Goal: Task Accomplishment & Management: Use online tool/utility

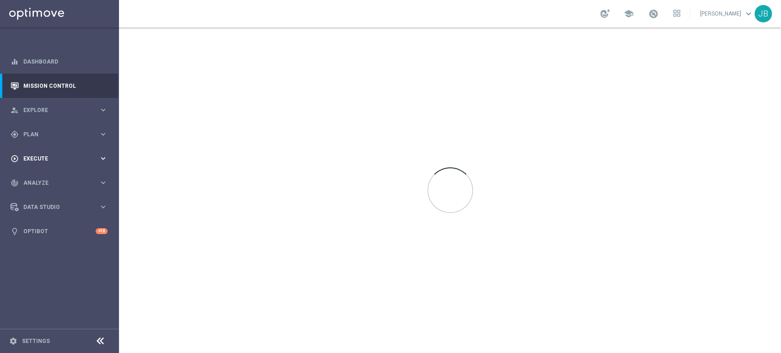
click at [78, 156] on span "Execute" at bounding box center [60, 158] width 75 height 5
click at [62, 137] on span "Plan" at bounding box center [60, 134] width 75 height 5
click at [61, 155] on link "Target Groups" at bounding box center [59, 153] width 71 height 7
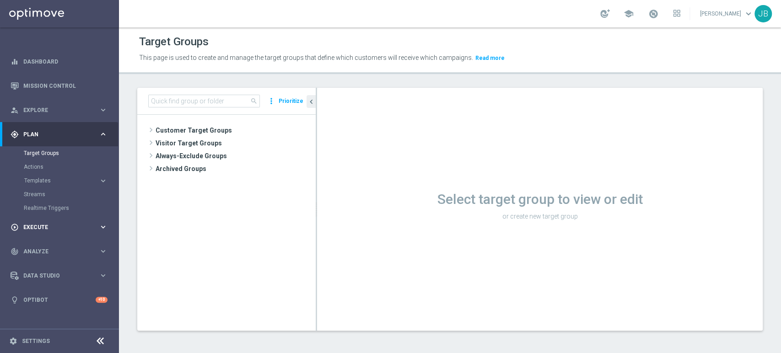
click at [49, 223] on div "play_circle_outline Execute" at bounding box center [55, 227] width 88 height 8
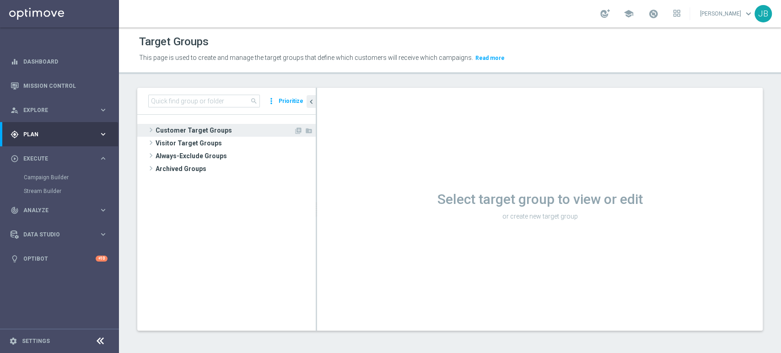
click at [195, 134] on span "Customer Target Groups" at bounding box center [224, 130] width 138 height 13
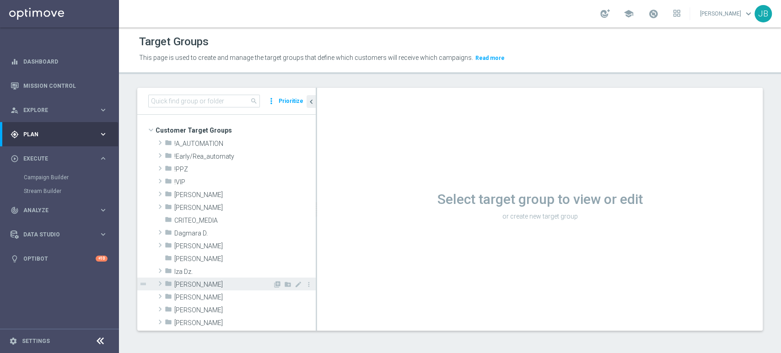
click at [181, 285] on span "[PERSON_NAME]" at bounding box center [223, 285] width 98 height 8
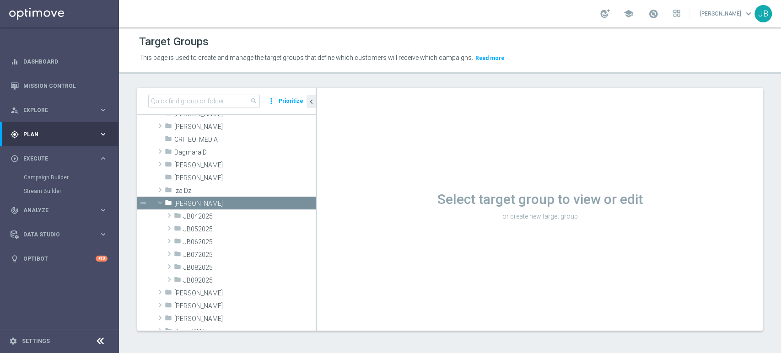
scroll to position [102, 0]
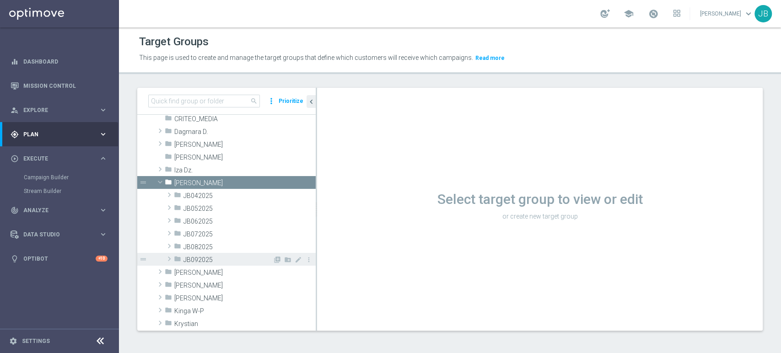
click at [230, 257] on span "JB092025" at bounding box center [227, 260] width 89 height 8
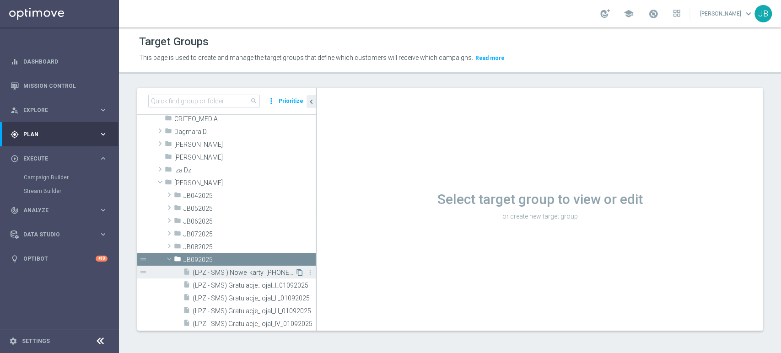
click at [296, 269] on icon "content_copy" at bounding box center [299, 272] width 7 height 7
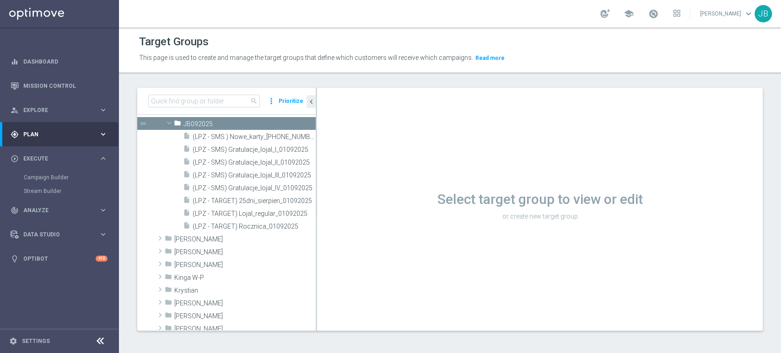
scroll to position [246, 0]
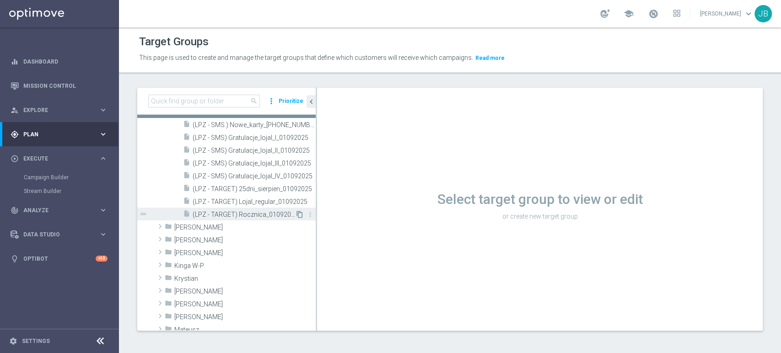
click at [296, 216] on icon "content_copy" at bounding box center [299, 214] width 7 height 7
click at [296, 215] on icon "content_copy" at bounding box center [299, 214] width 7 height 7
click at [315, 151] on tree-viewport "Customer Target Groups library_add create_new_folder folder" at bounding box center [226, 222] width 178 height 215
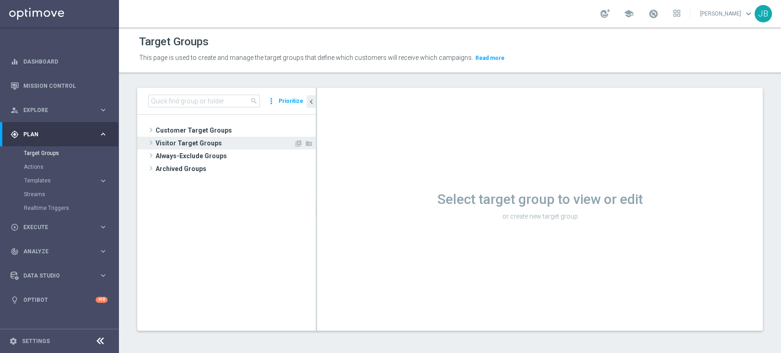
click at [217, 138] on span "Visitor Target Groups" at bounding box center [224, 143] width 138 height 13
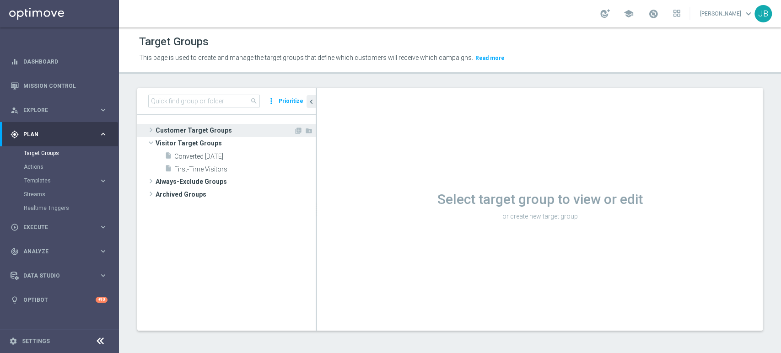
click at [219, 131] on span "Customer Target Groups" at bounding box center [224, 130] width 138 height 13
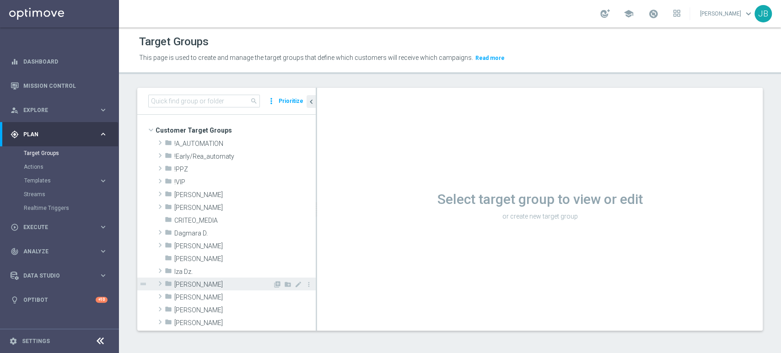
click at [181, 281] on span "[PERSON_NAME]" at bounding box center [223, 285] width 98 height 8
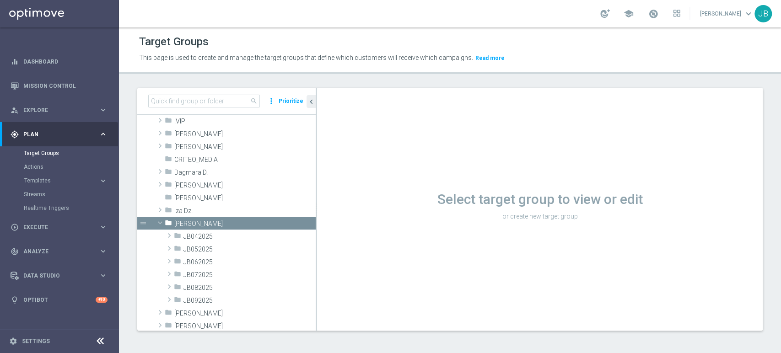
scroll to position [81, 0]
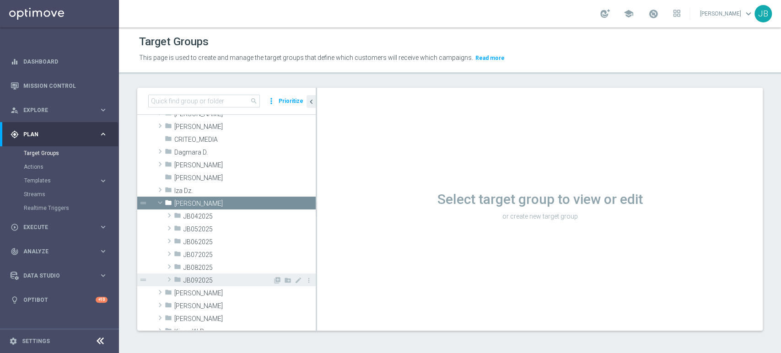
click at [224, 277] on span "JB092025" at bounding box center [227, 281] width 89 height 8
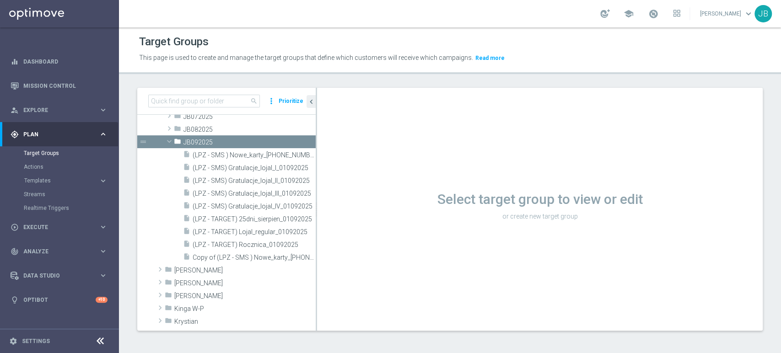
scroll to position [223, 0]
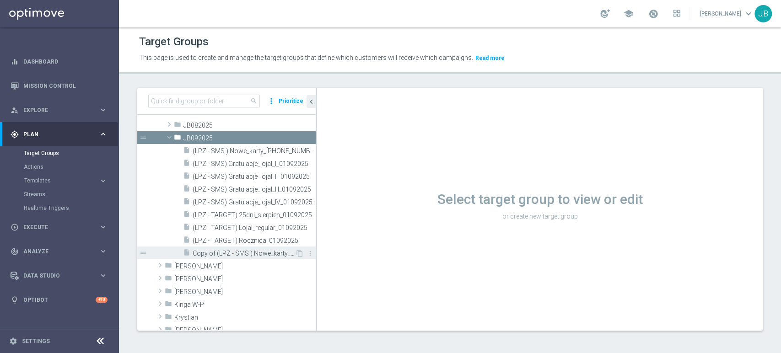
click at [270, 255] on span "Copy of (LPZ - SMS ) Nowe_karty_01092025" at bounding box center [244, 254] width 102 height 8
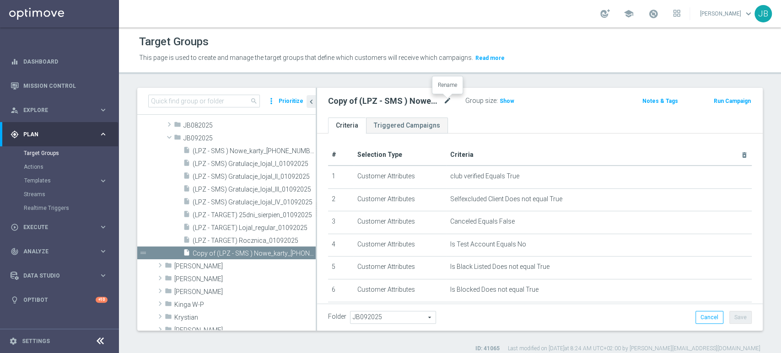
click at [450, 98] on icon "mode_edit" at bounding box center [447, 101] width 8 height 11
type input "(LPZ - SMS) Przerwa_techniczna_10092025"
click at [479, 118] on ul "Criteria Triggered Campaigns" at bounding box center [539, 126] width 445 height 16
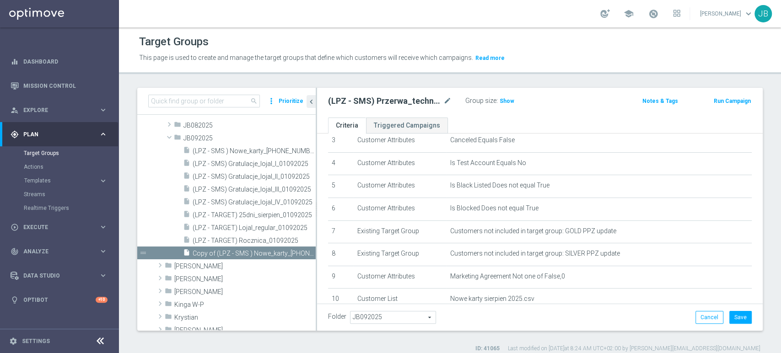
scroll to position [156, 0]
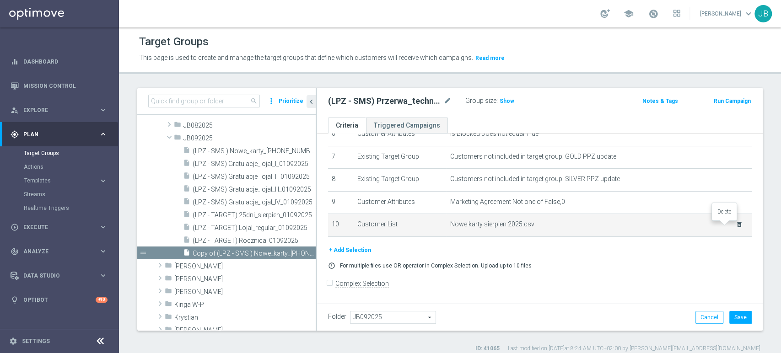
click at [735, 226] on icon "delete_forever" at bounding box center [738, 224] width 7 height 7
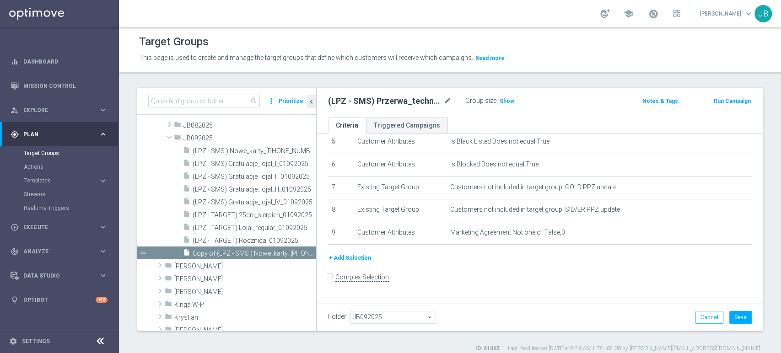
scroll to position [119, 0]
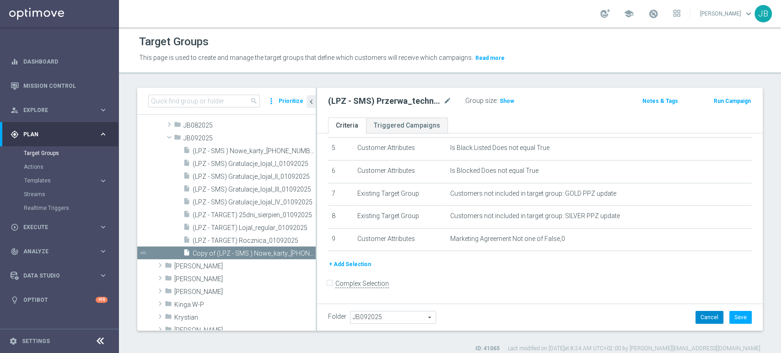
click at [695, 311] on button "Cancel" at bounding box center [709, 317] width 28 height 13
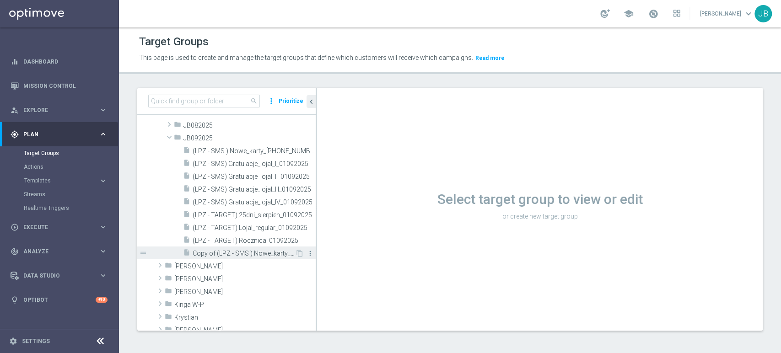
click at [306, 252] on icon "more_vert" at bounding box center [309, 253] width 7 height 7
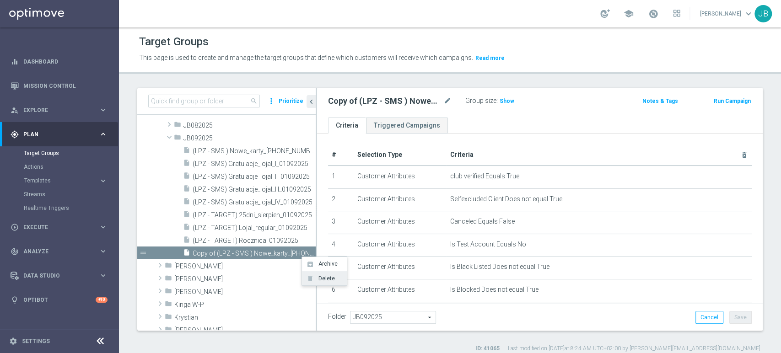
click at [325, 281] on span "Delete" at bounding box center [325, 278] width 20 height 6
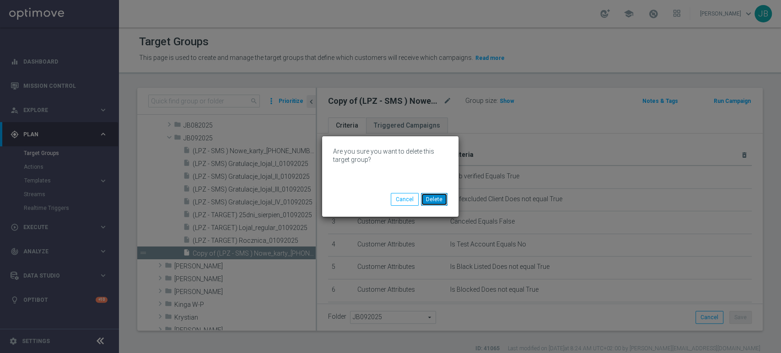
click at [435, 200] on button "Delete" at bounding box center [434, 199] width 27 height 13
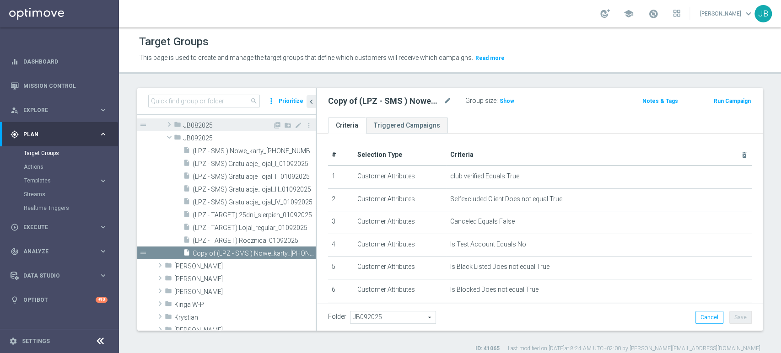
click at [232, 124] on span "JB082025" at bounding box center [227, 126] width 89 height 8
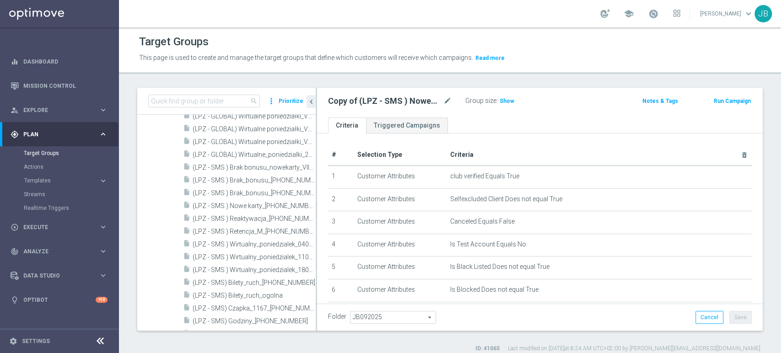
scroll to position [216, 0]
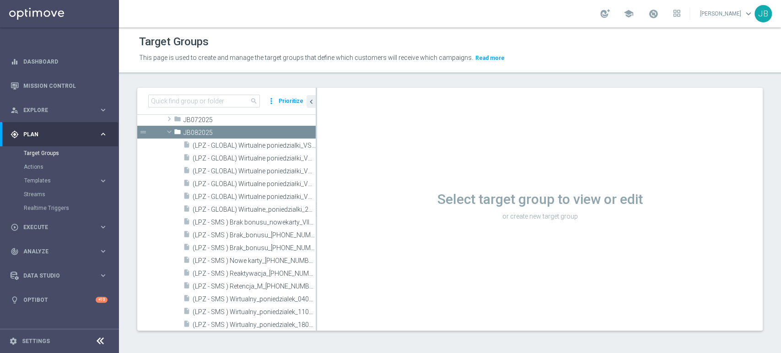
scroll to position [121, 0]
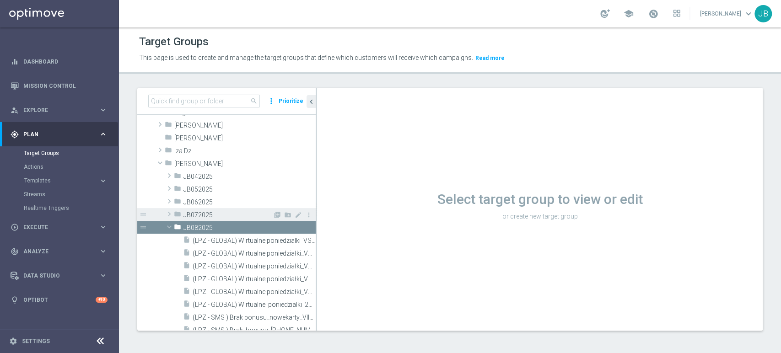
click at [245, 215] on span "JB072025" at bounding box center [227, 215] width 89 height 8
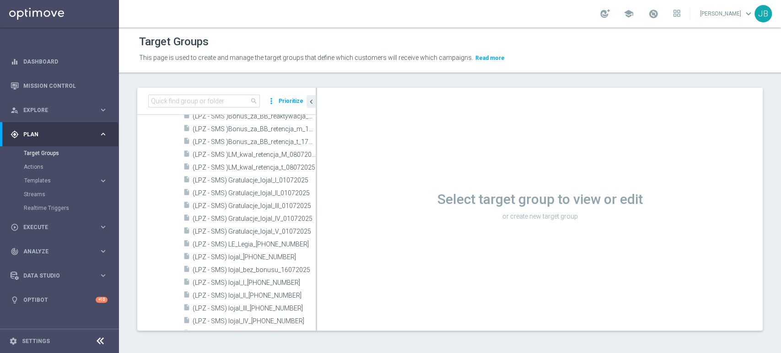
scroll to position [83, 0]
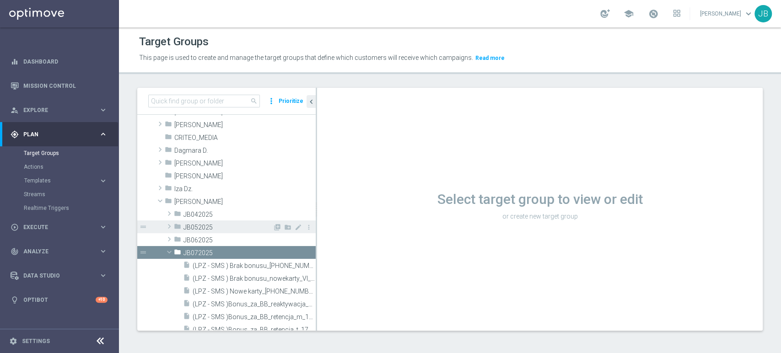
click at [227, 232] on div "folder JB052025" at bounding box center [223, 226] width 99 height 13
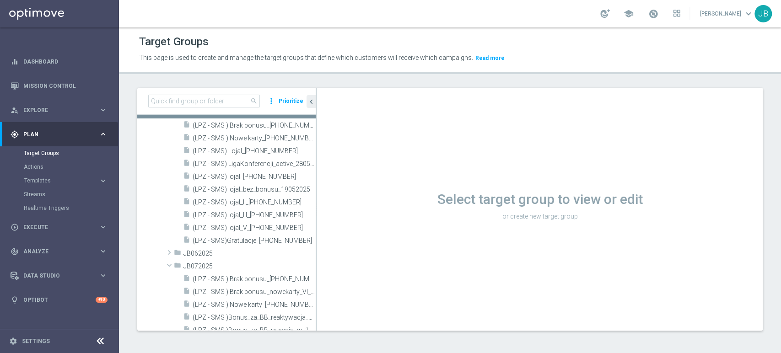
scroll to position [205, 0]
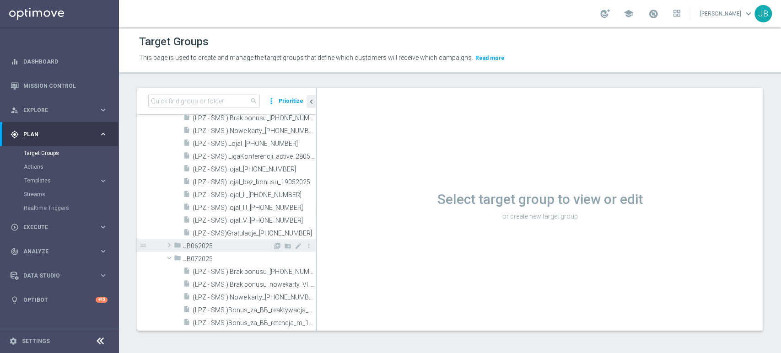
click at [227, 241] on div "folder JB062025" at bounding box center [223, 245] width 99 height 13
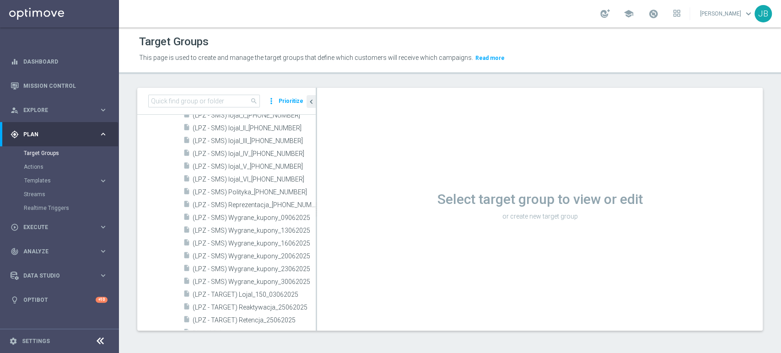
scroll to position [408, 0]
click at [275, 203] on span "(LPZ - SMS) Reprezentacja_12062025" at bounding box center [244, 202] width 102 height 8
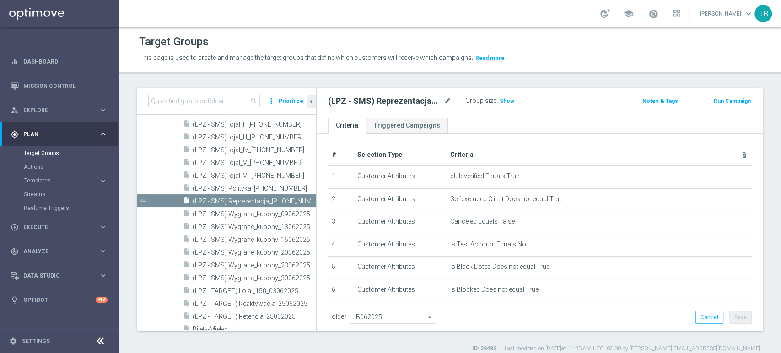
scroll to position [142, 0]
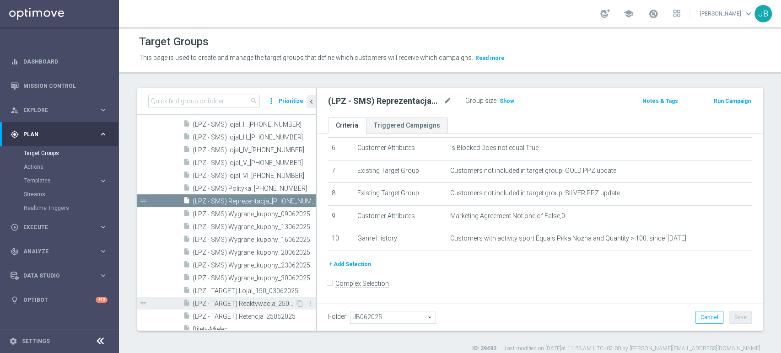
click at [264, 302] on span "(LPZ - TARGET) Reaktywacja_25062025" at bounding box center [244, 304] width 102 height 8
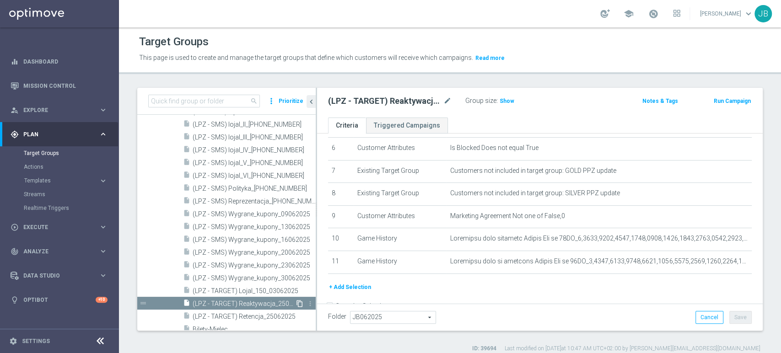
click at [296, 304] on icon "content_copy" at bounding box center [299, 303] width 7 height 7
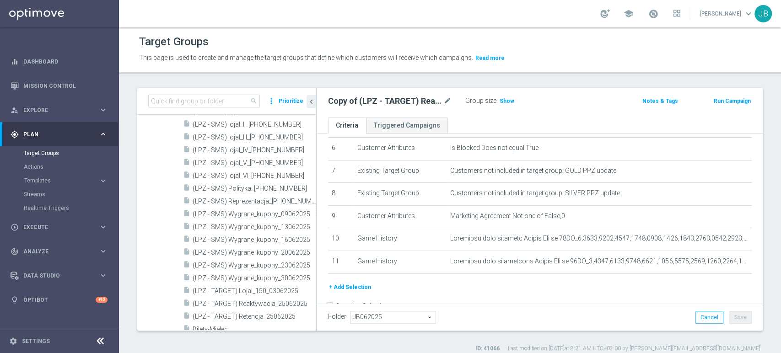
scroll to position [487, 0]
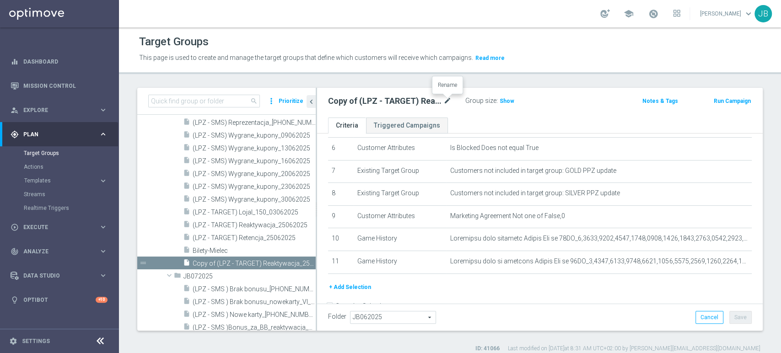
click at [449, 96] on icon "mode_edit" at bounding box center [447, 101] width 8 height 11
type input "(LPZ - SMS) Przerwa_techniczna_10092025"
click at [388, 318] on span "JB062025" at bounding box center [392, 317] width 85 height 12
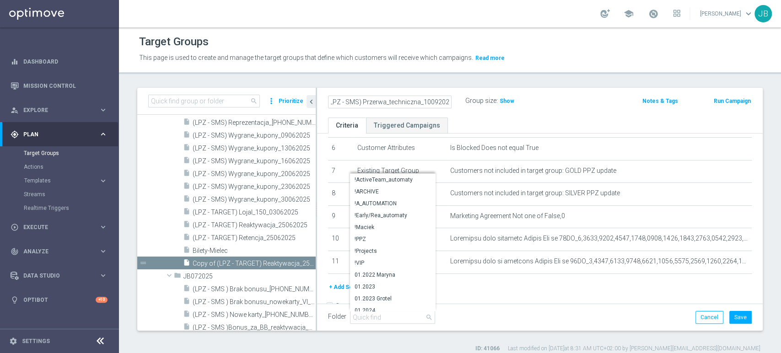
scroll to position [0, 0]
click at [388, 318] on input "search" at bounding box center [392, 317] width 85 height 13
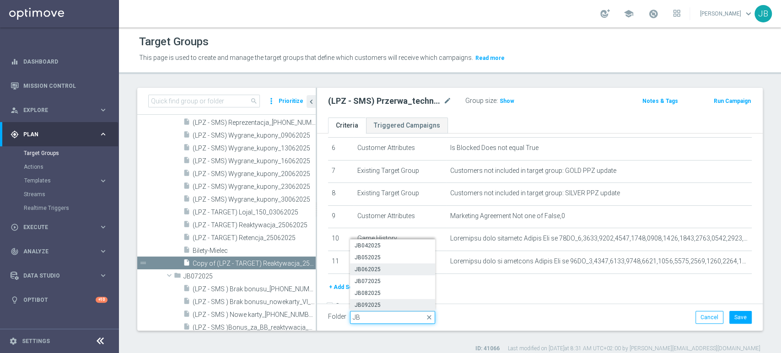
type input "JB"
click at [390, 302] on span "JB092025" at bounding box center [392, 304] width 76 height 7
type input "JB092025"
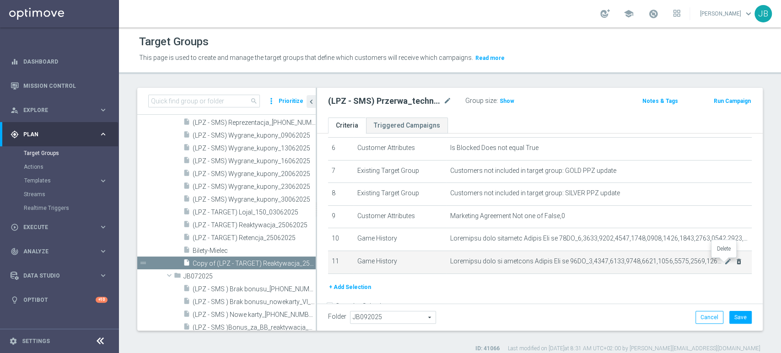
click at [735, 263] on icon "delete_forever" at bounding box center [738, 261] width 7 height 7
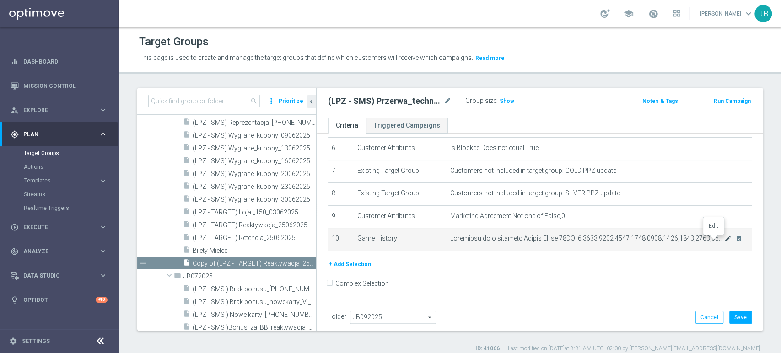
click at [724, 238] on icon "mode_edit" at bounding box center [727, 238] width 7 height 7
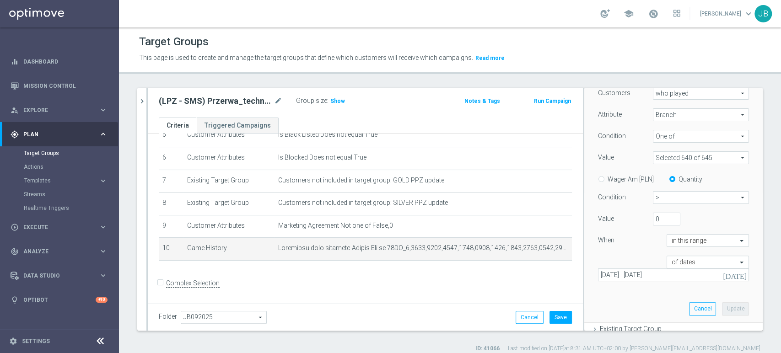
scroll to position [132, 0]
click at [691, 257] on input "text" at bounding box center [698, 258] width 54 height 8
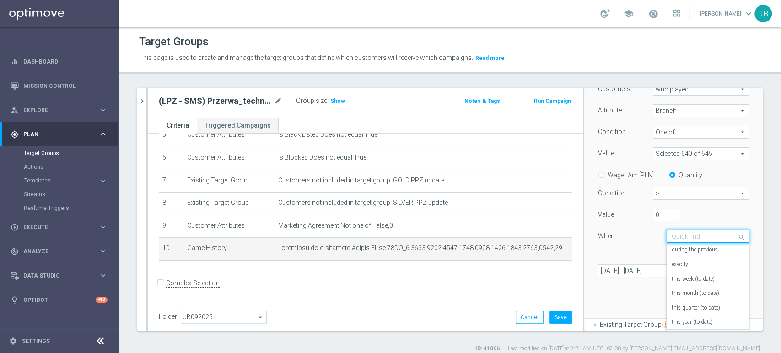
click at [692, 236] on input "text" at bounding box center [698, 237] width 54 height 8
click at [673, 328] on label "on this date" at bounding box center [685, 328] width 28 height 7
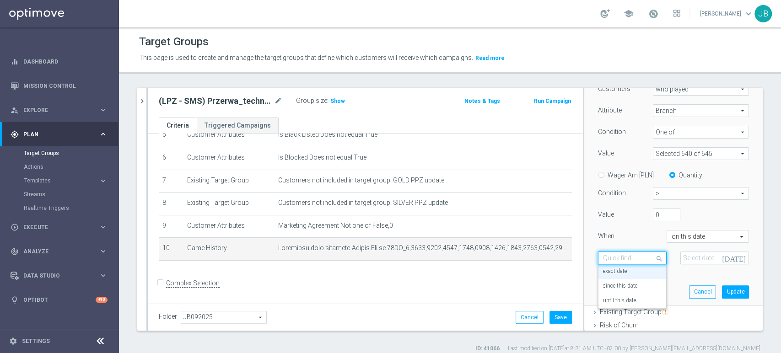
click at [630, 261] on input "text" at bounding box center [623, 258] width 40 height 8
click at [621, 287] on label "since this date" at bounding box center [620, 286] width 34 height 7
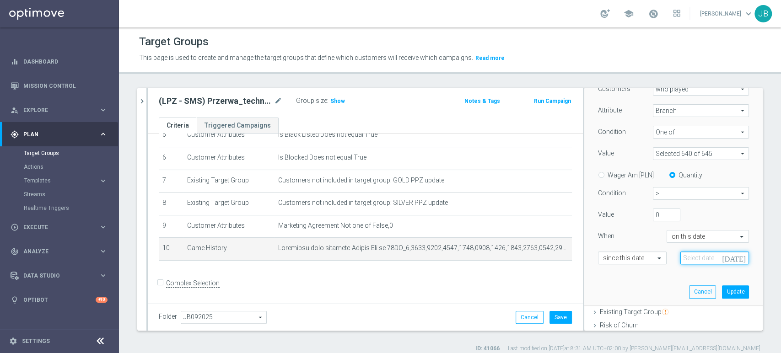
click at [688, 261] on input at bounding box center [714, 257] width 69 height 13
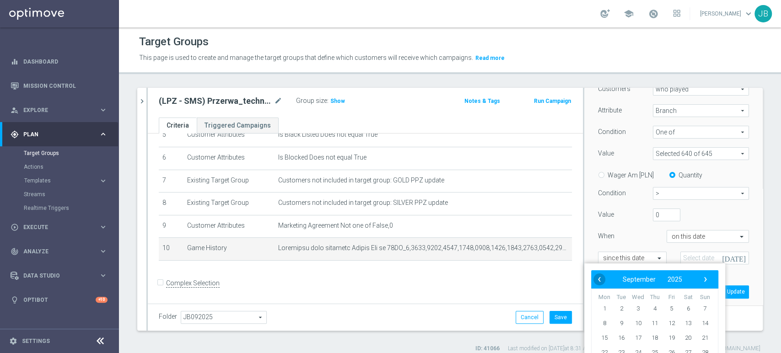
click at [598, 280] on span "‹" at bounding box center [599, 279] width 12 height 12
click at [668, 306] on span "1" at bounding box center [671, 308] width 15 height 15
type input "01 Aug 2025"
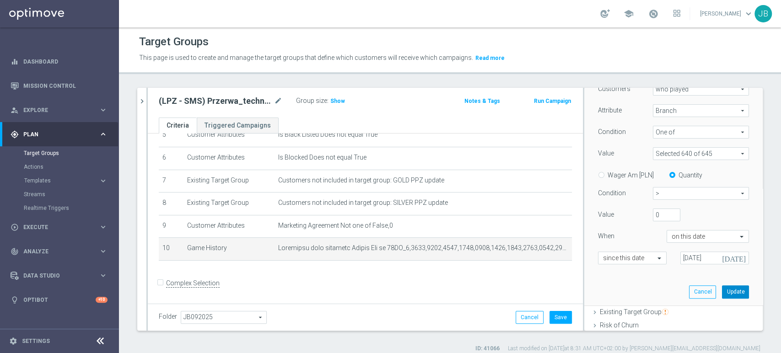
click at [722, 291] on button "Update" at bounding box center [735, 291] width 27 height 13
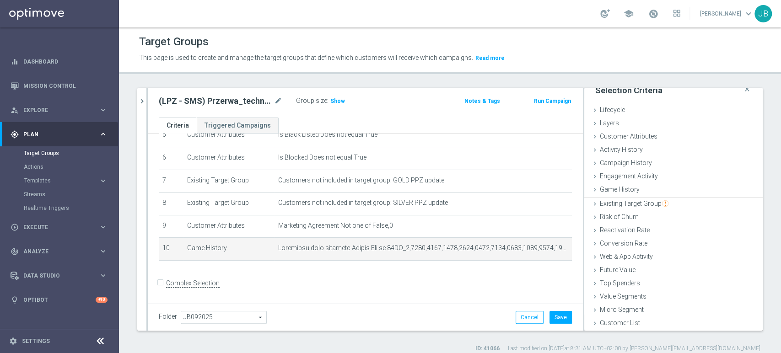
scroll to position [5, 0]
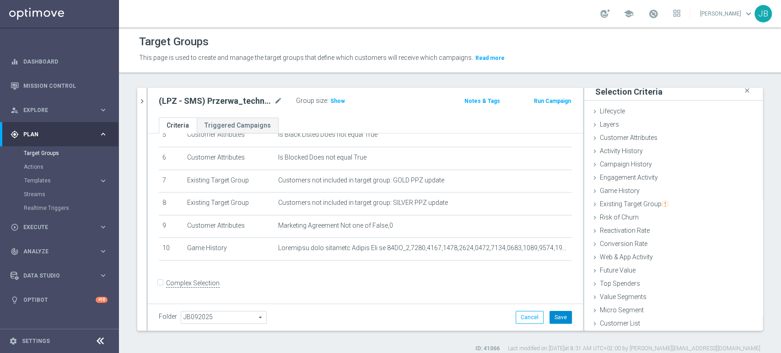
click at [549, 321] on button "Save" at bounding box center [560, 317] width 22 height 13
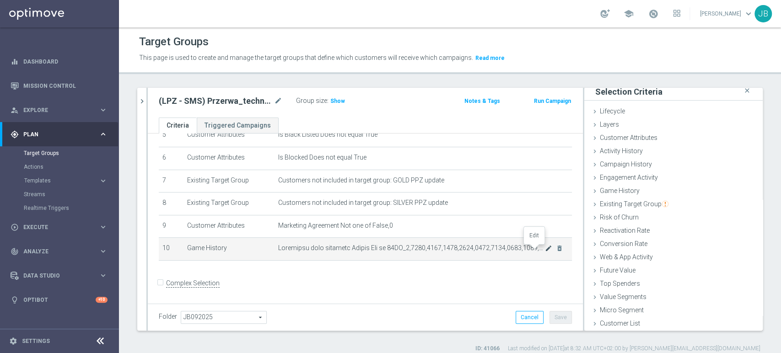
click at [545, 246] on icon "mode_edit" at bounding box center [548, 248] width 7 height 7
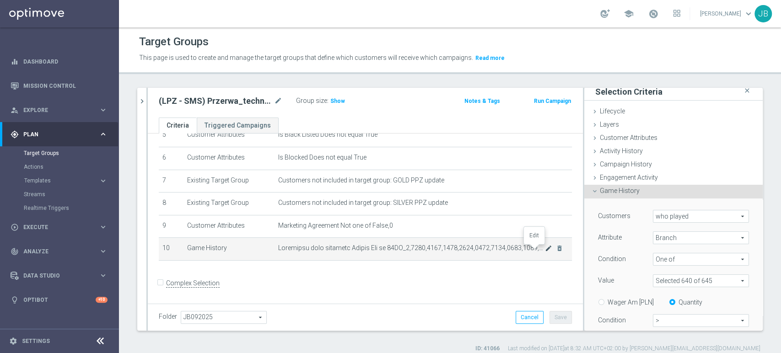
scroll to position [104, 0]
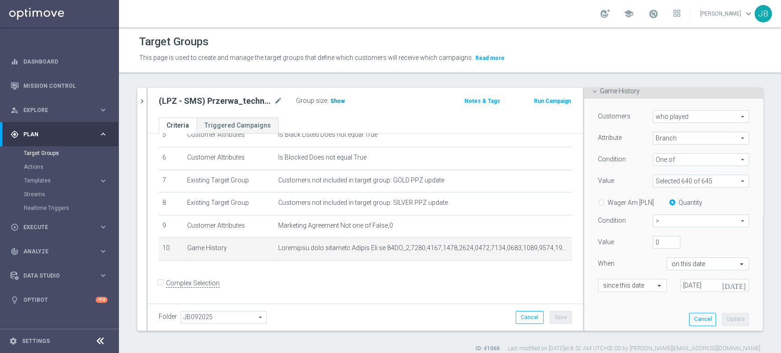
click at [330, 102] on span "Show" at bounding box center [337, 101] width 15 height 6
click at [57, 232] on div "play_circle_outline Execute keyboard_arrow_right" at bounding box center [59, 227] width 118 height 24
click at [74, 211] on span "Analyze" at bounding box center [60, 210] width 75 height 5
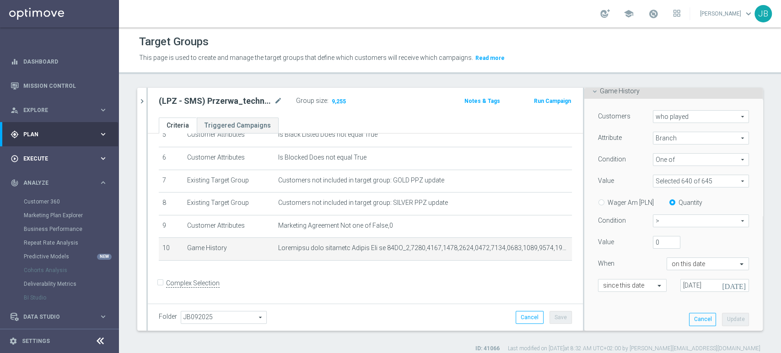
click at [62, 162] on div "play_circle_outline Execute" at bounding box center [55, 159] width 88 height 8
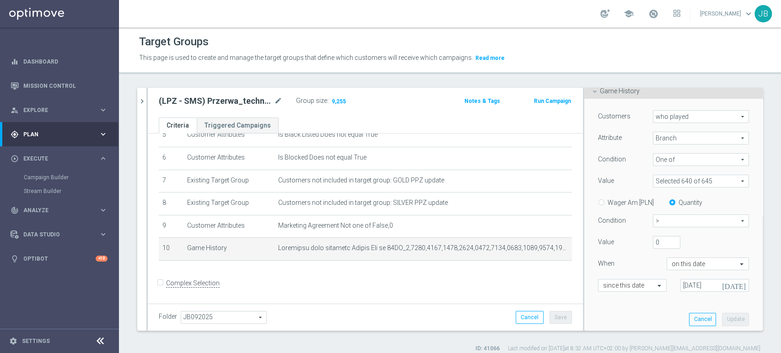
click at [61, 171] on div "Campaign Builder" at bounding box center [71, 178] width 94 height 14
click at [61, 174] on link "Campaign Builder" at bounding box center [59, 177] width 71 height 7
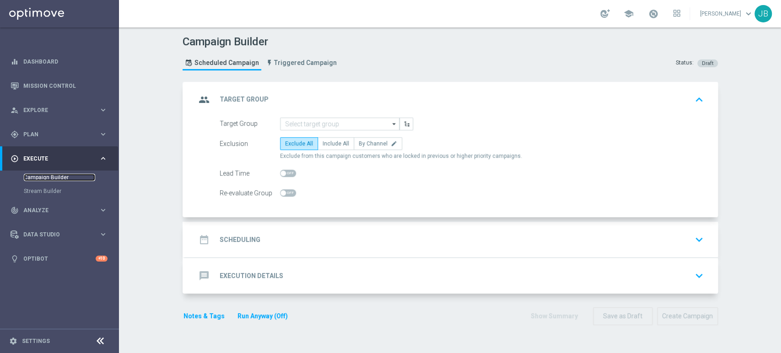
click at [64, 177] on link "Campaign Builder" at bounding box center [59, 177] width 71 height 7
click at [310, 128] on input at bounding box center [339, 124] width 119 height 13
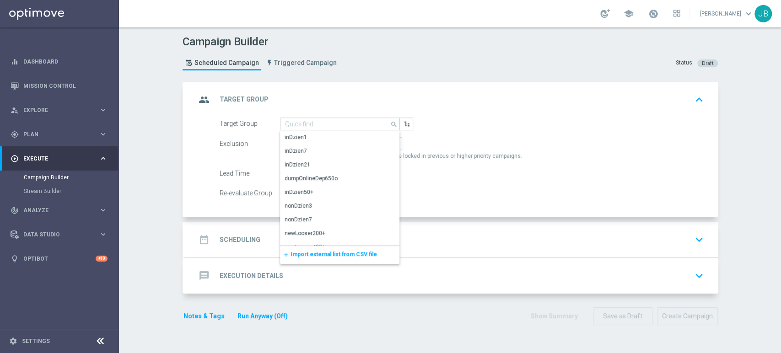
click at [335, 252] on span "Import external list from CSV file" at bounding box center [333, 254] width 86 height 6
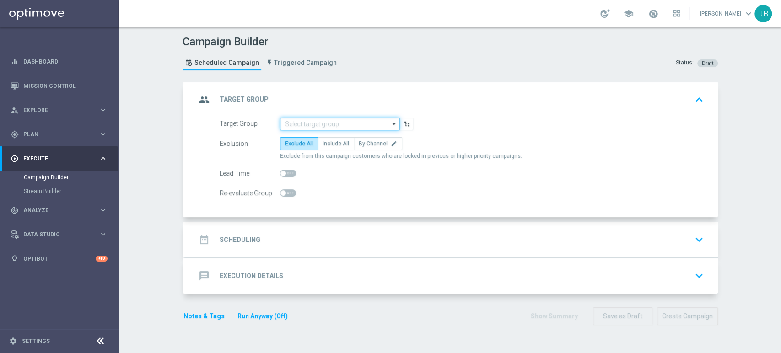
click at [310, 123] on input at bounding box center [339, 124] width 119 height 13
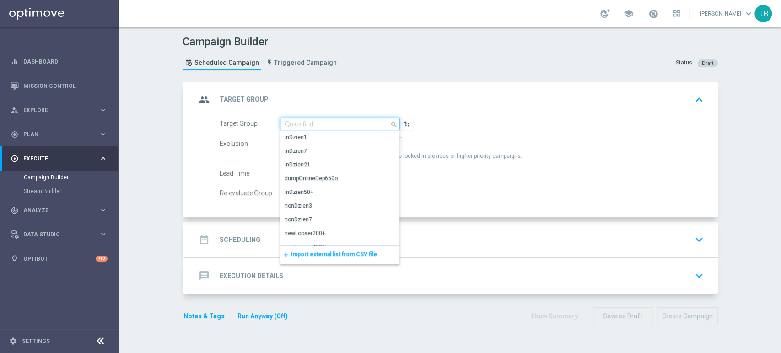
paste input "(LPZ - SMS) Przerwa_techniczna_10092025"
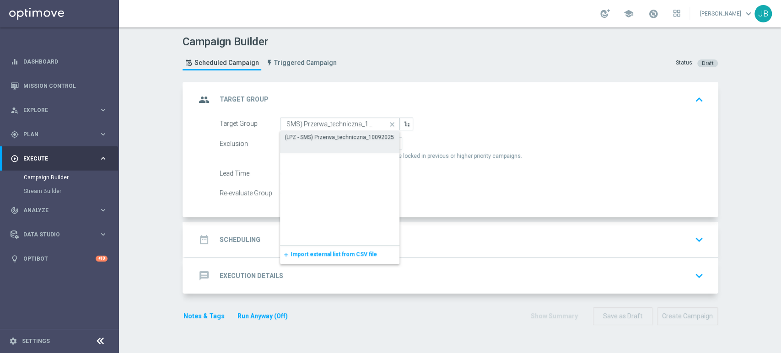
click at [310, 136] on div "(LPZ - SMS) Przerwa_techniczna_10092025" at bounding box center [338, 137] width 109 height 8
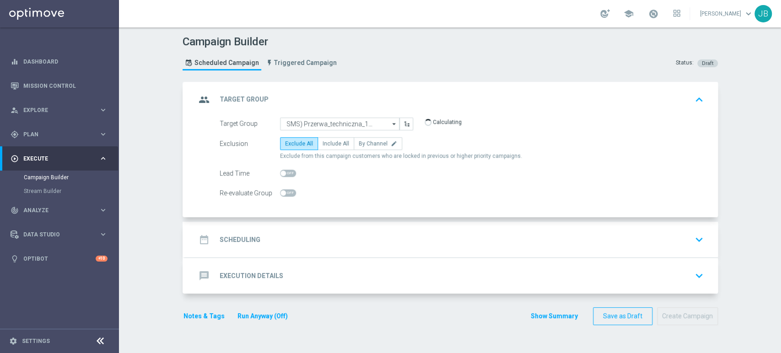
type input "(LPZ - SMS) Przerwa_techniczna_10092025"
click at [330, 145] on span "Include All" at bounding box center [335, 143] width 27 height 6
click at [328, 145] on input "Include All" at bounding box center [325, 145] width 6 height 6
radio input "true"
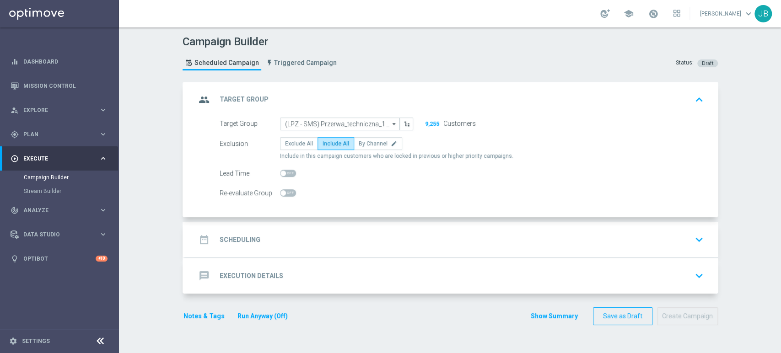
click at [321, 237] on div "date_range Scheduling keyboard_arrow_down" at bounding box center [451, 239] width 511 height 17
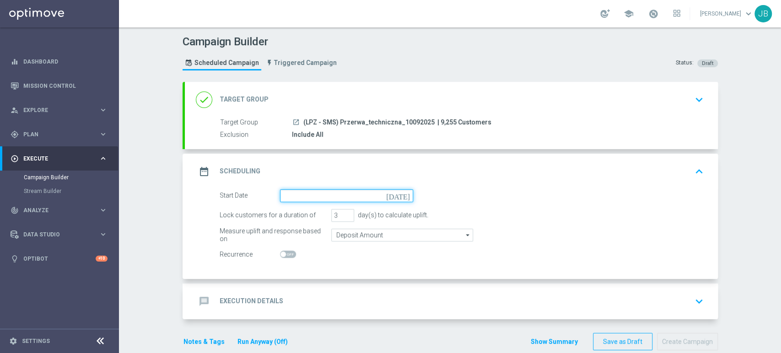
click at [304, 195] on input at bounding box center [346, 195] width 133 height 13
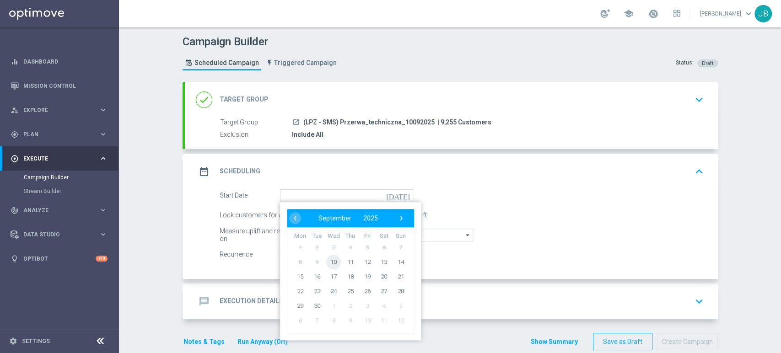
click at [326, 259] on span "10" at bounding box center [333, 261] width 15 height 15
type input "[DATE]"
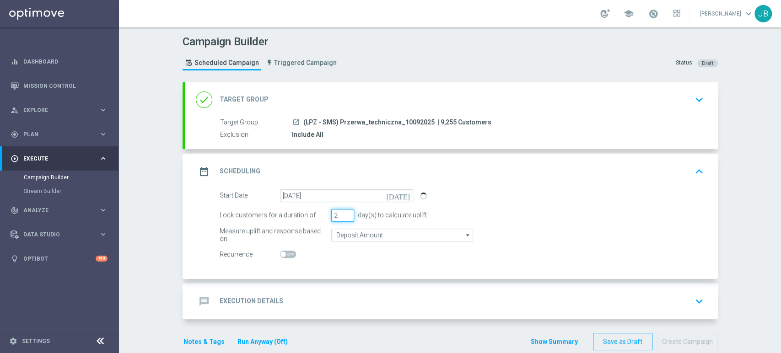
click at [342, 216] on input "2" at bounding box center [342, 215] width 23 height 13
type input "1"
click at [342, 216] on input "1" at bounding box center [342, 215] width 23 height 13
click at [320, 294] on div "message Execution Details keyboard_arrow_down" at bounding box center [451, 301] width 511 height 17
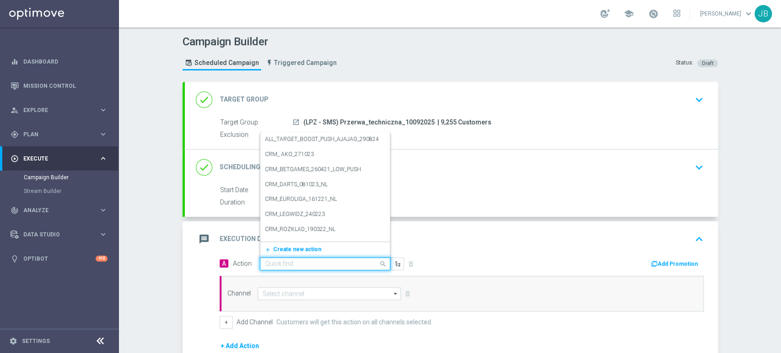
click at [283, 266] on input "text" at bounding box center [316, 264] width 102 height 8
click at [285, 248] on span "Create new action" at bounding box center [297, 249] width 48 height 6
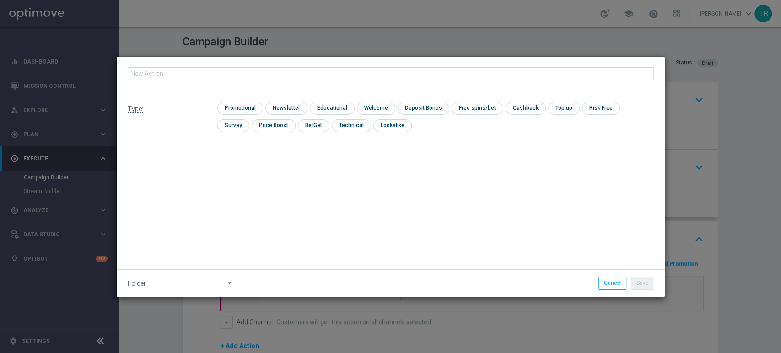
click at [198, 75] on input "text" at bounding box center [391, 73] width 526 height 13
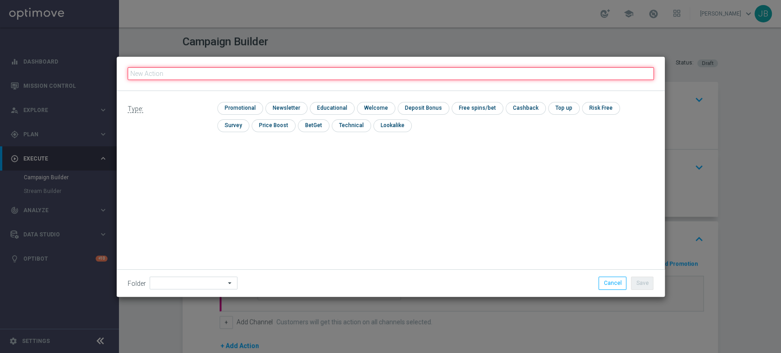
paste input "(LPZ - SMS) Przerwa_techniczna_10092025"
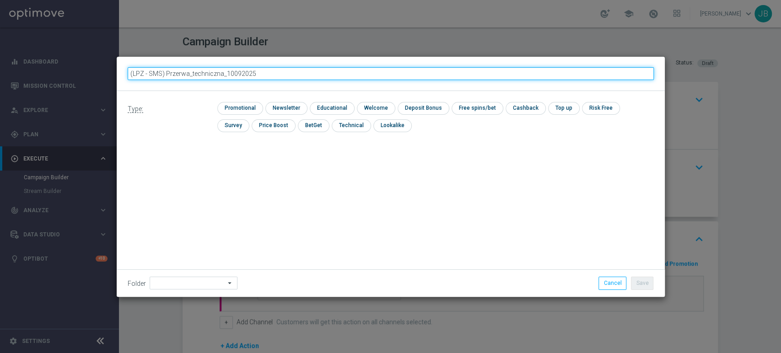
click at [143, 73] on input "(LPZ - SMS) Przerwa_techniczna_10092025" at bounding box center [391, 73] width 526 height 13
type input "(LPZ - SMS) Przerwa_techniczna_10092025"
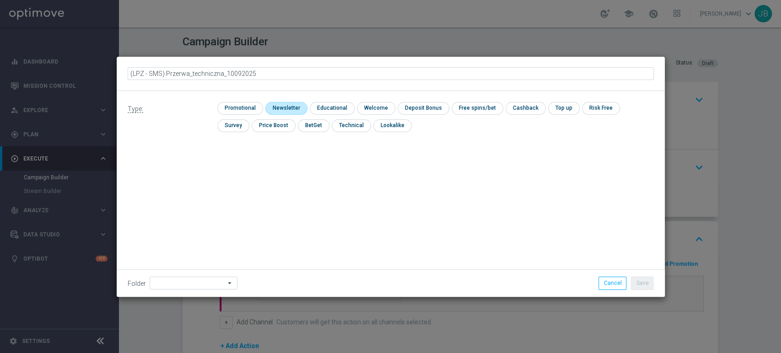
click at [290, 108] on input "checkbox" at bounding box center [285, 108] width 40 height 12
checkbox input "true"
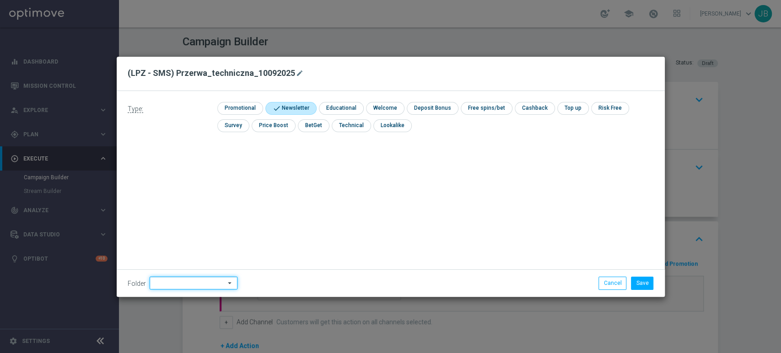
click at [190, 282] on input at bounding box center [194, 283] width 88 height 13
click at [205, 192] on div "[PERSON_NAME]" at bounding box center [192, 190] width 85 height 13
type input "[PERSON_NAME]"
click at [647, 278] on button "Save" at bounding box center [642, 283] width 22 height 13
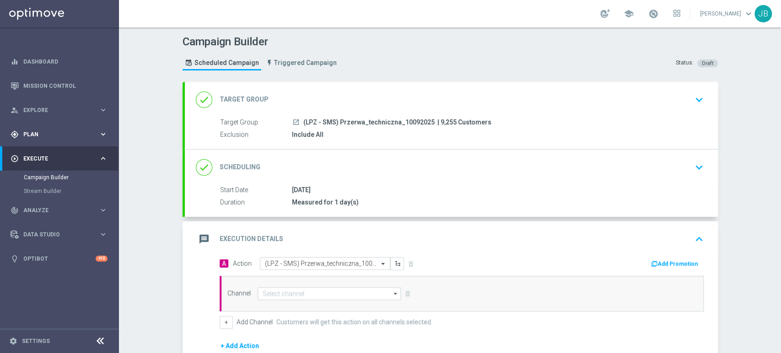
click at [35, 139] on div "gps_fixed Plan keyboard_arrow_right" at bounding box center [59, 134] width 118 height 24
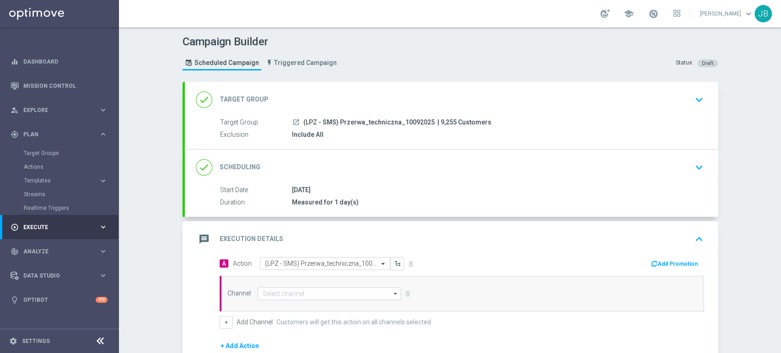
click at [363, 91] on div "done Target Group keyboard_arrow_down" at bounding box center [451, 99] width 511 height 17
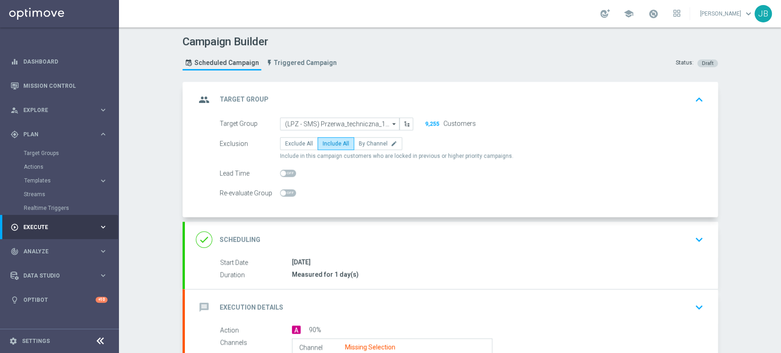
scroll to position [74, 0]
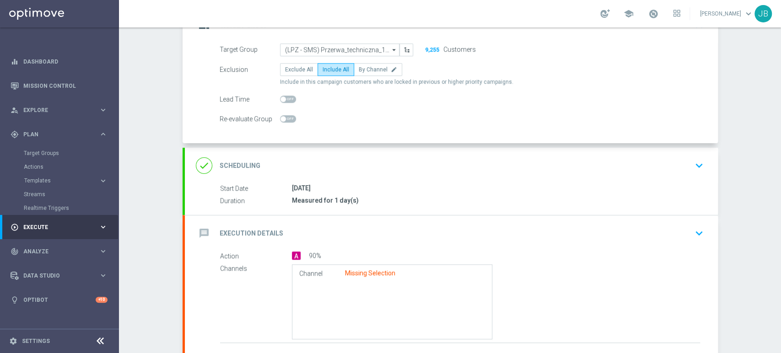
drag, startPoint x: 780, startPoint y: 143, endPoint x: 780, endPoint y: 192, distance: 49.4
click at [780, 192] on div "Campaign Builder Scheduled Campaign Triggered Campaign Status: Draft group Targ…" at bounding box center [450, 190] width 662 height 326
click at [706, 163] on div "done Scheduling keyboard_arrow_down" at bounding box center [451, 166] width 533 height 36
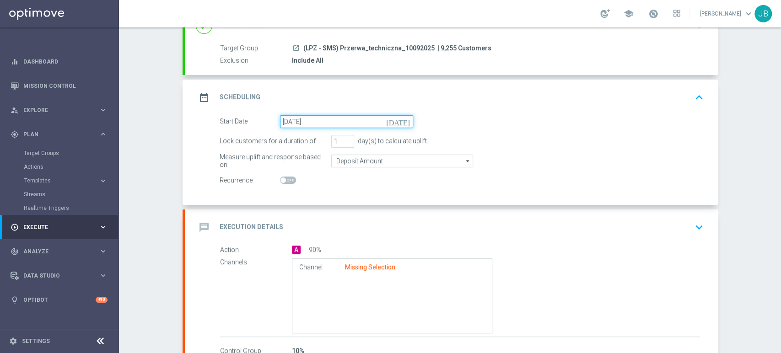
click at [348, 120] on input "10 Sep 2025" at bounding box center [346, 121] width 133 height 13
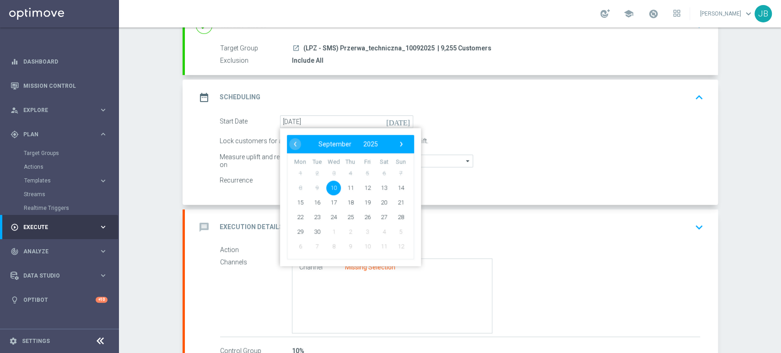
click at [331, 184] on span "10" at bounding box center [333, 187] width 15 height 15
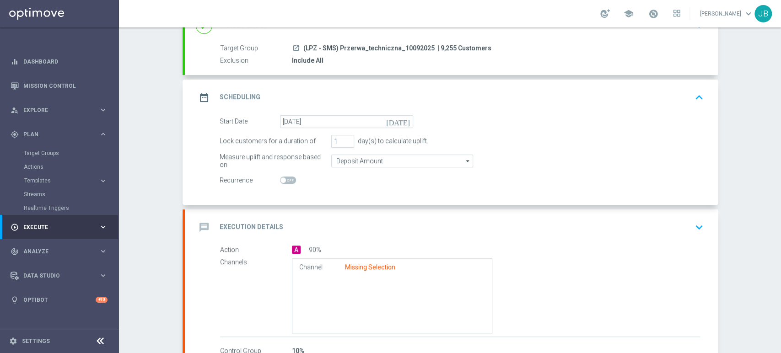
click at [736, 147] on div "Campaign Builder Scheduled Campaign Triggered Campaign Status: Draft done Targe…" at bounding box center [450, 190] width 662 height 326
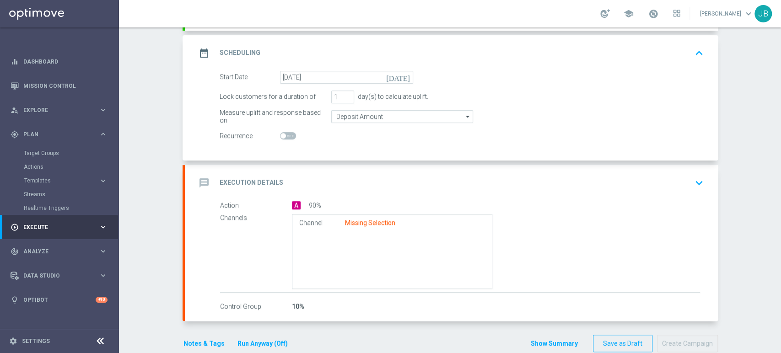
drag, startPoint x: 780, startPoint y: 180, endPoint x: 780, endPoint y: 213, distance: 32.9
click at [780, 213] on div "Campaign Builder Scheduled Campaign Triggered Campaign Status: Draft done Targe…" at bounding box center [450, 190] width 662 height 326
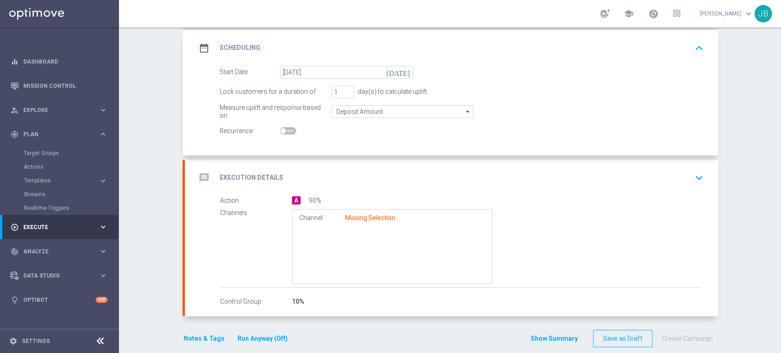
click at [695, 171] on icon "keyboard_arrow_down" at bounding box center [699, 178] width 14 height 14
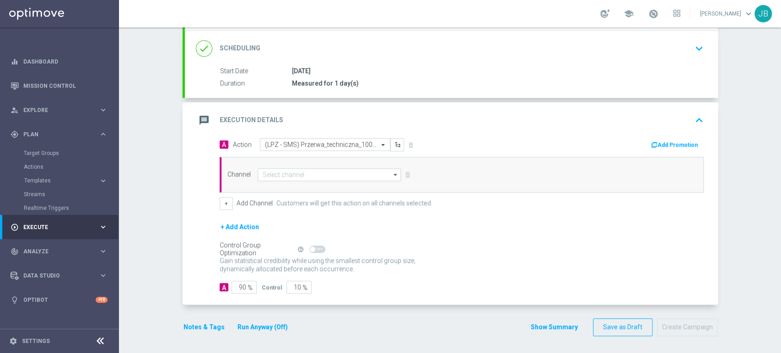
scroll to position [118, 0]
click at [238, 289] on input "90" at bounding box center [243, 287] width 25 height 13
type input "0"
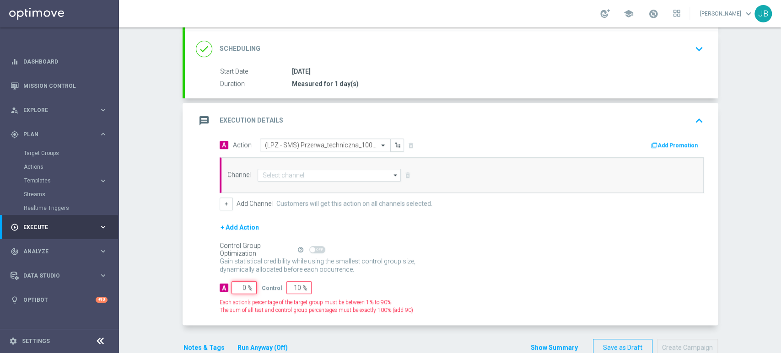
type input "100"
type input "10"
type input "90"
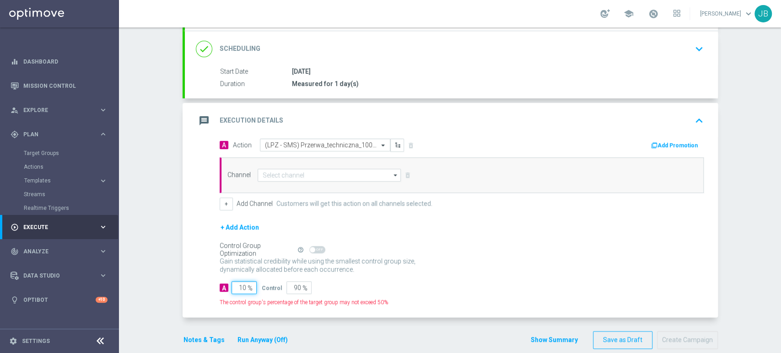
type input "100"
type input "0"
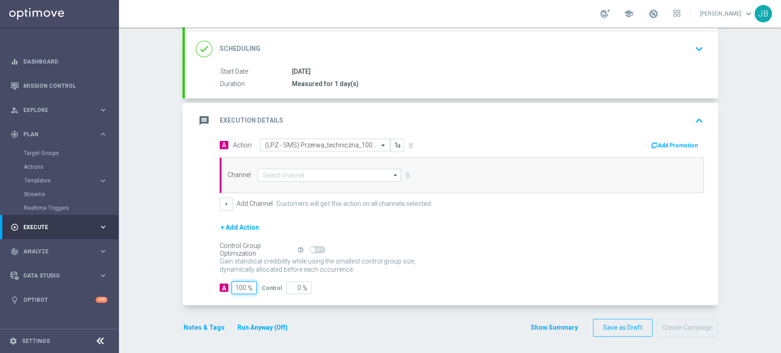
type input "100"
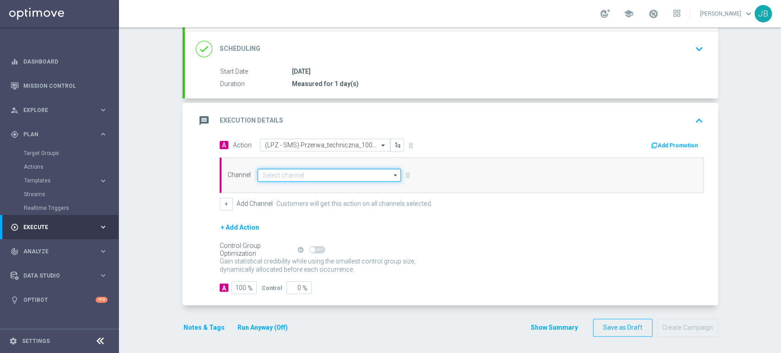
click at [308, 176] on input at bounding box center [329, 175] width 144 height 13
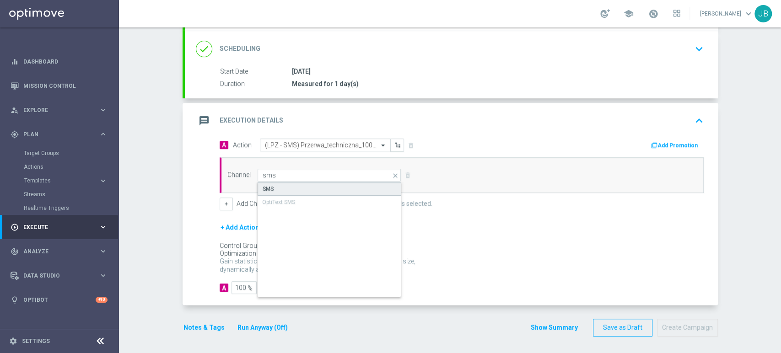
click at [307, 187] on div "SMS" at bounding box center [329, 189] width 144 height 14
type input "SMS"
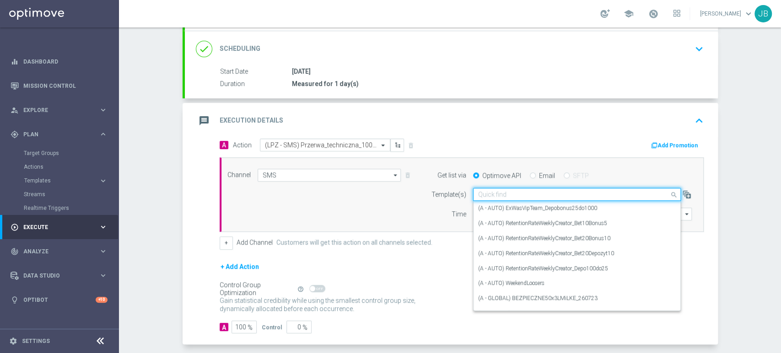
click at [494, 199] on div "Quick find" at bounding box center [577, 194] width 208 height 13
paste input "(LPZ - SMS) Przerwa_techniczna_10092025"
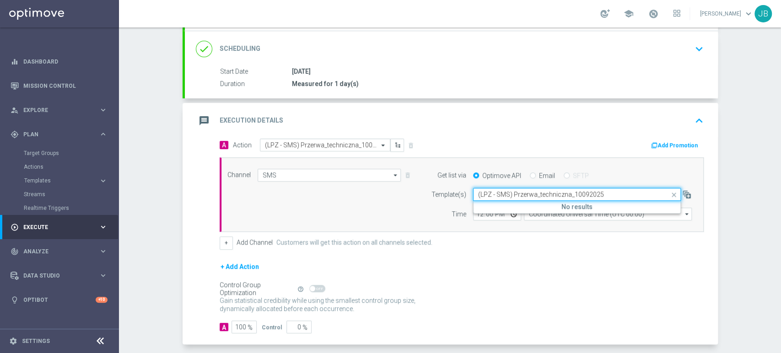
click at [487, 194] on input "(LPZ - SMS) Przerwa_techniczna_10092025" at bounding box center [567, 195] width 179 height 8
click at [485, 206] on label "(LPZ - SMS) Przerwa_techniczna_10092025" at bounding box center [530, 208] width 105 height 8
type input "(LPZ - SMS) Przerwa_techniczna_10092025"
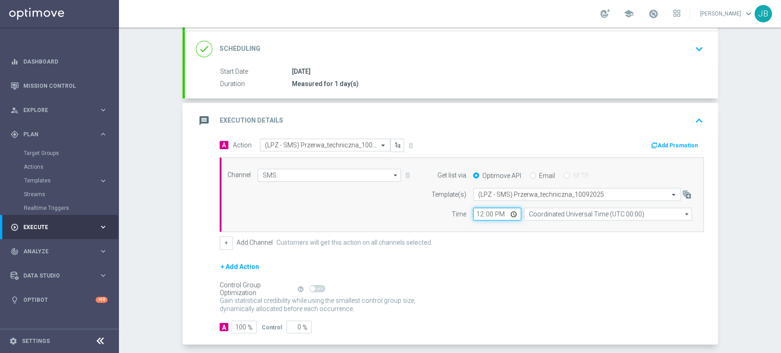
click at [475, 212] on input "12:00" at bounding box center [497, 214] width 48 height 13
type input "08:47"
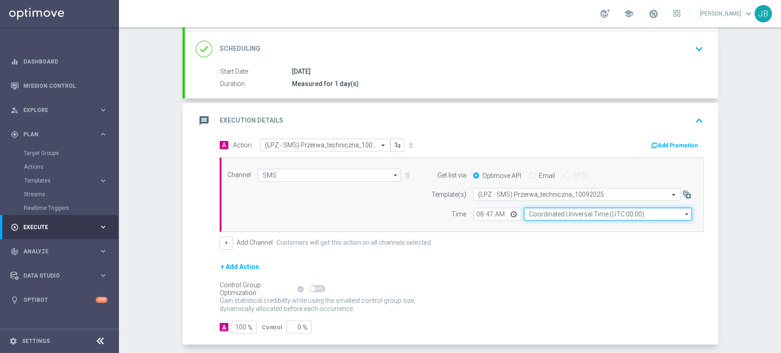
click at [539, 215] on input "Coordinated Universal Time (UTC 00:00)" at bounding box center [608, 214] width 168 height 13
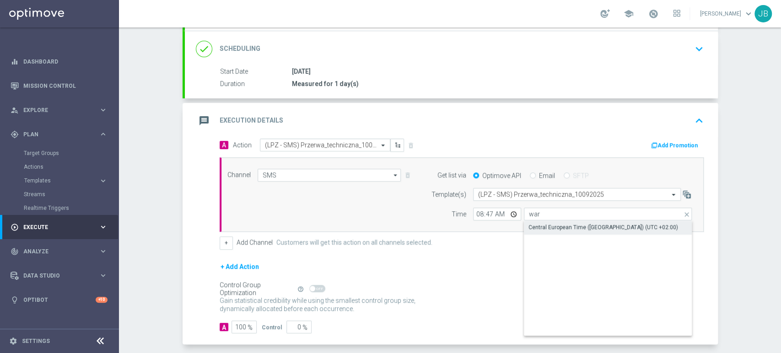
click at [540, 224] on div "Central European Time (Warsaw) (UTC +02:00)" at bounding box center [603, 227] width 150 height 8
type input "Central European Time (Warsaw) (UTC +02:00)"
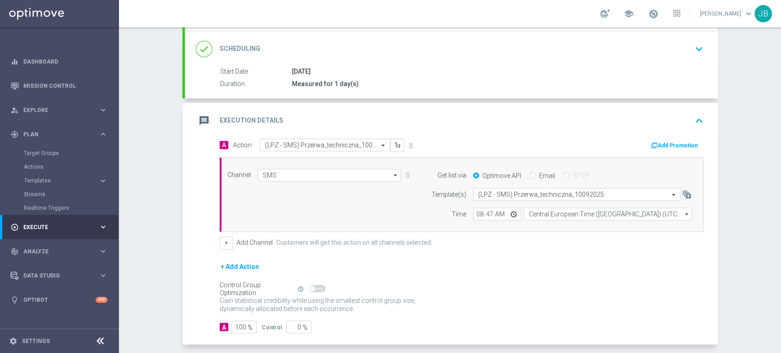
click at [780, 83] on div "Campaign Builder Scheduled Campaign Triggered Campaign Status: Draft done Targe…" at bounding box center [450, 190] width 662 height 326
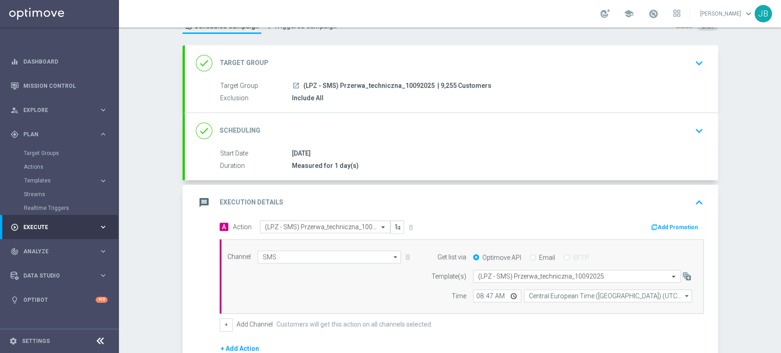
drag, startPoint x: 780, startPoint y: 83, endPoint x: 780, endPoint y: 115, distance: 32.0
click at [780, 115] on div "Campaign Builder Scheduled Campaign Triggered Campaign Status: Draft done Targe…" at bounding box center [450, 190] width 662 height 326
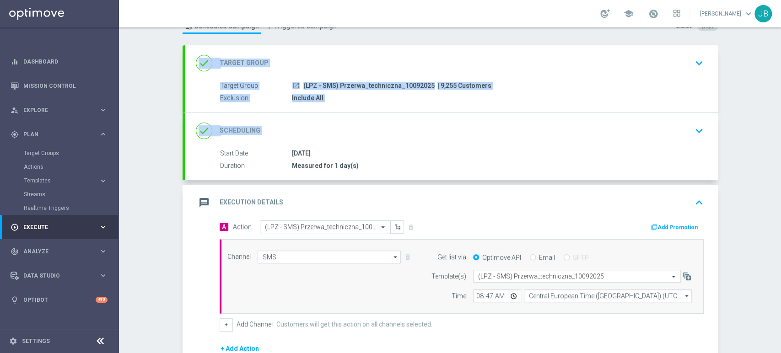
scroll to position [49, 0]
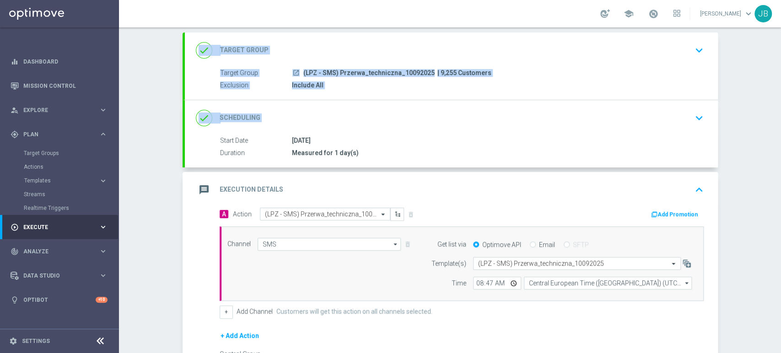
click at [763, 126] on div "Campaign Builder Scheduled Campaign Triggered Campaign Status: Draft done Targe…" at bounding box center [450, 190] width 662 height 326
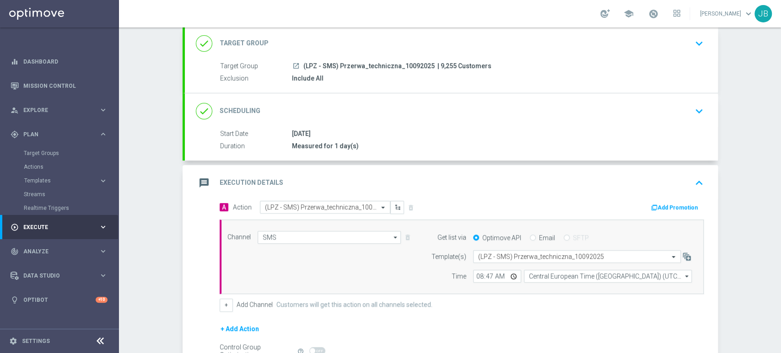
scroll to position [0, 0]
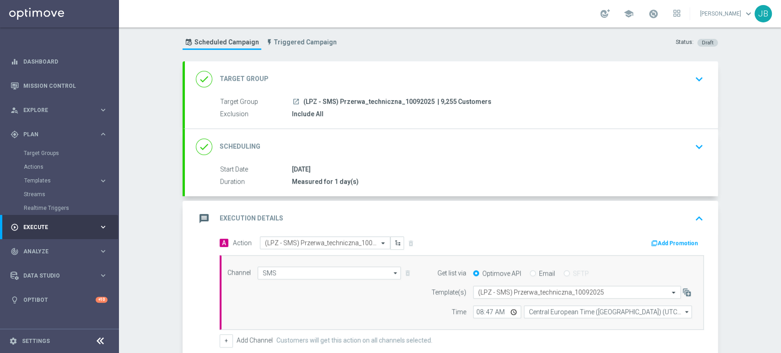
click at [780, 57] on div "Campaign Builder Scheduled Campaign Triggered Campaign Status: Draft done Targe…" at bounding box center [450, 190] width 662 height 326
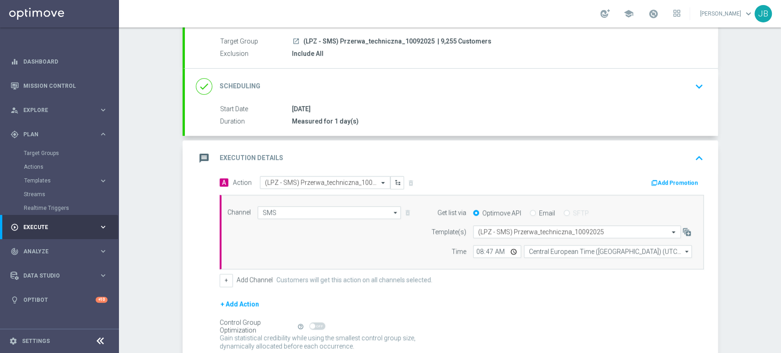
scroll to position [66, 0]
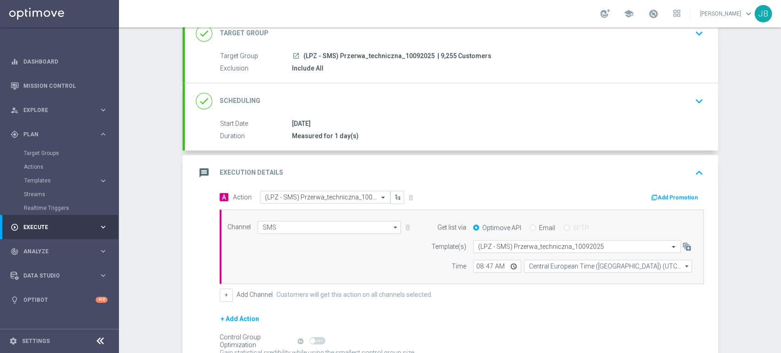
click at [699, 99] on icon "keyboard_arrow_down" at bounding box center [699, 101] width 14 height 14
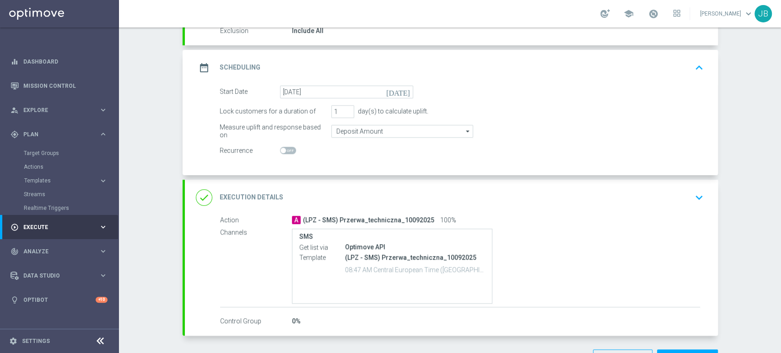
scroll to position [112, 0]
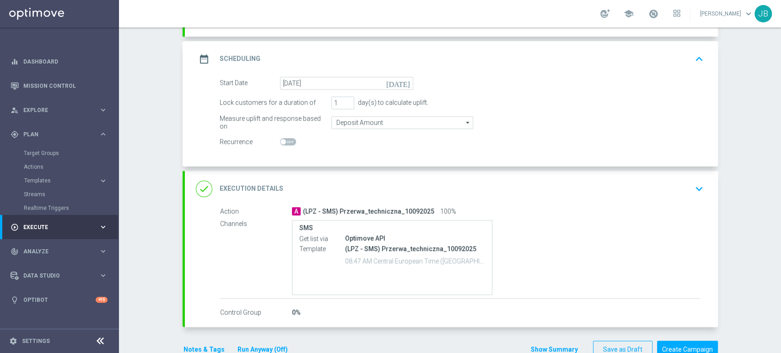
click at [685, 189] on div "done Execution Details keyboard_arrow_down" at bounding box center [451, 188] width 511 height 17
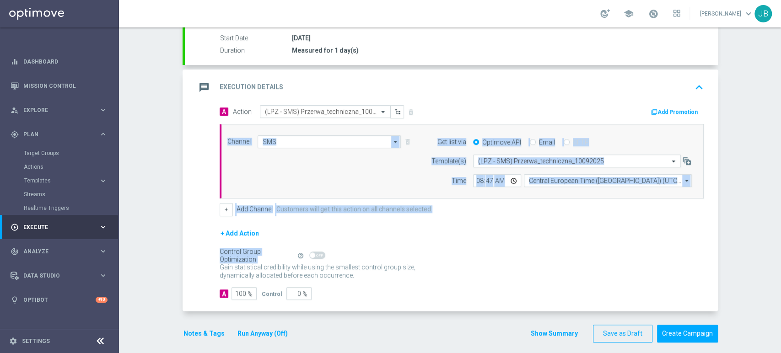
scroll to position [158, 0]
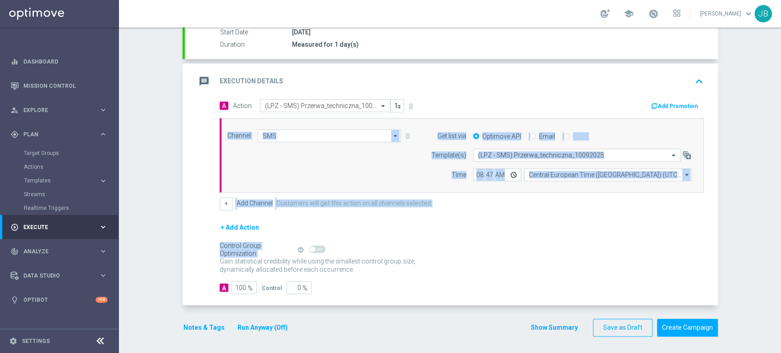
drag, startPoint x: 780, startPoint y: 237, endPoint x: 780, endPoint y: 273, distance: 35.7
click at [780, 273] on div "Campaign Builder Scheduled Campaign Triggered Campaign Status: Draft done Targe…" at bounding box center [450, 190] width 662 height 326
click at [753, 251] on div "Campaign Builder Scheduled Campaign Triggered Campaign Status: Draft done Targe…" at bounding box center [450, 190] width 662 height 326
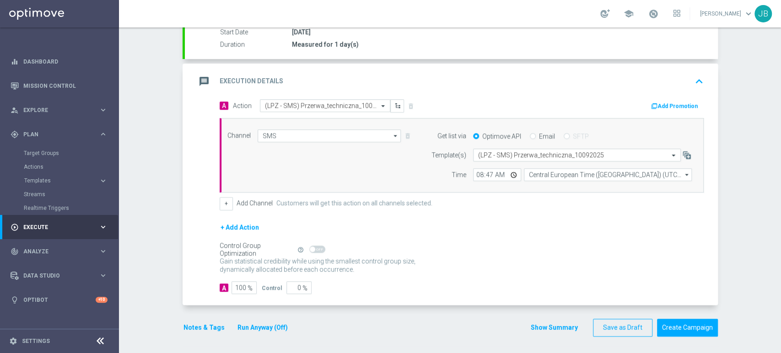
click at [780, 46] on div "Campaign Builder Scheduled Campaign Triggered Campaign Status: Draft done Targe…" at bounding box center [450, 190] width 662 height 326
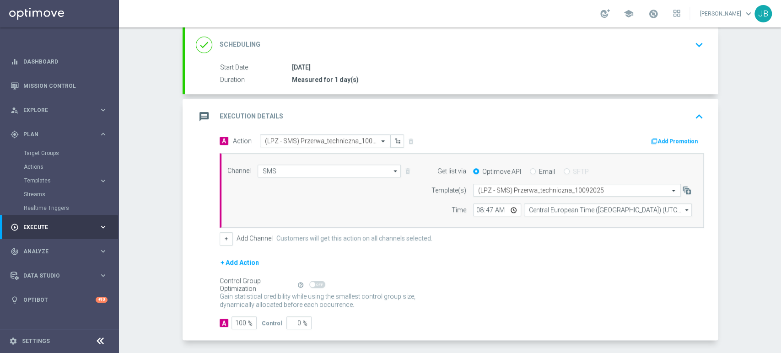
scroll to position [141, 0]
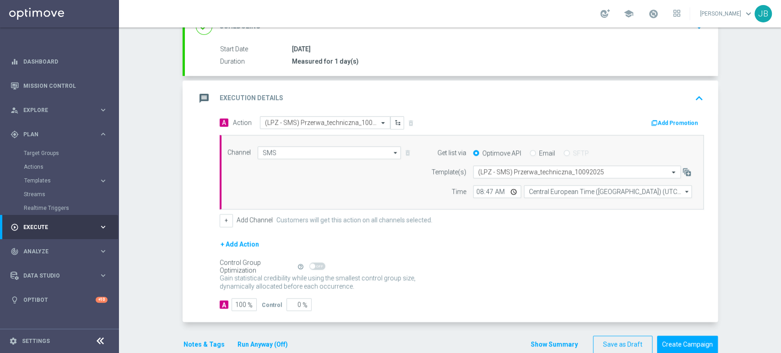
click at [780, 64] on div "Campaign Builder Scheduled Campaign Triggered Campaign Status: Draft done Targe…" at bounding box center [450, 190] width 662 height 326
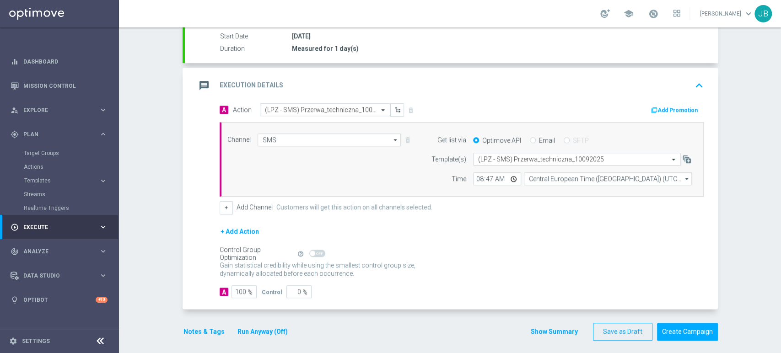
scroll to position [0, 0]
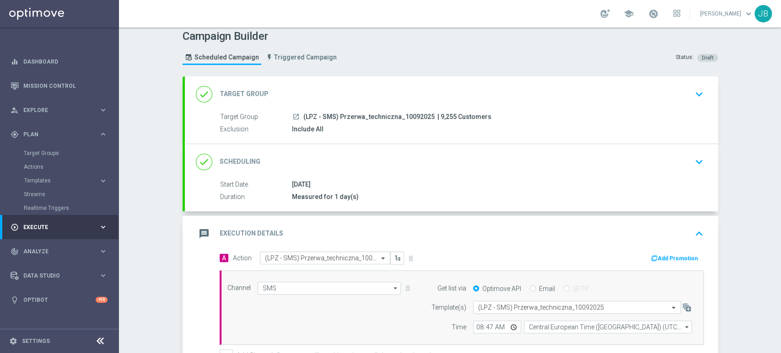
click at [780, 79] on div "Campaign Builder Scheduled Campaign Triggered Campaign Status: Draft done Targe…" at bounding box center [450, 190] width 662 height 326
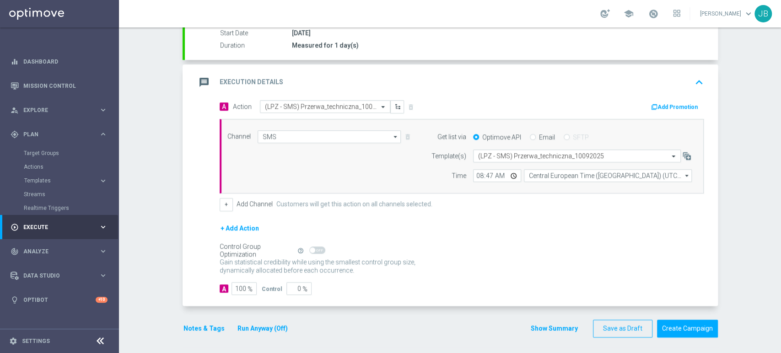
scroll to position [158, 0]
click at [663, 326] on button "Create Campaign" at bounding box center [687, 328] width 61 height 18
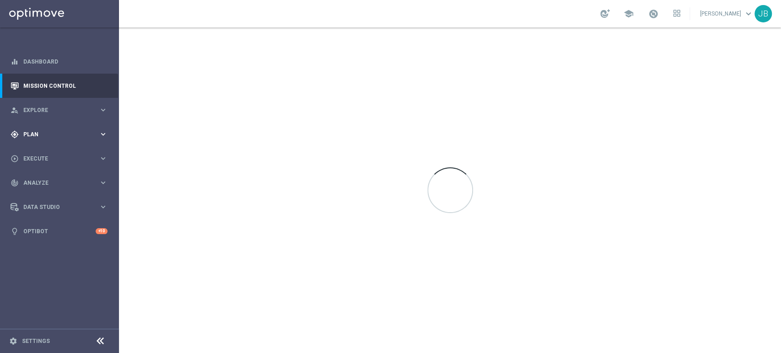
click at [39, 140] on div "gps_fixed Plan keyboard_arrow_right" at bounding box center [59, 134] width 118 height 24
click at [44, 151] on link "Target Groups" at bounding box center [59, 153] width 71 height 7
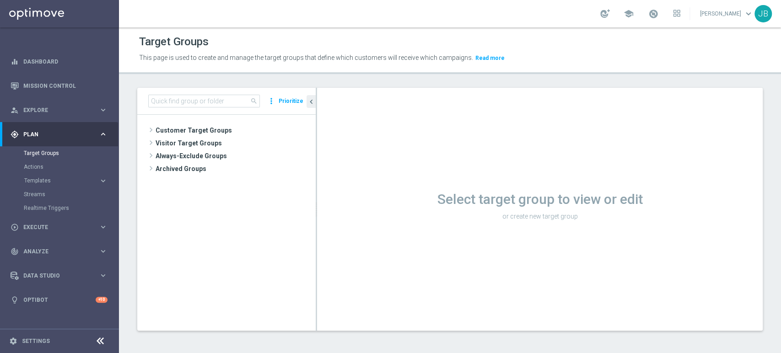
click at [165, 94] on div "search more_vert Prioritize" at bounding box center [226, 101] width 178 height 27
click at [165, 100] on input at bounding box center [204, 101] width 112 height 13
paste input "(LPZ - SMS) Przerwa_techniczna_10092025"
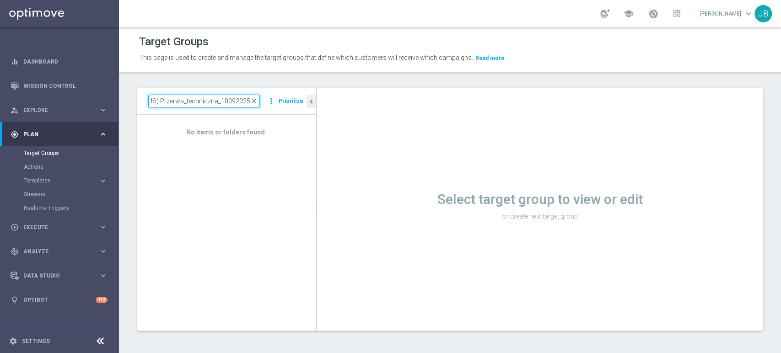
click at [163, 105] on input "(LPZ - SMS) Przerwa_techniczna_10092025" at bounding box center [204, 101] width 112 height 13
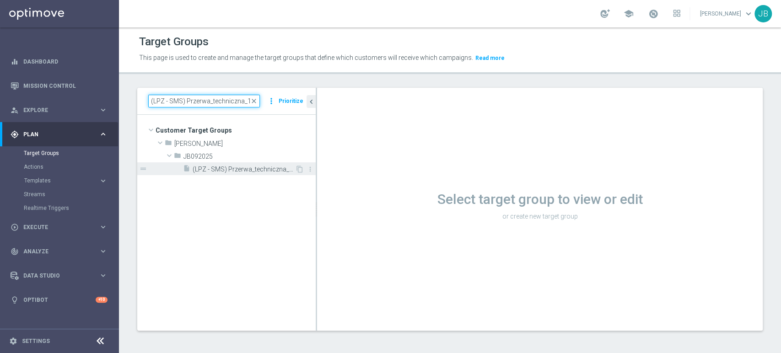
type input "(LPZ - SMS) Przerwa_techniczna_10092025"
click at [221, 164] on div "insert_drive_file (LPZ - SMS) Przerwa_techniczna_10092025" at bounding box center [239, 168] width 112 height 13
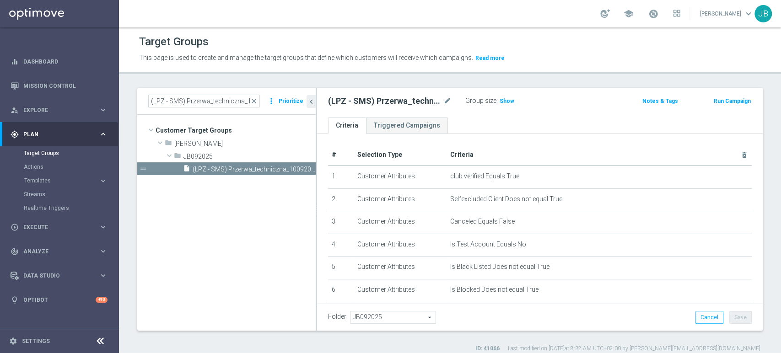
scroll to position [142, 0]
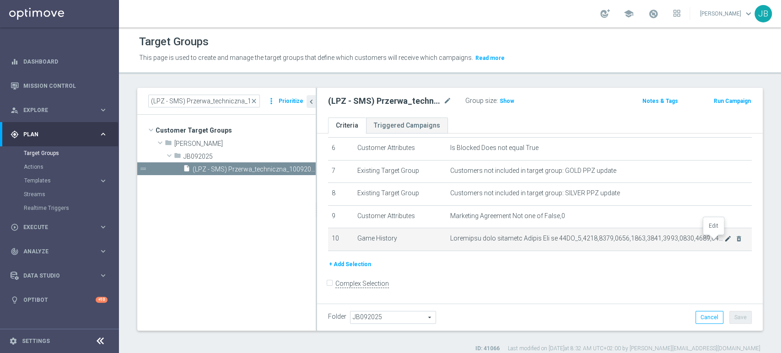
click at [724, 238] on icon "mode_edit" at bounding box center [727, 238] width 7 height 7
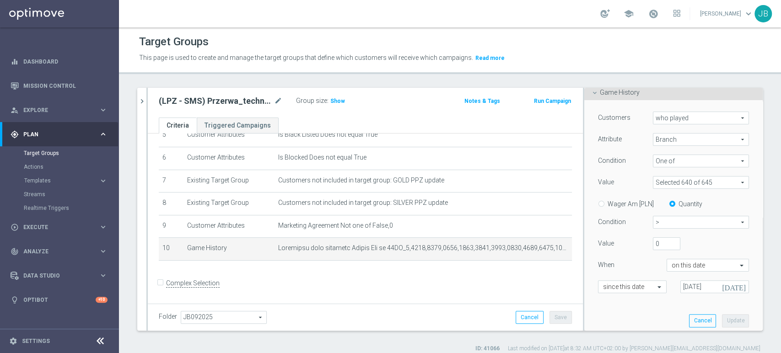
scroll to position [107, 0]
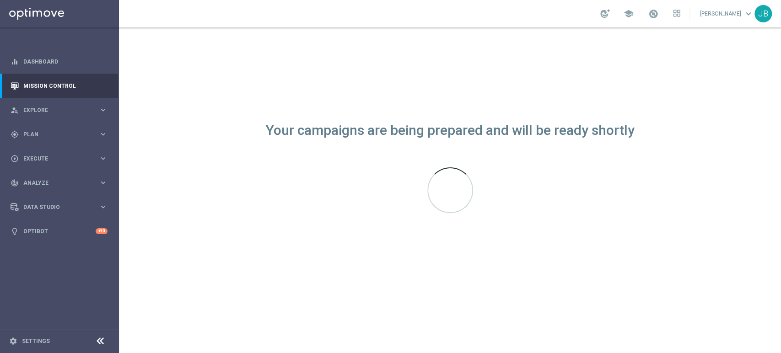
click at [55, 277] on sidenavbar "equalizer Dashboard Mission Control" at bounding box center [59, 176] width 119 height 353
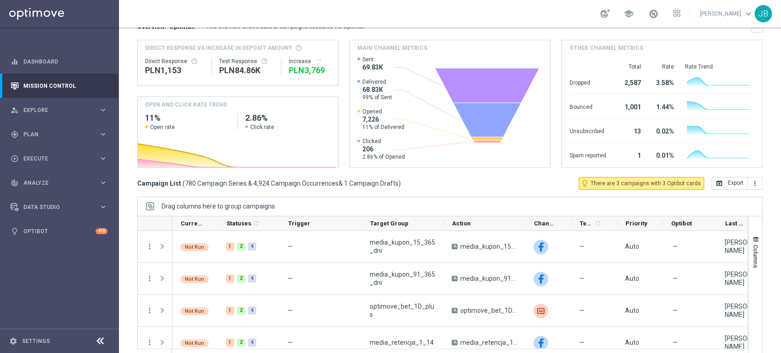
scroll to position [102, 0]
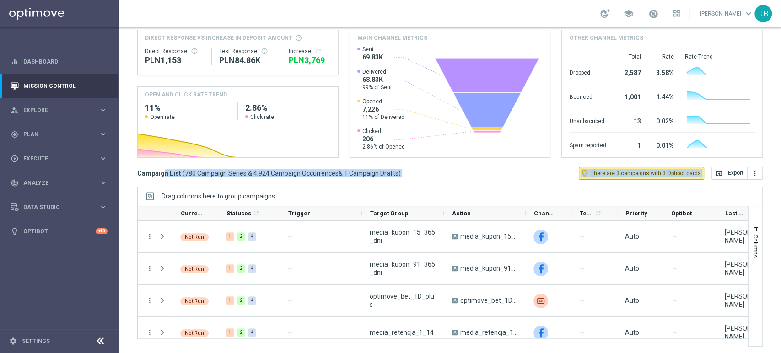
drag, startPoint x: 780, startPoint y: 183, endPoint x: 753, endPoint y: 24, distance: 160.9
click at [753, 24] on section "school [PERSON_NAME] keyboard_arrow_down JB Mission Control add Campaign [DATE]…" at bounding box center [450, 176] width 662 height 353
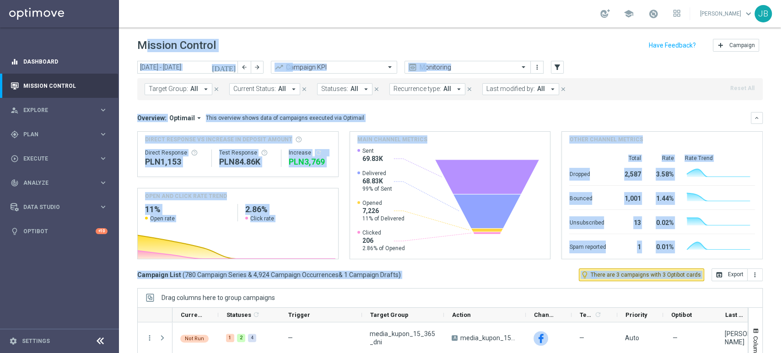
click at [20, 60] on div "equalizer Dashboard" at bounding box center [59, 61] width 97 height 24
click at [49, 58] on link "Dashboard" at bounding box center [65, 61] width 84 height 24
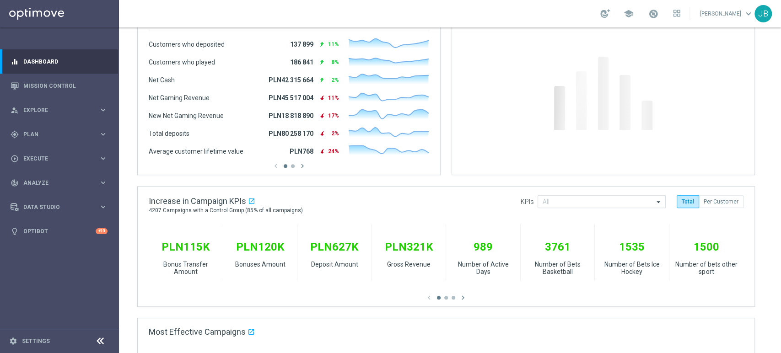
scroll to position [283, 0]
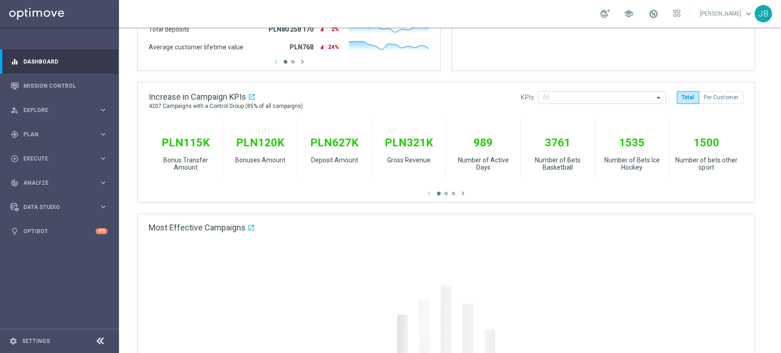
drag, startPoint x: 780, startPoint y: 98, endPoint x: 780, endPoint y: 200, distance: 102.0
click at [780, 200] on div at bounding box center [450, 190] width 662 height 326
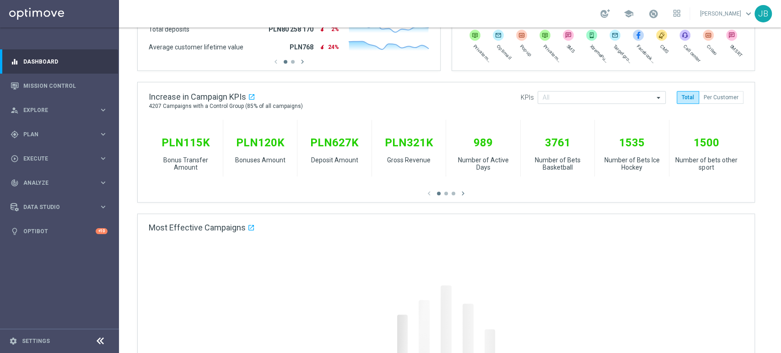
click at [760, 191] on gridster "Dashboard [DATE] [DATE] - [DATE] arrow_back arrow_forward help_outline KPIs Ove…" at bounding box center [450, 176] width 662 height 864
click at [760, 231] on gridster "Dashboard [DATE] [DATE] - [DATE] arrow_back arrow_forward help_outline KPIs Ove…" at bounding box center [450, 176] width 662 height 864
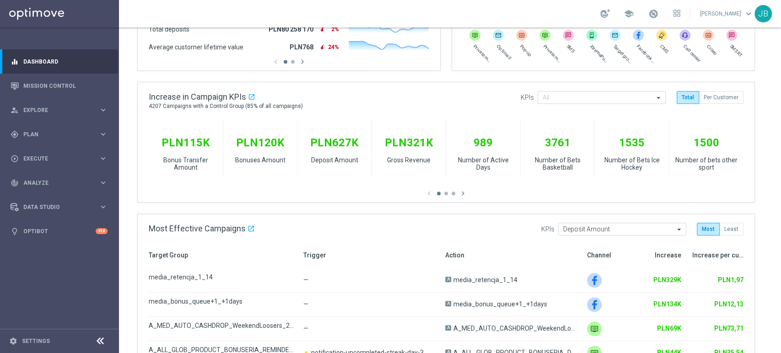
click at [757, 303] on gridster "Dashboard [DATE] [DATE] - [DATE] arrow_back arrow_forward help_outline KPIs Ove…" at bounding box center [450, 176] width 662 height 864
click at [752, 250] on div at bounding box center [751, 307] width 5 height 186
click at [780, 25] on div "school [PERSON_NAME] keyboard_arrow_down JB" at bounding box center [450, 13] width 662 height 27
click at [767, 60] on gridster "Dashboard [DATE] [DATE] - [DATE] arrow_back arrow_forward help_outline KPIs Ove…" at bounding box center [450, 176] width 662 height 864
click at [52, 86] on link "Mission Control" at bounding box center [65, 86] width 84 height 24
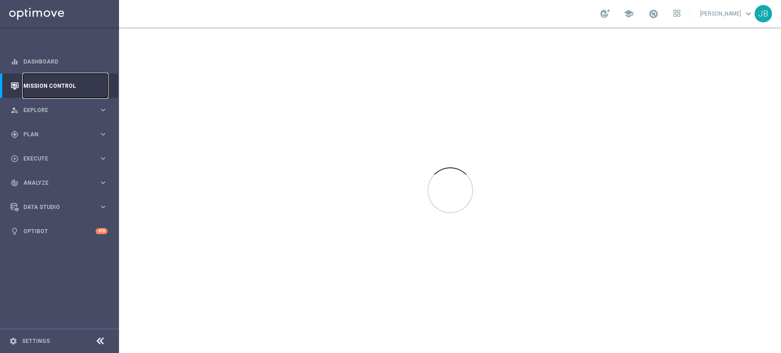
scroll to position [0, 0]
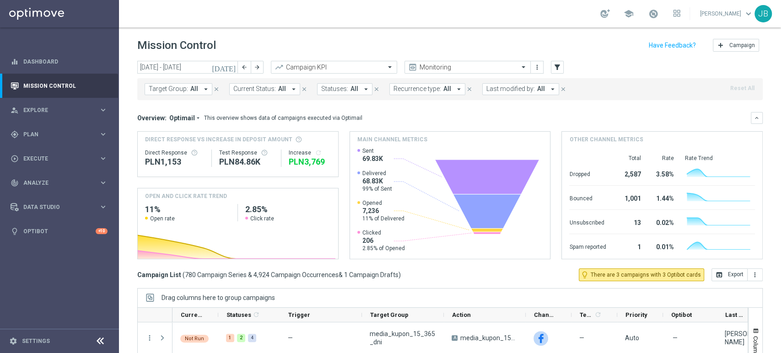
click at [780, 348] on div "Mission Control add Campaign [DATE] [DATE] - [DATE] arrow_back arrow_forward Ca…" at bounding box center [450, 190] width 662 height 326
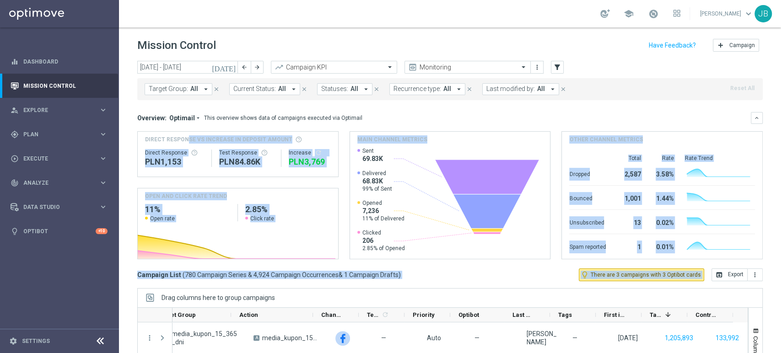
drag, startPoint x: 780, startPoint y: 197, endPoint x: 765, endPoint y: 107, distance: 91.3
click at [765, 107] on div "Mission Control add Campaign [DATE] [DATE] - [DATE] arrow_back arrow_forward Ca…" at bounding box center [450, 190] width 662 height 326
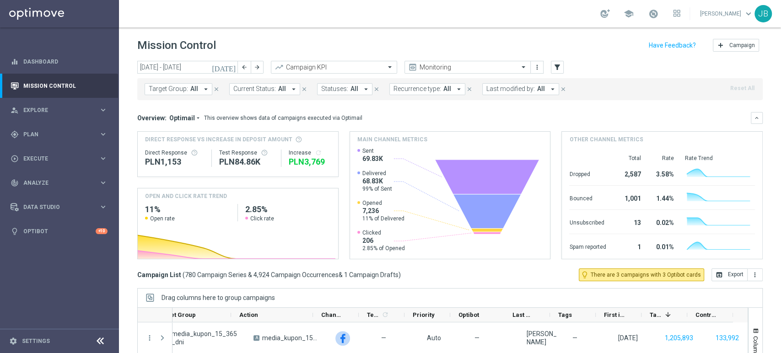
click at [635, 43] on div "Mission Control add Campaign" at bounding box center [449, 46] width 625 height 18
click at [172, 70] on input "[DATE] - [DATE]" at bounding box center [187, 67] width 101 height 13
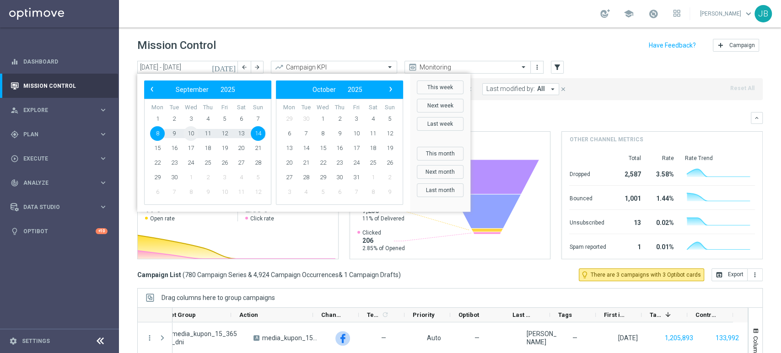
click at [194, 129] on span "10" at bounding box center [190, 133] width 15 height 15
type input "[DATE] - [DATE]"
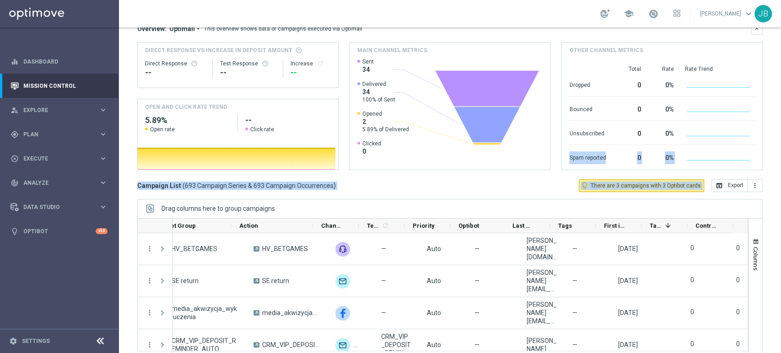
drag, startPoint x: 780, startPoint y: 222, endPoint x: 780, endPoint y: 304, distance: 82.3
click at [780, 304] on div "Mission Control add Campaign [DATE] [DATE] - [DATE] arrow_back arrow_forward Ca…" at bounding box center [450, 190] width 662 height 326
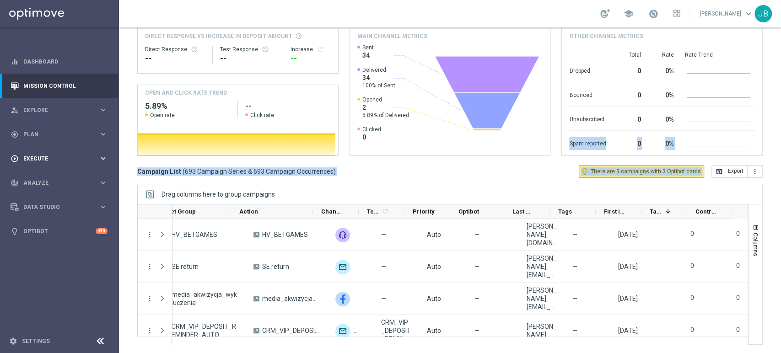
click at [29, 156] on span "Execute" at bounding box center [60, 158] width 75 height 5
click at [45, 206] on div "track_changes Analyze" at bounding box center [55, 210] width 88 height 8
click at [34, 132] on span "Plan" at bounding box center [60, 134] width 75 height 5
click at [40, 161] on div "Actions" at bounding box center [71, 167] width 94 height 14
click at [40, 166] on link "Actions" at bounding box center [59, 166] width 71 height 7
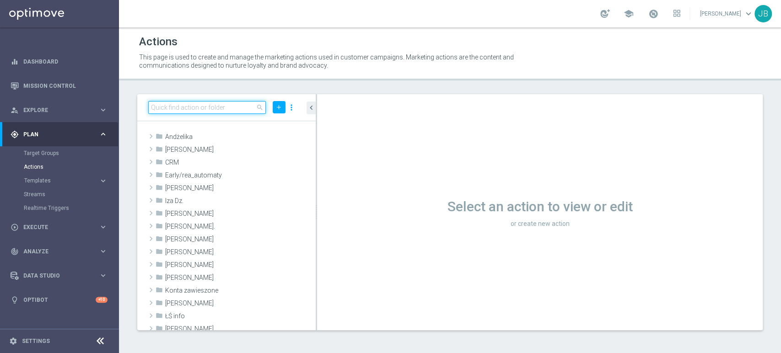
click at [198, 102] on input at bounding box center [207, 107] width 118 height 13
click at [190, 109] on input at bounding box center [207, 107] width 118 height 13
click at [182, 104] on input at bounding box center [207, 107] width 118 height 13
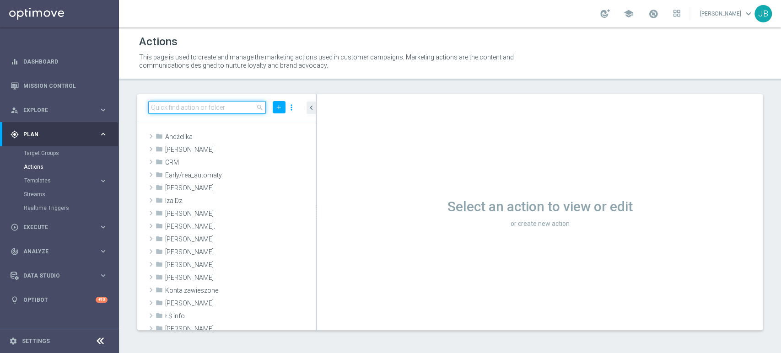
paste input "(LPZ - SMS) Przerwa_techniczna_10092025"
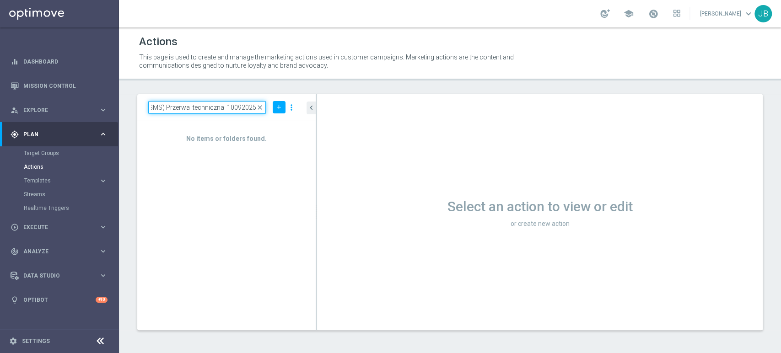
click at [167, 104] on input "(LPZ - SMS) Przerwa_techniczna_10092025" at bounding box center [207, 107] width 118 height 13
type input "(LPZ - SMS) Przerwa_techniczna_10092025"
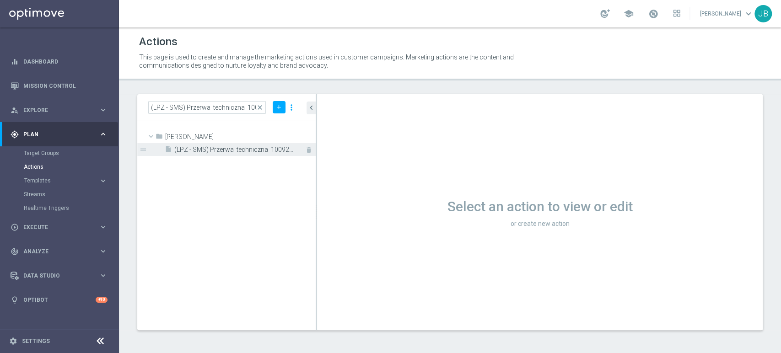
click at [233, 153] on span "(LPZ - SMS) Przerwa_techniczna_10092025" at bounding box center [234, 150] width 121 height 8
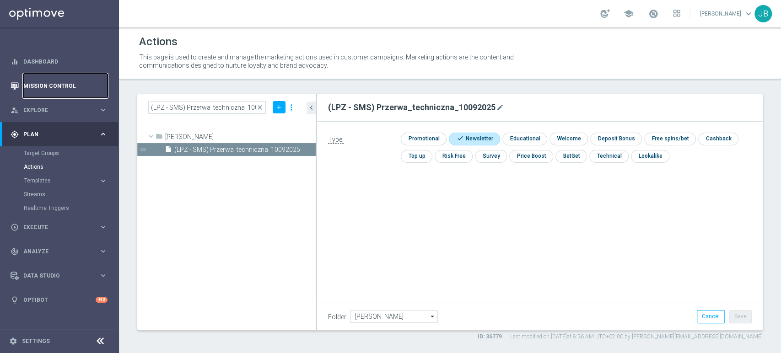
click at [53, 76] on link "Mission Control" at bounding box center [65, 86] width 84 height 24
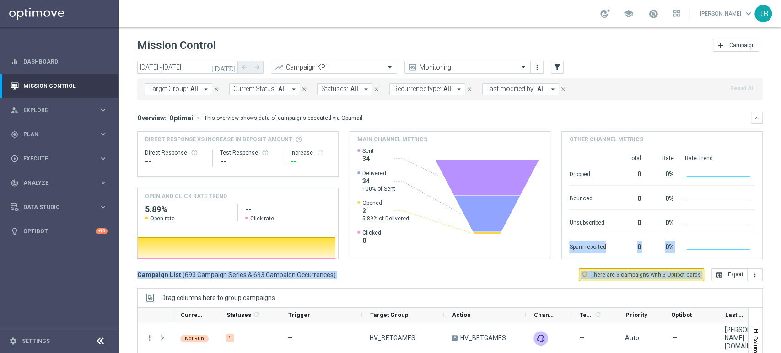
drag, startPoint x: 780, startPoint y: 230, endPoint x: 779, endPoint y: 143, distance: 87.3
click at [779, 143] on div "Mission Control add Campaign [DATE] [DATE] - [DATE] arrow_back arrow_forward Ca…" at bounding box center [450, 190] width 662 height 326
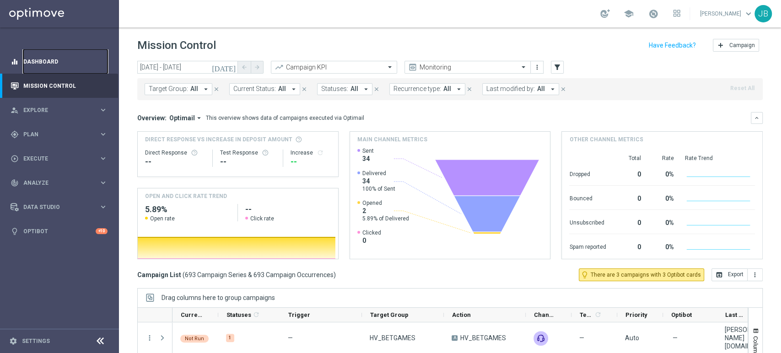
click at [43, 68] on link "Dashboard" at bounding box center [65, 61] width 84 height 24
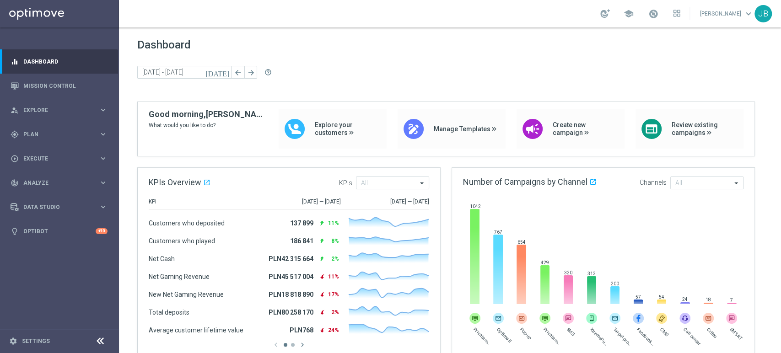
drag, startPoint x: 780, startPoint y: 128, endPoint x: 776, endPoint y: 80, distance: 48.2
click at [776, 80] on div at bounding box center [450, 190] width 662 height 326
click at [780, 47] on div at bounding box center [450, 190] width 662 height 326
click at [43, 109] on span "Explore" at bounding box center [60, 109] width 75 height 5
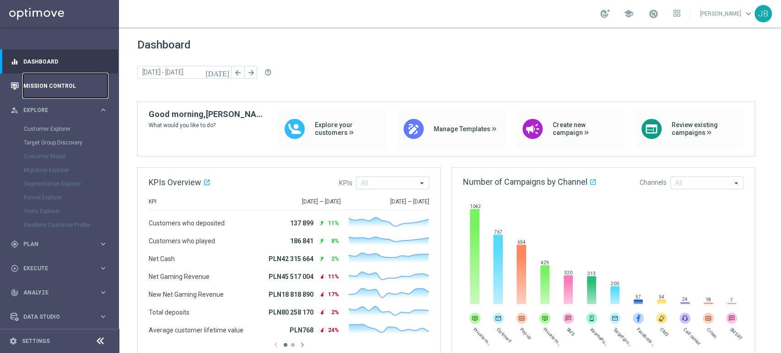
click at [62, 89] on link "Mission Control" at bounding box center [65, 86] width 84 height 24
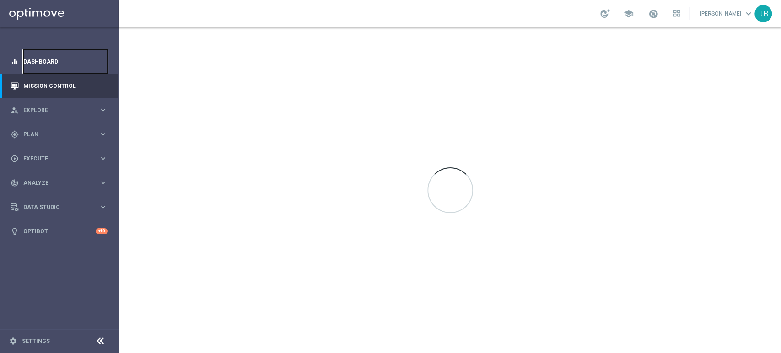
click at [81, 61] on link "Dashboard" at bounding box center [65, 61] width 84 height 24
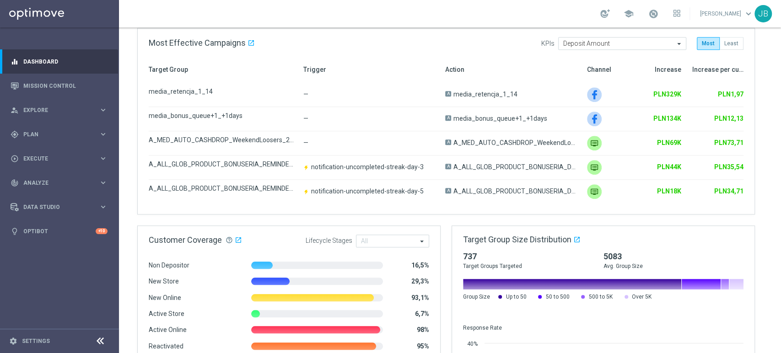
scroll to position [523, 0]
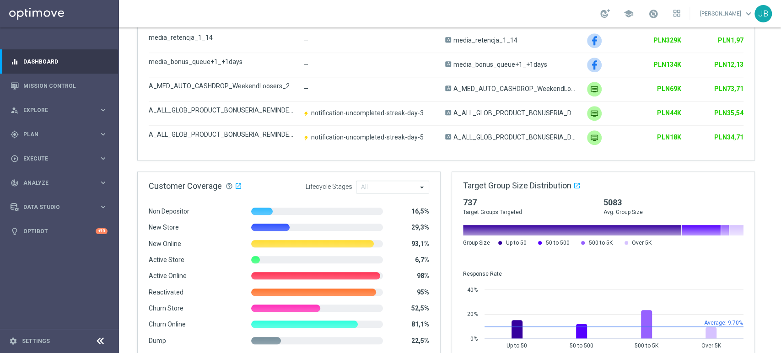
drag, startPoint x: 780, startPoint y: 71, endPoint x: 780, endPoint y: 257, distance: 185.6
click at [780, 257] on div at bounding box center [450, 190] width 662 height 326
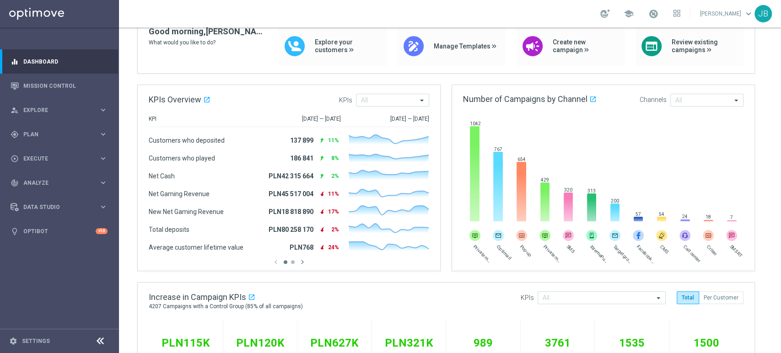
scroll to position [0, 0]
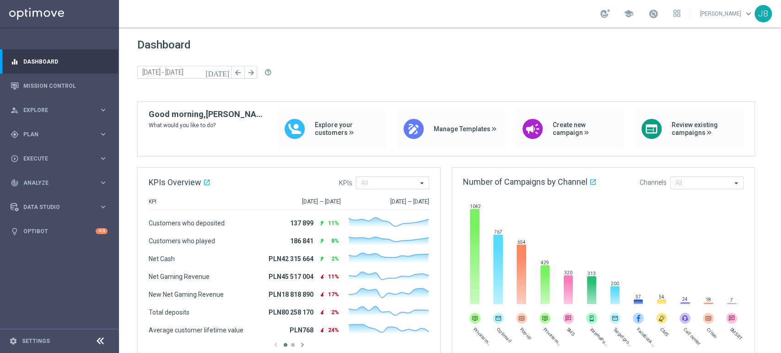
click at [688, 75] on div "[DATE] [DATE] - [DATE] arrow_back arrow_forward help_outline" at bounding box center [449, 73] width 625 height 14
click at [78, 85] on link "Mission Control" at bounding box center [65, 86] width 84 height 24
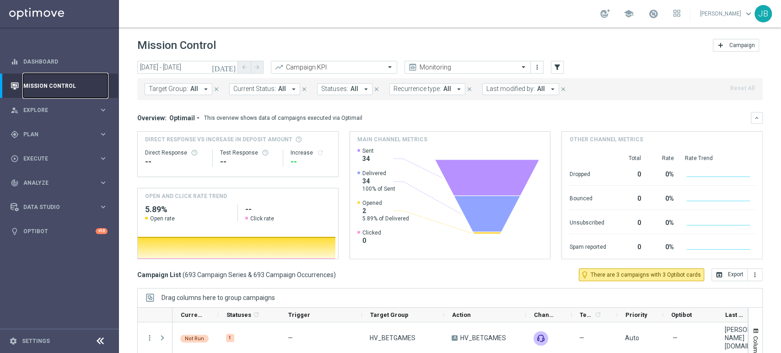
scroll to position [103, 0]
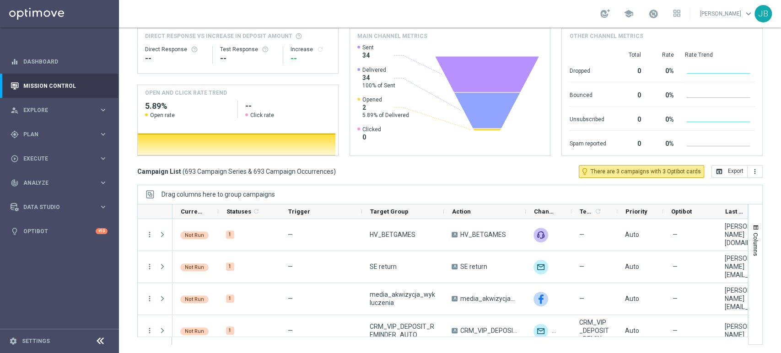
click at [780, 341] on div "Mission Control add Campaign [DATE] [DATE] - [DATE] arrow_back arrow_forward Ca…" at bounding box center [450, 190] width 662 height 326
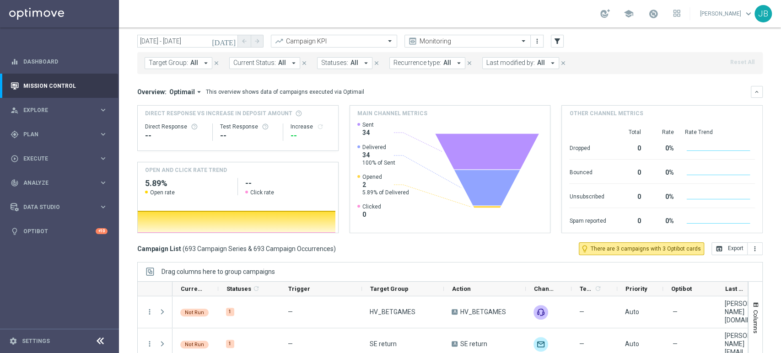
scroll to position [0, 0]
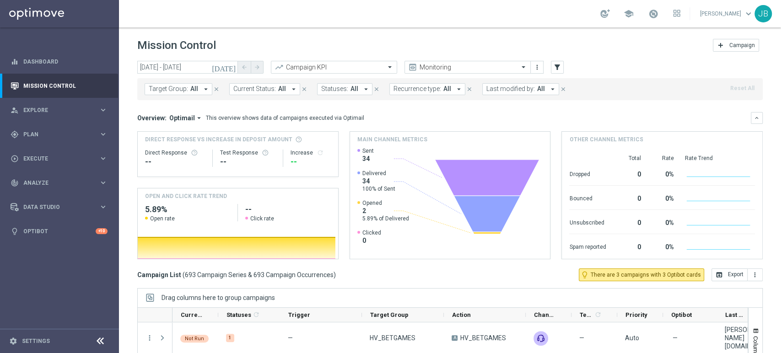
click at [780, 78] on div "Mission Control add Campaign [DATE] [DATE] - [DATE] arrow_back arrow_forward Ca…" at bounding box center [450, 190] width 662 height 326
click at [106, 87] on link "Mission Control" at bounding box center [65, 86] width 84 height 24
click at [82, 70] on link "Dashboard" at bounding box center [65, 61] width 84 height 24
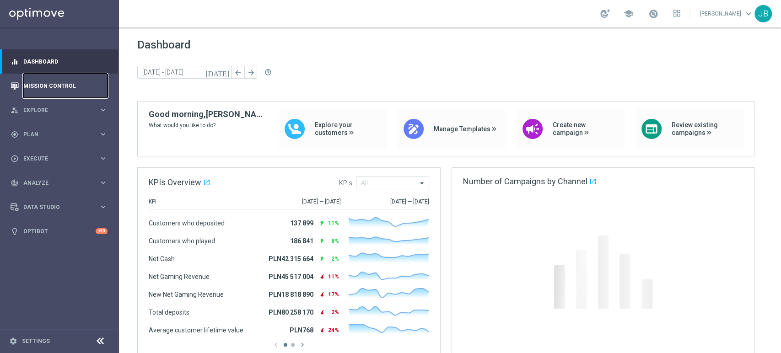
click at [70, 74] on link "Mission Control" at bounding box center [65, 86] width 84 height 24
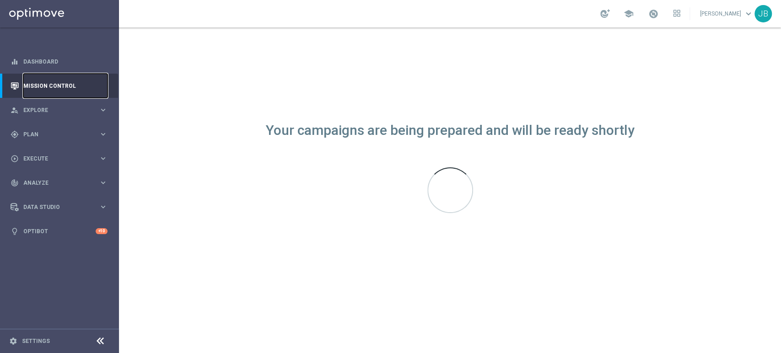
click at [72, 74] on link "Mission Control" at bounding box center [65, 86] width 84 height 24
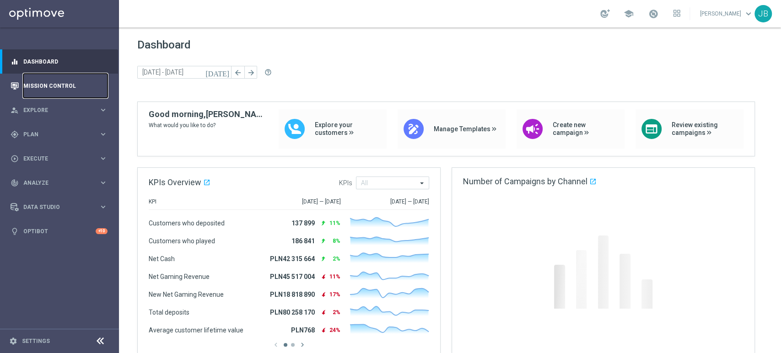
click at [67, 80] on link "Mission Control" at bounding box center [65, 86] width 84 height 24
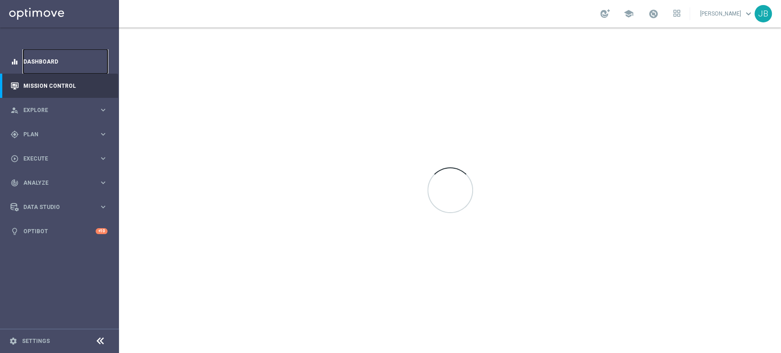
click at [69, 70] on link "Dashboard" at bounding box center [65, 61] width 84 height 24
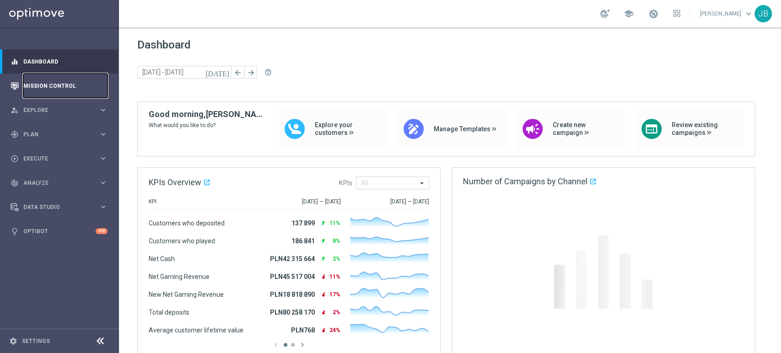
click at [59, 88] on link "Mission Control" at bounding box center [65, 86] width 84 height 24
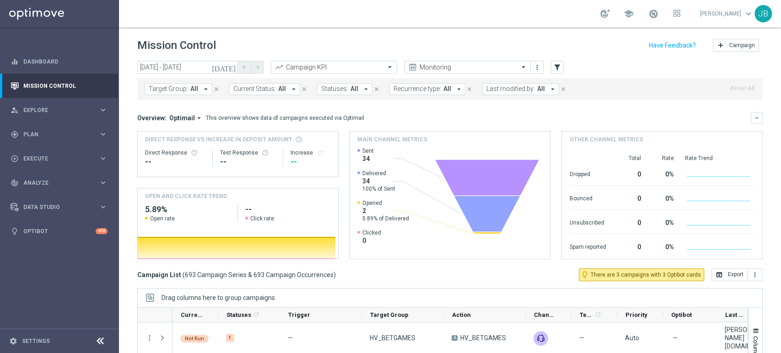
click at [176, 95] on div "Target Group: All arrow_drop_down close Current Status: All arrow_drop_down clo…" at bounding box center [449, 89] width 625 height 22
click at [176, 88] on span "Target Group:" at bounding box center [168, 89] width 39 height 8
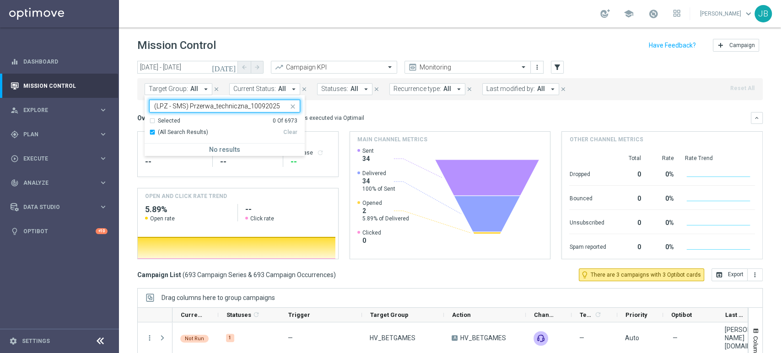
click at [163, 105] on input "(LPZ - SMS) Przerwa_techniczna_10092025" at bounding box center [221, 106] width 134 height 8
click at [190, 152] on label "(LPZ - SMS) Przerwa_techniczna_10092025" at bounding box center [210, 150] width 105 height 5
type input "(LPZ - SMS) Przerwa_techniczna_10092025"
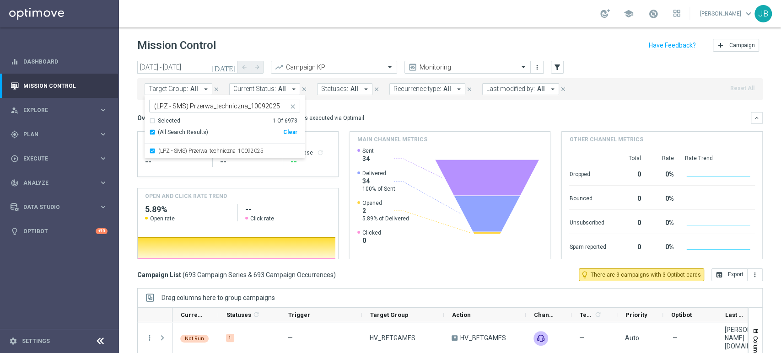
click at [592, 101] on mini-dashboard "Overview: Optimail arrow_drop_down This overview shows data of campaigns execut…" at bounding box center [449, 184] width 625 height 168
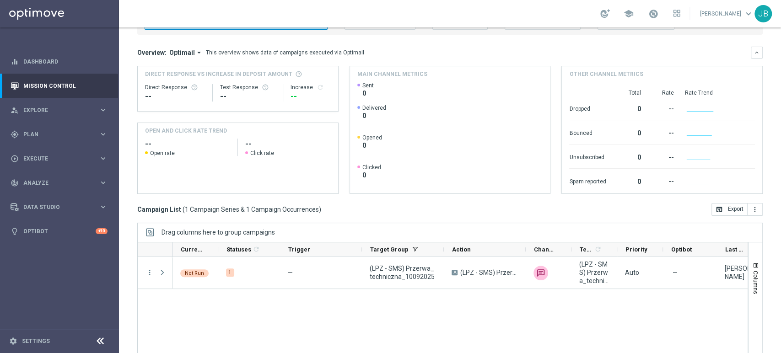
drag, startPoint x: 780, startPoint y: 144, endPoint x: 778, endPoint y: 189, distance: 45.7
click at [778, 189] on div "Mission Control add Campaign today 10 Sep 2025 - 10 Sep 2025 arrow_back arrow_f…" at bounding box center [450, 190] width 662 height 326
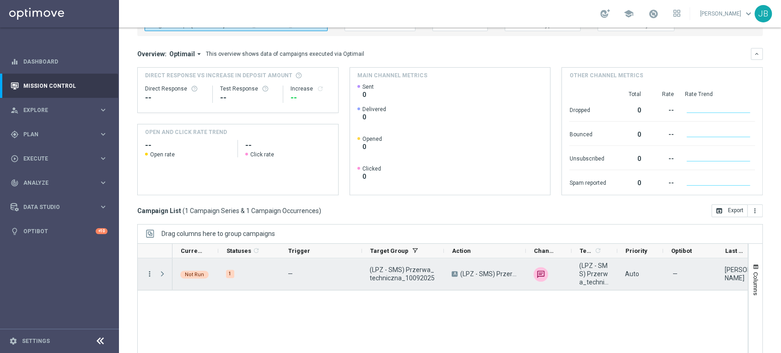
click at [153, 272] on icon "more_vert" at bounding box center [149, 274] width 8 height 8
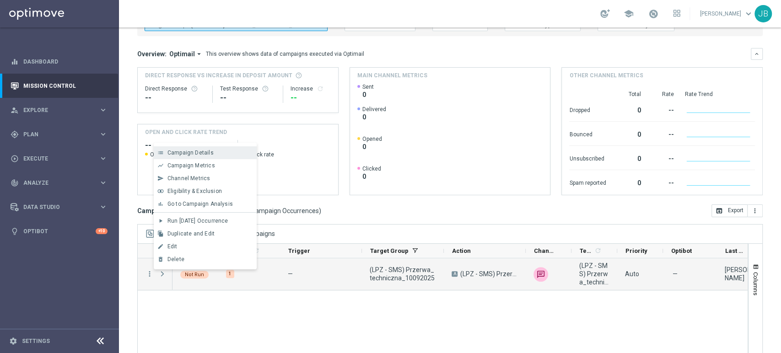
click at [205, 153] on span "Campaign Details" at bounding box center [190, 153] width 46 height 6
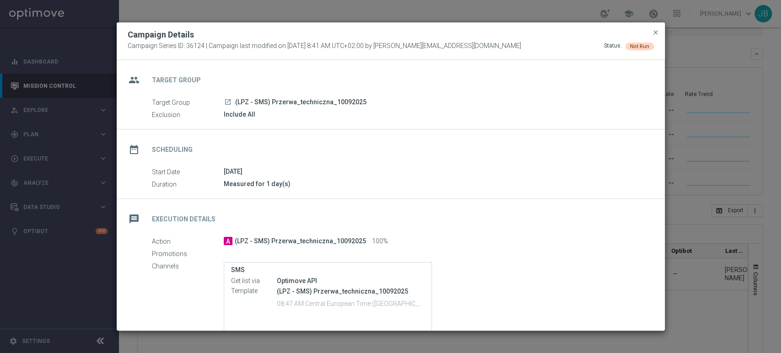
scroll to position [37, 0]
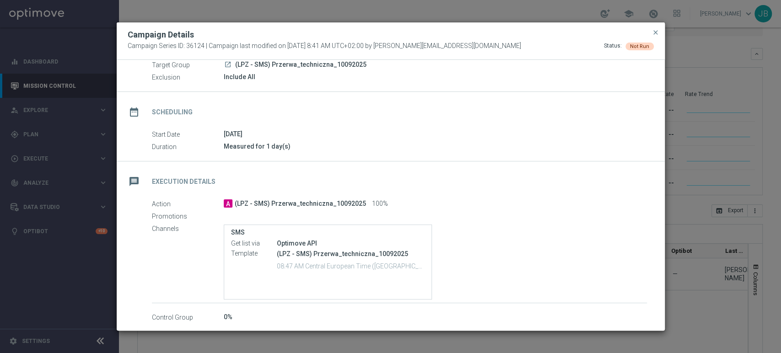
click at [354, 317] on div "0%" at bounding box center [435, 316] width 423 height 9
click at [575, 325] on div "group Target Group Target Group launch (LPZ - SMS) Przerwa_techniczna_10092025 …" at bounding box center [391, 195] width 548 height 271
click at [498, 280] on div "SMS Get list via Optimove API Template (LPZ - SMS) Przerwa_techniczna_10092025 …" at bounding box center [435, 262] width 423 height 75
click at [664, 86] on div "Campaign Details Campaign Series ID: 36124 | Campaign last modified on 10 Sep 2…" at bounding box center [390, 176] width 549 height 309
click at [472, 134] on div "10 Sep 2025" at bounding box center [435, 133] width 423 height 9
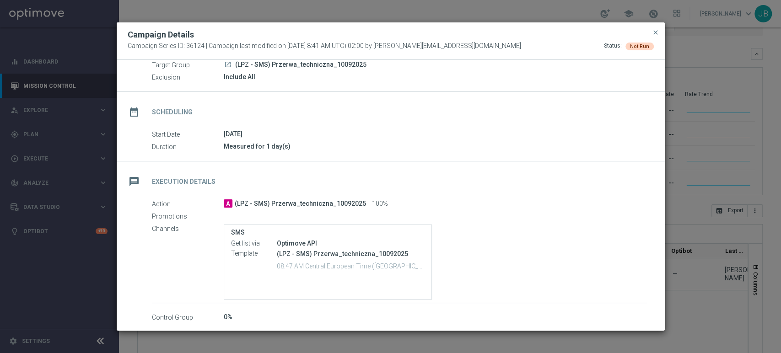
click at [416, 243] on div "Optimove API" at bounding box center [351, 243] width 148 height 9
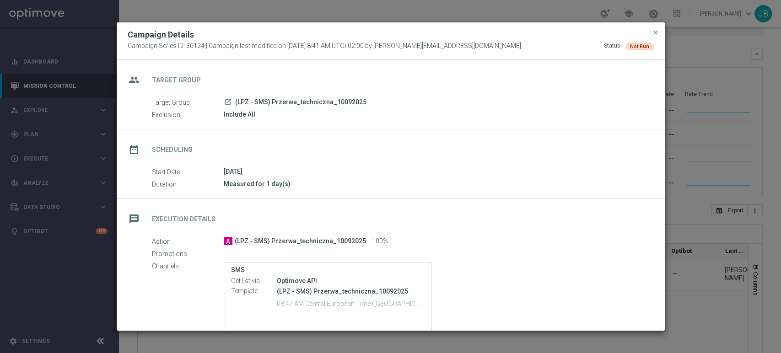
click at [430, 77] on div "group Target Group" at bounding box center [391, 78] width 548 height 37
click at [378, 182] on div "Measured for 1 day(s)" at bounding box center [435, 183] width 423 height 9
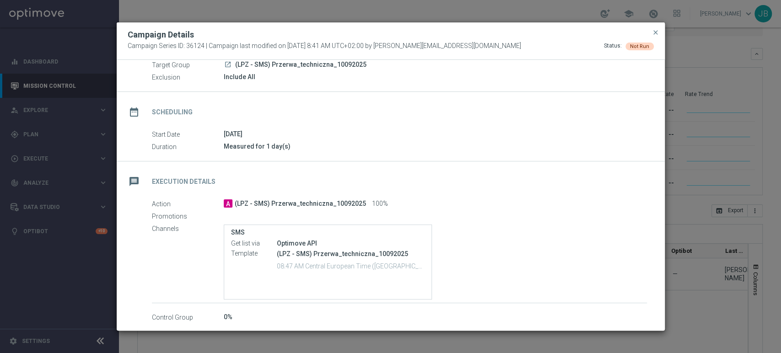
click at [433, 63] on div "launch (LPZ - SMS) Przerwa_techniczna_10092025" at bounding box center [435, 64] width 423 height 9
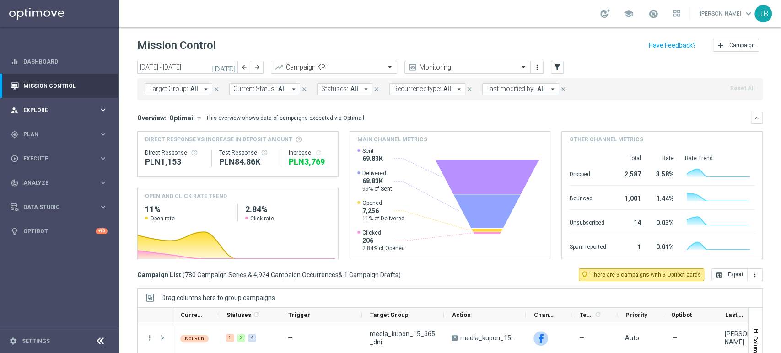
click at [64, 101] on div "person_search Explore keyboard_arrow_right" at bounding box center [59, 110] width 118 height 24
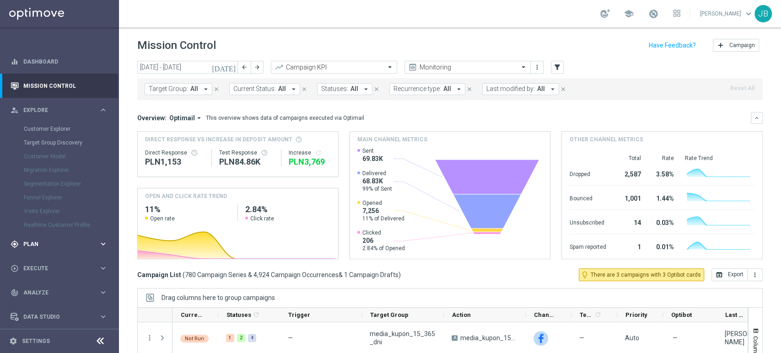
click at [48, 252] on div "gps_fixed Plan keyboard_arrow_right" at bounding box center [59, 244] width 118 height 24
click at [55, 153] on link "Target Groups" at bounding box center [59, 153] width 71 height 7
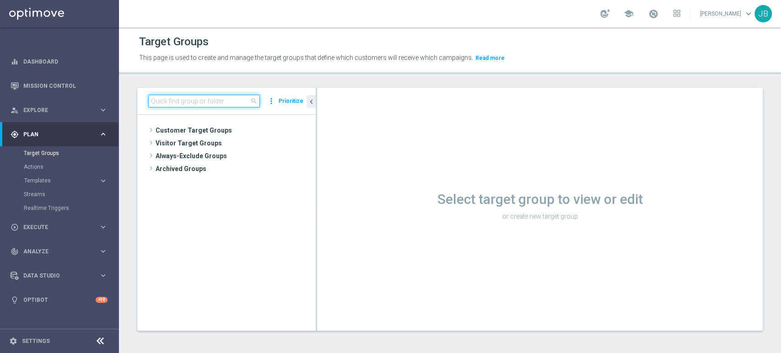
click at [205, 102] on input at bounding box center [204, 101] width 112 height 13
click at [205, 102] on input "SMS_Test" at bounding box center [204, 101] width 112 height 13
type input "S"
click at [205, 102] on input at bounding box center [204, 101] width 112 height 13
click at [198, 99] on input at bounding box center [204, 101] width 112 height 13
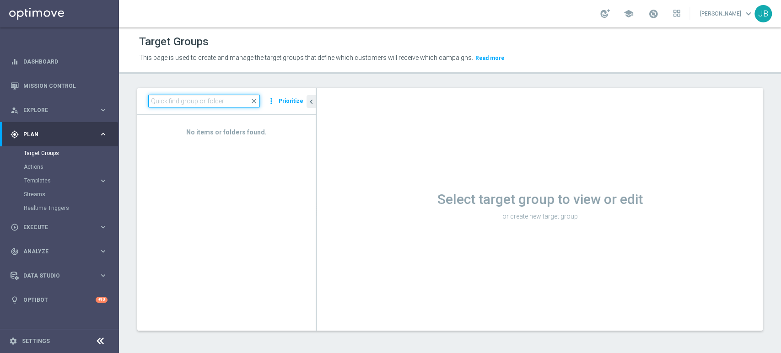
click at [198, 99] on input at bounding box center [204, 101] width 112 height 13
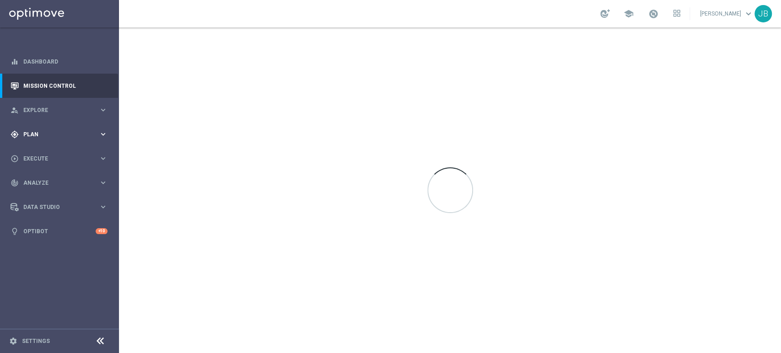
click at [36, 128] on div "gps_fixed Plan keyboard_arrow_right" at bounding box center [59, 134] width 118 height 24
click at [40, 150] on link "Target Groups" at bounding box center [59, 153] width 71 height 7
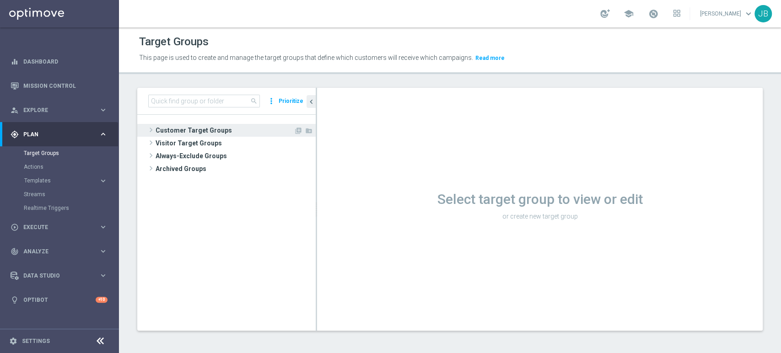
click at [202, 134] on span "Customer Target Groups" at bounding box center [224, 130] width 138 height 13
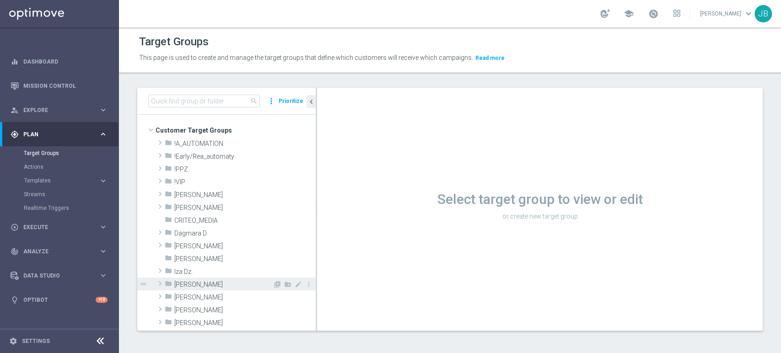
click at [250, 284] on span "[PERSON_NAME]" at bounding box center [223, 285] width 98 height 8
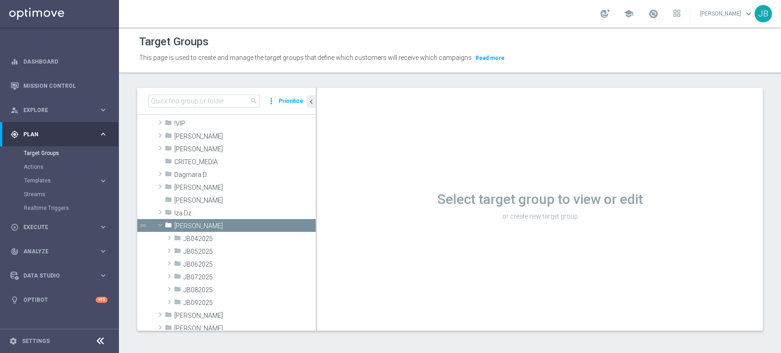
scroll to position [61, 0]
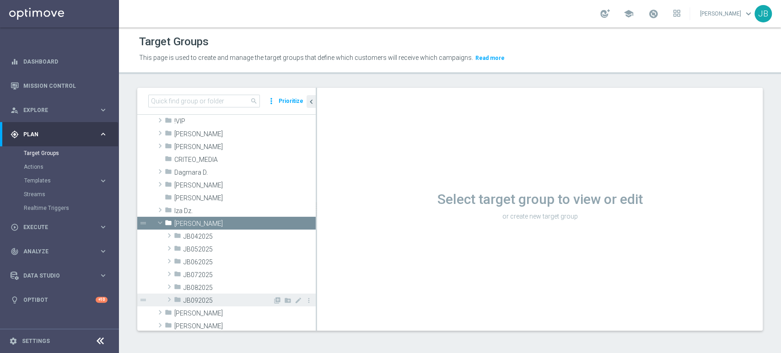
click at [237, 301] on span "JB092025" at bounding box center [227, 301] width 89 height 8
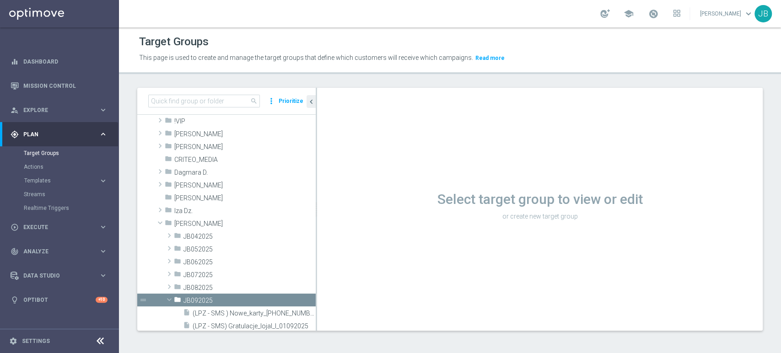
scroll to position [81, 0]
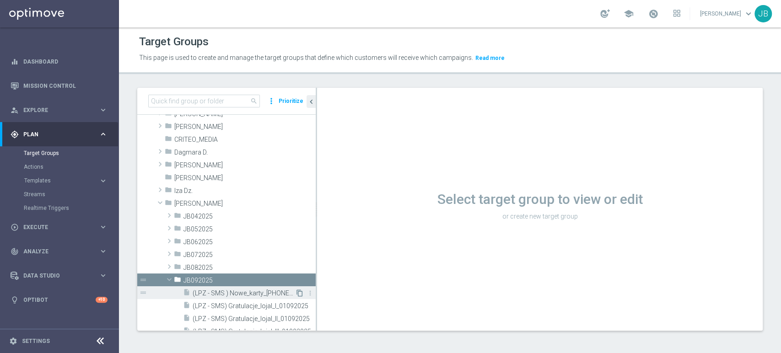
click at [296, 295] on icon "content_copy" at bounding box center [299, 292] width 7 height 7
click at [315, 330] on tree-viewport "Customer Target Groups library_add create_new_folder folder" at bounding box center [226, 222] width 178 height 215
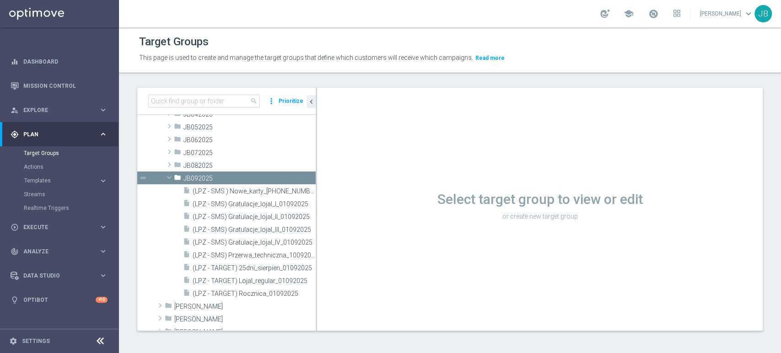
scroll to position [203, 0]
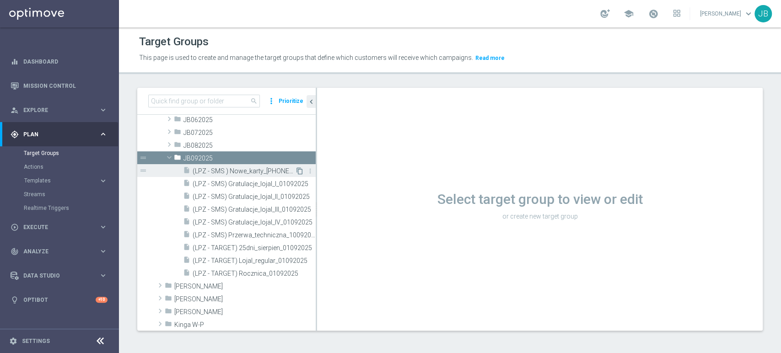
click at [296, 170] on icon "content_copy" at bounding box center [299, 170] width 7 height 7
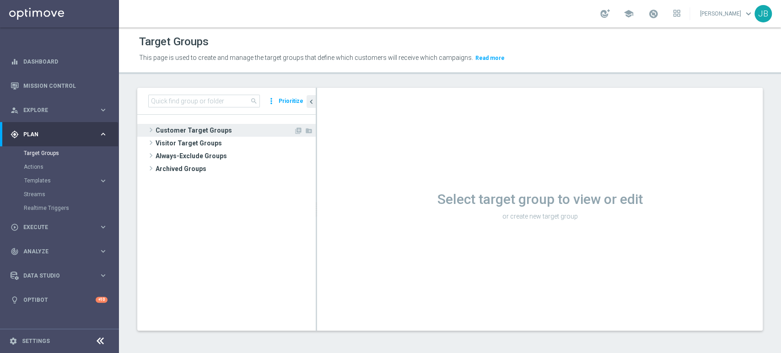
click at [188, 131] on span "Customer Target Groups" at bounding box center [224, 130] width 138 height 13
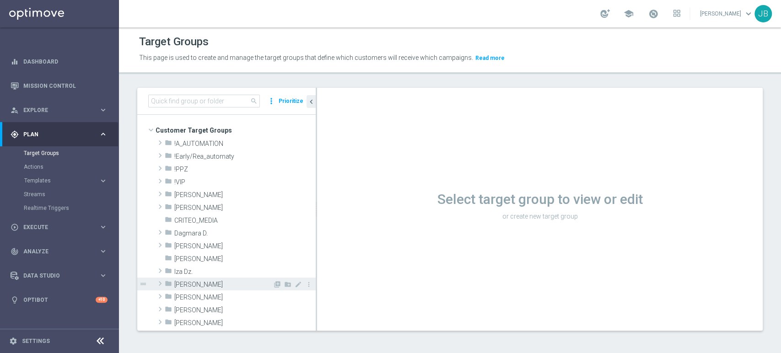
click at [187, 281] on span "[PERSON_NAME]" at bounding box center [223, 285] width 98 height 8
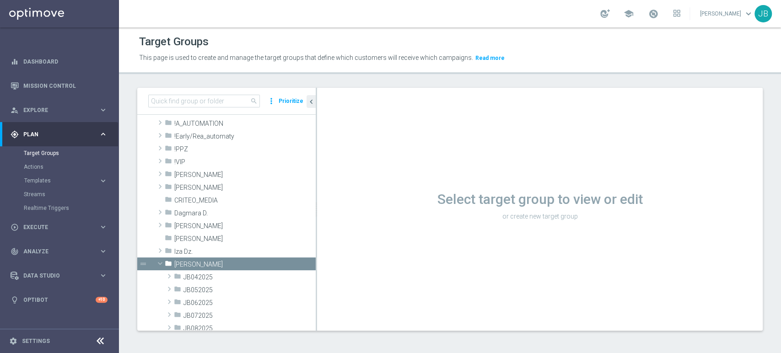
scroll to position [88, 0]
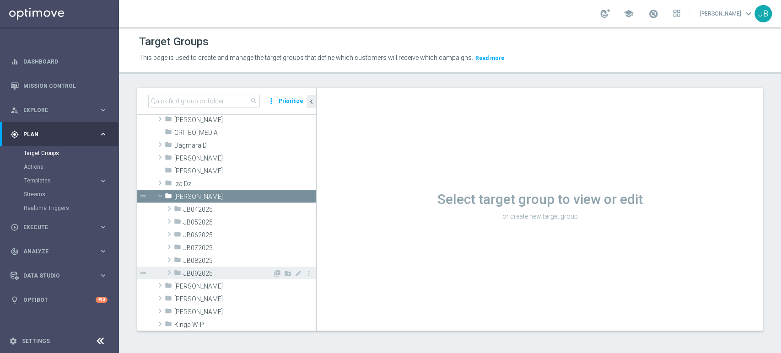
click at [228, 272] on span "JB092025" at bounding box center [227, 274] width 89 height 8
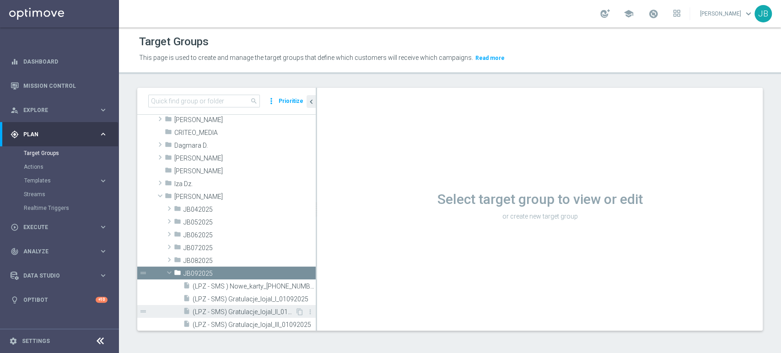
click at [262, 314] on span "(LPZ - SMS) Gratulacje_lojal_II_01092025" at bounding box center [244, 312] width 102 height 8
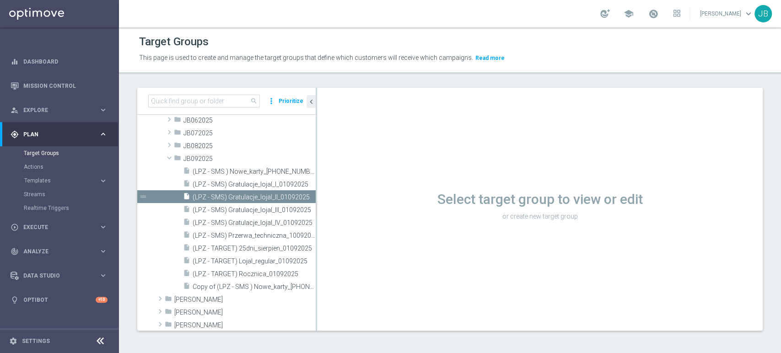
scroll to position [209, 0]
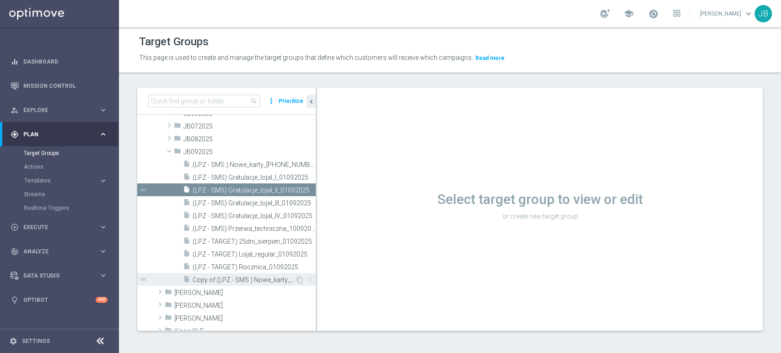
click at [269, 277] on span "Copy of (LPZ - SMS ) Nowe_karty_01092025" at bounding box center [244, 280] width 102 height 8
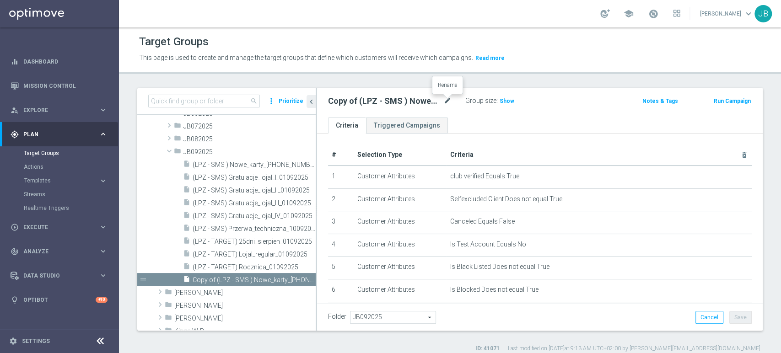
click at [447, 99] on icon "mode_edit" at bounding box center [447, 101] width 8 height 11
type input "SMS_Test"
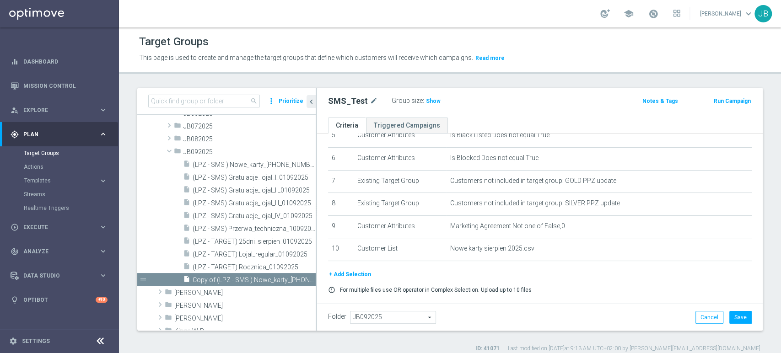
scroll to position [156, 0]
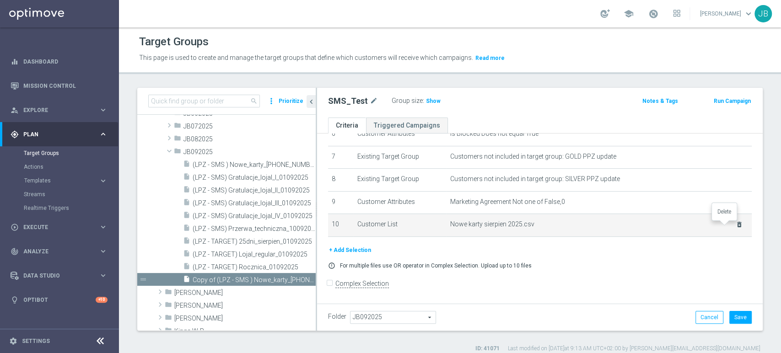
click at [735, 225] on icon "delete_forever" at bounding box center [738, 224] width 7 height 7
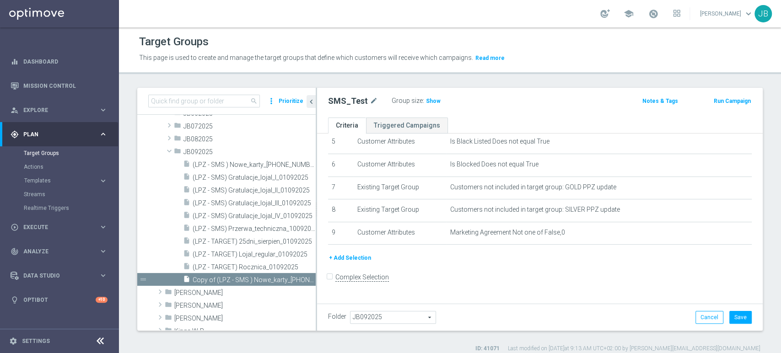
scroll to position [119, 0]
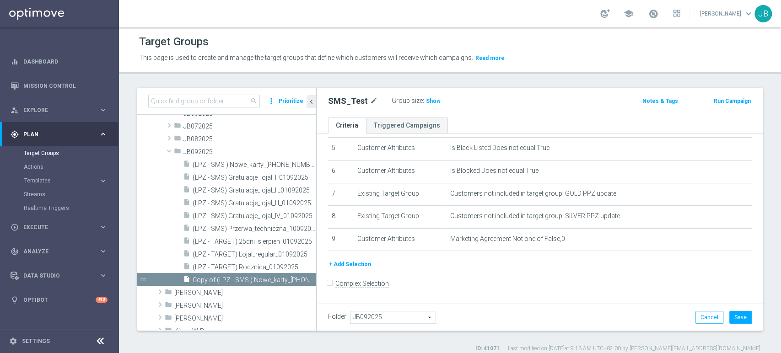
click at [355, 262] on button "+ Add Selection" at bounding box center [350, 264] width 44 height 10
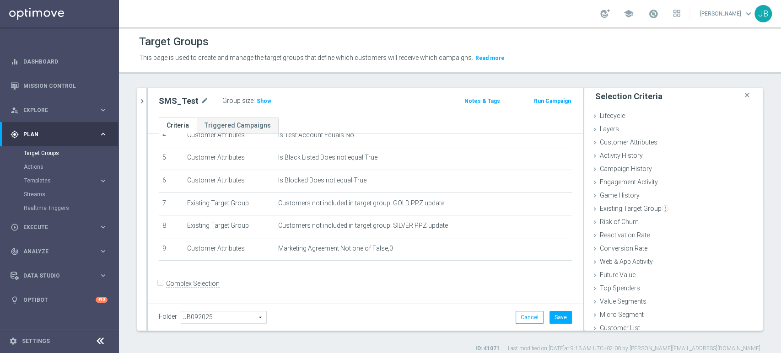
scroll to position [5, 0]
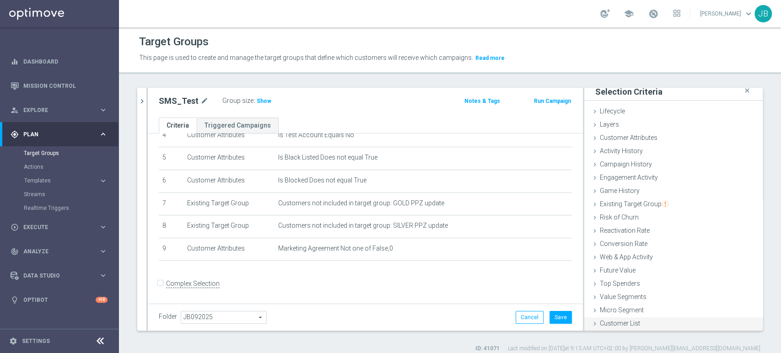
click at [625, 325] on span "Customer List" at bounding box center [619, 323] width 40 height 7
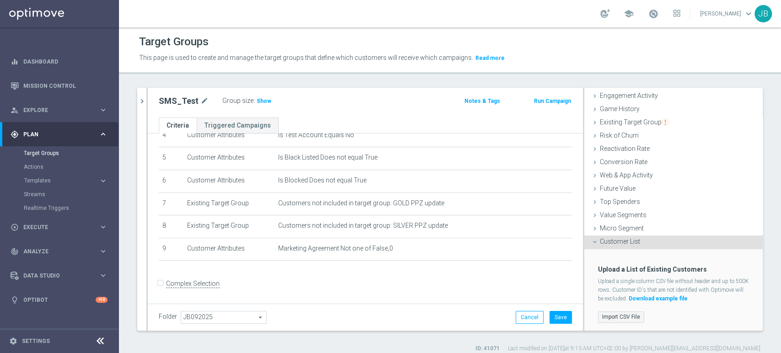
click at [609, 311] on label "Import CSV File" at bounding box center [621, 316] width 46 height 11
click at [0, 0] on input "Import CSV File" at bounding box center [0, 0] width 0 height 0
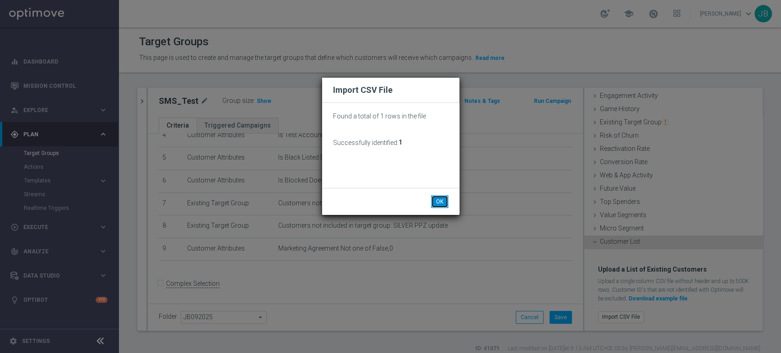
click at [435, 200] on button "OK" at bounding box center [439, 201] width 17 height 13
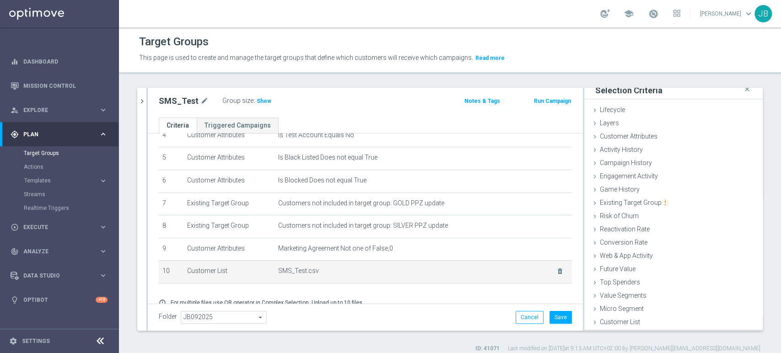
scroll to position [5, 0]
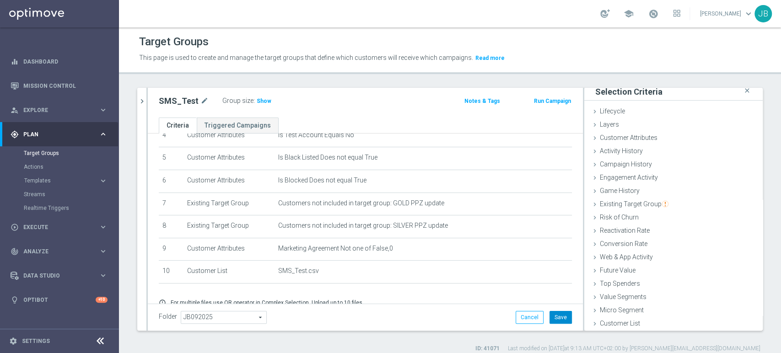
click at [557, 313] on button "Save" at bounding box center [560, 317] width 22 height 13
drag, startPoint x: 197, startPoint y: 101, endPoint x: 159, endPoint y: 102, distance: 38.0
click at [159, 102] on div "SMS_Test mode_edit" at bounding box center [184, 101] width 50 height 11
copy div "SMS_Test"
click at [73, 231] on div "play_circle_outline Execute keyboard_arrow_right" at bounding box center [59, 227] width 118 height 24
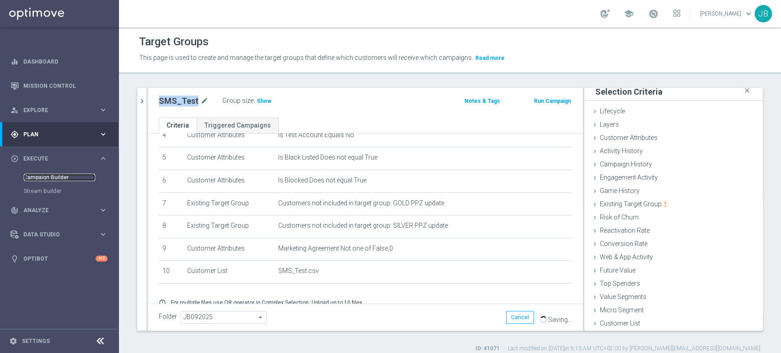
click at [59, 179] on link "Campaign Builder" at bounding box center [59, 177] width 71 height 7
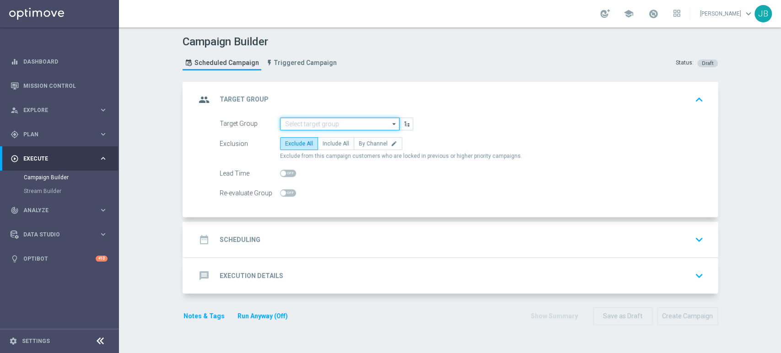
click at [289, 124] on input at bounding box center [339, 124] width 119 height 13
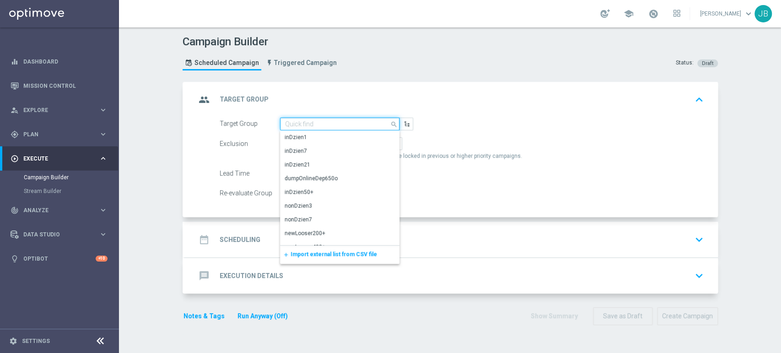
paste input "SMS_Test"
type input "SMS_Test"
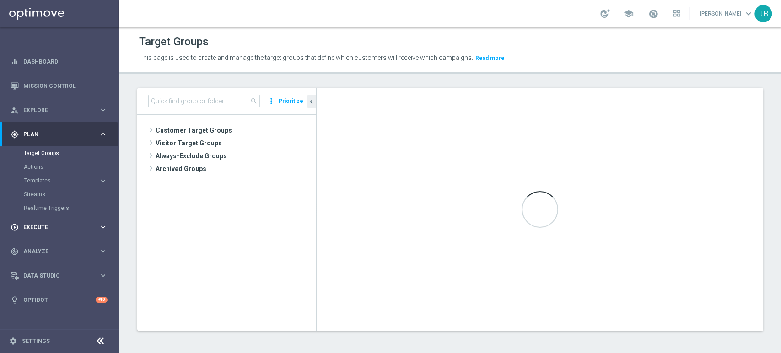
click at [62, 222] on div "play_circle_outline Execute keyboard_arrow_right" at bounding box center [59, 227] width 118 height 24
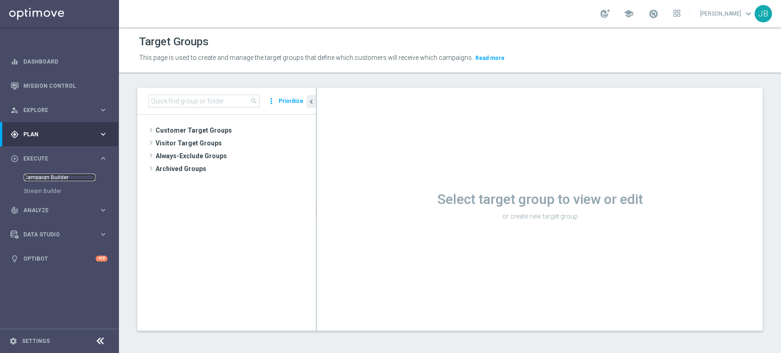
click at [60, 177] on link "Campaign Builder" at bounding box center [59, 177] width 71 height 7
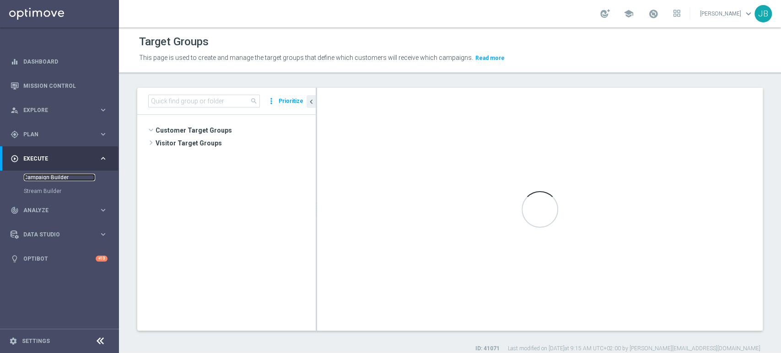
scroll to position [225, 0]
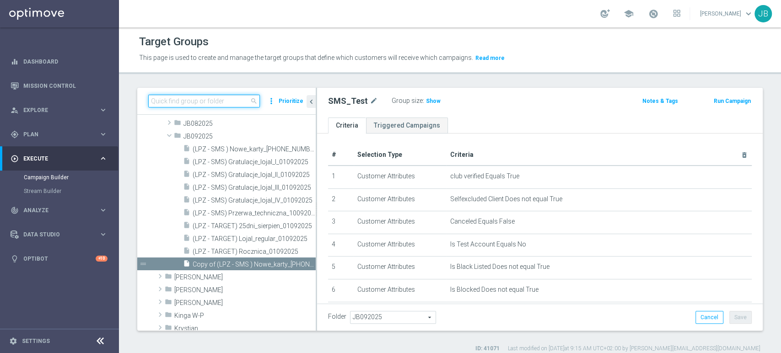
click at [205, 101] on input at bounding box center [204, 101] width 112 height 13
paste input "SMS_Test"
type input "SMS_Test"
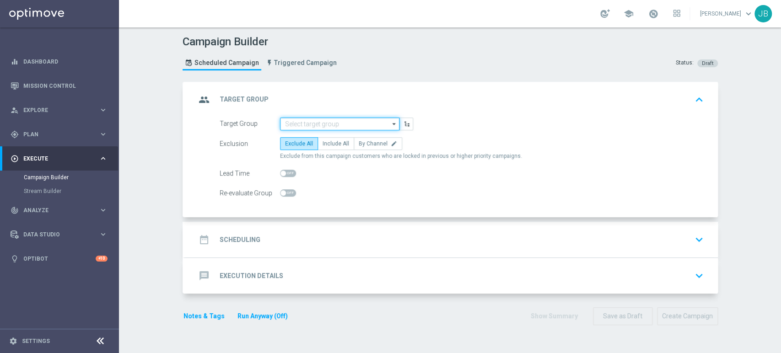
click at [280, 118] on input at bounding box center [339, 124] width 119 height 13
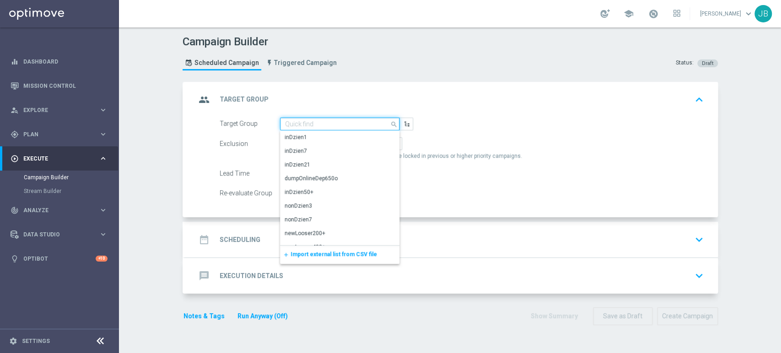
click at [280, 118] on input at bounding box center [339, 124] width 119 height 13
paste input "SMS_Test"
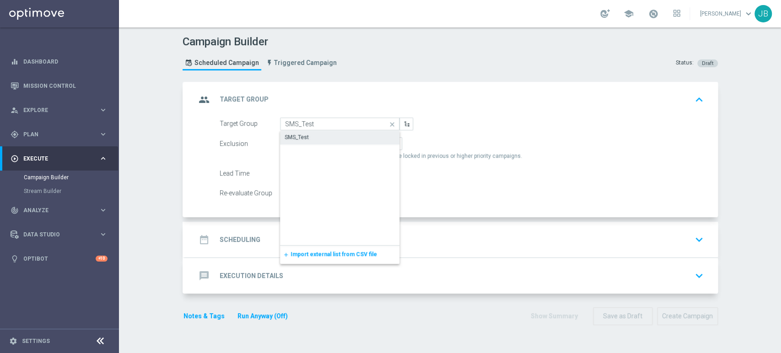
click at [301, 138] on div "SMS_Test" at bounding box center [296, 137] width 24 height 8
type input "SMS_Test"
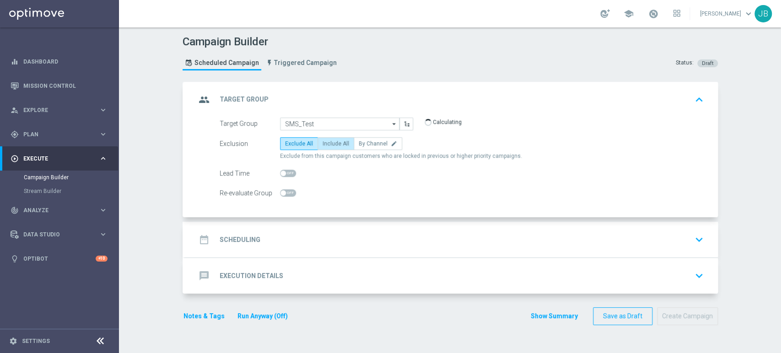
click at [328, 144] on span "Include All" at bounding box center [335, 143] width 27 height 6
click at [328, 144] on input "Include All" at bounding box center [325, 145] width 6 height 6
radio input "true"
click at [317, 233] on div "date_range Scheduling keyboard_arrow_down" at bounding box center [451, 239] width 511 height 17
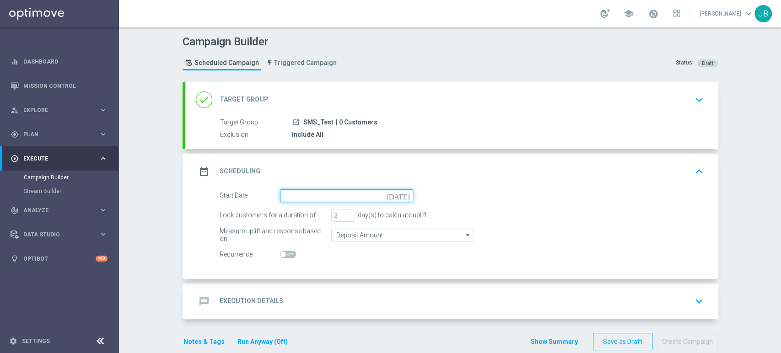
click at [292, 198] on input at bounding box center [346, 195] width 133 height 13
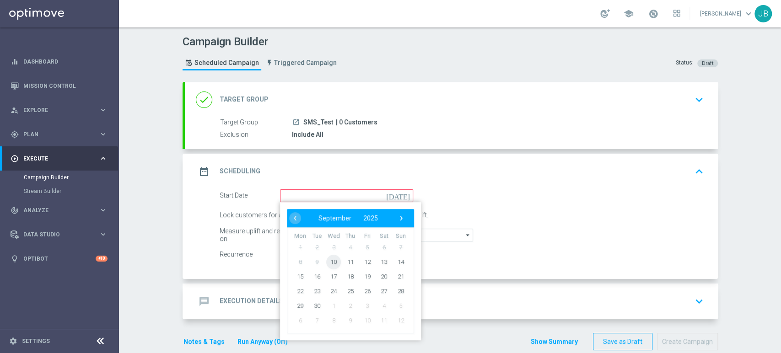
click at [326, 261] on span "10" at bounding box center [333, 261] width 15 height 15
type input "10 Sep 2025"
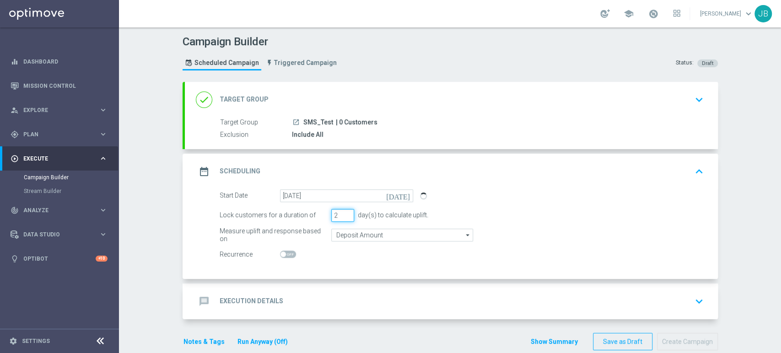
click at [343, 215] on input "2" at bounding box center [342, 215] width 23 height 13
type input "1"
click at [343, 215] on input "1" at bounding box center [342, 215] width 23 height 13
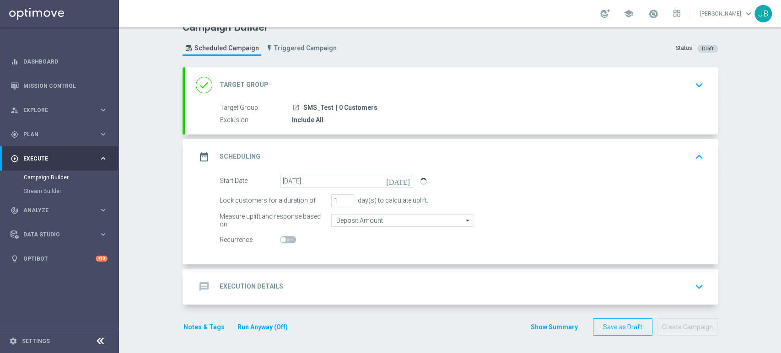
click at [433, 289] on div "message Execution Details keyboard_arrow_down" at bounding box center [451, 286] width 511 height 17
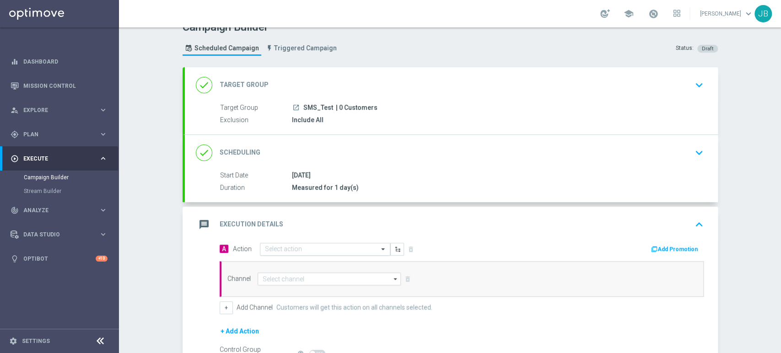
click at [306, 250] on input "text" at bounding box center [316, 250] width 102 height 8
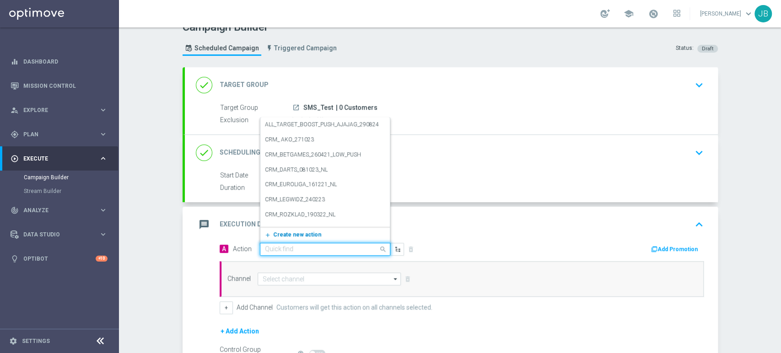
click at [294, 237] on button "add_new Create new action" at bounding box center [323, 235] width 126 height 11
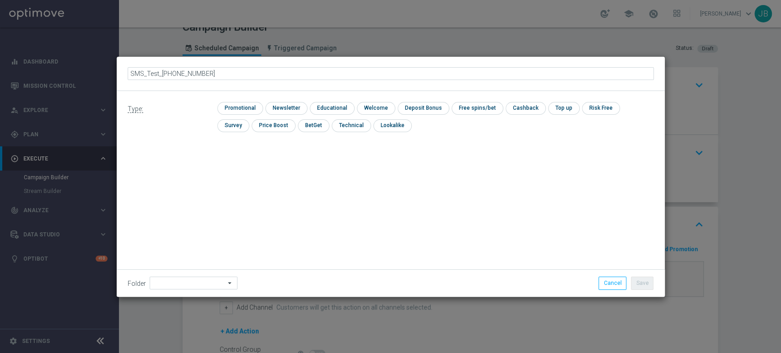
type input "SMS_Test_10092025"
click at [291, 113] on input "checkbox" at bounding box center [285, 108] width 40 height 12
checkbox input "true"
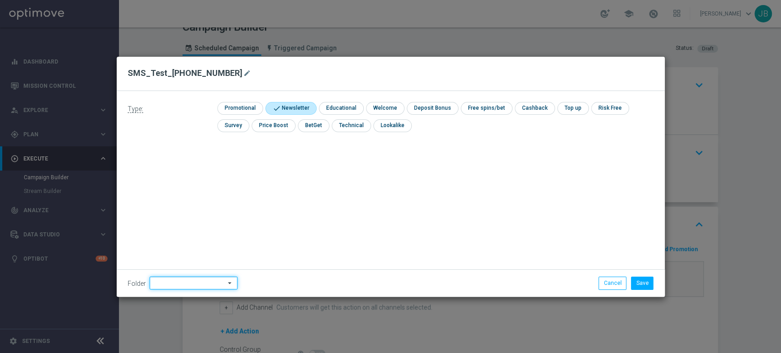
click at [190, 288] on input at bounding box center [194, 283] width 88 height 13
click at [194, 188] on div "[PERSON_NAME]" at bounding box center [192, 190] width 85 height 13
type input "[PERSON_NAME]"
click at [637, 273] on div "Folder Justyna B. Justyna B. arrow_drop_down Show Selected 0 of 478 !ARCHIVE" at bounding box center [391, 282] width 548 height 27
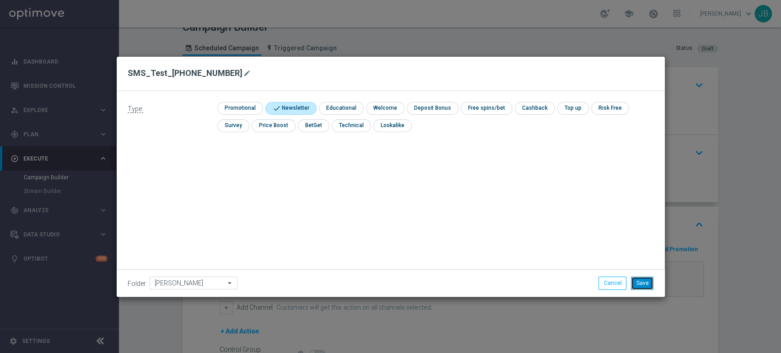
click at [640, 280] on button "Save" at bounding box center [642, 283] width 22 height 13
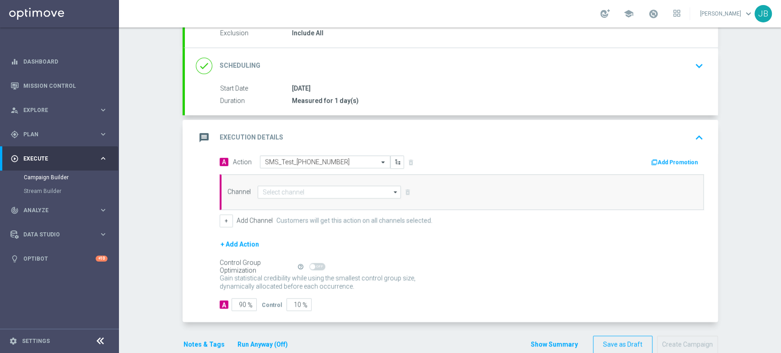
scroll to position [115, 0]
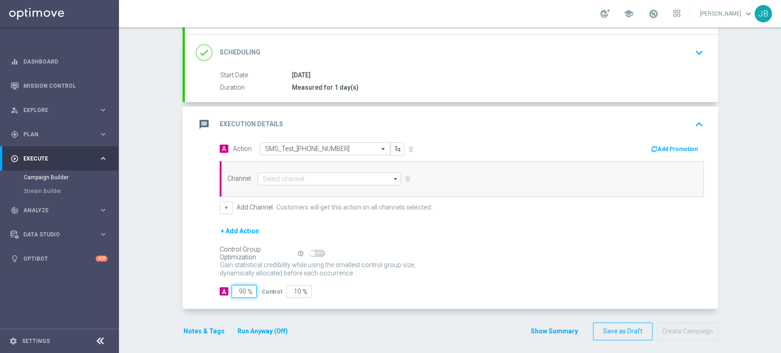
click at [236, 293] on input "90" at bounding box center [243, 291] width 25 height 13
type input "0"
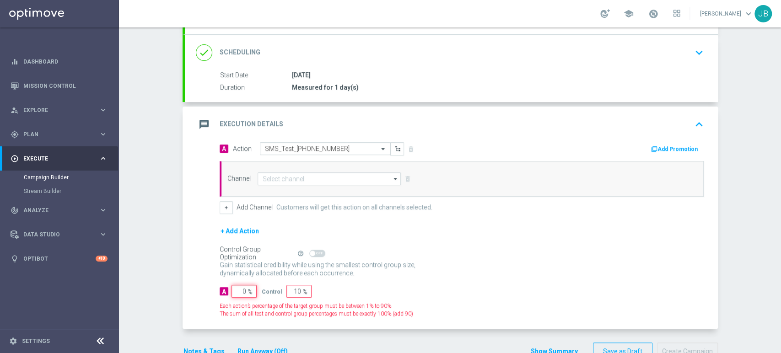
type input "100"
type input "0"
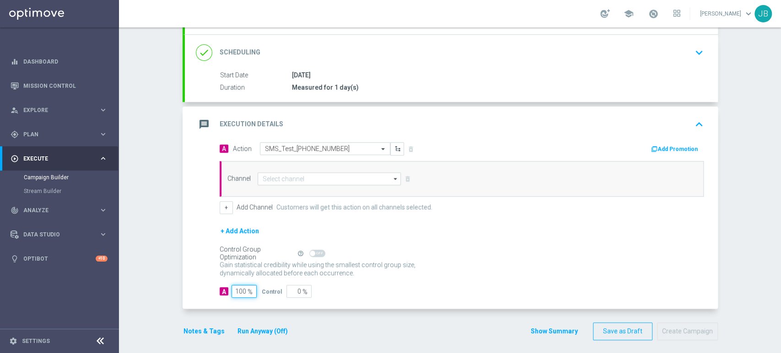
type input "100"
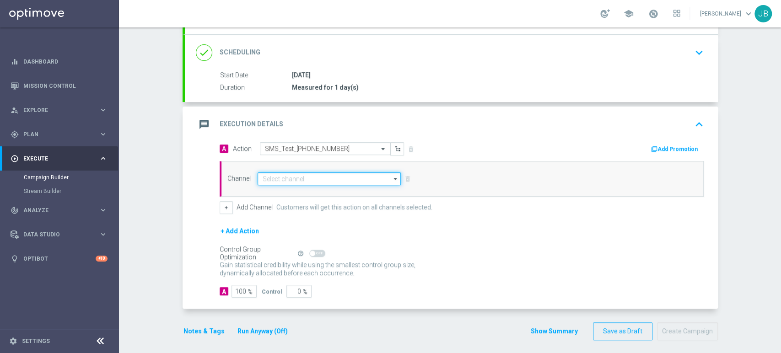
click at [289, 172] on input at bounding box center [329, 178] width 144 height 13
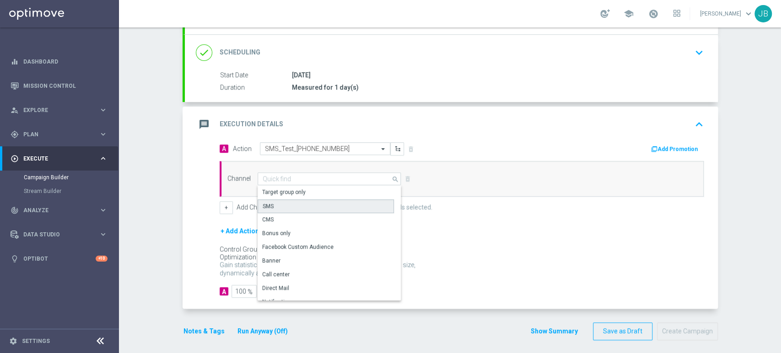
click at [281, 204] on div "SMS" at bounding box center [325, 206] width 136 height 14
type input "SMS"
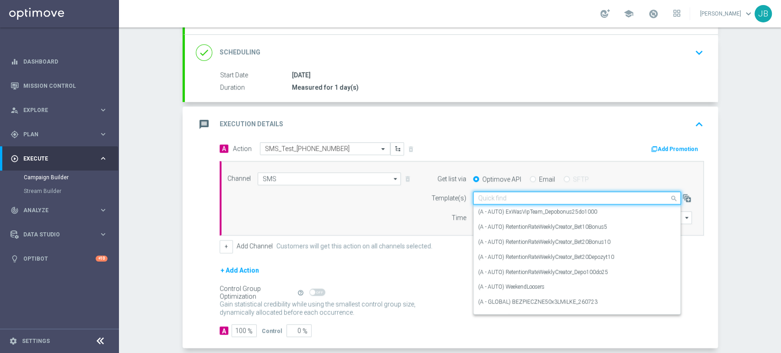
click at [516, 197] on input "text" at bounding box center [567, 198] width 179 height 8
paste input "SMS_Test"
type input "SMS_Test"
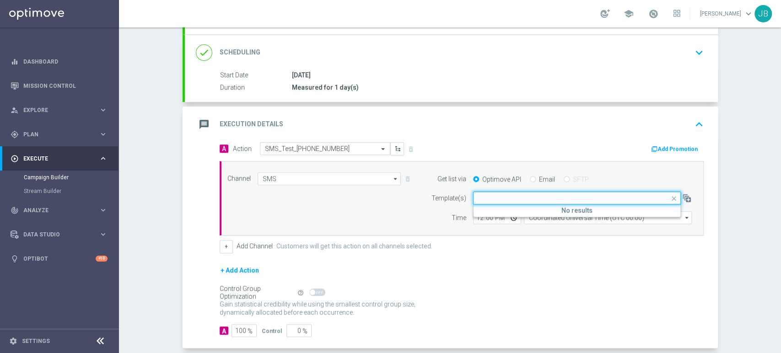
click at [396, 194] on div "Channel SMS SMS arrow_drop_down Show Selected 1 of 22 Target group only SMS" at bounding box center [459, 198] width 478 height 52
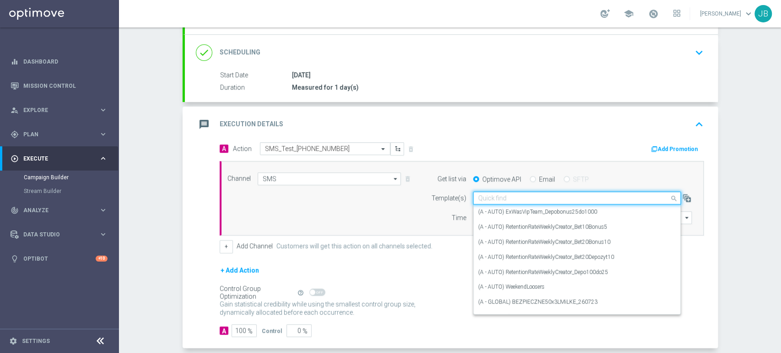
click at [527, 192] on div "Quick find" at bounding box center [577, 198] width 208 height 13
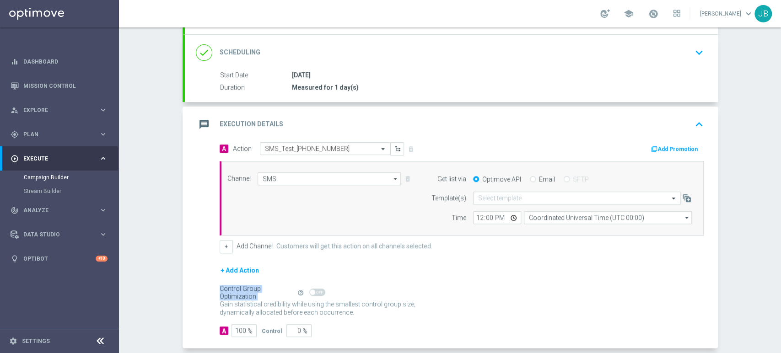
scroll to position [158, 0]
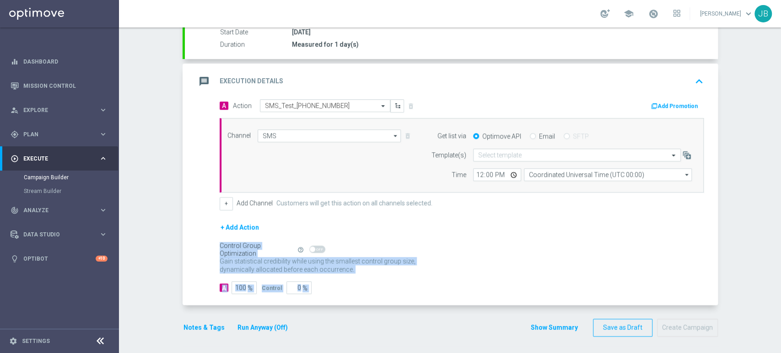
drag, startPoint x: 780, startPoint y: 250, endPoint x: 780, endPoint y: 349, distance: 98.8
click at [780, 349] on div "Campaign Builder Scheduled Campaign Triggered Campaign Status: Draft done Targe…" at bounding box center [450, 190] width 662 height 326
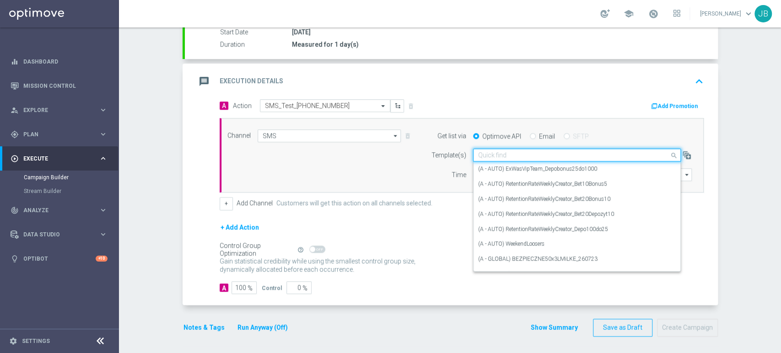
click at [499, 154] on input "text" at bounding box center [567, 155] width 179 height 8
paste input "(LPZ - SMS) Przerwa_techniczna_10092025"
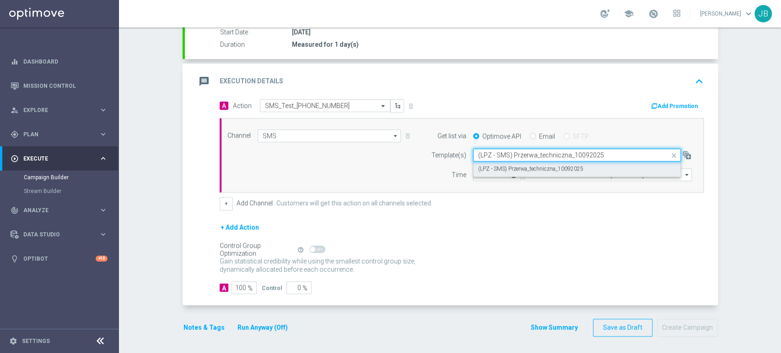
click at [490, 168] on label "(LPZ - SMS) Przerwa_techniczna_10092025" at bounding box center [530, 169] width 105 height 8
type input "(LPZ - SMS) Przerwa_techniczna_10092025"
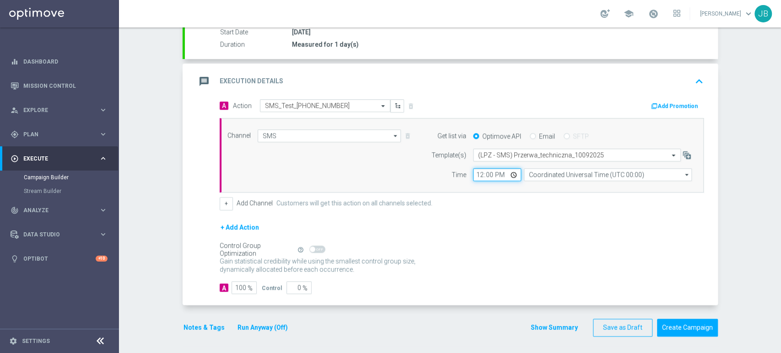
click at [478, 175] on input "12:00" at bounding box center [497, 174] width 48 height 13
type input "09:18"
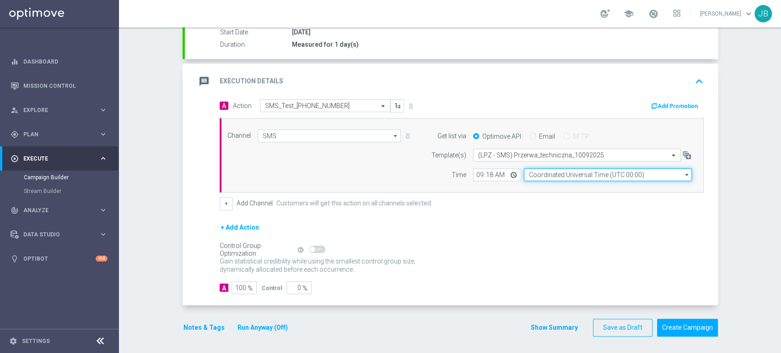
click at [542, 171] on input "Coordinated Universal Time (UTC 00:00)" at bounding box center [608, 174] width 168 height 13
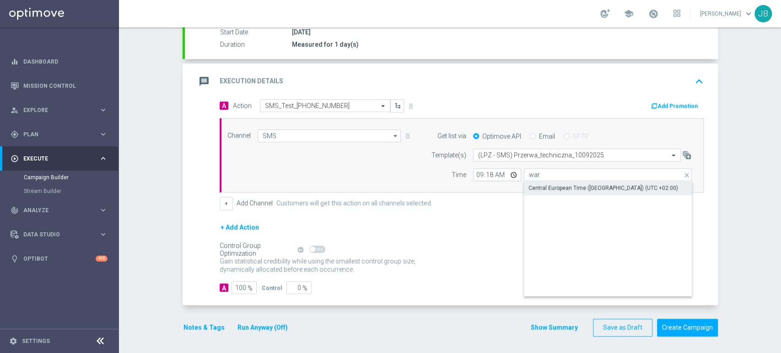
click at [545, 184] on div "Central European Time (Warsaw) (UTC +02:00)" at bounding box center [603, 188] width 150 height 8
type input "Central European Time (Warsaw) (UTC +02:00)"
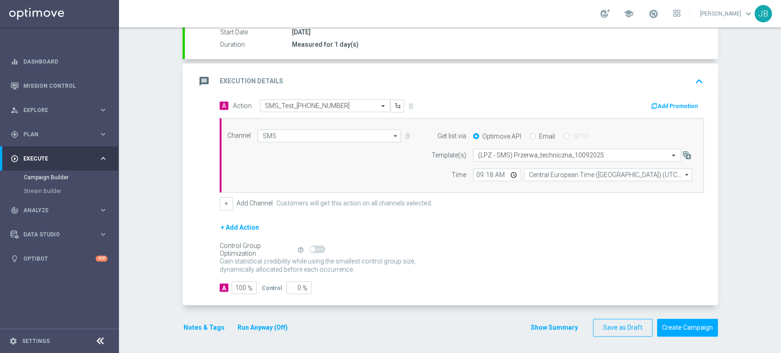
click at [780, 79] on div "Campaign Builder Scheduled Campaign Triggered Campaign Status: Draft done Targe…" at bounding box center [450, 190] width 662 height 326
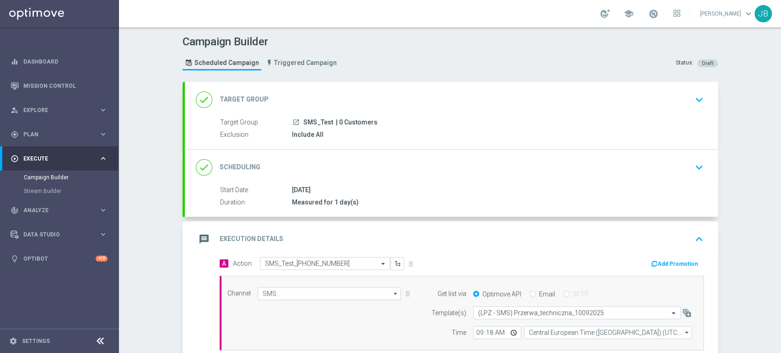
scroll to position [0, 0]
click at [595, 105] on div "done Target Group keyboard_arrow_down" at bounding box center [451, 99] width 511 height 17
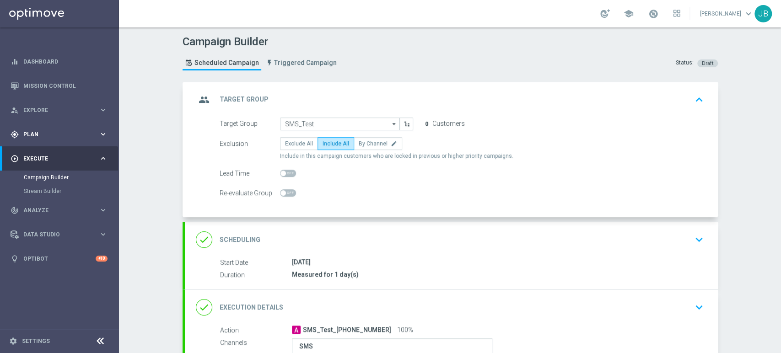
click at [47, 128] on div "gps_fixed Plan keyboard_arrow_right" at bounding box center [59, 134] width 118 height 24
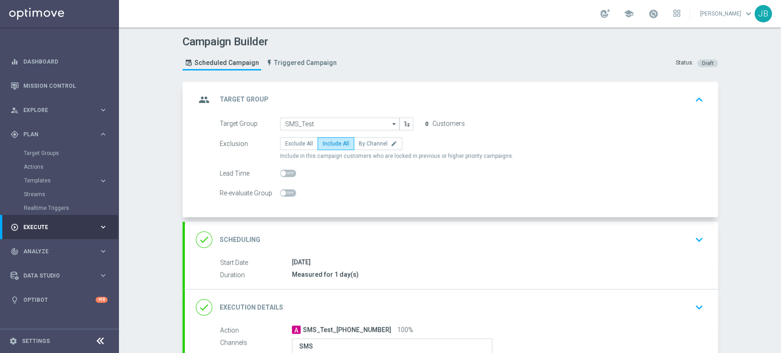
scroll to position [107, 0]
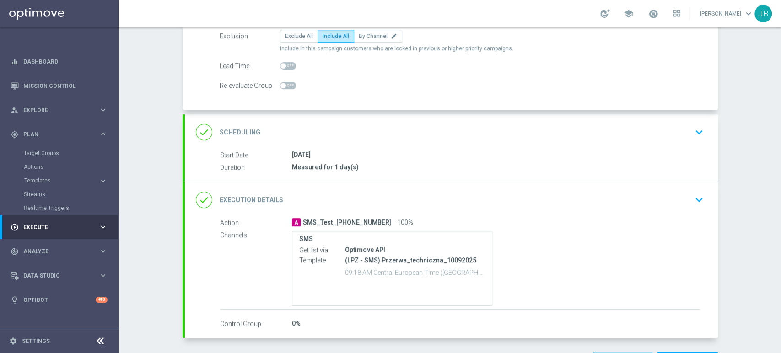
drag, startPoint x: 780, startPoint y: 83, endPoint x: 780, endPoint y: 154, distance: 70.9
click at [780, 154] on div "Campaign Builder Scheduled Campaign Triggered Campaign Status: Draft group Targ…" at bounding box center [450, 190] width 662 height 326
click at [650, 56] on form "Target Group SMS_Test SMS_Test arrow_drop_down Show Selected 0 of NaN inDzien1" at bounding box center [461, 51] width 484 height 82
click at [780, 70] on div "Campaign Builder Scheduled Campaign Triggered Campaign Status: Draft group Targ…" at bounding box center [450, 190] width 662 height 326
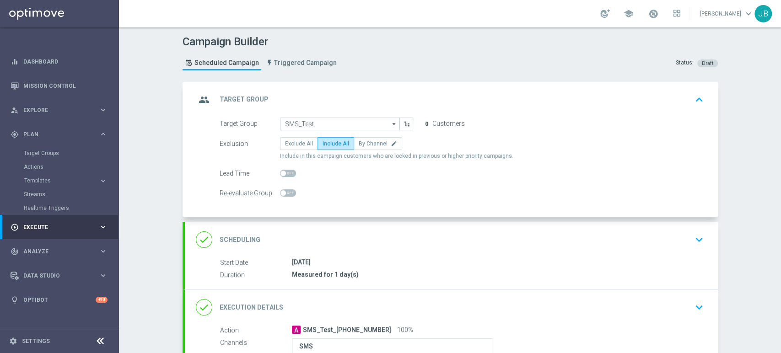
click at [638, 102] on div "group Target Group keyboard_arrow_up" at bounding box center [451, 99] width 511 height 17
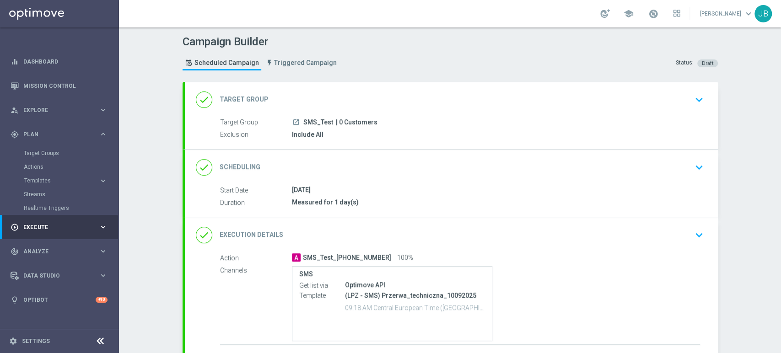
click at [638, 102] on div "done Target Group keyboard_arrow_down Target Group launch SMS_Test | 0 Customer…" at bounding box center [451, 115] width 533 height 67
click at [679, 95] on div "done Target Group keyboard_arrow_down" at bounding box center [451, 99] width 511 height 17
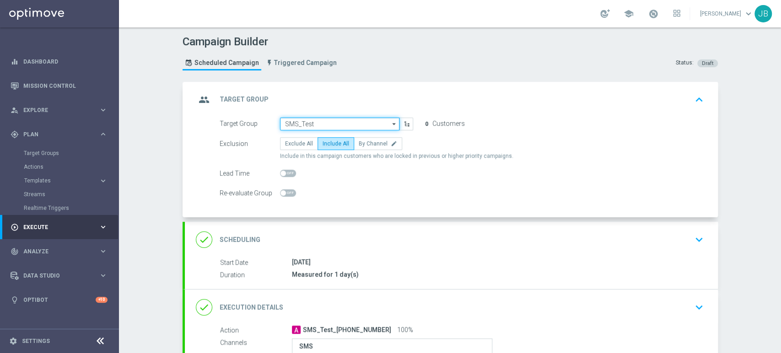
click at [312, 121] on input "SMS_Test" at bounding box center [339, 124] width 119 height 13
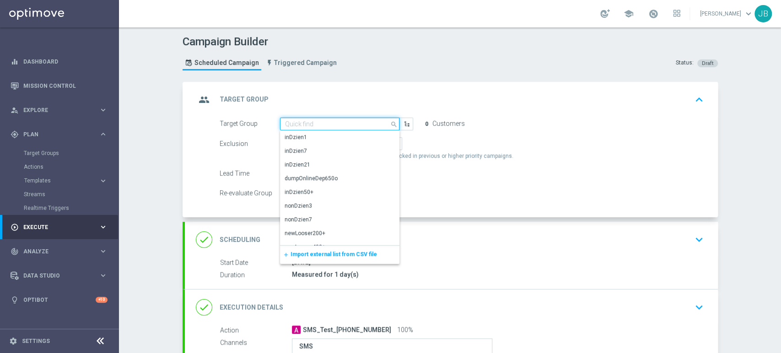
paste input "(LPZ - SMS) Przerwa_techniczna_10092025"
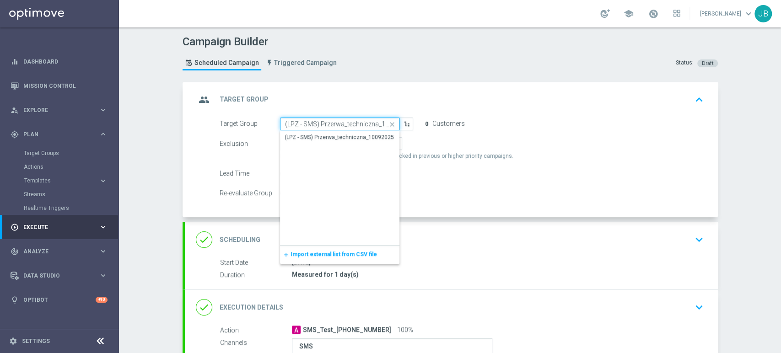
scroll to position [0, 17]
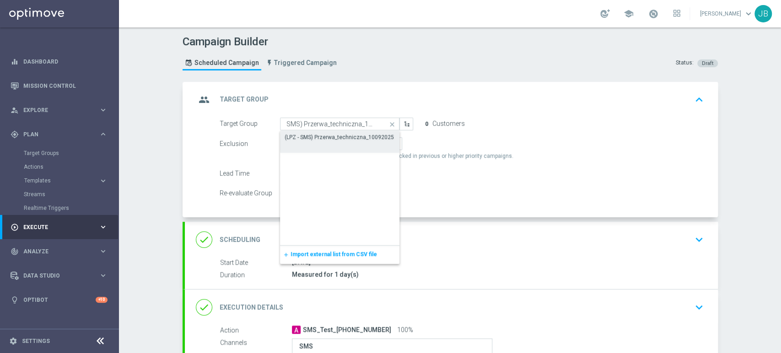
click at [309, 138] on div "(LPZ - SMS) Przerwa_techniczna_10092025" at bounding box center [338, 137] width 109 height 8
type input "(LPZ - SMS) Przerwa_techniczna_10092025"
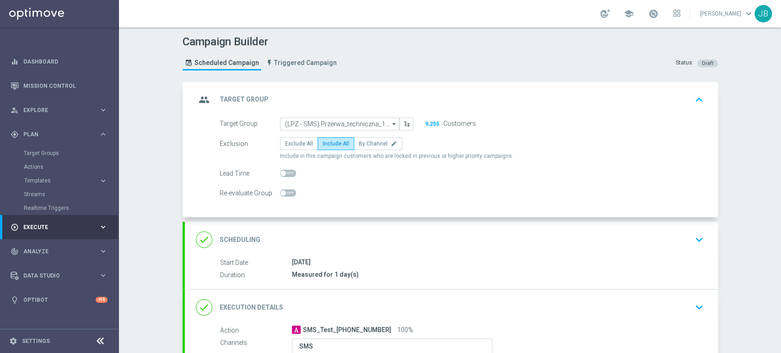
scroll to position [125, 0]
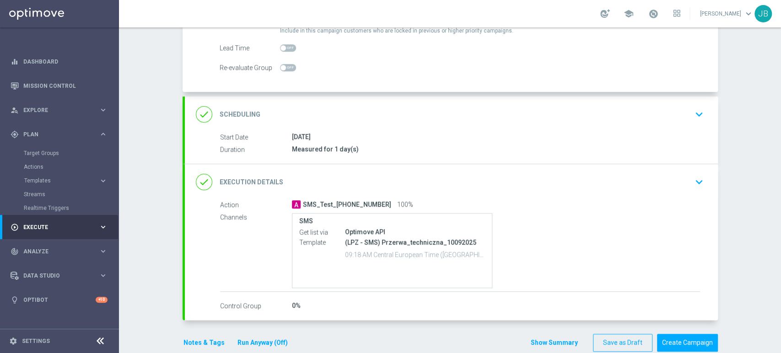
click at [437, 138] on div "[DATE]" at bounding box center [496, 136] width 408 height 9
click at [453, 118] on div "done Scheduling keyboard_arrow_down" at bounding box center [451, 114] width 511 height 17
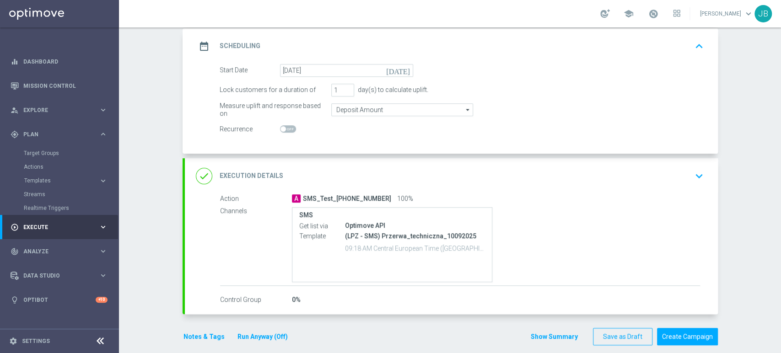
click at [680, 181] on div "done Execution Details keyboard_arrow_down" at bounding box center [451, 175] width 511 height 17
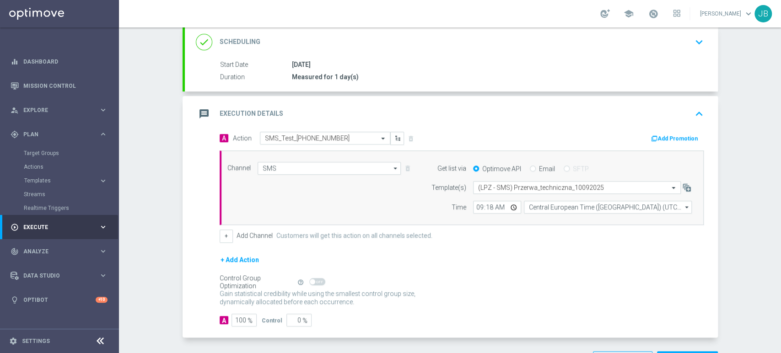
scroll to position [158, 0]
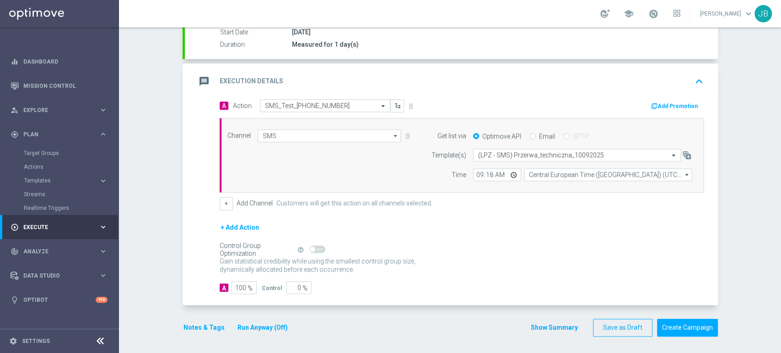
click at [780, 59] on div "Campaign Builder Scheduled Campaign Triggered Campaign Status: Draft done Targe…" at bounding box center [450, 190] width 662 height 326
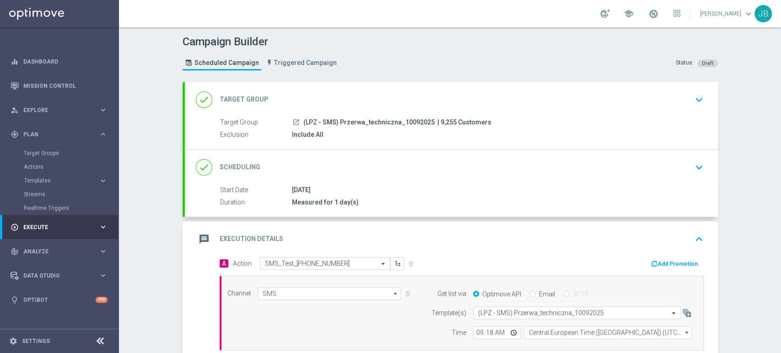
click at [472, 113] on div "done Target Group keyboard_arrow_down" at bounding box center [451, 100] width 533 height 36
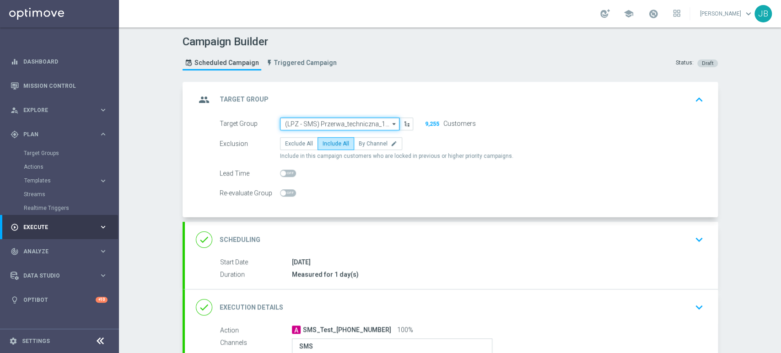
click at [381, 128] on input "(LPZ - SMS) Przerwa_techniczna_10092025" at bounding box center [339, 124] width 119 height 13
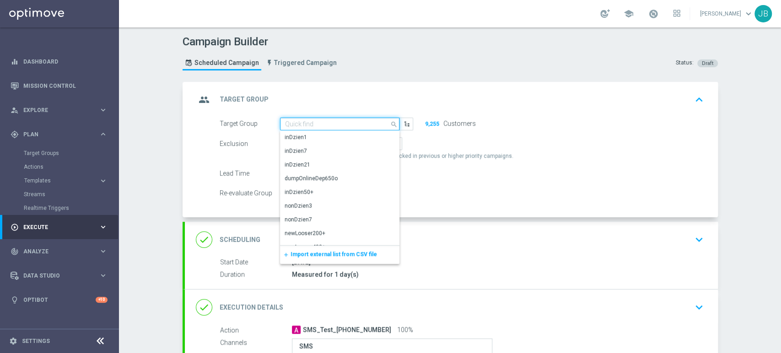
click at [336, 123] on input at bounding box center [339, 124] width 119 height 13
paste input "hevron_right SMS_Test"
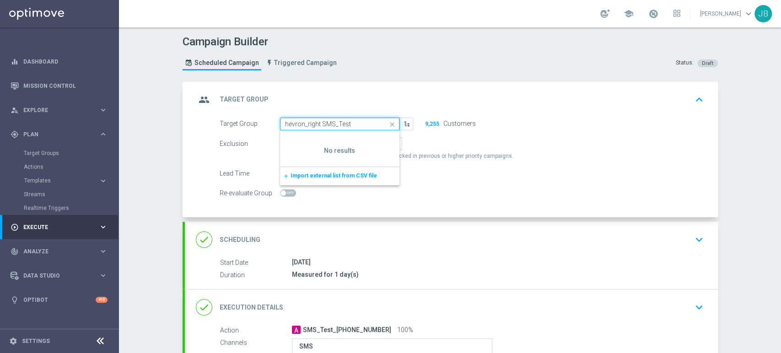
click at [317, 123] on input "hevron_right SMS_Test" at bounding box center [339, 124] width 119 height 13
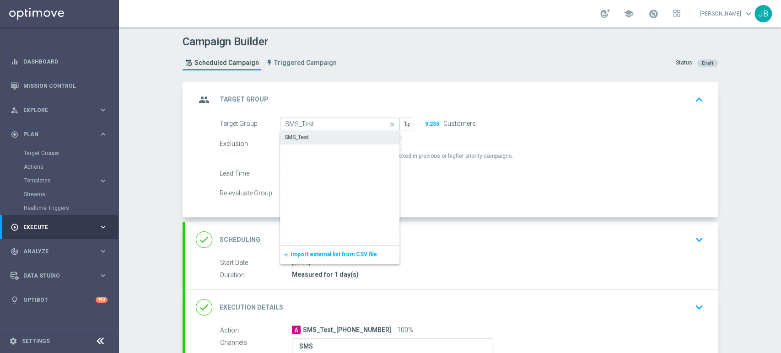
click at [311, 136] on div "SMS_Test" at bounding box center [340, 137] width 120 height 13
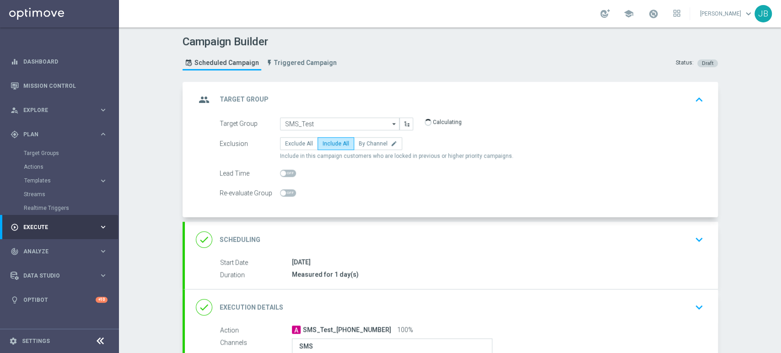
type input "SMS_Test"
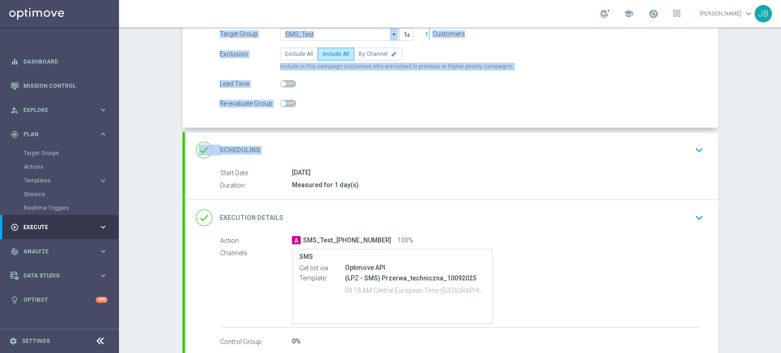
scroll to position [91, 0]
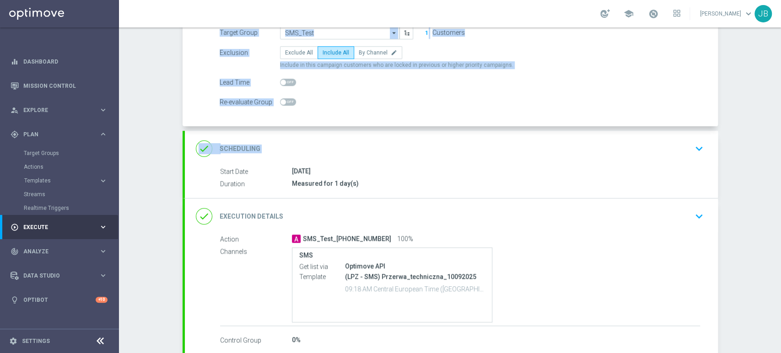
drag, startPoint x: 780, startPoint y: 72, endPoint x: 780, endPoint y: 133, distance: 60.8
click at [780, 133] on div "Campaign Builder Scheduled Campaign Triggered Campaign Status: Draft group Targ…" at bounding box center [450, 190] width 662 height 326
click at [516, 144] on div "done Scheduling keyboard_arrow_down" at bounding box center [451, 148] width 511 height 17
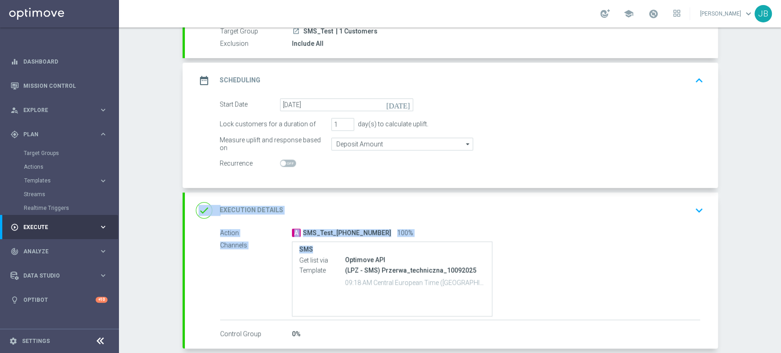
scroll to position [135, 0]
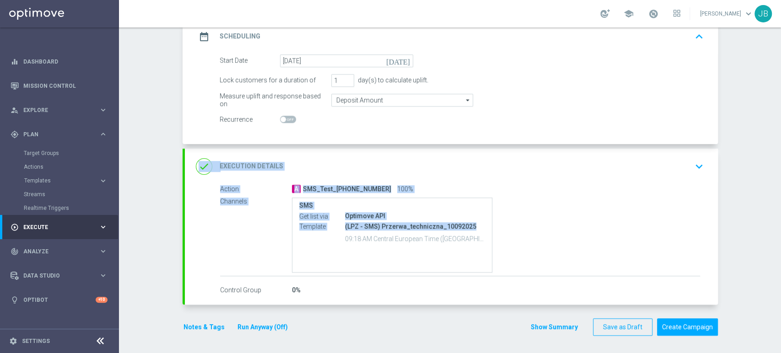
drag, startPoint x: 780, startPoint y: 185, endPoint x: 780, endPoint y: 226, distance: 41.6
click at [780, 226] on div "Campaign Builder Scheduled Campaign Triggered Campaign Status: Draft done Targe…" at bounding box center [450, 190] width 662 height 326
click at [481, 166] on div "done Execution Details keyboard_arrow_down" at bounding box center [451, 166] width 511 height 17
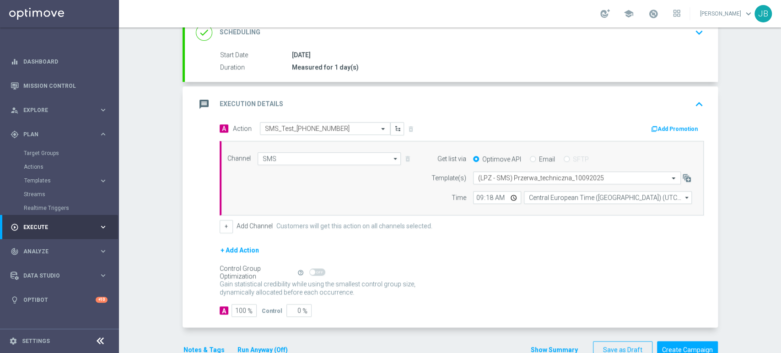
scroll to position [126, 0]
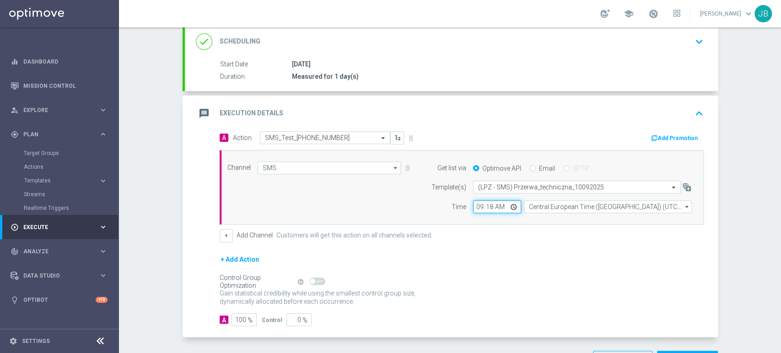
click at [491, 208] on input "09:18" at bounding box center [497, 206] width 48 height 13
type input "09:24"
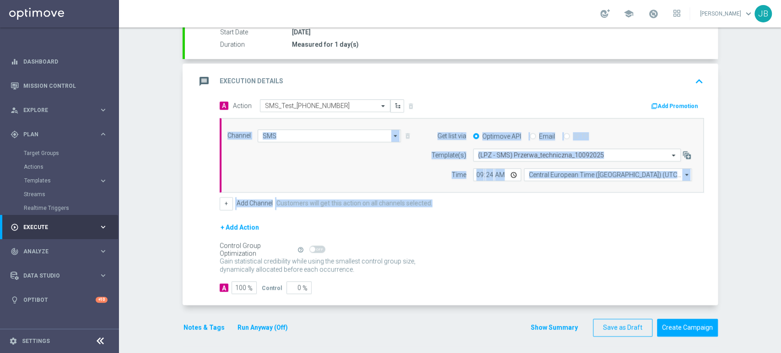
drag, startPoint x: 780, startPoint y: 188, endPoint x: 780, endPoint y: 216, distance: 27.9
click at [780, 216] on div "Campaign Builder Scheduled Campaign Triggered Campaign Status: Draft done Targe…" at bounding box center [450, 190] width 662 height 326
click at [260, 329] on button "Run Anyway (Off)" at bounding box center [262, 327] width 52 height 11
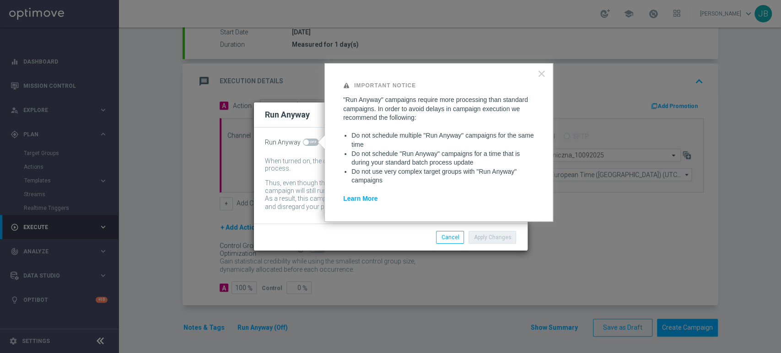
click at [310, 139] on span at bounding box center [311, 142] width 16 height 7
click at [310, 139] on input "checkbox" at bounding box center [311, 142] width 16 height 7
checkbox input "true"
click at [498, 241] on button "Apply Changes" at bounding box center [492, 237] width 48 height 13
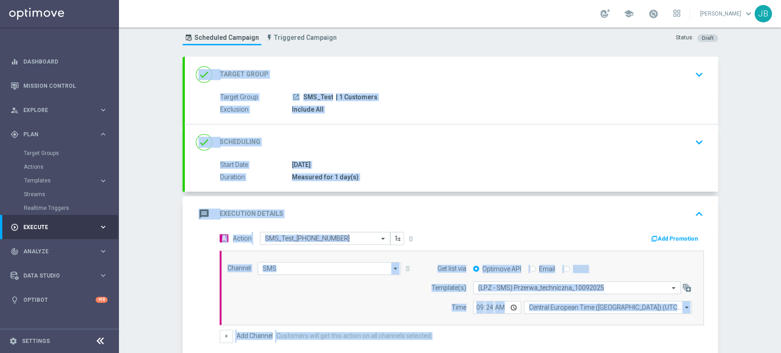
scroll to position [20, 0]
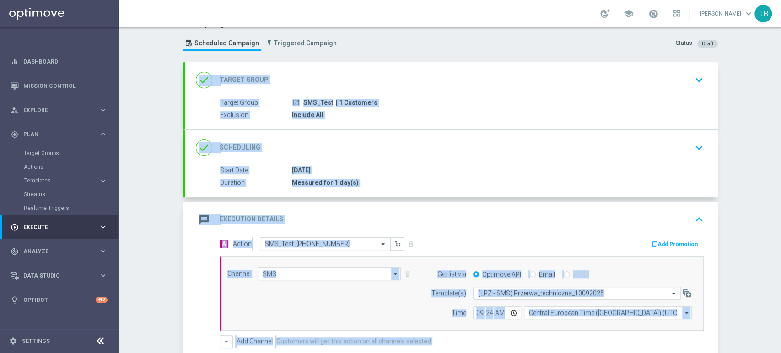
drag, startPoint x: 780, startPoint y: 198, endPoint x: 780, endPoint y: 109, distance: 88.3
click at [780, 109] on div "Campaign Builder Scheduled Campaign Triggered Campaign Status: Draft done Targe…" at bounding box center [450, 190] width 662 height 326
click at [746, 131] on div "Campaign Builder Scheduled Campaign Triggered Campaign Status: Draft done Targe…" at bounding box center [450, 190] width 662 height 326
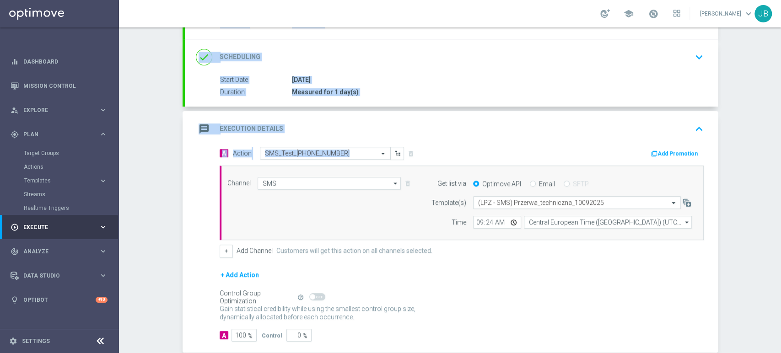
scroll to position [113, 0]
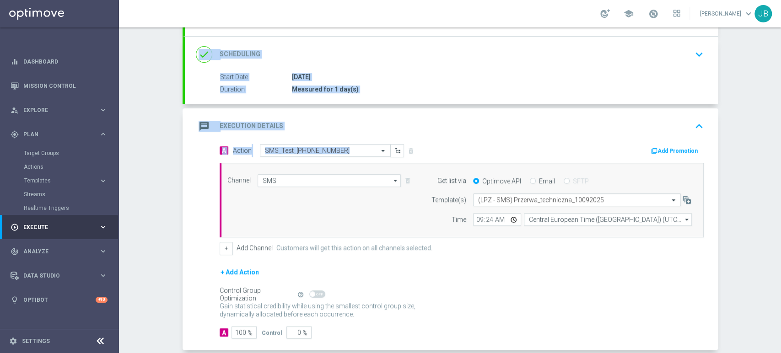
drag, startPoint x: 780, startPoint y: 120, endPoint x: 780, endPoint y: 179, distance: 59.4
click at [780, 179] on div "Campaign Builder Scheduled Campaign Triggered Campaign Status: Draft done Targe…" at bounding box center [450, 190] width 662 height 326
click at [745, 200] on div "Campaign Builder Scheduled Campaign Triggered Campaign Status: Draft done Targe…" at bounding box center [450, 190] width 662 height 326
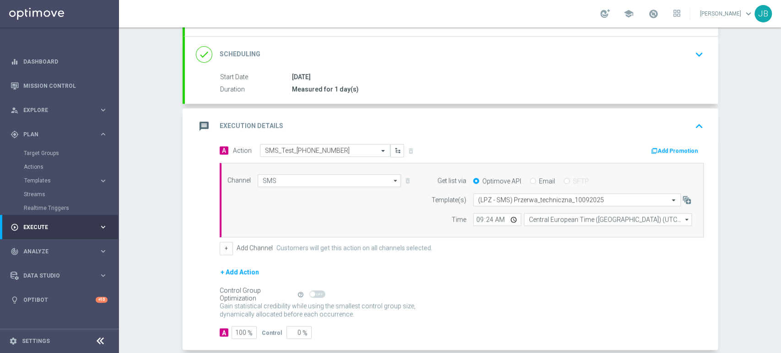
scroll to position [158, 0]
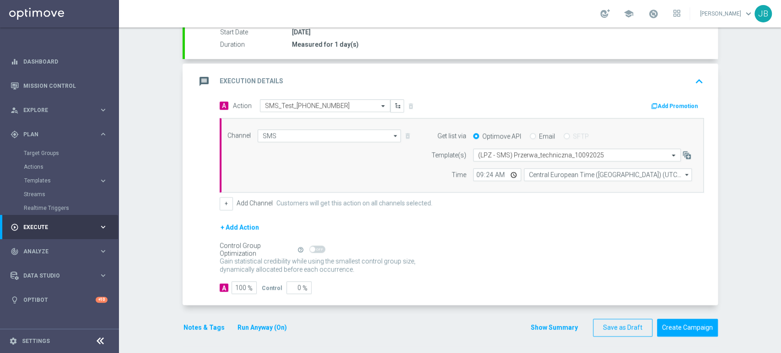
click at [755, 254] on div "Campaign Builder Scheduled Campaign Triggered Campaign Status: Draft done Targe…" at bounding box center [450, 190] width 662 height 326
click at [695, 325] on button "Create Campaign" at bounding box center [687, 328] width 61 height 18
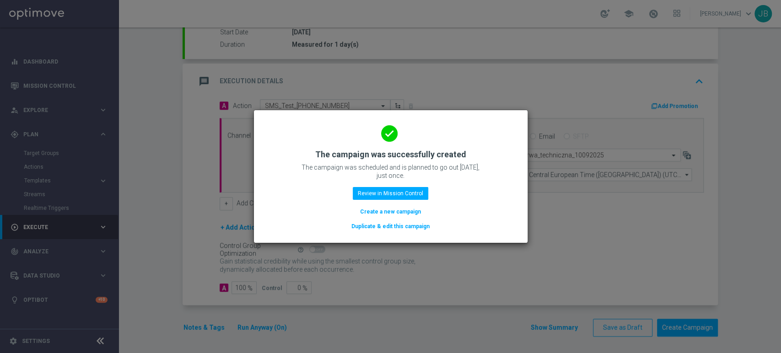
click at [401, 209] on button "Create a new campaign" at bounding box center [390, 212] width 63 height 10
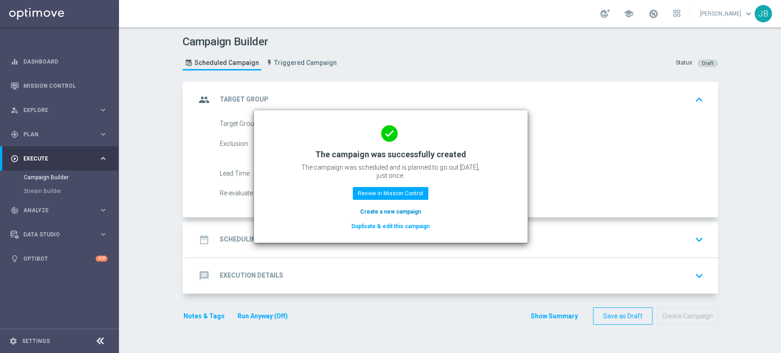
scroll to position [0, 0]
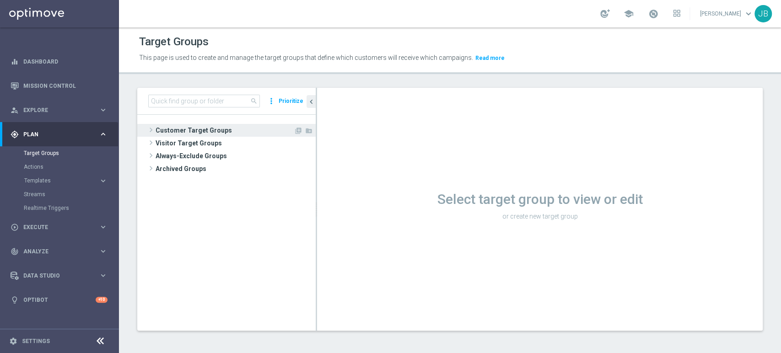
click at [194, 128] on span "Customer Target Groups" at bounding box center [224, 130] width 138 height 13
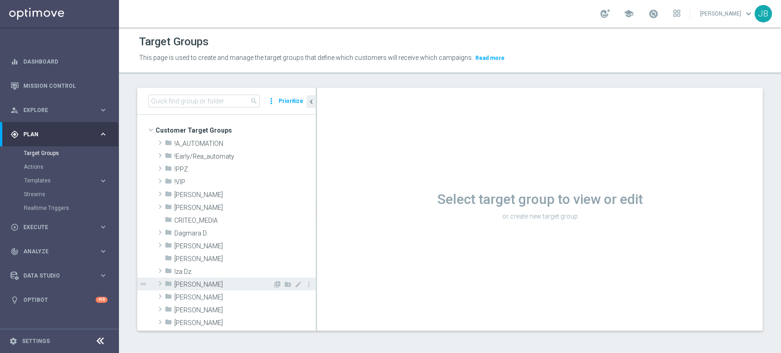
click at [198, 283] on span "[PERSON_NAME]" at bounding box center [223, 285] width 98 height 8
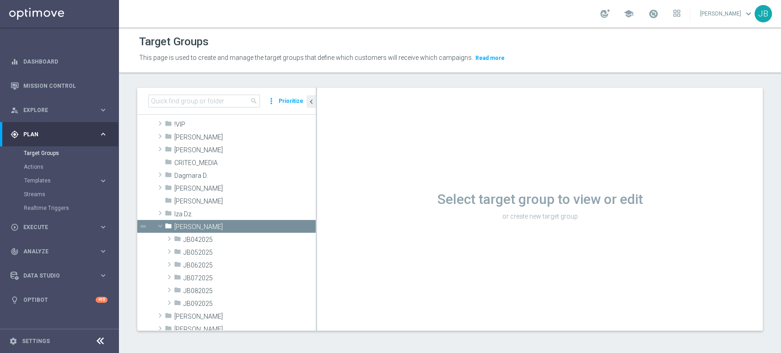
scroll to position [61, 0]
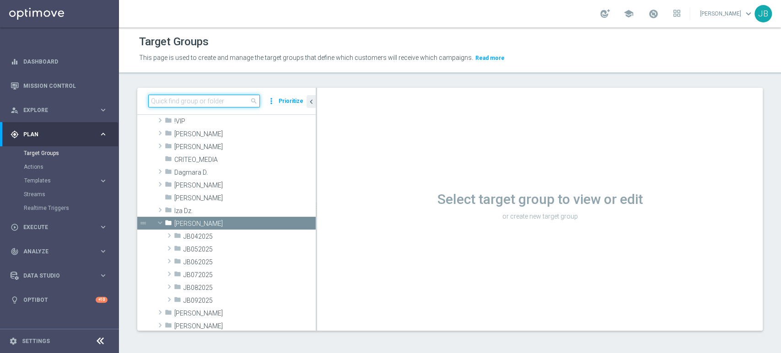
click at [187, 101] on input at bounding box center [204, 101] width 112 height 13
paste input "(LPZ - SMS) Przerwa_techniczna_10092025"
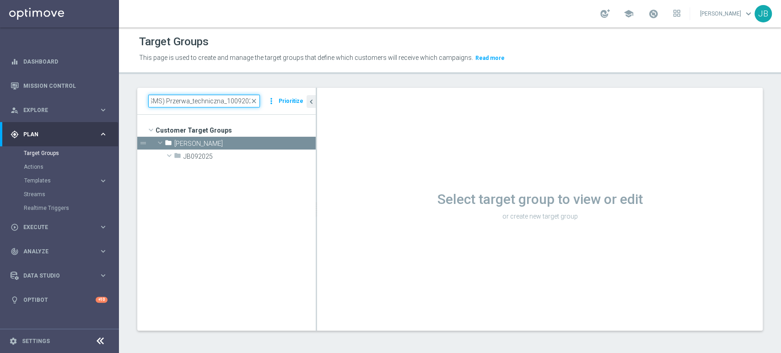
scroll to position [0, 0]
type input "(LPZ - SMS) Przerwa_techniczna_1009202a5"
type input "SMS_test"
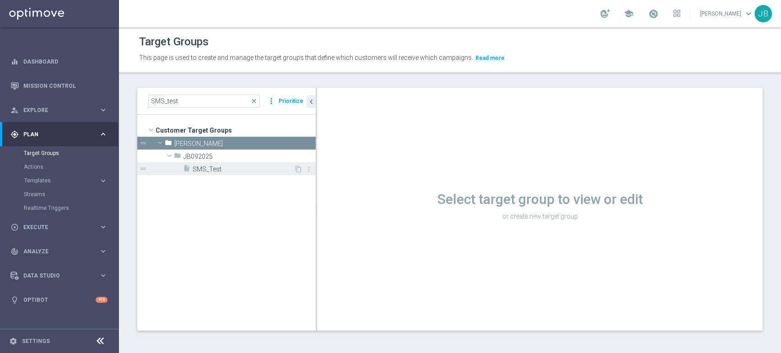
click at [208, 175] on div "insert_drive_file SMS_Test" at bounding box center [238, 168] width 111 height 13
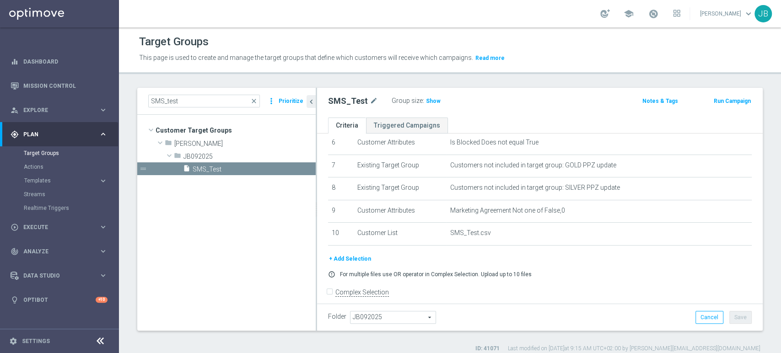
scroll to position [156, 0]
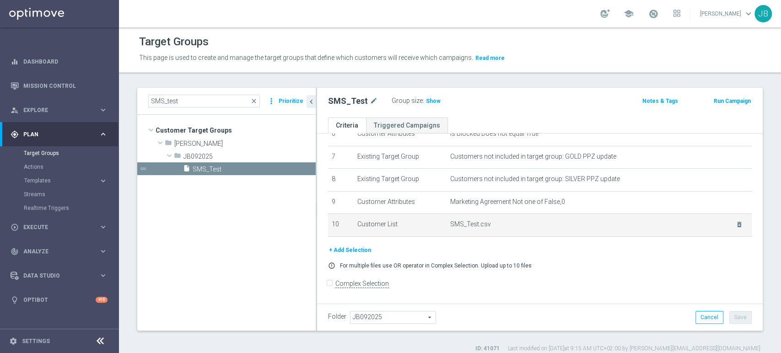
click at [505, 230] on td "SMS_Test.csv delete_forever" at bounding box center [598, 225] width 305 height 23
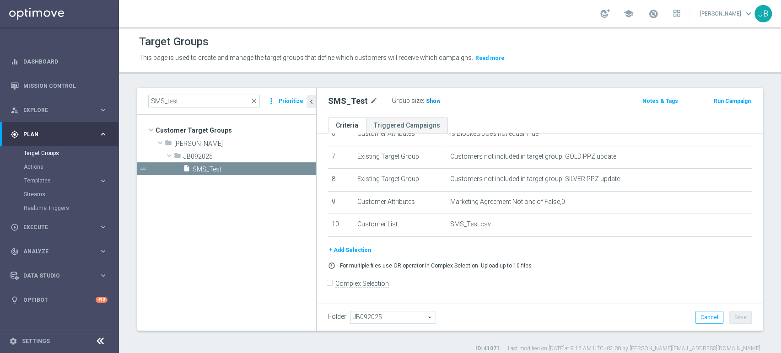
click at [432, 102] on span "Show" at bounding box center [433, 101] width 15 height 6
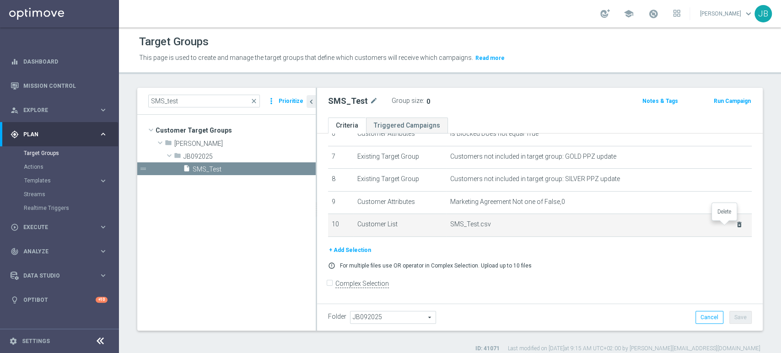
click at [735, 226] on icon "delete_forever" at bounding box center [738, 224] width 7 height 7
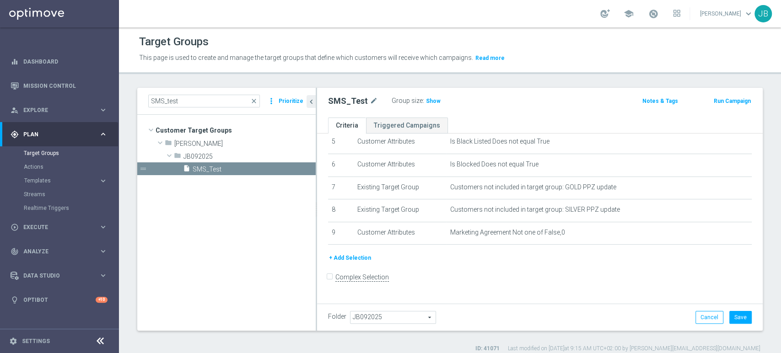
scroll to position [119, 0]
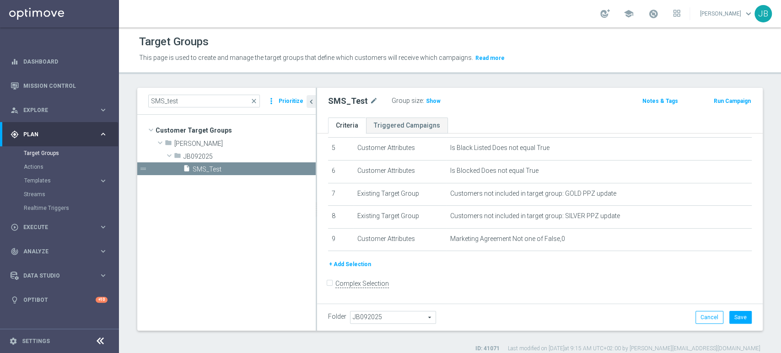
click at [343, 264] on button "+ Add Selection" at bounding box center [350, 264] width 44 height 10
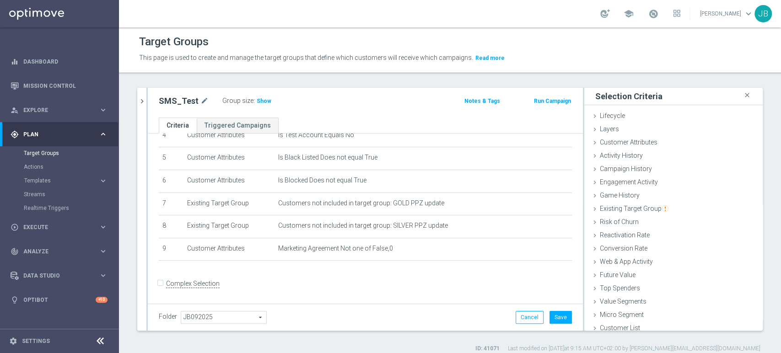
click at [754, 320] on div "SMS_test close more_vert Prioritize Customer Target Groups library_add create_n…" at bounding box center [450, 220] width 662 height 265
click at [688, 145] on div "Customer Attributes done" at bounding box center [673, 143] width 178 height 14
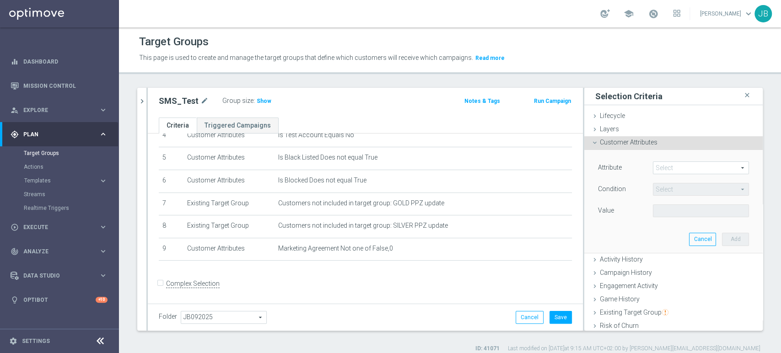
click at [674, 173] on span at bounding box center [700, 168] width 95 height 12
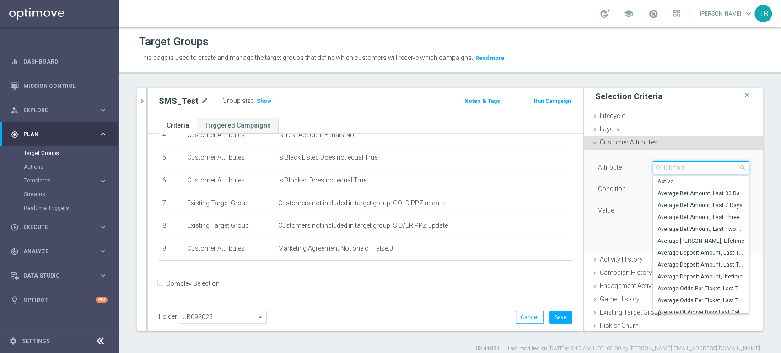
click at [674, 173] on input "search" at bounding box center [701, 167] width 96 height 13
type input "ID"
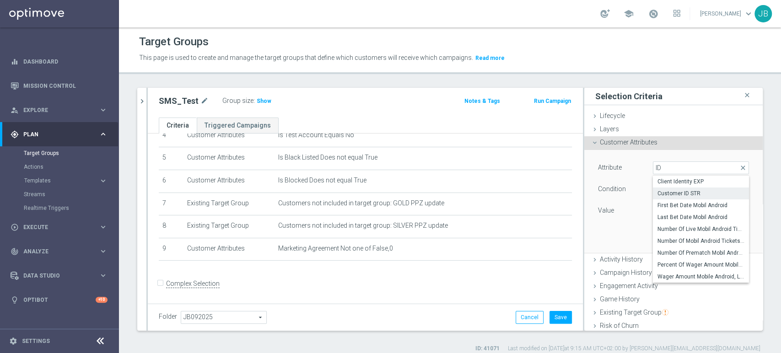
click at [671, 188] on label "Customer ID STR" at bounding box center [701, 193] width 96 height 12
type input "Customer ID STR"
type input "Equals"
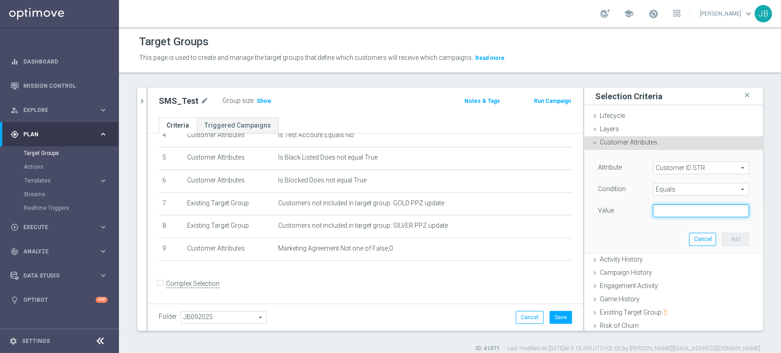
click at [653, 212] on input "text" at bounding box center [701, 210] width 96 height 13
click at [666, 202] on div "Attribute Customer ID STR Customer ID STR arrow_drop_down search Condition Equa…" at bounding box center [673, 190] width 151 height 58
click at [662, 210] on input "text" at bounding box center [701, 210] width 96 height 13
paste input "2225100"
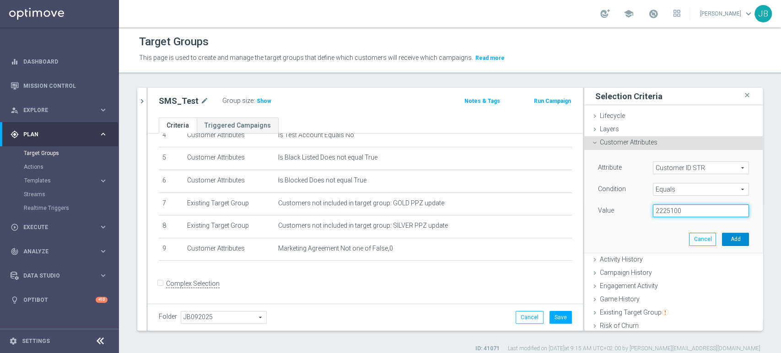
type input "2225100"
click at [722, 235] on button "Add" at bounding box center [735, 239] width 27 height 13
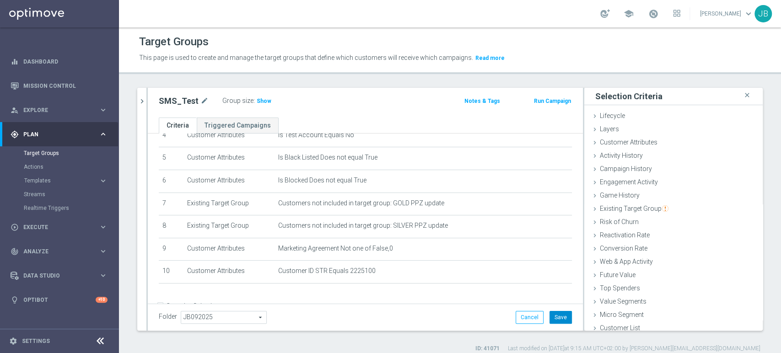
click at [550, 317] on button "Save" at bounding box center [560, 317] width 22 height 13
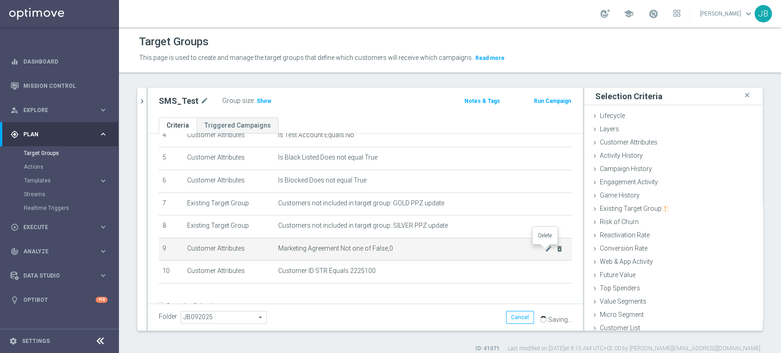
click at [556, 252] on icon "delete_forever" at bounding box center [559, 248] width 7 height 7
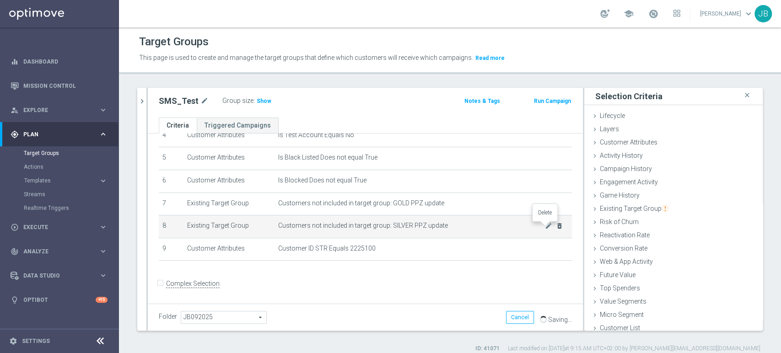
click at [556, 225] on icon "delete_forever" at bounding box center [559, 225] width 7 height 7
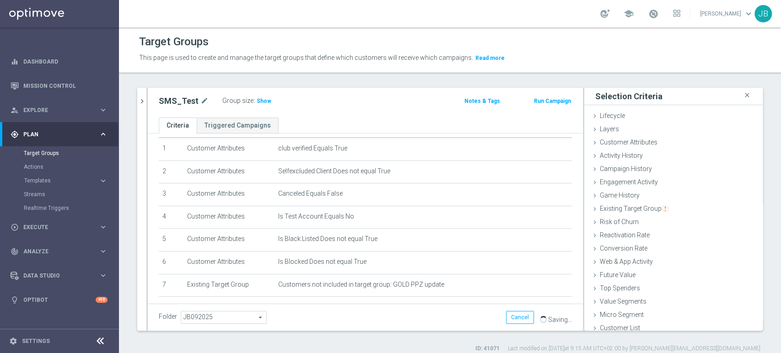
scroll to position [0, 0]
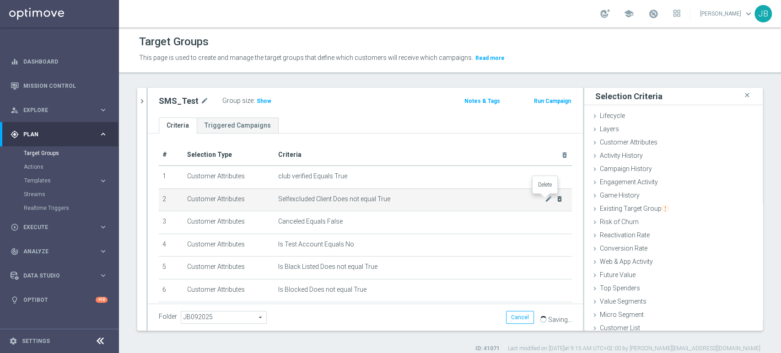
click at [556, 198] on icon "delete_forever" at bounding box center [559, 198] width 7 height 7
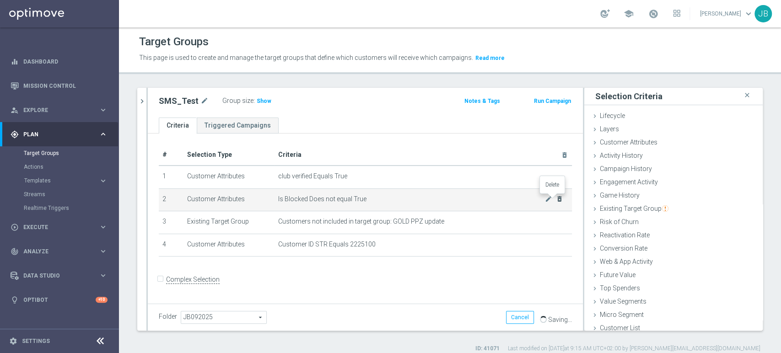
click at [556, 197] on icon "delete_forever" at bounding box center [559, 198] width 7 height 7
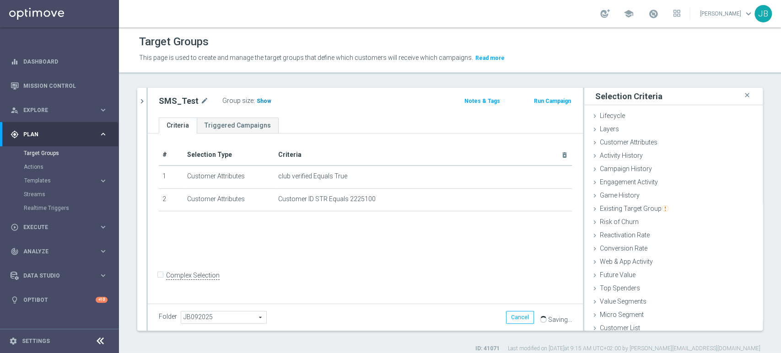
click at [257, 102] on span "Show" at bounding box center [264, 101] width 15 height 6
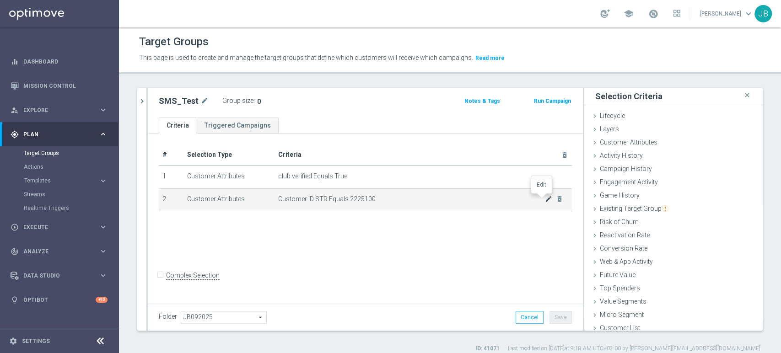
click at [545, 201] on icon "mode_edit" at bounding box center [548, 198] width 7 height 7
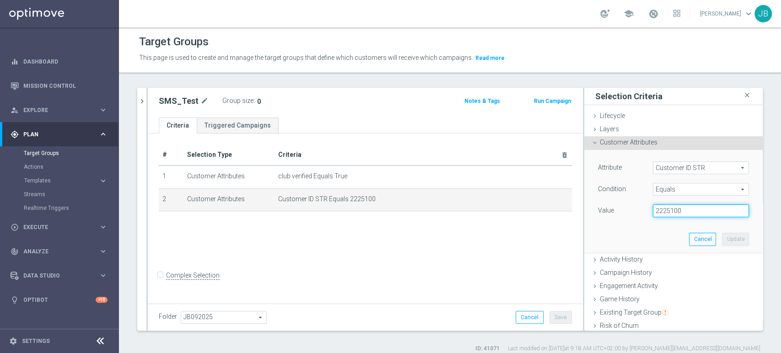
click at [695, 206] on input "2225100" at bounding box center [701, 210] width 96 height 13
drag, startPoint x: 695, startPoint y: 206, endPoint x: 542, endPoint y: 206, distance: 152.7
click at [542, 206] on as-split "SMS_test close more_vert Prioritize Customer Target Groups library_add create_n…" at bounding box center [449, 209] width 625 height 243
paste input "1343586"
type input "1343586"
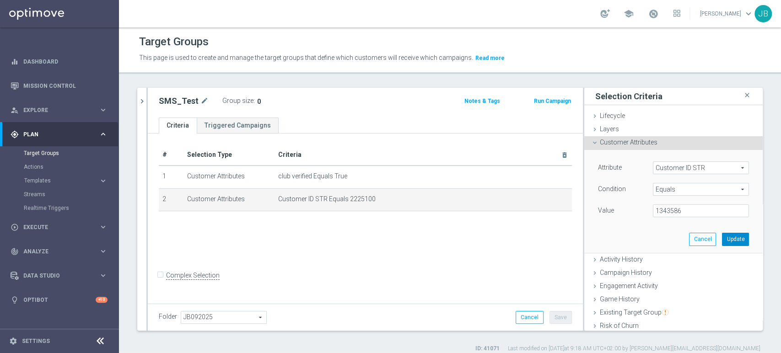
click at [722, 239] on button "Update" at bounding box center [735, 239] width 27 height 13
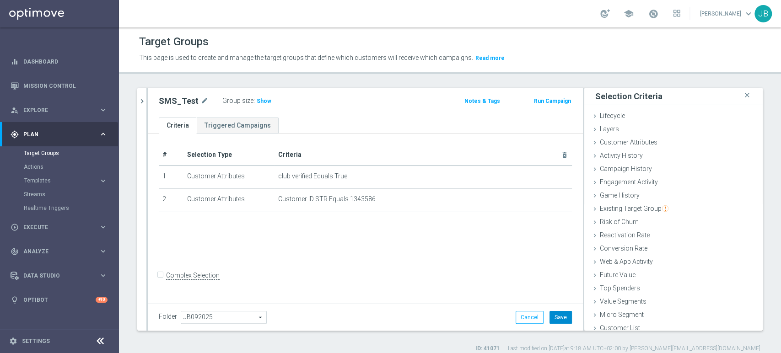
click at [551, 318] on button "Save" at bounding box center [560, 317] width 22 height 13
click at [259, 98] on span "Show" at bounding box center [264, 101] width 15 height 6
drag, startPoint x: 197, startPoint y: 99, endPoint x: 183, endPoint y: 103, distance: 14.8
click at [183, 103] on div "SMS_Test mode_edit" at bounding box center [184, 101] width 50 height 11
click at [183, 103] on h2 "SMS_Test" at bounding box center [179, 101] width 40 height 11
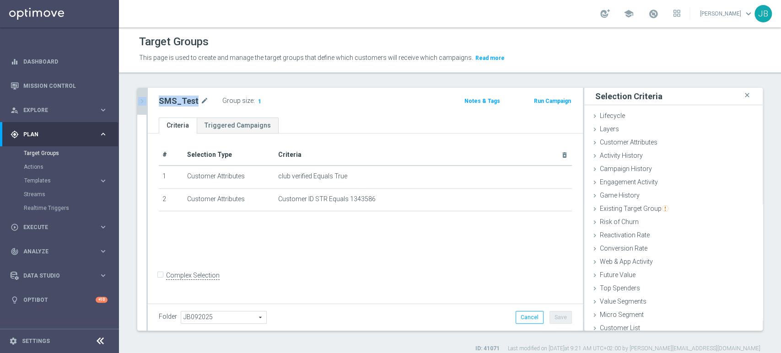
drag, startPoint x: 195, startPoint y: 103, endPoint x: 139, endPoint y: 105, distance: 56.7
click at [139, 105] on as-split "SMS_test close more_vert Prioritize Customer Target Groups library_add create_n…" at bounding box center [449, 209] width 625 height 243
copy as-split "hevron_right SMS_Test"
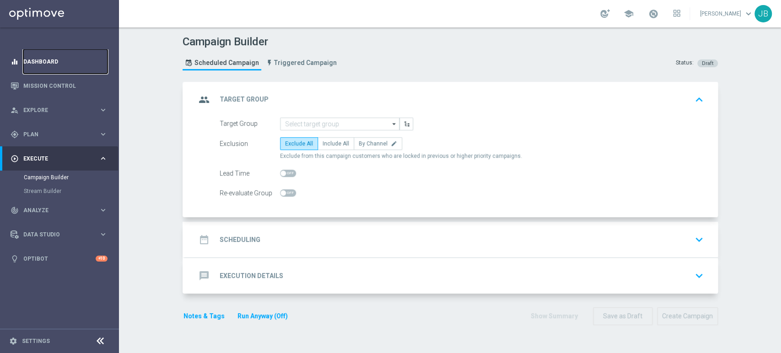
click at [71, 61] on link "Dashboard" at bounding box center [65, 61] width 84 height 24
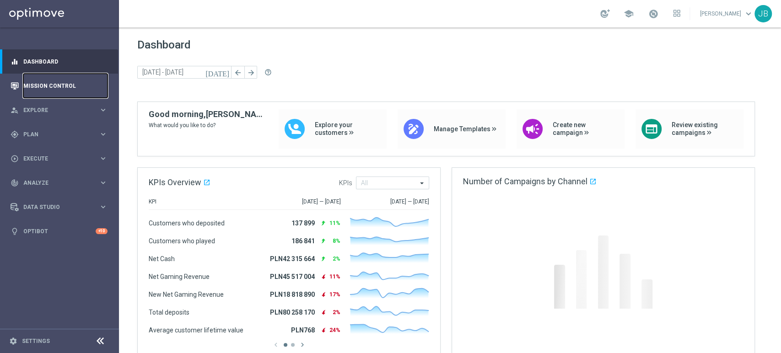
click at [65, 88] on link "Mission Control" at bounding box center [65, 86] width 84 height 24
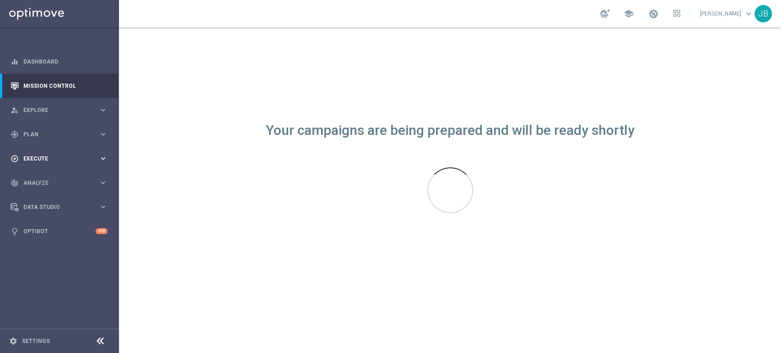
click at [43, 158] on span "Execute" at bounding box center [60, 158] width 75 height 5
click at [43, 209] on span "Analyze" at bounding box center [60, 210] width 75 height 5
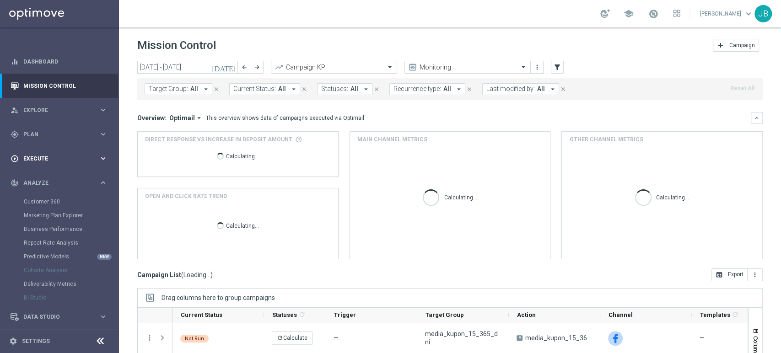
click at [54, 160] on span "Execute" at bounding box center [60, 158] width 75 height 5
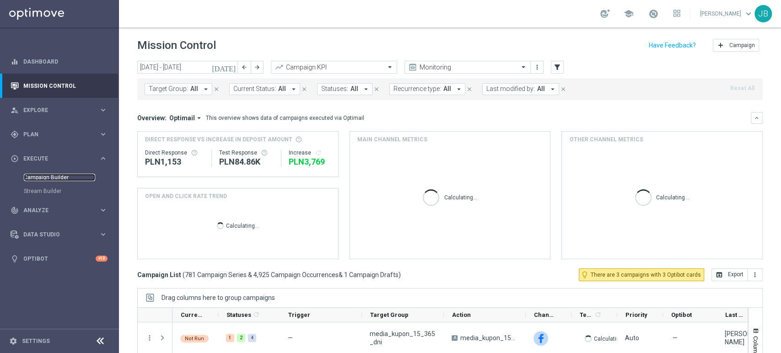
click at [55, 179] on link "Campaign Builder" at bounding box center [59, 177] width 71 height 7
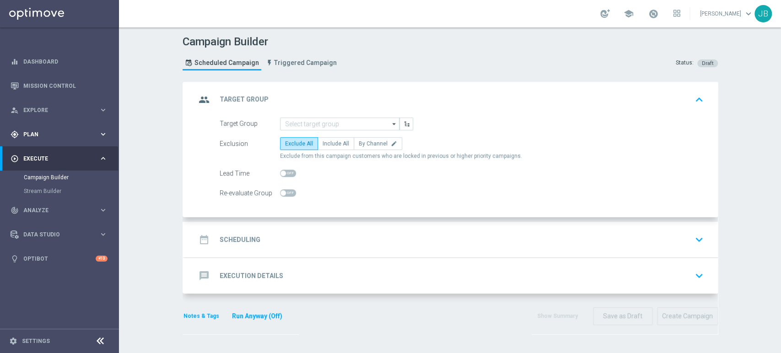
click at [48, 126] on div "gps_fixed Plan keyboard_arrow_right" at bounding box center [59, 134] width 118 height 24
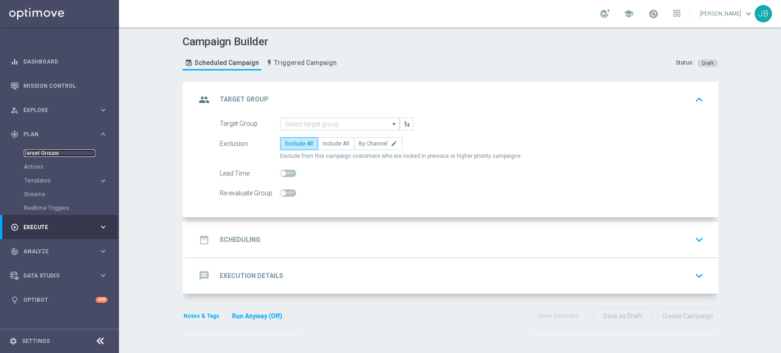
click at [45, 152] on link "Target Groups" at bounding box center [59, 153] width 71 height 7
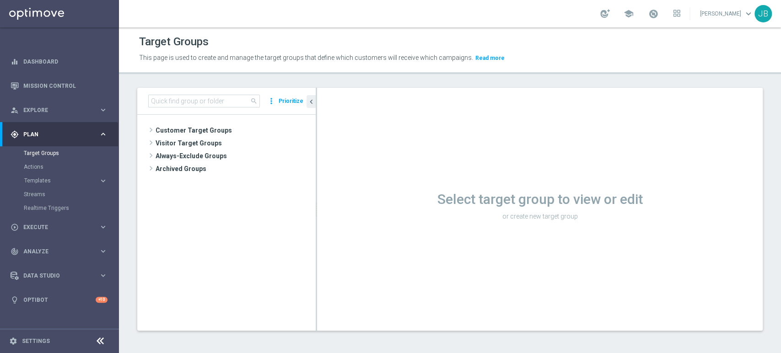
click at [29, 171] on div "Actions" at bounding box center [71, 167] width 94 height 14
click at [43, 167] on link "Actions" at bounding box center [59, 166] width 71 height 7
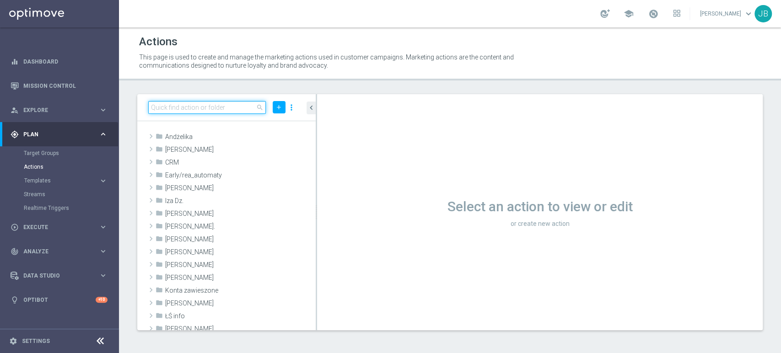
click at [160, 109] on input at bounding box center [207, 107] width 118 height 13
click at [175, 110] on input at bounding box center [207, 107] width 118 height 13
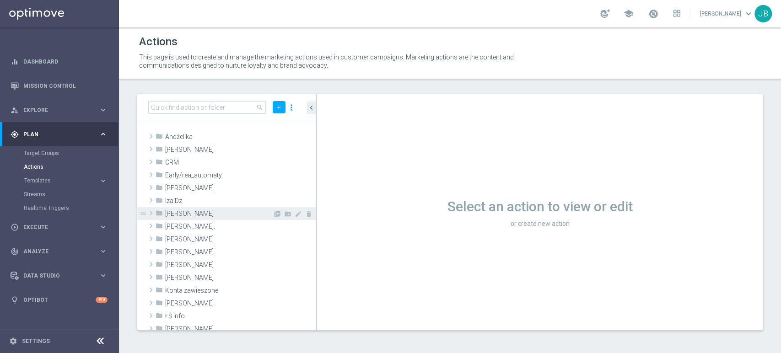
click at [202, 213] on span "[PERSON_NAME]" at bounding box center [218, 214] width 107 height 8
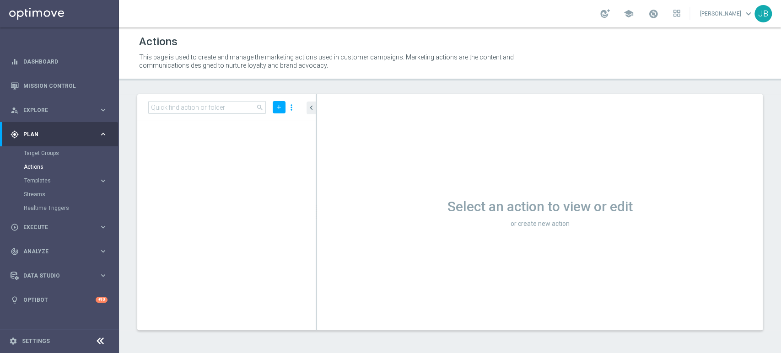
scroll to position [5405, 0]
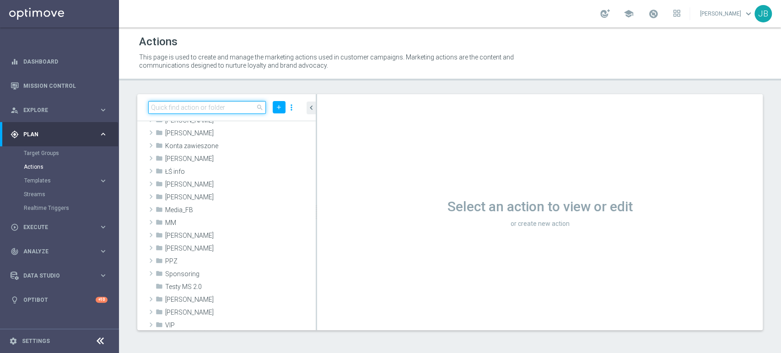
click at [238, 112] on input at bounding box center [207, 107] width 118 height 13
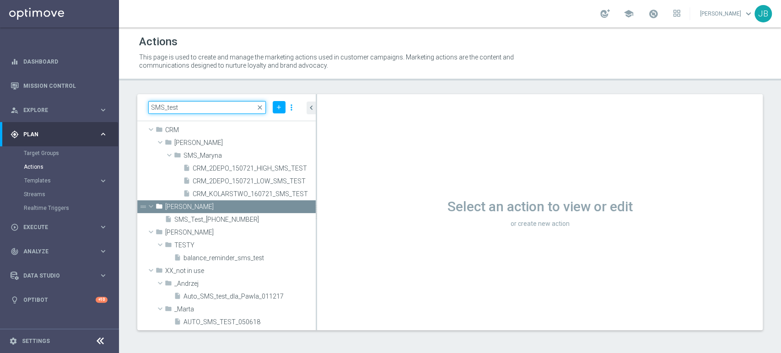
scroll to position [6, 0]
type input "SMS_test"
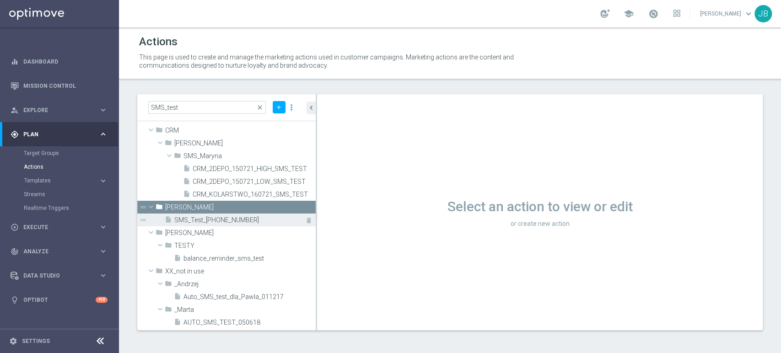
click at [234, 219] on span "SMS_Test_[PHONE_NUMBER]" at bounding box center [234, 220] width 121 height 8
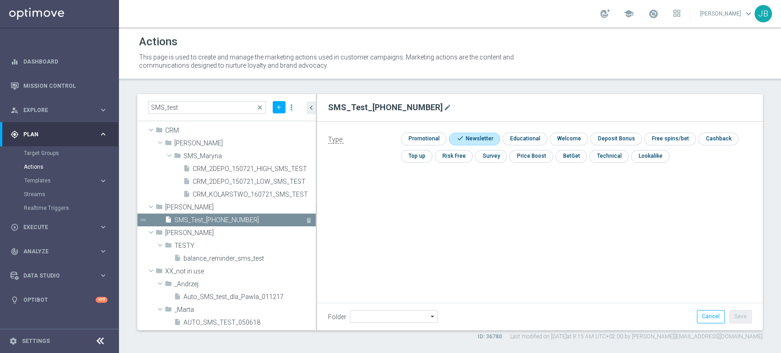
type input "[PERSON_NAME]"
click at [443, 108] on button "mode_edit" at bounding box center [447, 107] width 9 height 11
click at [68, 60] on link "Dashboard" at bounding box center [65, 61] width 84 height 24
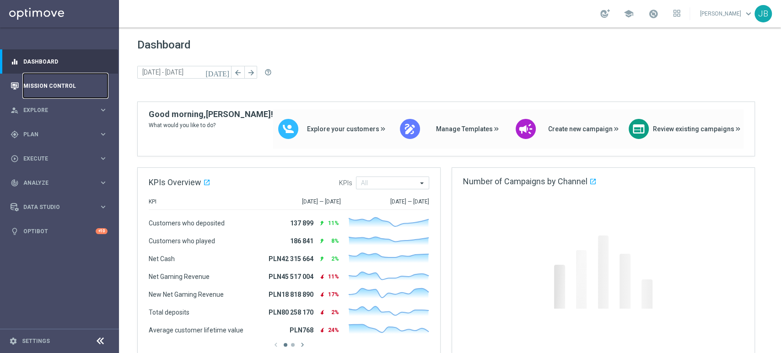
click at [54, 83] on link "Mission Control" at bounding box center [65, 86] width 84 height 24
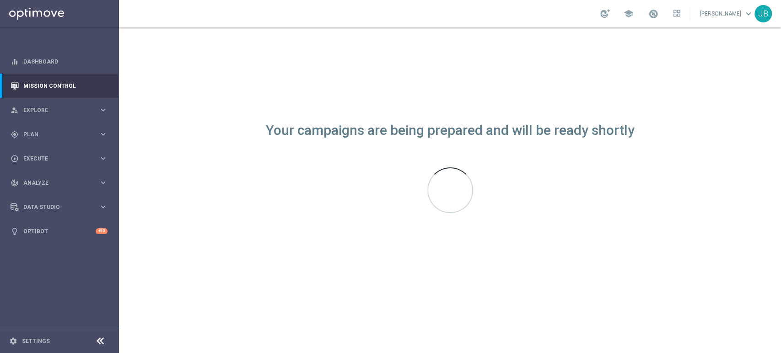
click at [74, 278] on sidenavbar "equalizer Dashboard Mission Control" at bounding box center [59, 176] width 119 height 353
click at [54, 109] on span "Explore" at bounding box center [60, 109] width 75 height 5
click at [41, 247] on div "gps_fixed Plan" at bounding box center [55, 244] width 88 height 8
click at [62, 161] on div "Actions" at bounding box center [71, 167] width 94 height 14
click at [60, 166] on link "Actions" at bounding box center [59, 166] width 71 height 7
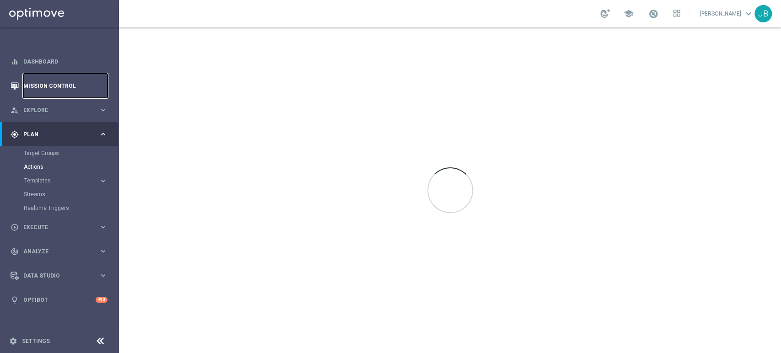
click at [61, 83] on link "Mission Control" at bounding box center [65, 86] width 84 height 24
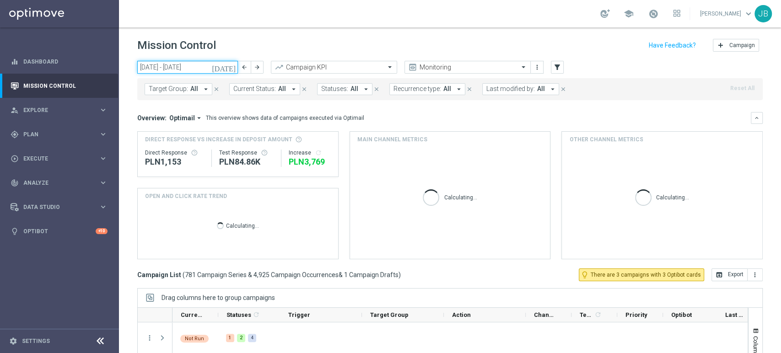
click at [165, 64] on input "[DATE] - [DATE]" at bounding box center [187, 67] width 101 height 13
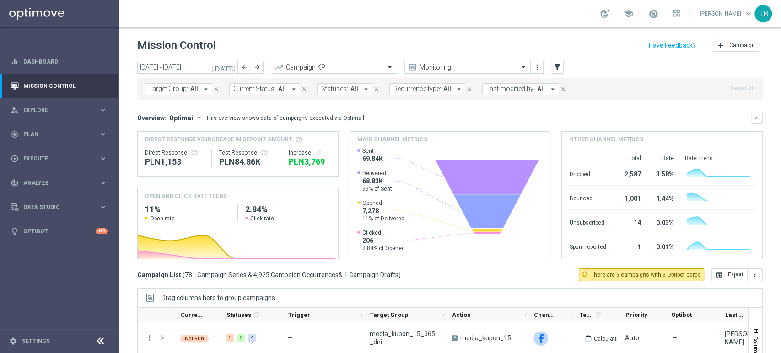
type input "[DATE] 025 - [DATE]"
click at [175, 85] on span "Target Group:" at bounding box center [168, 89] width 39 height 8
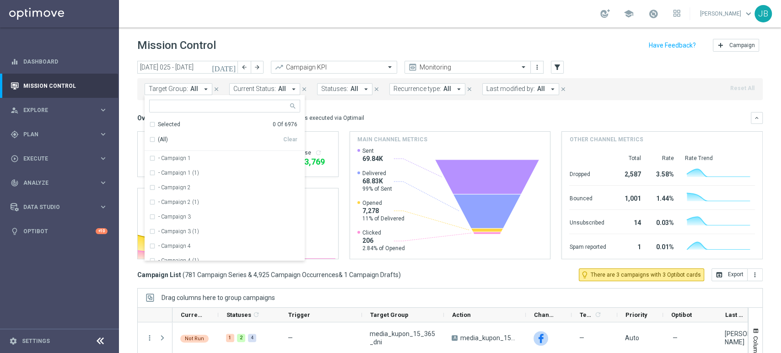
click at [190, 97] on div "Selected 0 Of 6976 (All) Clear - Campaign 1 - Campaign 1 (1) - Campaign 2 - Cam…" at bounding box center [224, 178] width 160 height 166
click at [188, 101] on div at bounding box center [219, 105] width 139 height 11
paste input "SMS_Test_[PHONE_NUMBER]"
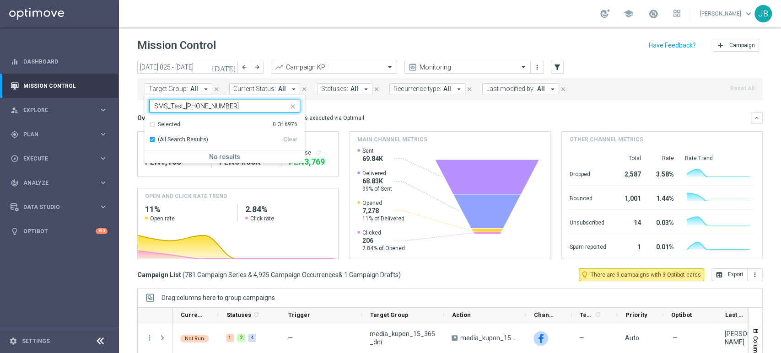
type input "SMS_Test_[PHONE_NUMBER]"
click at [257, 87] on span "Current Status:" at bounding box center [254, 89] width 43 height 8
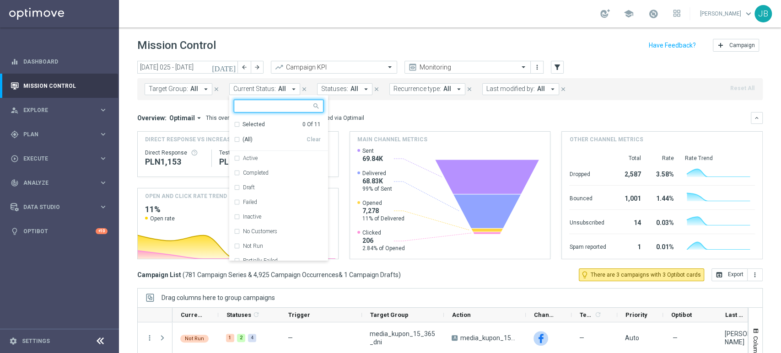
click at [164, 91] on span "Target Group:" at bounding box center [168, 89] width 39 height 8
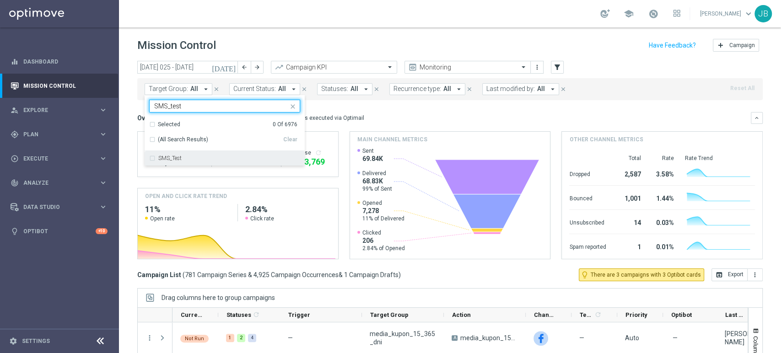
click at [181, 157] on label "SMS_Test" at bounding box center [169, 157] width 23 height 5
type input "SMS_test"
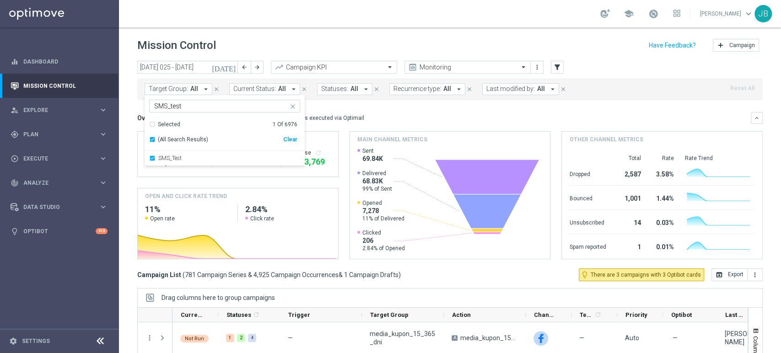
click at [401, 115] on div "Overview: Optimail arrow_drop_down This overview shows data of campaigns execut…" at bounding box center [443, 118] width 613 height 8
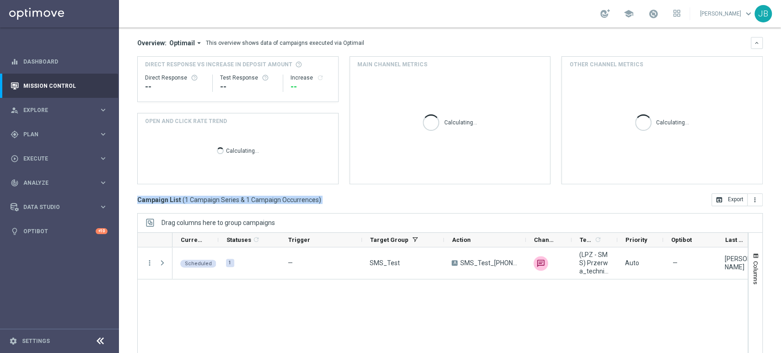
drag, startPoint x: 780, startPoint y: 190, endPoint x: 780, endPoint y: 245, distance: 54.9
click at [780, 245] on div "Mission Control add Campaign [DATE] [DATE] 025 - [DATE] arrow_back arrow_forwar…" at bounding box center [450, 190] width 662 height 326
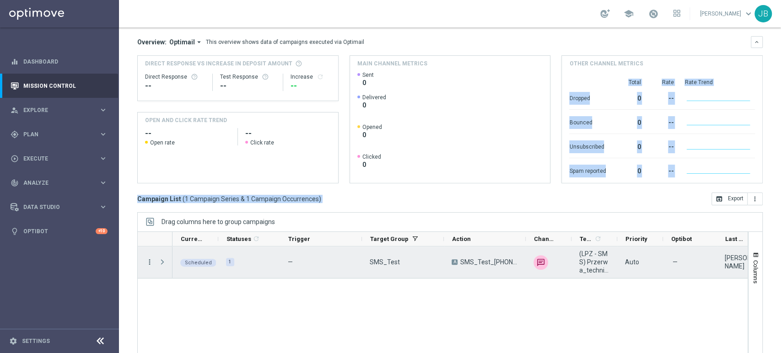
click at [148, 262] on icon "more_vert" at bounding box center [149, 262] width 8 height 8
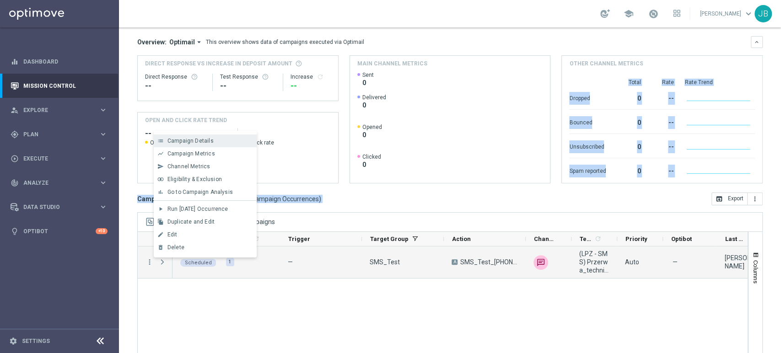
click at [204, 138] on span "Campaign Details" at bounding box center [190, 141] width 46 height 6
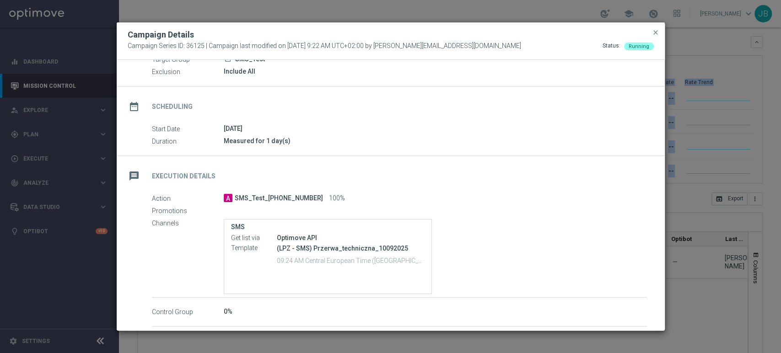
scroll to position [0, 0]
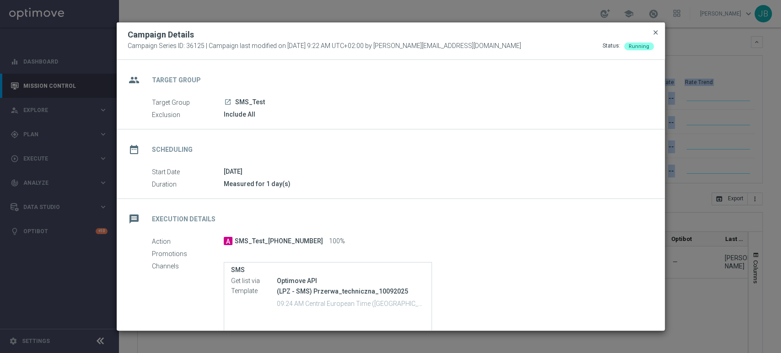
click at [654, 32] on span "close" at bounding box center [655, 32] width 7 height 7
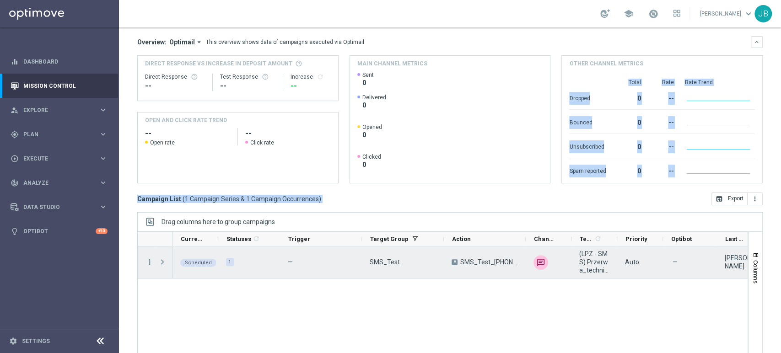
click at [147, 264] on icon "more_vert" at bounding box center [149, 262] width 8 height 8
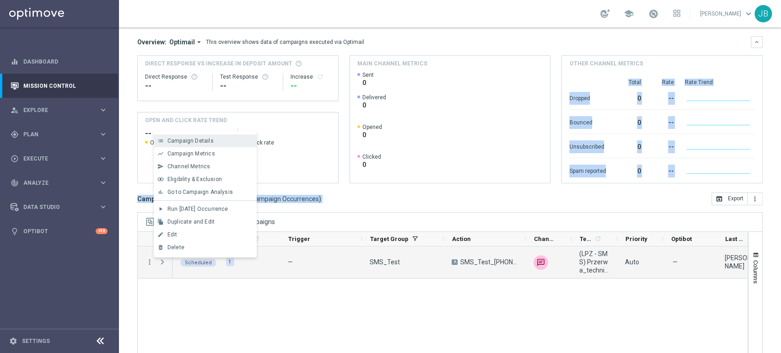
click at [205, 143] on span "Campaign Details" at bounding box center [190, 141] width 46 height 6
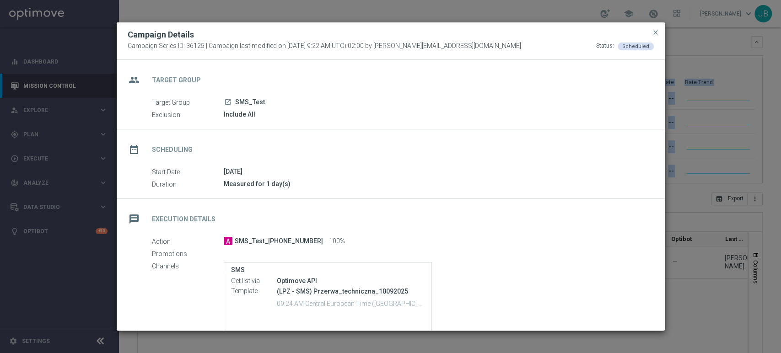
scroll to position [68, 0]
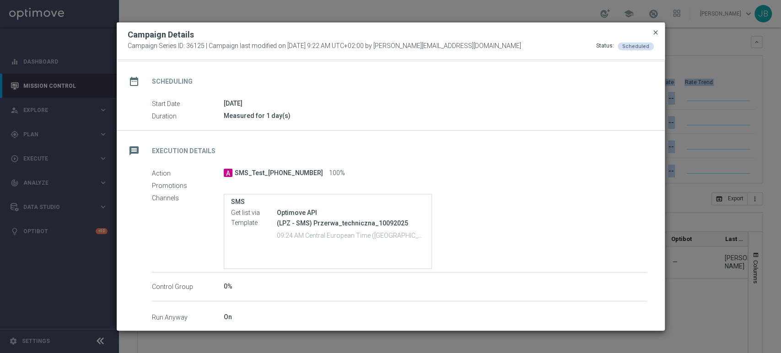
click at [654, 35] on span "close" at bounding box center [655, 32] width 7 height 7
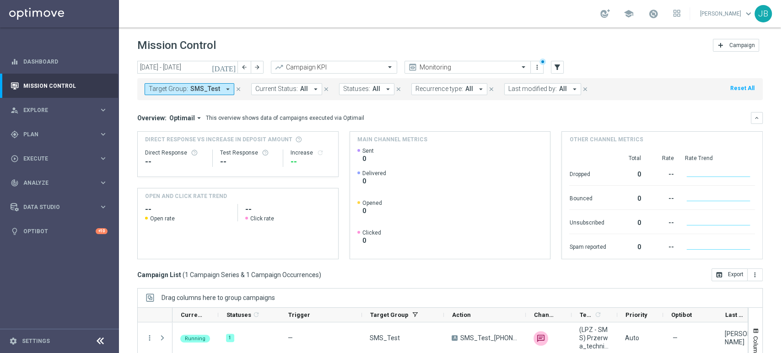
scroll to position [103, 0]
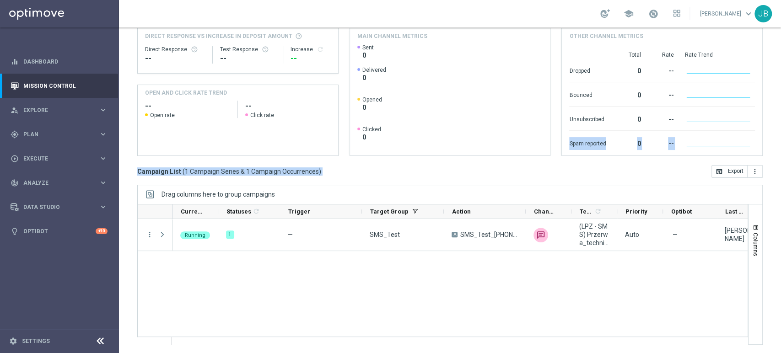
drag, startPoint x: 780, startPoint y: 219, endPoint x: 755, endPoint y: 48, distance: 172.7
click at [755, 48] on div "Mission Control add Campaign [DATE] [DATE] - [DATE] arrow_back arrow_forward Ca…" at bounding box center [450, 190] width 662 height 326
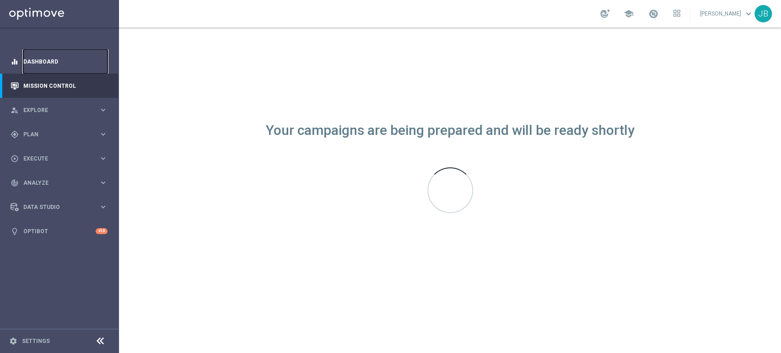
click at [69, 65] on link "Dashboard" at bounding box center [65, 61] width 84 height 24
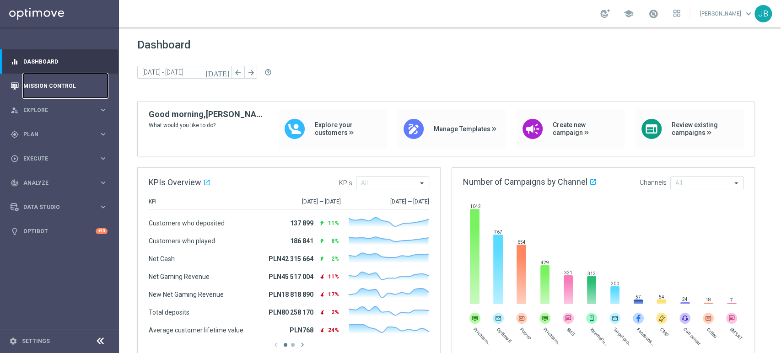
click at [43, 87] on link "Mission Control" at bounding box center [65, 86] width 84 height 24
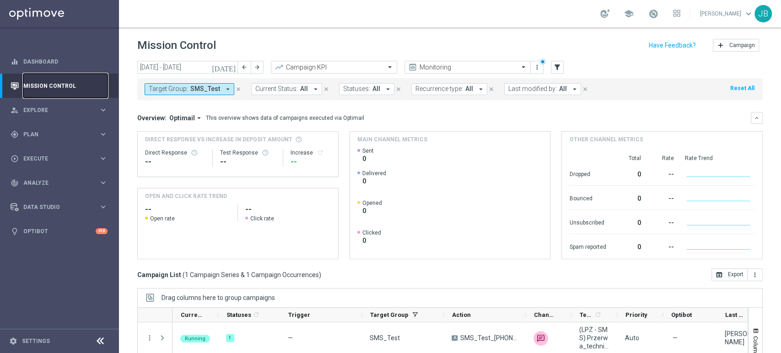
click at [73, 84] on link "Mission Control" at bounding box center [65, 86] width 84 height 24
click at [74, 125] on div "gps_fixed Plan keyboard_arrow_right" at bounding box center [59, 134] width 118 height 24
click at [57, 151] on link "Target Groups" at bounding box center [59, 153] width 71 height 7
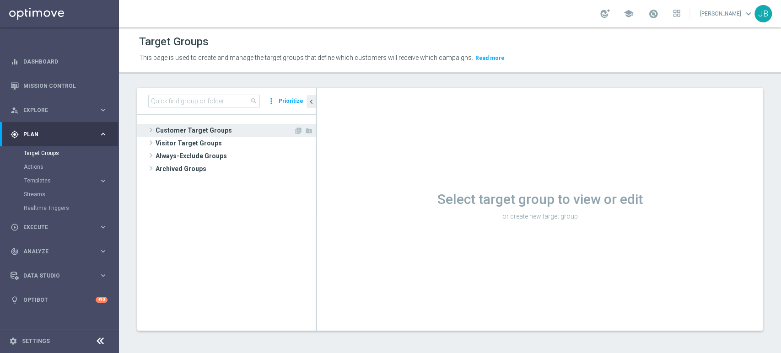
click at [182, 125] on span "Customer Target Groups" at bounding box center [224, 130] width 138 height 13
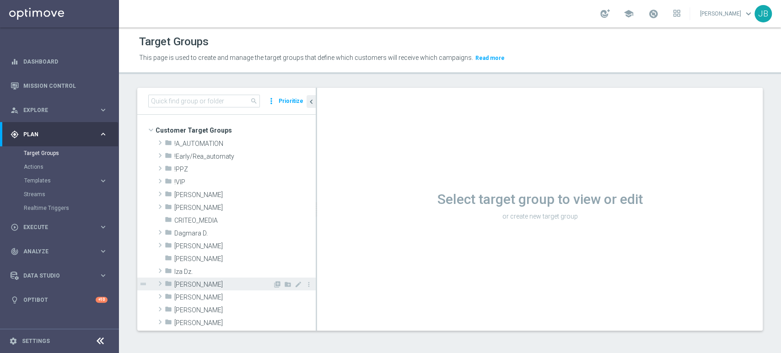
click at [182, 279] on div "folder Justyna B." at bounding box center [219, 284] width 108 height 13
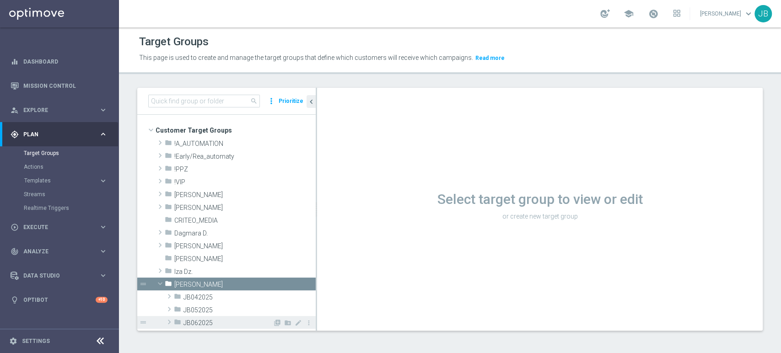
click at [306, 325] on div "drag_handle" at bounding box center [226, 322] width 178 height 13
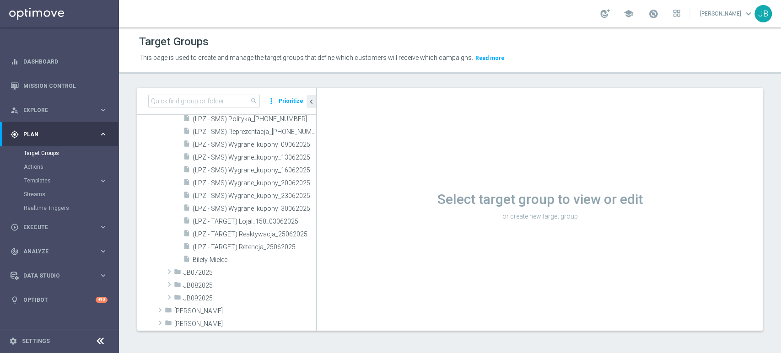
scroll to position [366, 0]
click at [25, 230] on div "play_circle_outline Execute" at bounding box center [55, 227] width 88 height 8
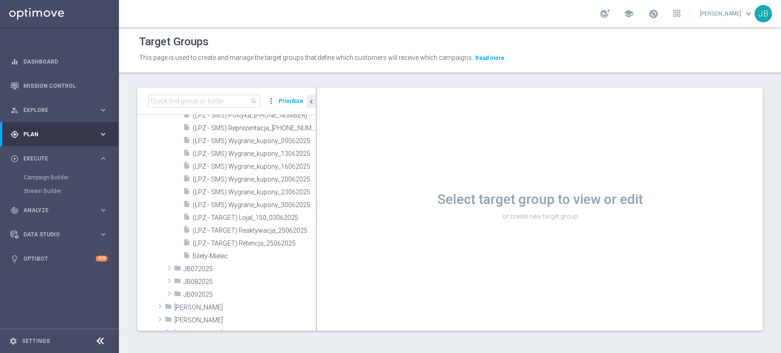
click at [59, 172] on div "Campaign Builder" at bounding box center [71, 178] width 94 height 14
click at [66, 177] on link "Campaign Builder" at bounding box center [59, 177] width 71 height 7
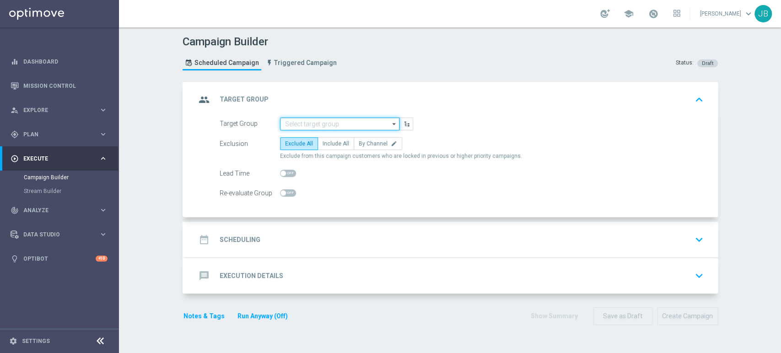
click at [303, 121] on input at bounding box center [339, 124] width 119 height 13
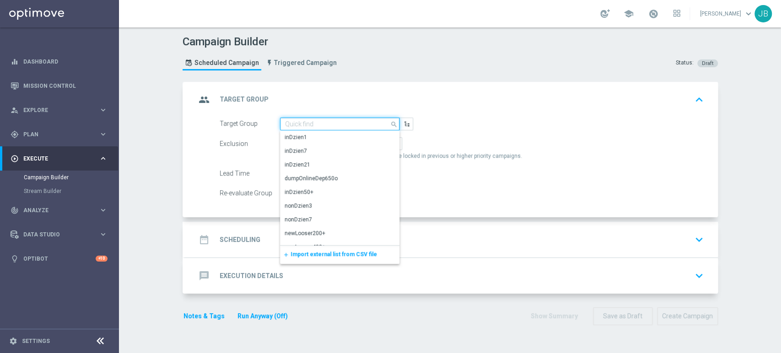
paste input "SMS_Test_10092025"
type input "SMS_Test_10092025"
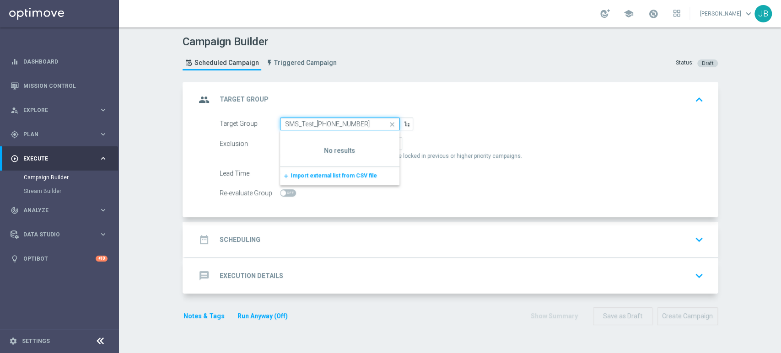
drag, startPoint x: 350, startPoint y: 120, endPoint x: 187, endPoint y: 97, distance: 164.8
click at [187, 97] on div "group Target Group keyboard_arrow_up Target Group SMS_Test_10092025 close Drag …" at bounding box center [451, 150] width 533 height 136
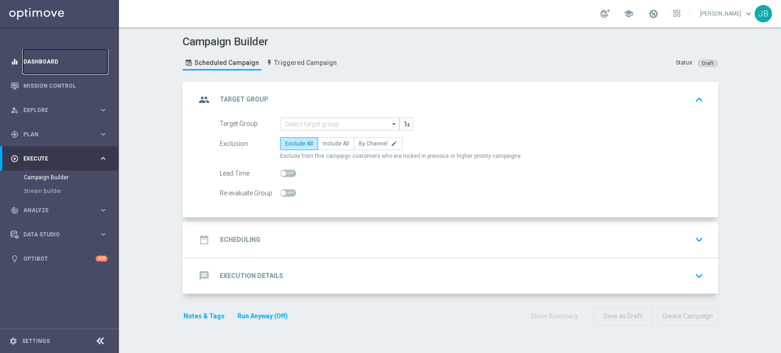
click at [63, 52] on link "Dashboard" at bounding box center [65, 61] width 84 height 24
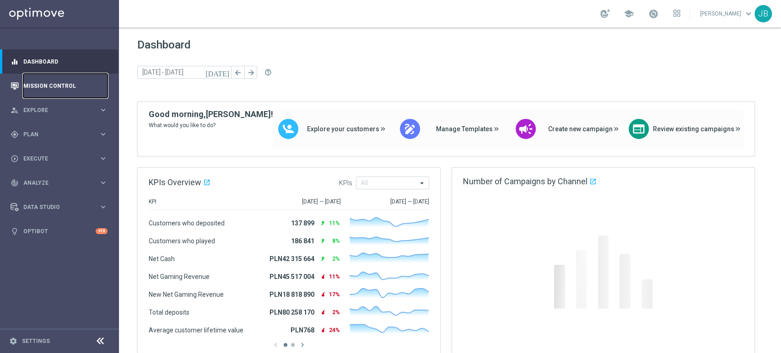
click at [57, 84] on link "Mission Control" at bounding box center [65, 86] width 84 height 24
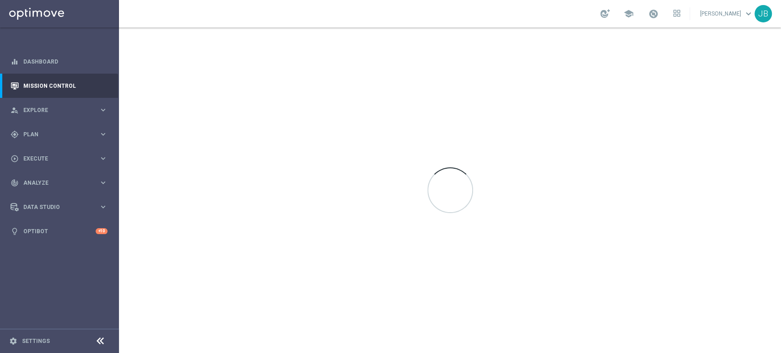
click at [190, 84] on div at bounding box center [450, 190] width 662 height 326
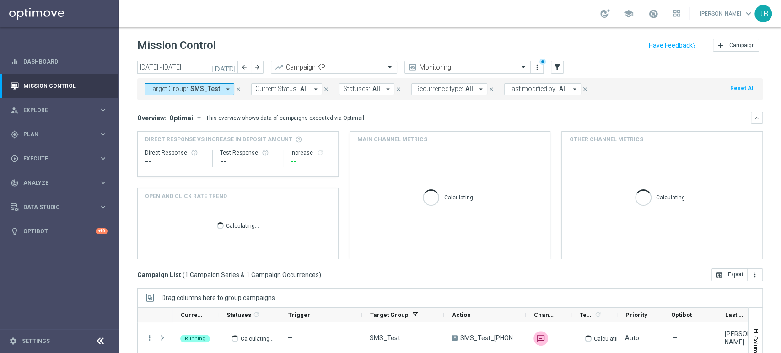
click at [170, 96] on div "Target Group: SMS_Test arrow_drop_down close Current Status: All arrow_drop_dow…" at bounding box center [449, 89] width 625 height 22
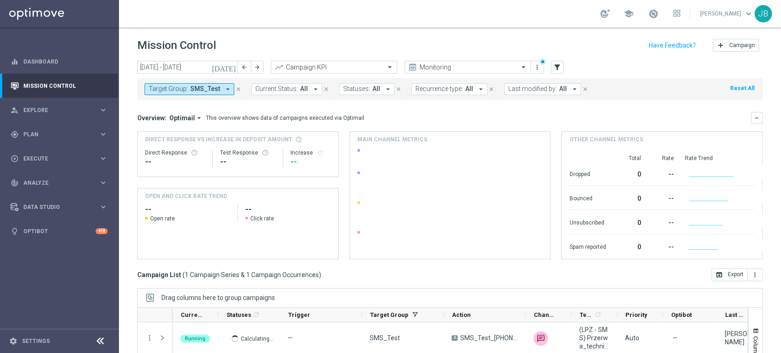
click at [172, 94] on button "Target Group: SMS_Test arrow_drop_down" at bounding box center [189, 89] width 90 height 12
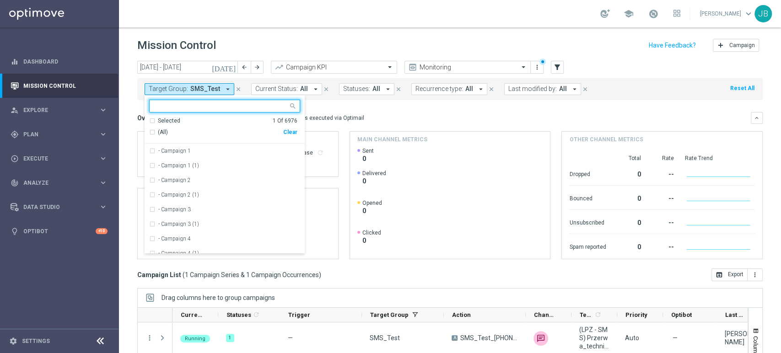
click at [235, 90] on icon "close" at bounding box center [238, 89] width 6 height 6
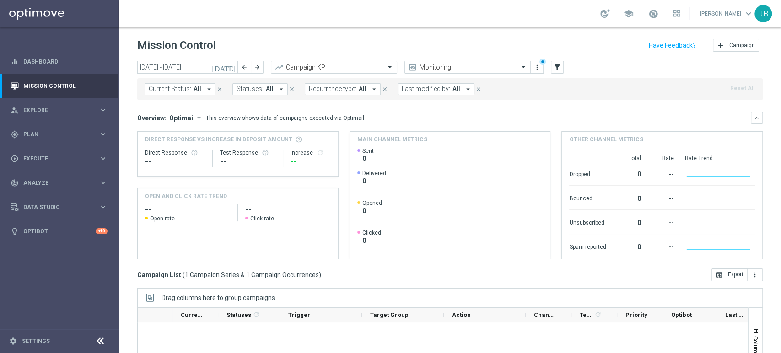
click at [213, 105] on mini-dashboard "Overview: Optimail arrow_drop_down This overview shows data of campaigns execut…" at bounding box center [449, 184] width 625 height 168
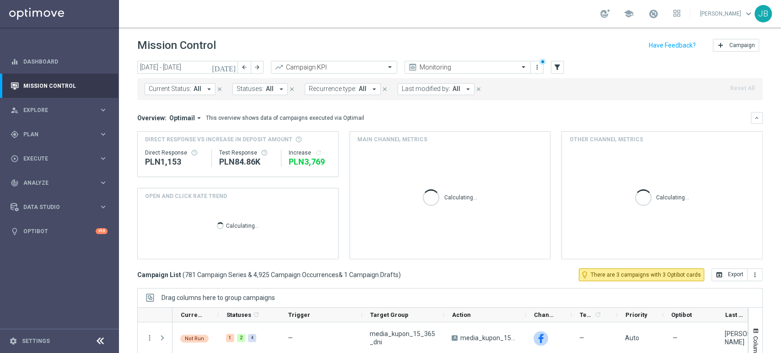
click at [196, 87] on span "All" at bounding box center [197, 89] width 8 height 8
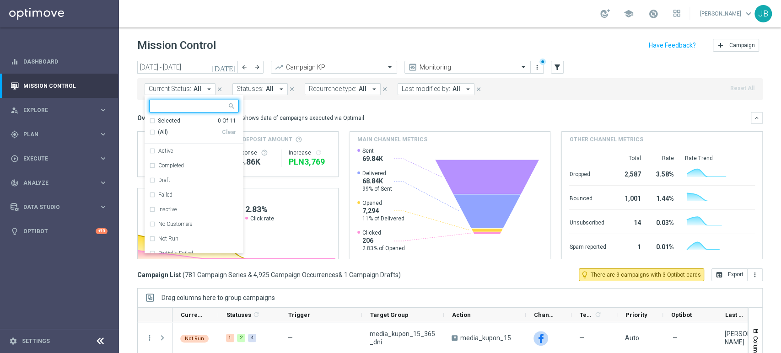
click at [182, 106] on input "text" at bounding box center [190, 106] width 73 height 8
click at [164, 106] on input "text" at bounding box center [190, 106] width 73 height 8
click at [171, 111] on div at bounding box center [190, 106] width 74 height 9
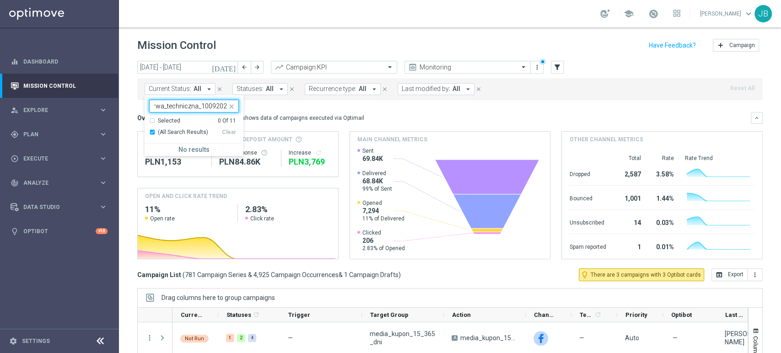
click at [172, 100] on div "(LPZ - SMS) Przerwa_techniczna_10092025" at bounding box center [194, 106] width 90 height 13
click at [171, 117] on div "Selected" at bounding box center [169, 121] width 22 height 8
click at [174, 106] on input "(LPZ - SMS) Przerwa_techniczna_10092025" at bounding box center [190, 106] width 73 height 8
type input "(LPZ - SMS) Przerwa_techniczna_10092025"
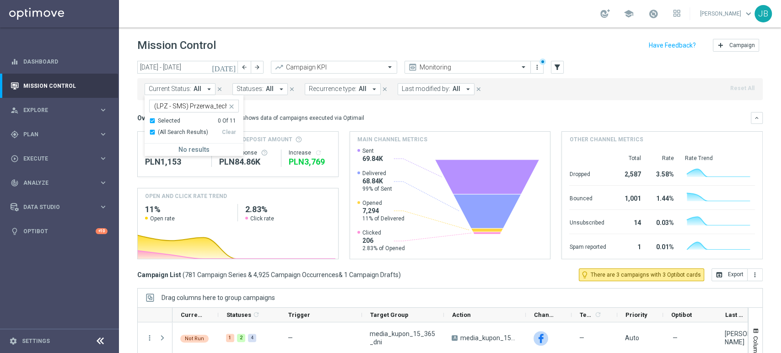
click at [295, 111] on mini-dashboard "Overview: Optimail arrow_drop_down This overview shows data of campaigns execut…" at bounding box center [449, 184] width 625 height 168
click at [38, 164] on div "play_circle_outline Execute keyboard_arrow_right" at bounding box center [59, 158] width 118 height 24
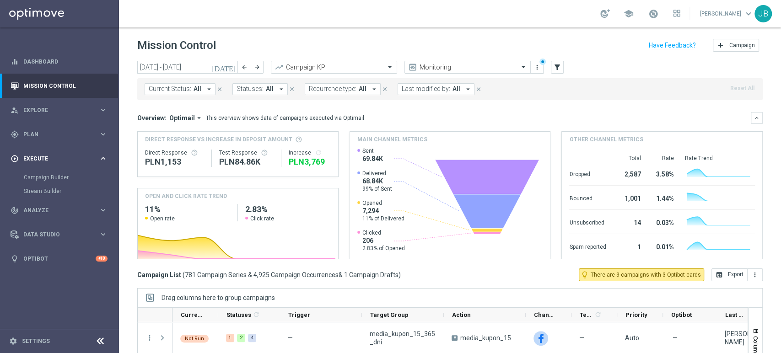
click at [41, 167] on div "play_circle_outline Execute keyboard_arrow_right" at bounding box center [59, 158] width 118 height 24
click at [48, 152] on div "play_circle_outline Execute keyboard_arrow_right" at bounding box center [59, 158] width 118 height 24
click at [48, 177] on link "Campaign Builder" at bounding box center [59, 177] width 71 height 7
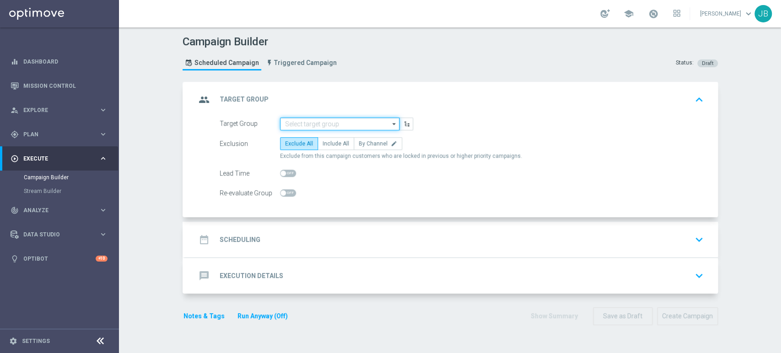
click at [325, 128] on input at bounding box center [339, 124] width 119 height 13
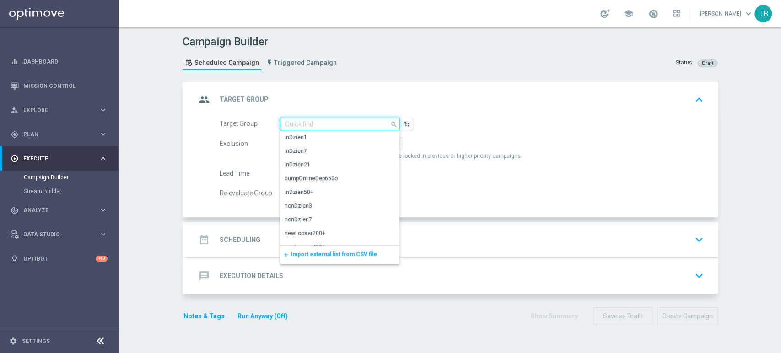
click at [291, 122] on input at bounding box center [339, 124] width 119 height 13
paste input "(LPZ - SMS) Przerwa_techniczna_10092025"
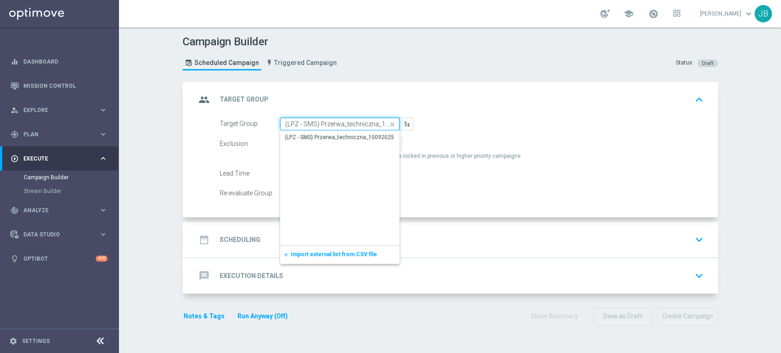
scroll to position [0, 17]
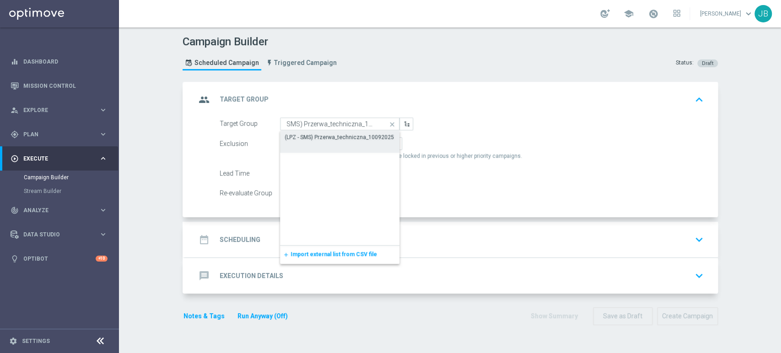
click at [293, 134] on div "(LPZ - SMS) Przerwa_techniczna_10092025" at bounding box center [338, 137] width 109 height 8
type input "(LPZ - SMS) Przerwa_techniczna_10092025"
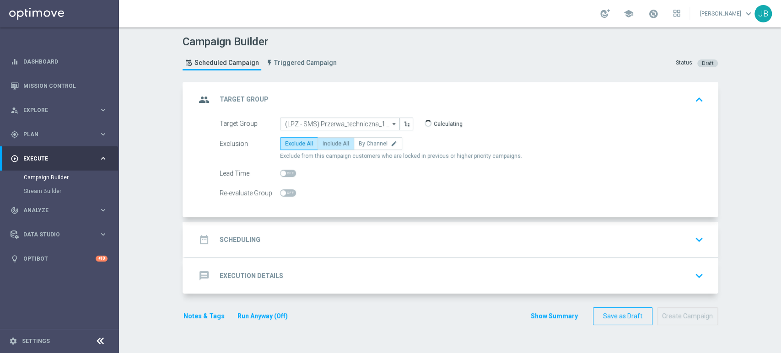
click at [326, 144] on span "Include All" at bounding box center [335, 143] width 27 height 6
click at [326, 144] on input "Include All" at bounding box center [325, 145] width 6 height 6
radio input "true"
click at [295, 241] on div "date_range Scheduling keyboard_arrow_down" at bounding box center [451, 239] width 511 height 17
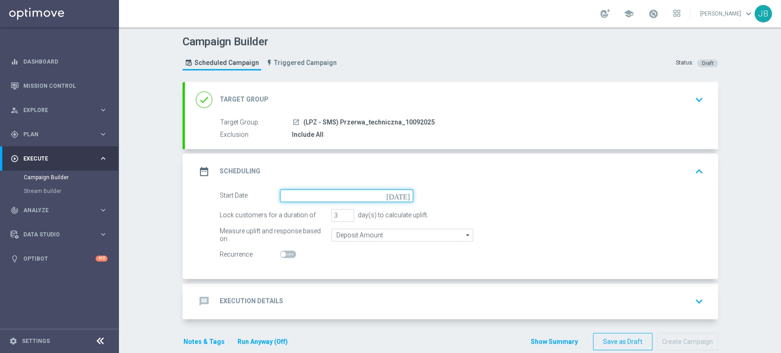
click at [294, 193] on input at bounding box center [346, 195] width 133 height 13
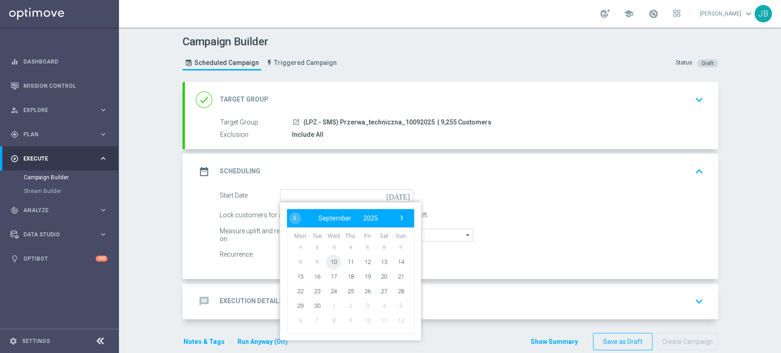
click at [326, 258] on span "10" at bounding box center [333, 261] width 15 height 15
type input "[DATE]"
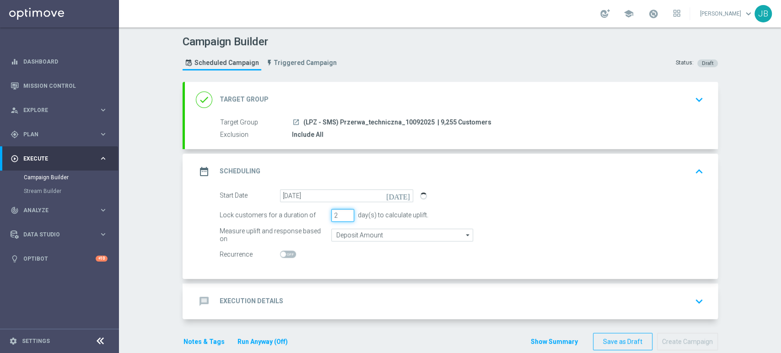
click at [344, 217] on input "2" at bounding box center [342, 215] width 23 height 13
type input "1"
click at [344, 217] on input "1" at bounding box center [342, 215] width 23 height 13
click at [761, 155] on div "Campaign Builder Scheduled Campaign Triggered Campaign Status: Draft done Targe…" at bounding box center [450, 190] width 662 height 326
click at [695, 305] on icon "keyboard_arrow_down" at bounding box center [699, 301] width 14 height 14
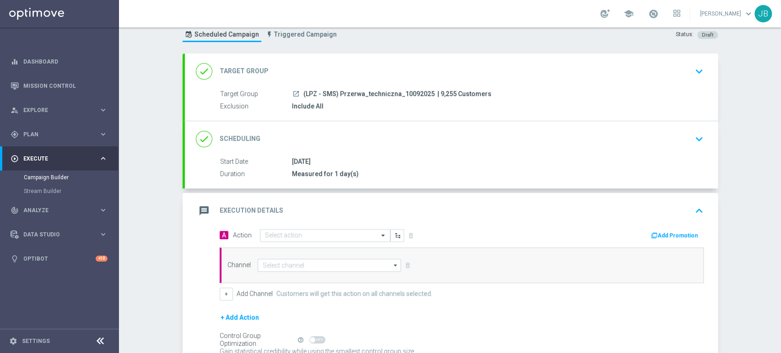
scroll to position [33, 0]
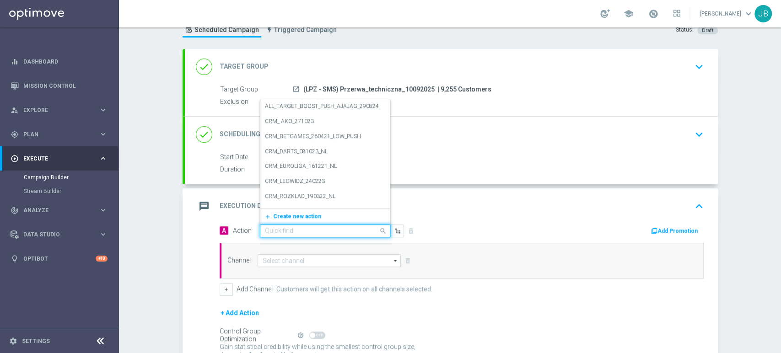
click at [295, 225] on div "Quick find" at bounding box center [325, 231] width 130 height 13
click at [292, 213] on span "Create new action" at bounding box center [297, 216] width 48 height 6
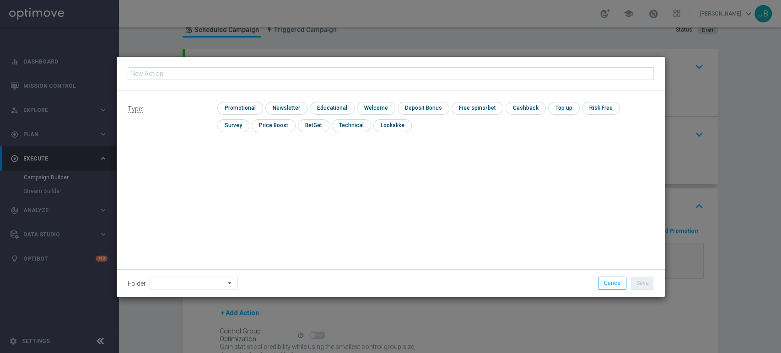
type input "(LPZ - SMS) Przerwa_techniczna_10092025"
click at [278, 109] on input "checkbox" at bounding box center [285, 108] width 40 height 12
checkbox input "true"
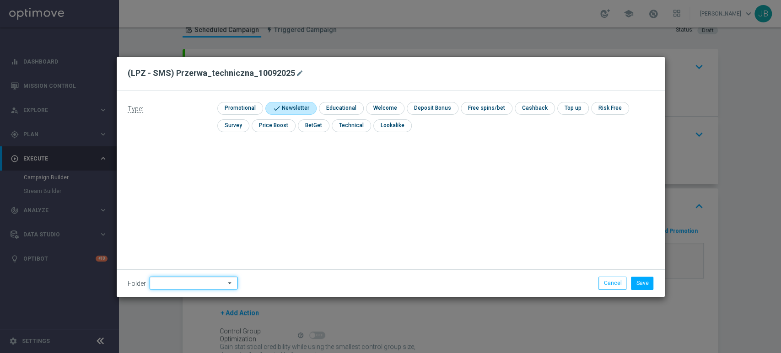
click at [161, 284] on input at bounding box center [194, 283] width 88 height 13
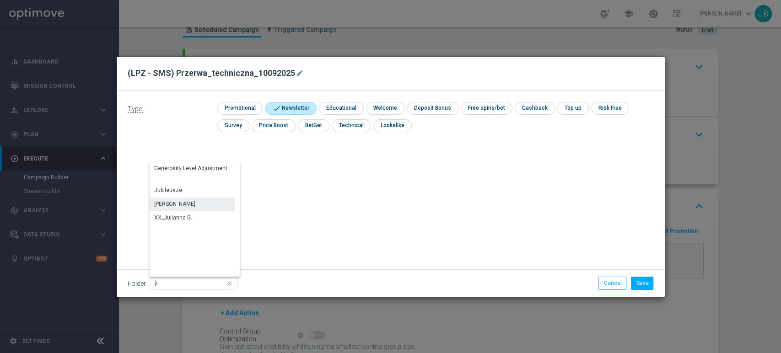
click at [189, 206] on div "Justyna B." at bounding box center [192, 204] width 85 height 13
type input "Justyna B."
click at [296, 74] on icon "mode_edit" at bounding box center [299, 73] width 7 height 7
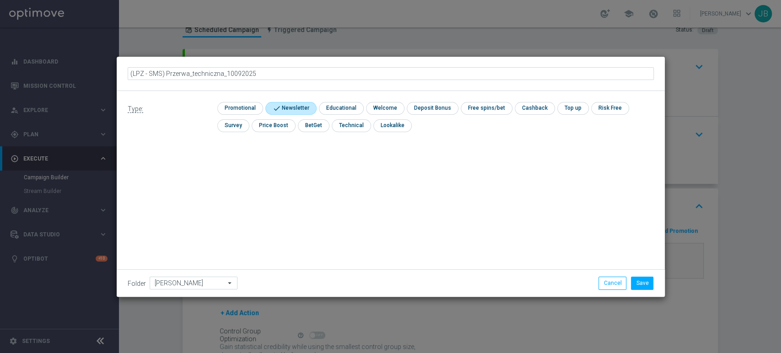
click at [293, 74] on input "(LPZ - SMS) Przerwa_techniczna_10092025" at bounding box center [391, 73] width 526 height 13
type input "(LPZ - SMS) Przerwa_techniczna_10092025_2"
click at [645, 284] on button "Save" at bounding box center [642, 283] width 22 height 13
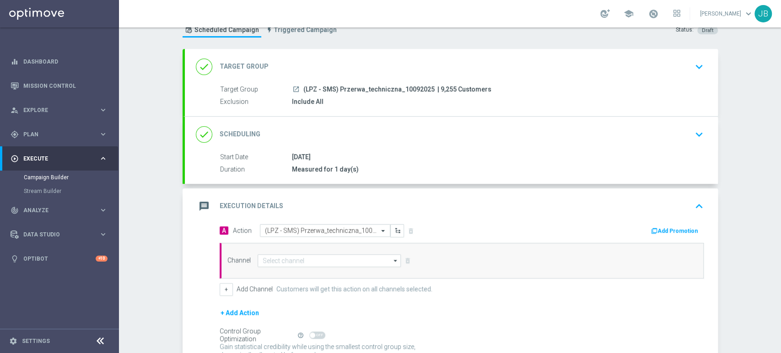
click at [556, 78] on div "done Target Group keyboard_arrow_down" at bounding box center [451, 67] width 533 height 36
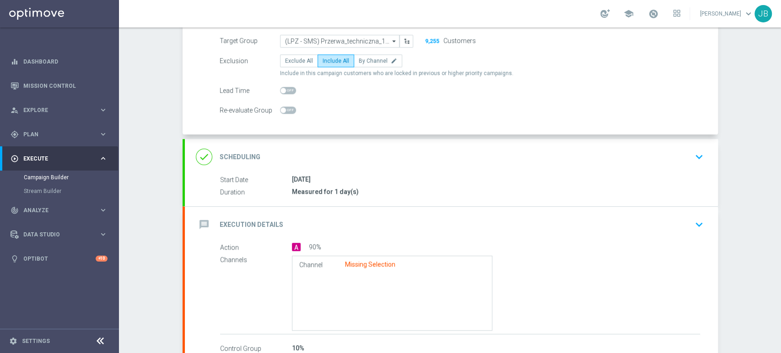
drag, startPoint x: 780, startPoint y: 123, endPoint x: 780, endPoint y: 160, distance: 36.6
click at [780, 160] on div "Campaign Builder Scheduled Campaign Triggered Campaign Status: Draft group Targ…" at bounding box center [450, 190] width 662 height 326
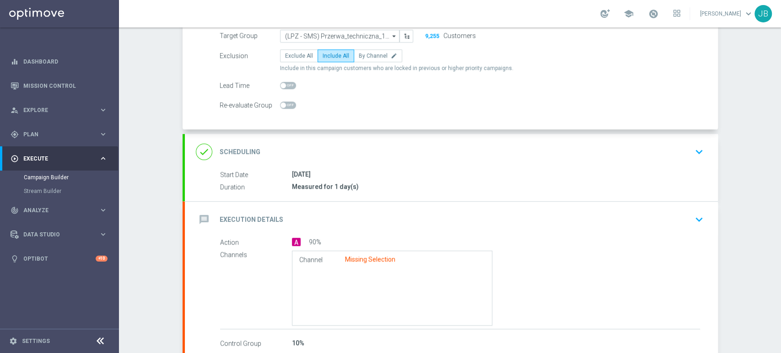
click at [648, 155] on div "done Scheduling keyboard_arrow_down" at bounding box center [451, 151] width 511 height 17
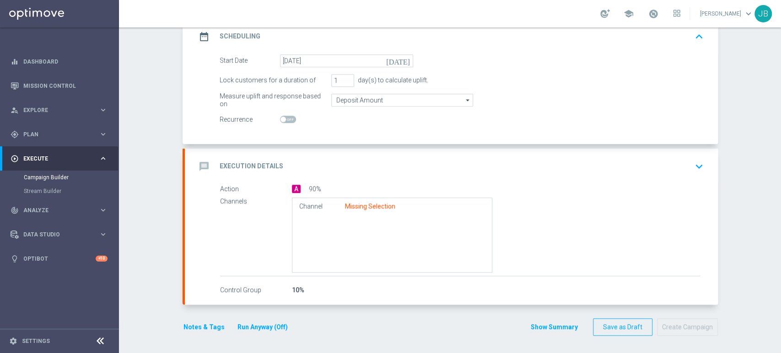
click at [663, 173] on div "message Execution Details keyboard_arrow_down" at bounding box center [451, 166] width 511 height 17
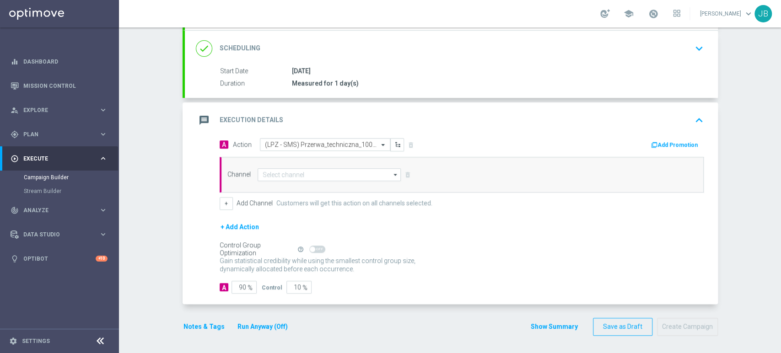
scroll to position [118, 0]
click at [240, 284] on input "90" at bounding box center [243, 287] width 25 height 13
type input "9"
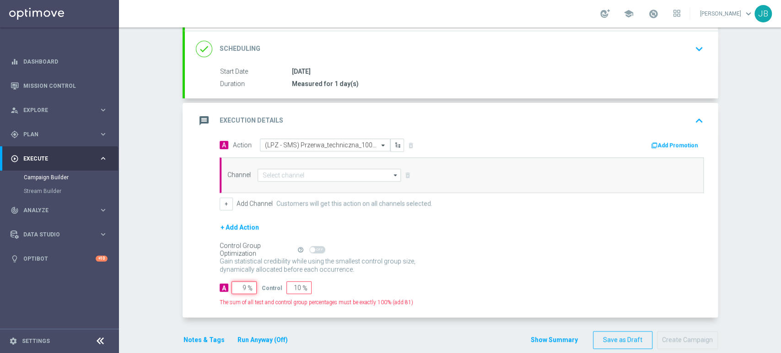
type input "91"
type input "100"
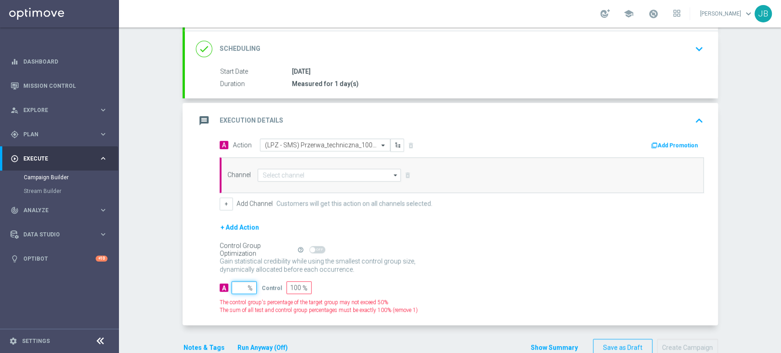
type input "1"
type input "99"
type input "19"
type input "81"
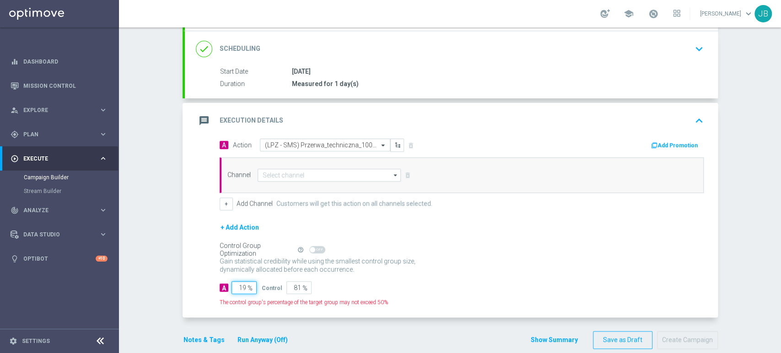
type input "1"
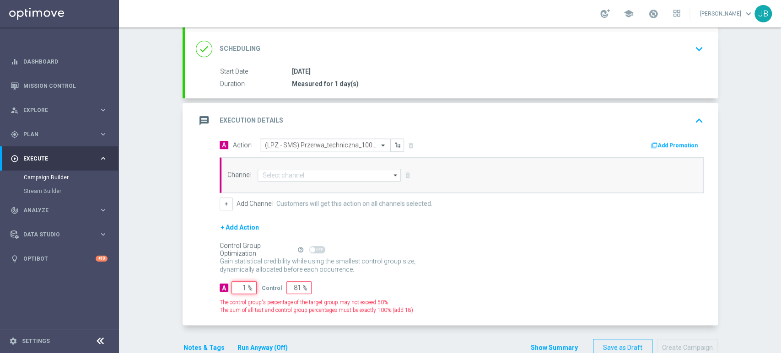
type input "99"
type input "10"
type input "90"
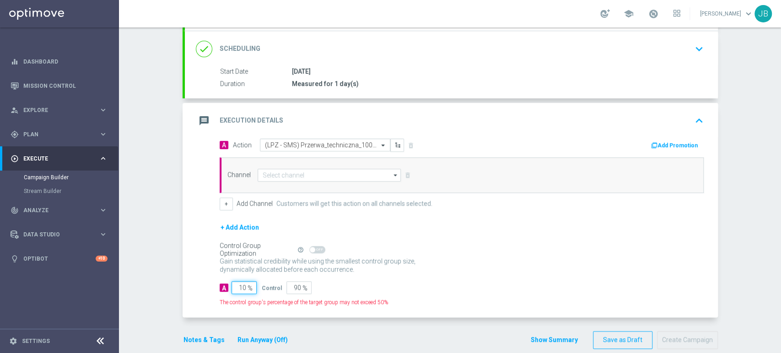
type input "100"
type input "0"
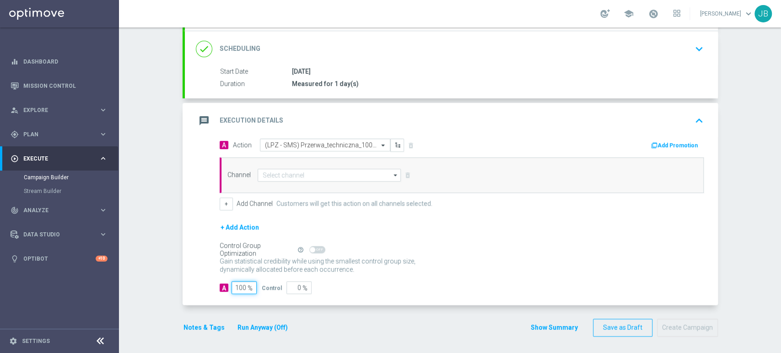
type input "100"
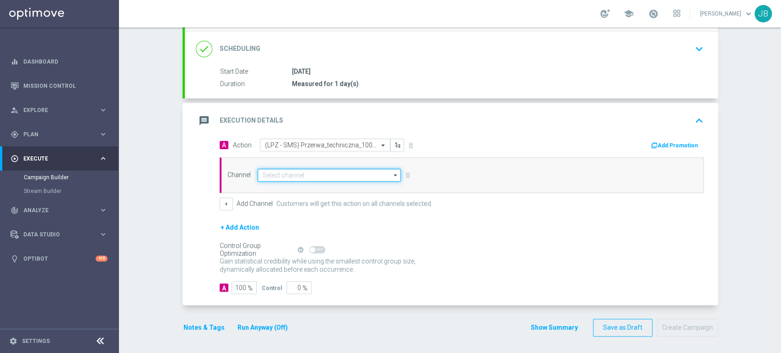
click at [274, 177] on input at bounding box center [329, 175] width 144 height 13
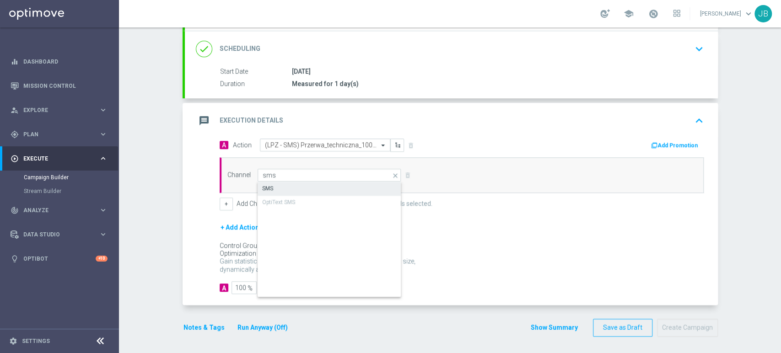
click at [274, 186] on div "SMS" at bounding box center [329, 188] width 144 height 13
type input "SMS"
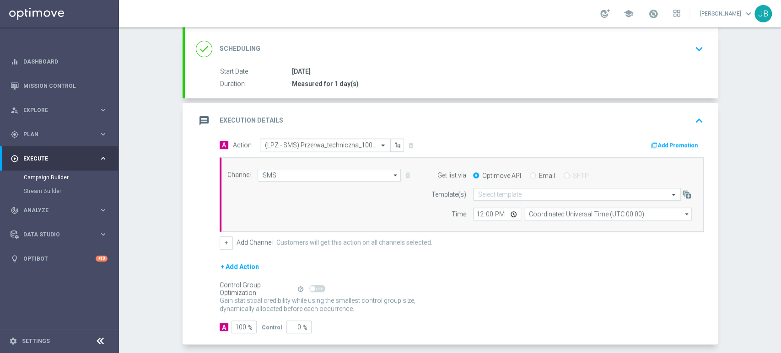
click at [534, 159] on div "Channel SMS SMS arrow_drop_down Drag here to set row groups Drag here to set co…" at bounding box center [461, 194] width 484 height 75
click at [478, 193] on input "text" at bounding box center [567, 195] width 179 height 8
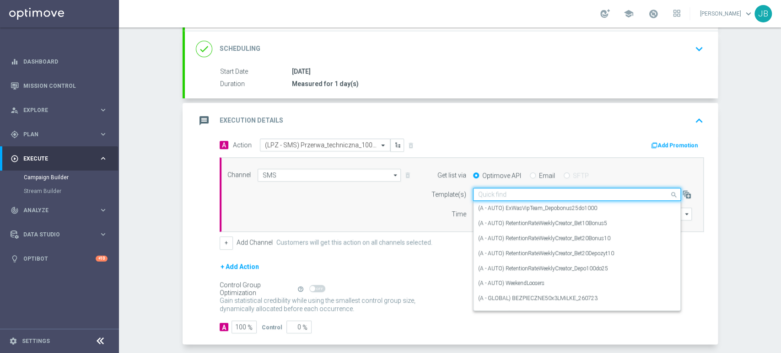
paste input "(LPZ - SMS) Przerwa_techniczna_10092025"
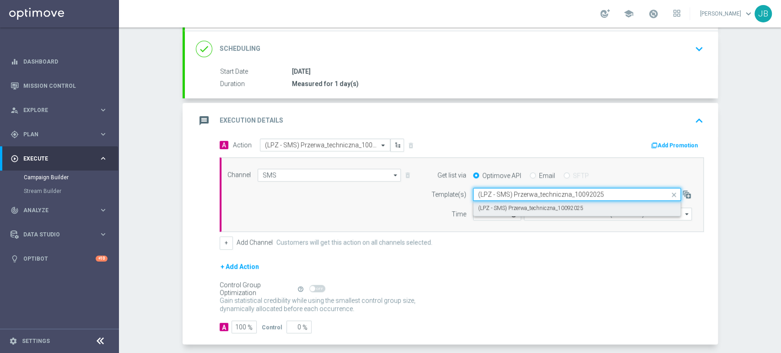
click at [478, 204] on label "(LPZ - SMS) Przerwa_techniczna_10092025" at bounding box center [530, 208] width 105 height 8
type input "(LPZ - SMS) Przerwa_techniczna_10092025"
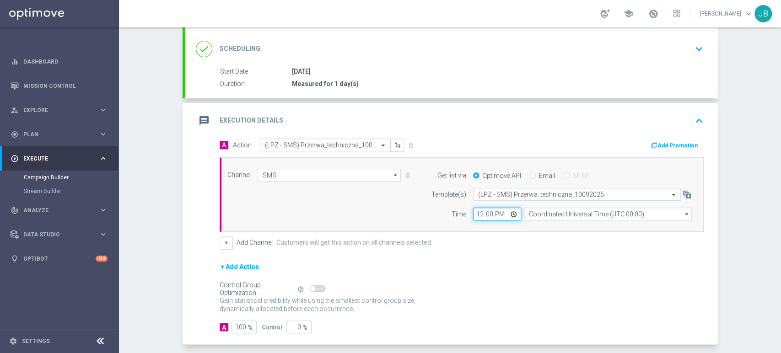
click at [475, 216] on input "12:00" at bounding box center [497, 214] width 48 height 13
type input "09:43"
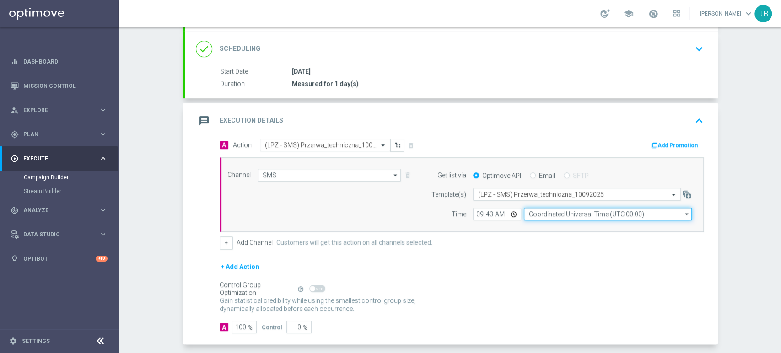
click at [535, 219] on input "Coordinated Universal Time (UTC 00:00)" at bounding box center [608, 214] width 168 height 13
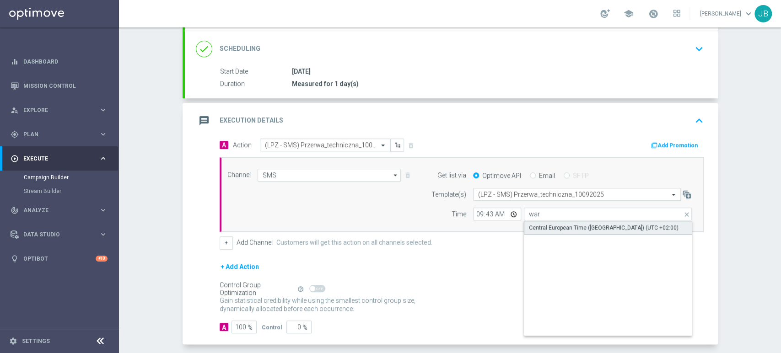
click at [540, 230] on div "Central European Time (Warsaw) (UTC +02:00)" at bounding box center [604, 228] width 150 height 8
type input "Central European Time (Warsaw) (UTC +02:00)"
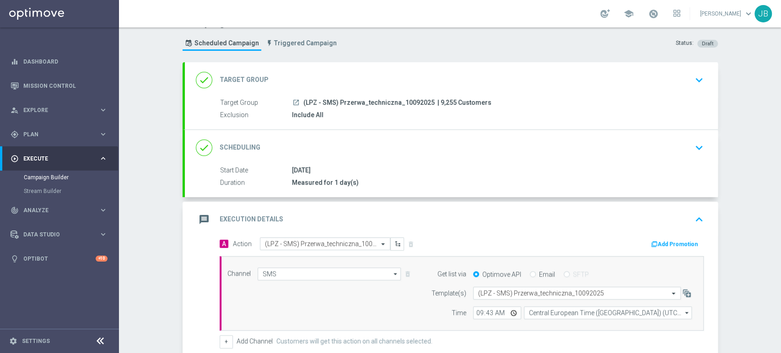
scroll to position [0, 0]
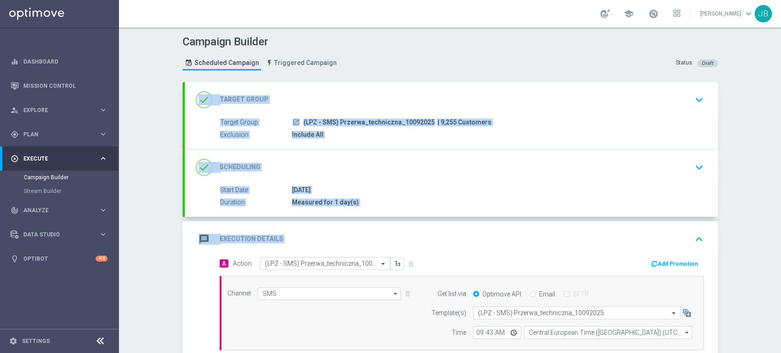
drag, startPoint x: 780, startPoint y: 112, endPoint x: 780, endPoint y: 130, distance: 18.3
click at [780, 130] on div "Campaign Builder Scheduled Campaign Triggered Campaign Status: Draft done Targe…" at bounding box center [450, 190] width 662 height 326
click at [737, 180] on div "Campaign Builder Scheduled Campaign Triggered Campaign Status: Draft done Targe…" at bounding box center [450, 190] width 662 height 326
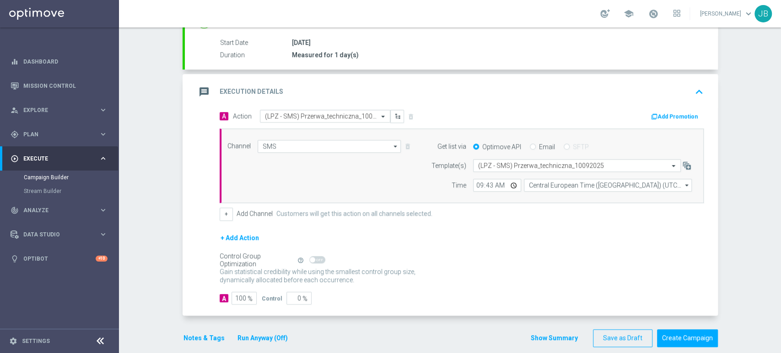
scroll to position [158, 0]
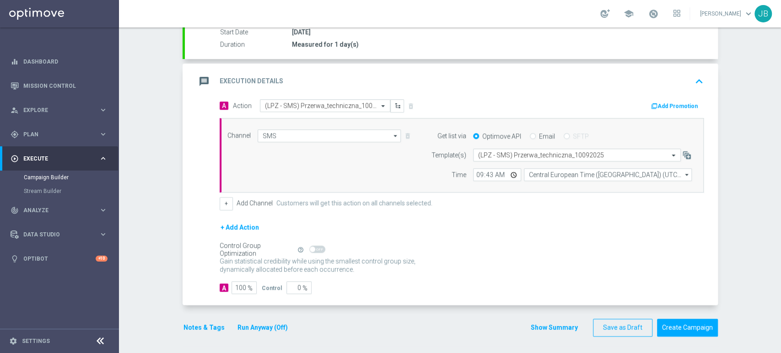
click at [262, 323] on button "Run Anyway (Off)" at bounding box center [262, 327] width 52 height 11
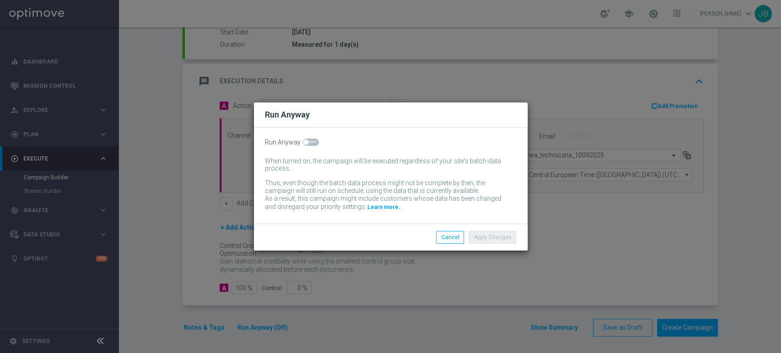
click at [313, 142] on span at bounding box center [311, 142] width 16 height 7
click at [313, 142] on input "checkbox" at bounding box center [311, 142] width 16 height 7
checkbox input "true"
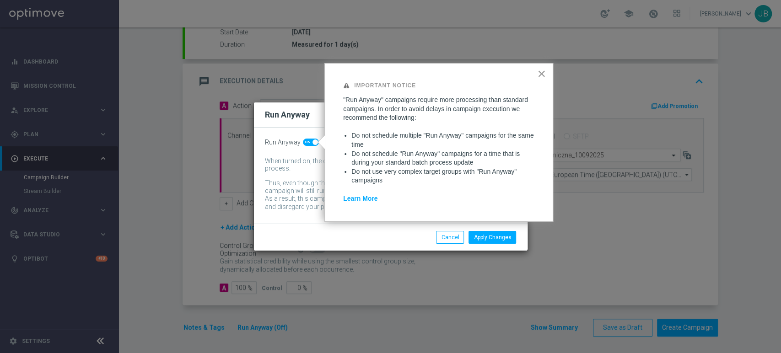
click at [540, 73] on button "×" at bounding box center [541, 73] width 9 height 15
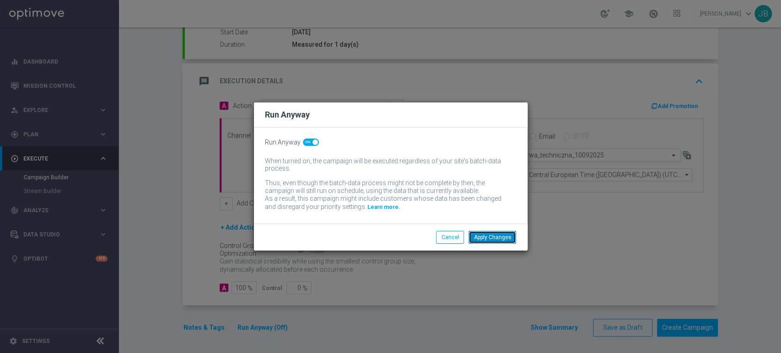
click at [506, 236] on button "Apply Changes" at bounding box center [492, 237] width 48 height 13
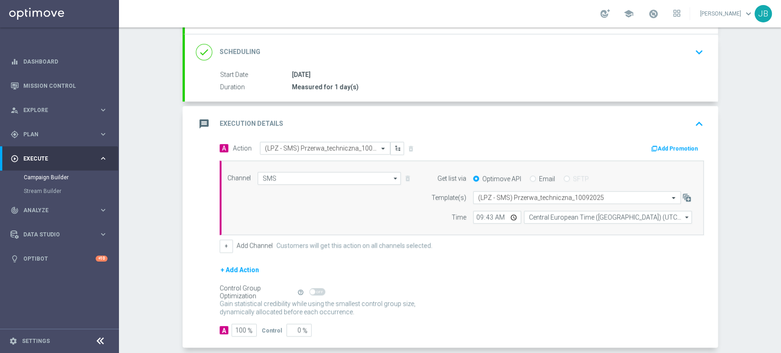
scroll to position [141, 0]
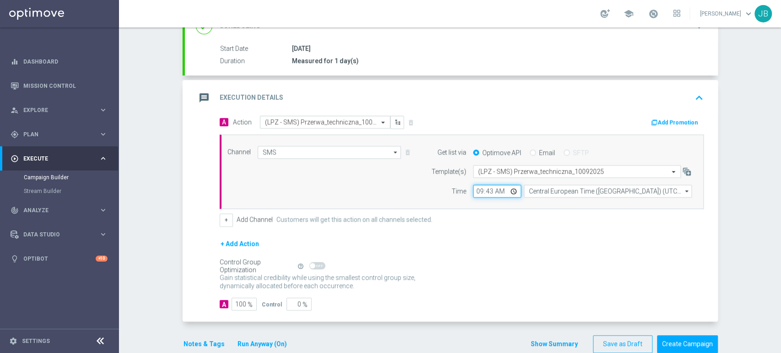
click at [488, 191] on input "09:43" at bounding box center [497, 191] width 48 height 13
type input "09:44"
click at [738, 262] on div "Campaign Builder Scheduled Campaign Triggered Campaign Status: Draft done Targe…" at bounding box center [450, 190] width 662 height 326
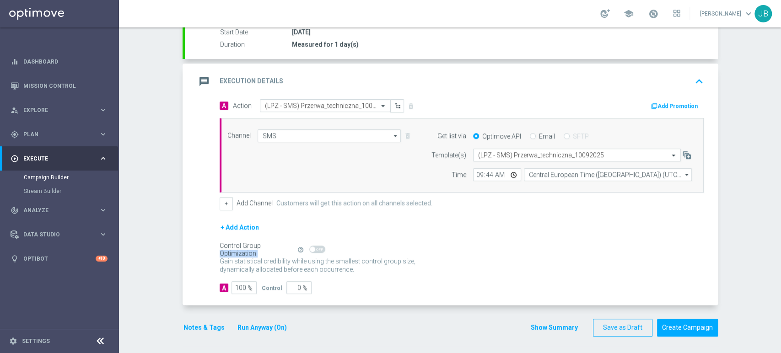
drag, startPoint x: 780, startPoint y: 230, endPoint x: 780, endPoint y: 244, distance: 14.6
click at [780, 244] on div "Campaign Builder Scheduled Campaign Triggered Campaign Status: Draft done Targe…" at bounding box center [450, 190] width 662 height 326
click at [751, 244] on div "Campaign Builder Scheduled Campaign Triggered Campaign Status: Draft done Targe…" at bounding box center [450, 190] width 662 height 326
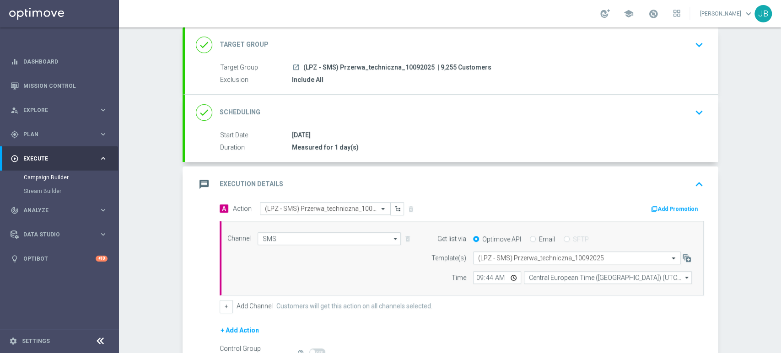
scroll to position [58, 0]
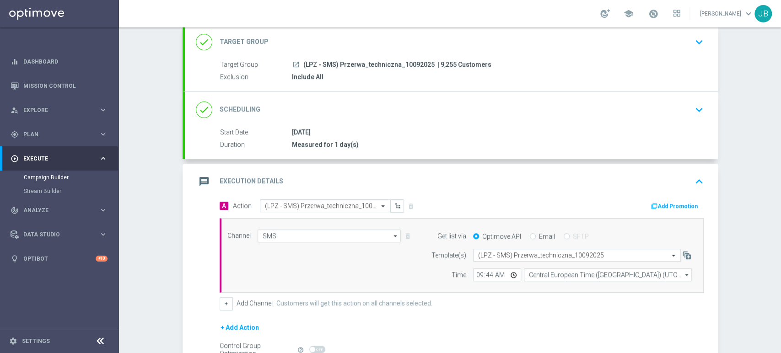
drag, startPoint x: 780, startPoint y: 230, endPoint x: 780, endPoint y: 167, distance: 63.1
click at [780, 167] on div "Campaign Builder Scheduled Campaign Triggered Campaign Status: Draft done Targe…" at bounding box center [450, 190] width 662 height 326
click at [691, 41] on button "keyboard_arrow_down" at bounding box center [699, 41] width 16 height 17
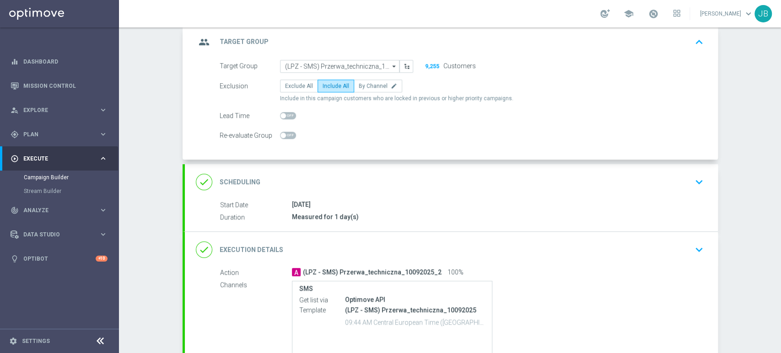
click at [691, 41] on button "keyboard_arrow_up" at bounding box center [699, 41] width 16 height 17
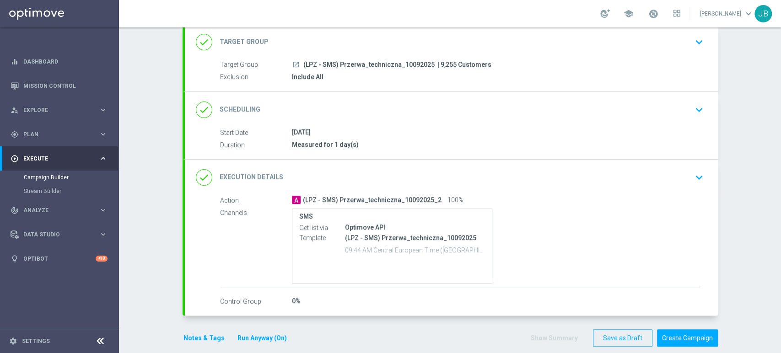
click at [692, 107] on icon "keyboard_arrow_down" at bounding box center [699, 110] width 14 height 14
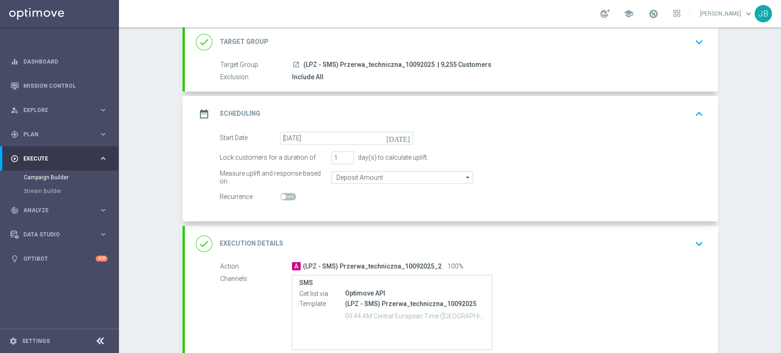
click at [692, 107] on icon "keyboard_arrow_up" at bounding box center [699, 114] width 14 height 14
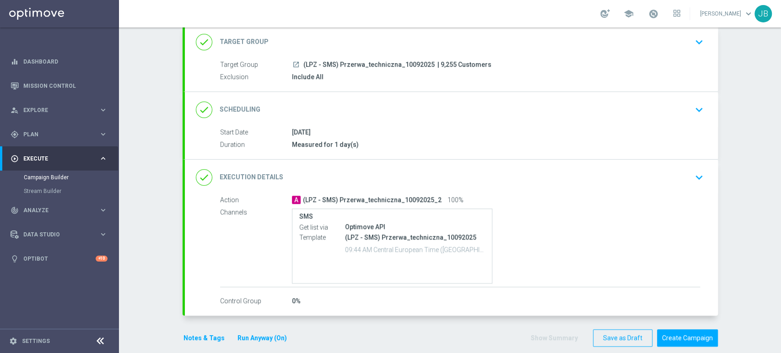
click at [695, 178] on icon "keyboard_arrow_down" at bounding box center [699, 178] width 14 height 14
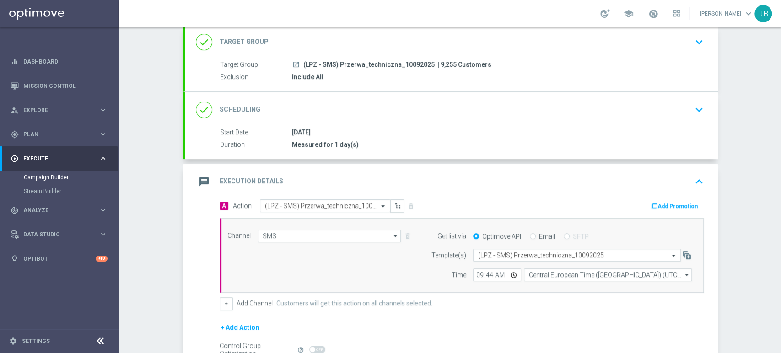
click at [734, 182] on div "Campaign Builder Scheduled Campaign Triggered Campaign Status: Draft done Targe…" at bounding box center [450, 190] width 662 height 326
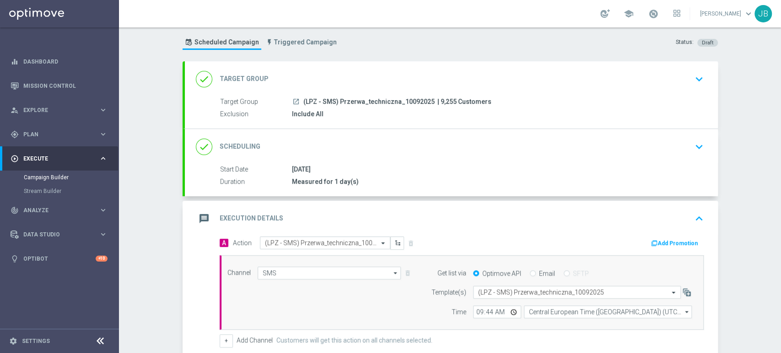
scroll to position [14, 0]
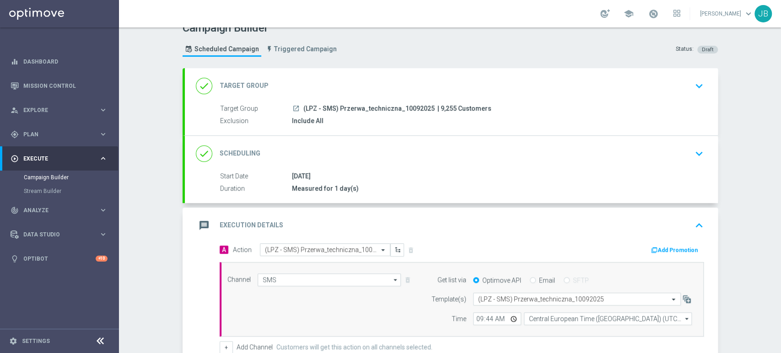
click at [654, 149] on div "done Scheduling keyboard_arrow_down" at bounding box center [451, 153] width 511 height 17
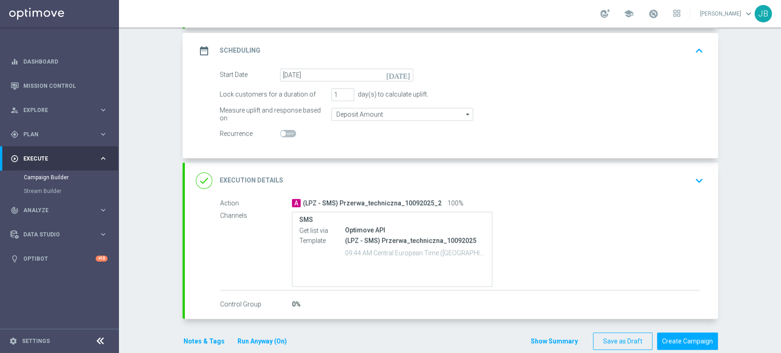
scroll to position [123, 0]
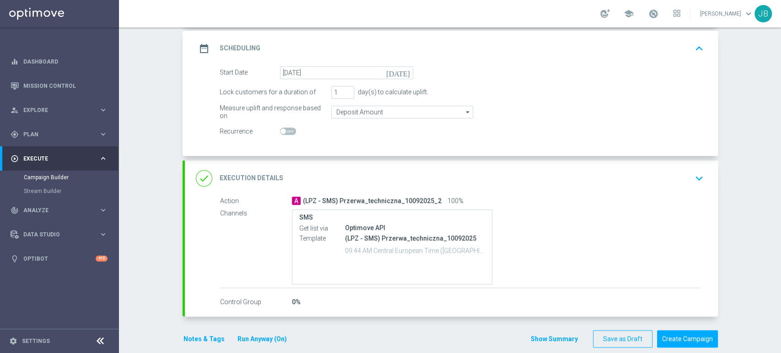
click at [679, 184] on div "done Execution Details keyboard_arrow_down" at bounding box center [451, 178] width 511 height 17
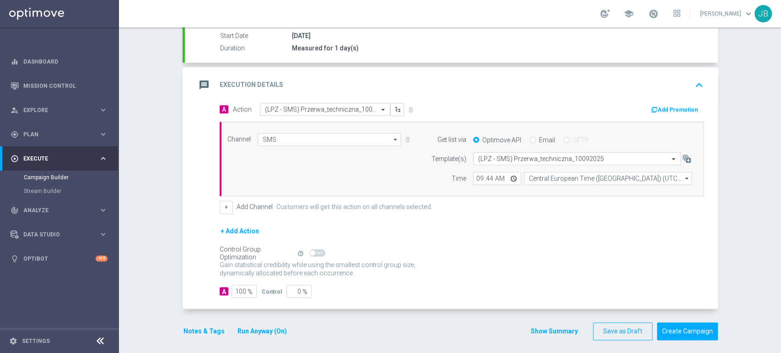
scroll to position [158, 0]
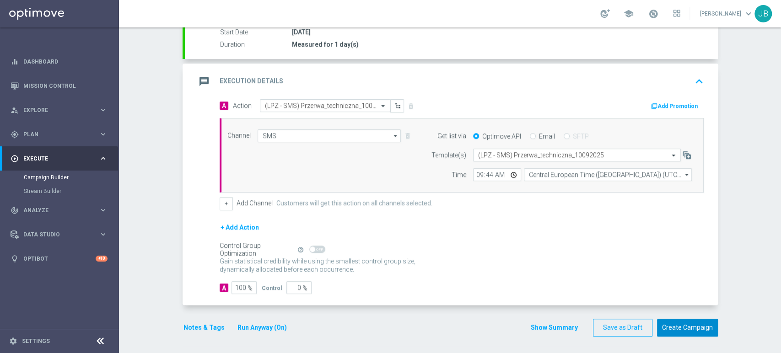
click at [695, 323] on button "Create Campaign" at bounding box center [687, 328] width 61 height 18
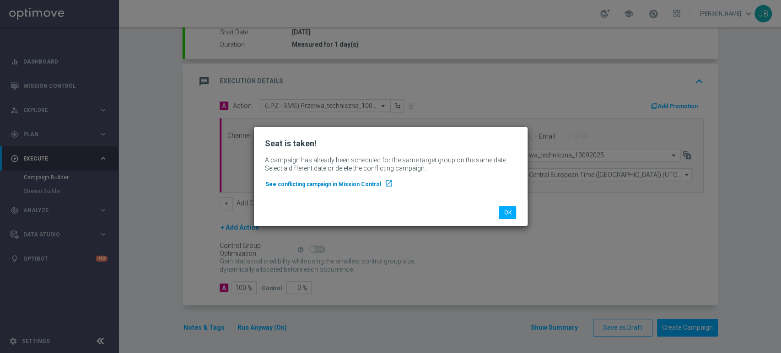
click at [350, 182] on span "See conflicting campaign in Mission Control" at bounding box center [323, 184] width 116 height 6
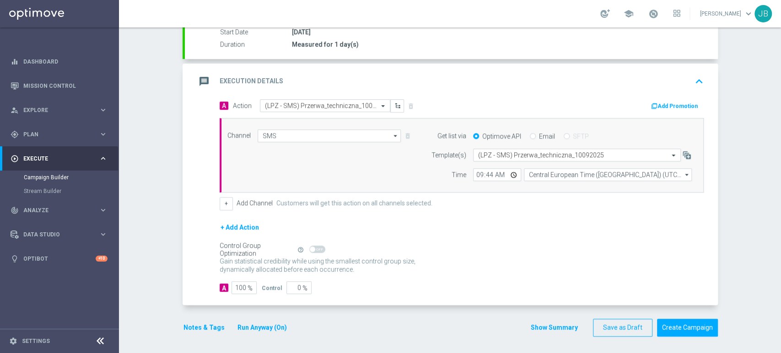
scroll to position [0, 0]
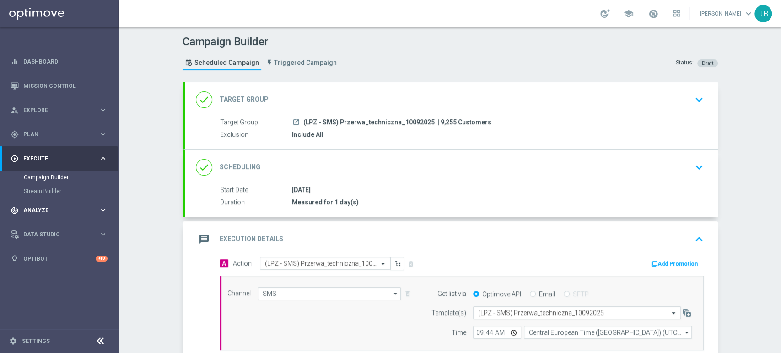
click at [31, 210] on span "Analyze" at bounding box center [60, 210] width 75 height 5
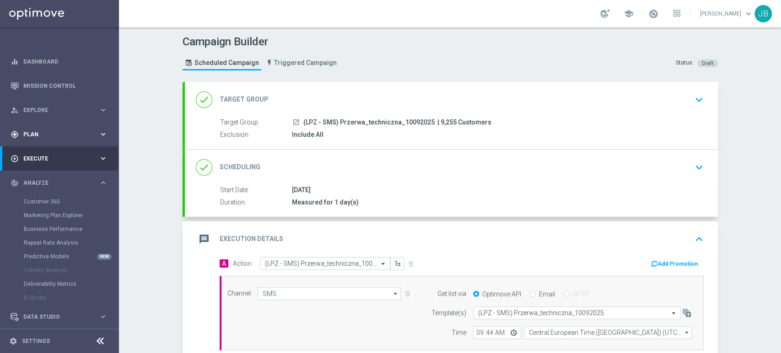
click at [48, 139] on div "gps_fixed Plan keyboard_arrow_right" at bounding box center [59, 134] width 118 height 24
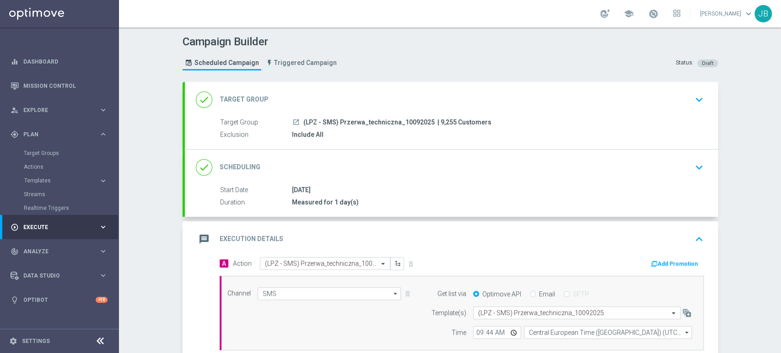
click at [48, 157] on div "Target Groups" at bounding box center [71, 153] width 94 height 14
click at [54, 151] on link "Target Groups" at bounding box center [59, 153] width 71 height 7
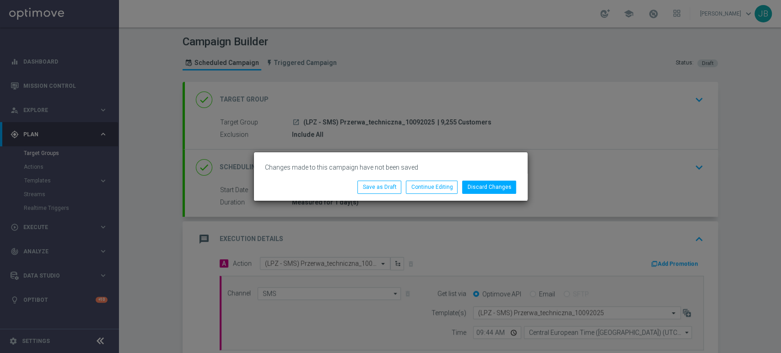
click at [624, 166] on modal-container "Changes made to this campaign have not been saved Discard Changes Continue Edit…" at bounding box center [390, 176] width 781 height 353
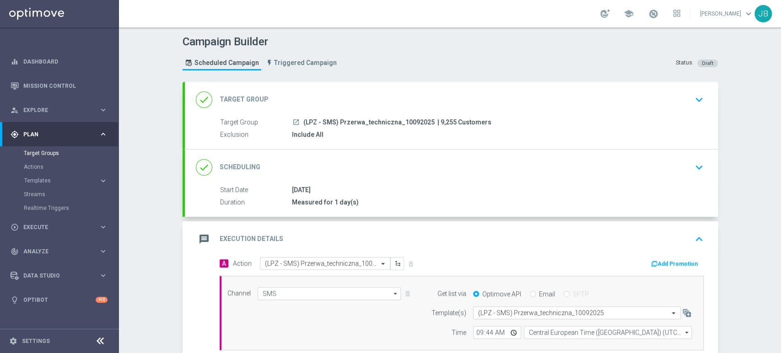
click at [324, 276] on div "Channel SMS SMS arrow_drop_down Drag here to set row groups Drag here to set co…" at bounding box center [461, 313] width 484 height 75
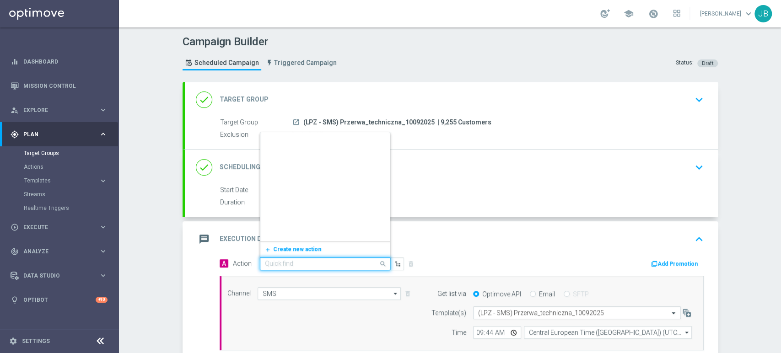
click at [330, 263] on input "text" at bounding box center [316, 264] width 102 height 8
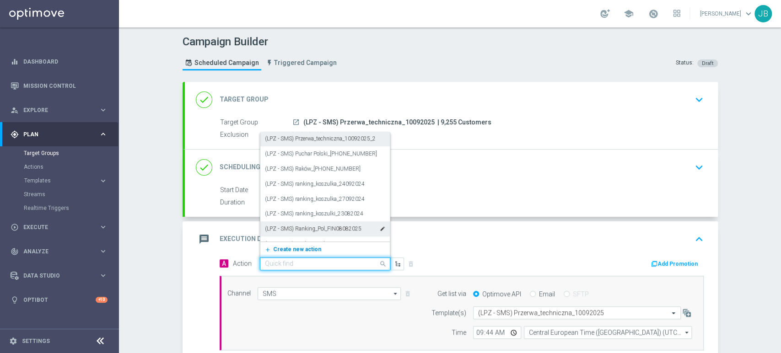
click at [300, 251] on span "Create new action" at bounding box center [297, 249] width 48 height 6
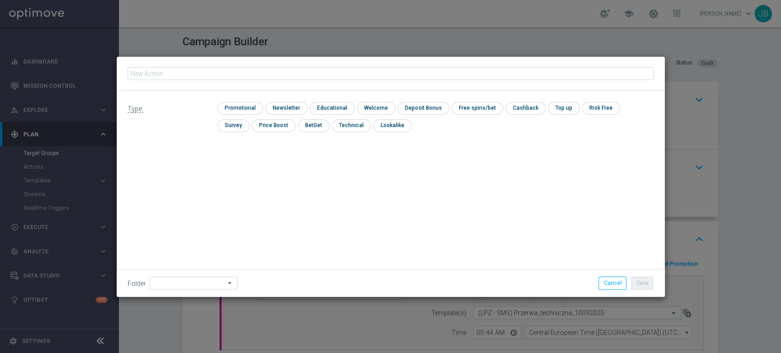
click at [244, 79] on input "text" at bounding box center [391, 73] width 526 height 13
click at [222, 76] on input "(LPZ - SMS) Przerwa_techniczna_10092025" at bounding box center [391, 73] width 526 height 13
type input "(LPZ - SMS) PT_[PHONE_NUMBER]"
click at [182, 278] on input at bounding box center [194, 283] width 88 height 13
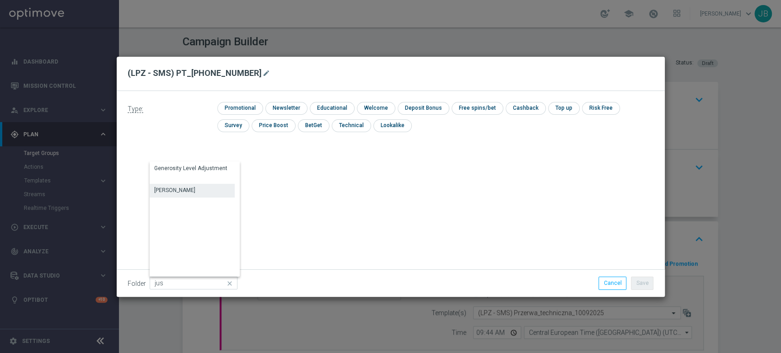
click at [190, 190] on div "Justyna B." at bounding box center [192, 190] width 85 height 13
type input "Justyna B."
click at [298, 122] on input "checkbox" at bounding box center [313, 125] width 30 height 12
checkbox input "true"
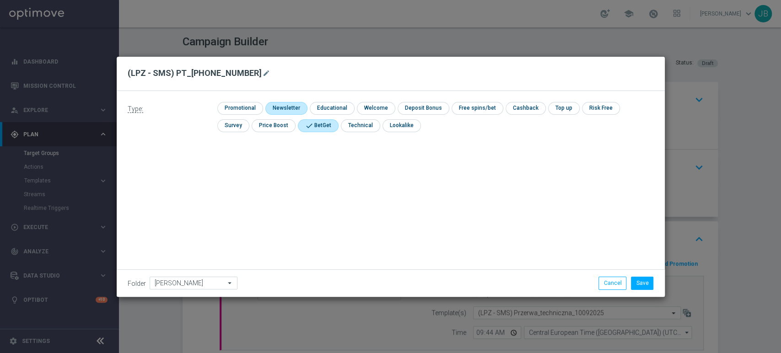
click at [284, 109] on input "checkbox" at bounding box center [285, 108] width 40 height 12
checkbox input "true"
click at [310, 120] on input "checkbox" at bounding box center [317, 125] width 39 height 12
checkbox input "false"
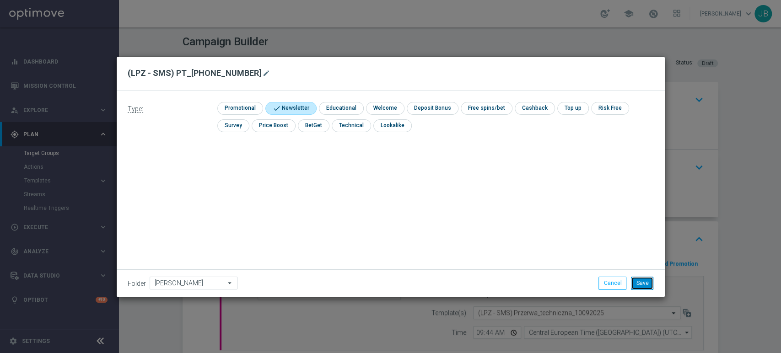
click at [642, 281] on button "Save" at bounding box center [642, 283] width 22 height 13
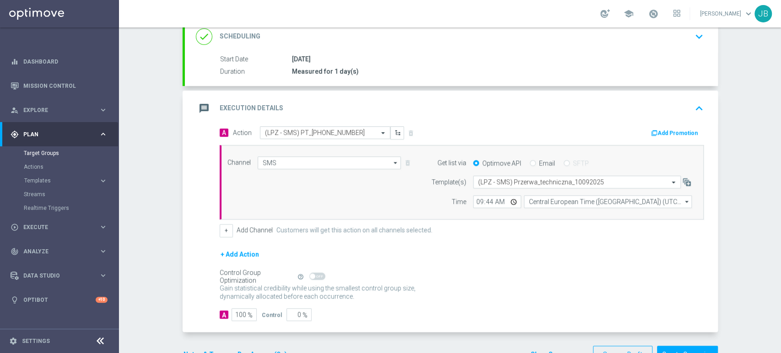
scroll to position [146, 0]
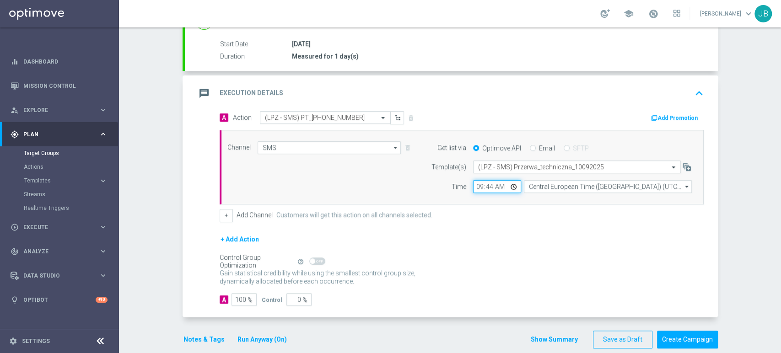
click at [487, 182] on input "09:44" at bounding box center [497, 186] width 48 height 13
type input "09:50"
click at [749, 116] on div "Campaign Builder Scheduled Campaign Triggered Campaign Status: Draft done Targe…" at bounding box center [450, 190] width 662 height 326
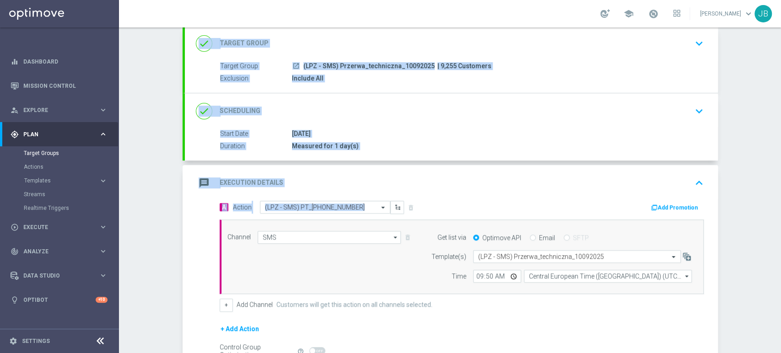
scroll to position [56, 0]
drag, startPoint x: 780, startPoint y: 138, endPoint x: 778, endPoint y: 80, distance: 57.2
click at [778, 80] on div "Campaign Builder Scheduled Campaign Triggered Campaign Status: Draft done Targe…" at bounding box center [450, 190] width 662 height 326
click at [767, 102] on div "Campaign Builder Scheduled Campaign Triggered Campaign Status: Draft done Targe…" at bounding box center [450, 190] width 662 height 326
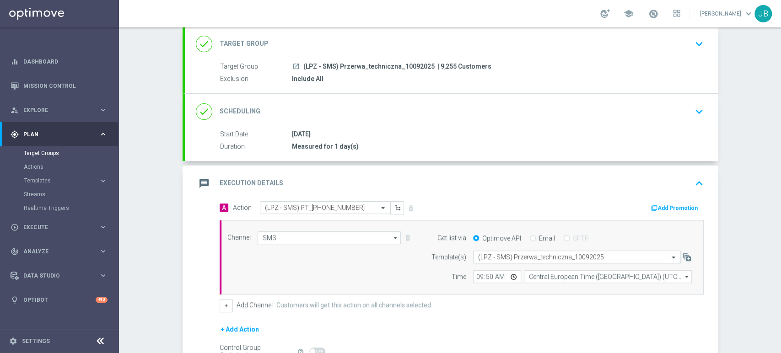
scroll to position [37, 0]
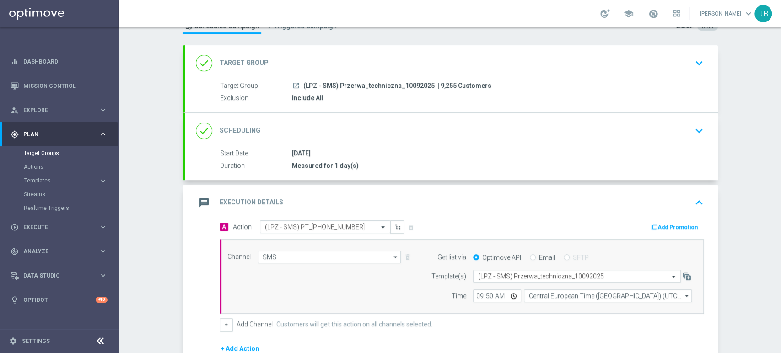
click at [765, 94] on div "Campaign Builder Scheduled Campaign Triggered Campaign Status: Draft done Targe…" at bounding box center [450, 190] width 662 height 326
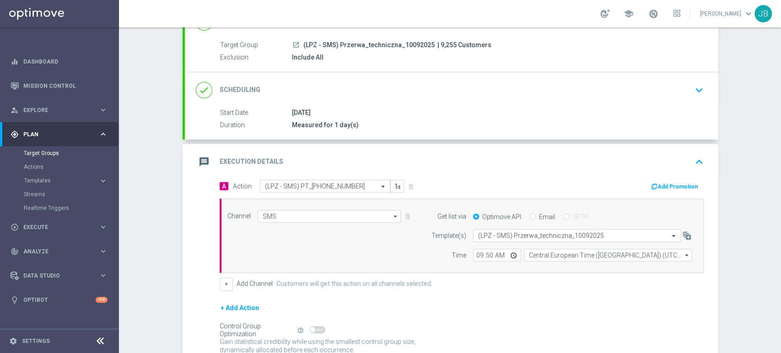
scroll to position [78, 0]
click at [670, 79] on div "done Scheduling keyboard_arrow_down" at bounding box center [451, 89] width 533 height 36
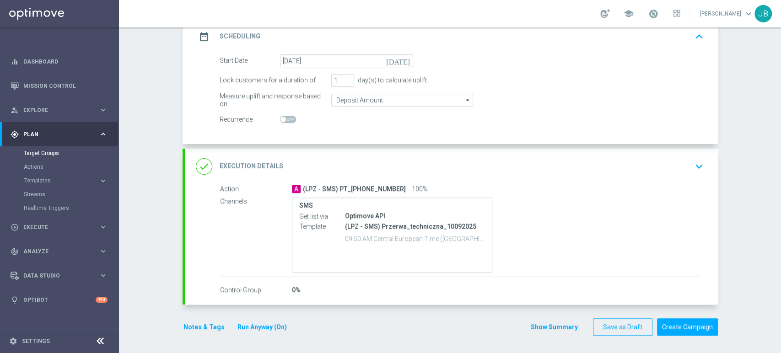
click at [698, 158] on button "keyboard_arrow_down" at bounding box center [699, 166] width 16 height 17
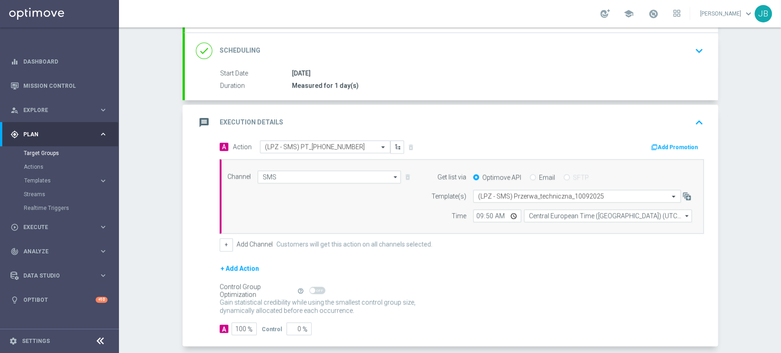
scroll to position [158, 0]
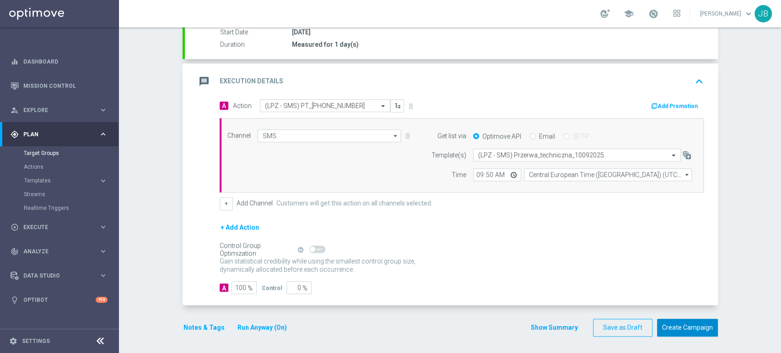
click at [705, 324] on button "Create Campaign" at bounding box center [687, 328] width 61 height 18
click at [746, 242] on div "Campaign Builder Scheduled Campaign Triggered Campaign Status: Draft done Targe…" at bounding box center [450, 190] width 662 height 326
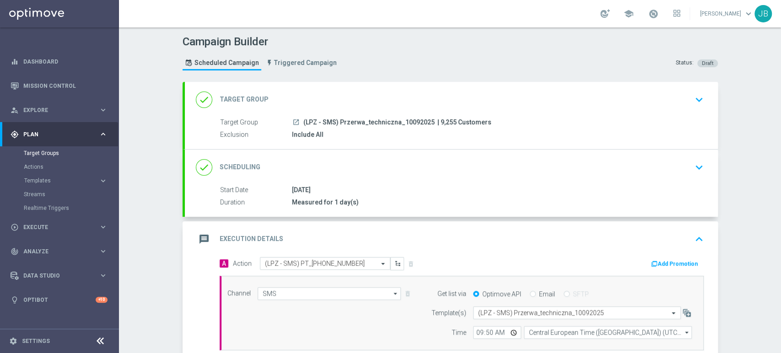
click at [780, 94] on div "Campaign Builder Scheduled Campaign Triggered Campaign Status: Draft done Targe…" at bounding box center [450, 190] width 662 height 326
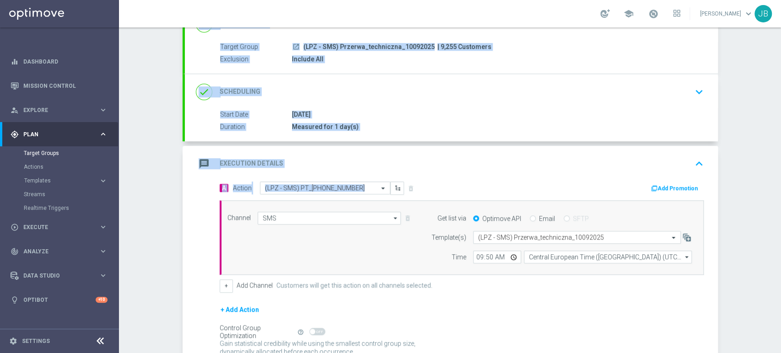
scroll to position [158, 0]
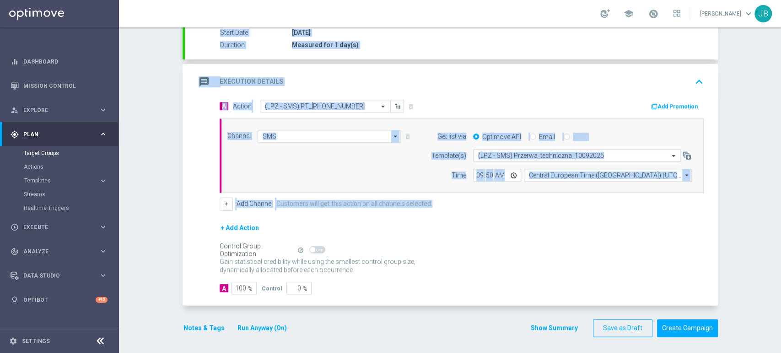
drag, startPoint x: 780, startPoint y: 131, endPoint x: 780, endPoint y: 247, distance: 116.1
click at [780, 247] on div "Campaign Builder Scheduled Campaign Triggered Campaign Status: Draft done Targe…" at bounding box center [450, 190] width 662 height 326
click at [753, 241] on div "Campaign Builder Scheduled Campaign Triggered Campaign Status: Draft done Targe…" at bounding box center [450, 190] width 662 height 326
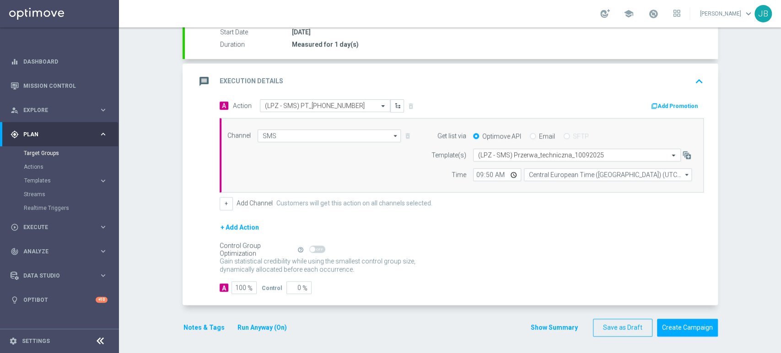
click at [780, 64] on div "Campaign Builder Scheduled Campaign Triggered Campaign Status: Draft done Targe…" at bounding box center [450, 190] width 662 height 326
click at [763, 215] on div "Campaign Builder Scheduled Campaign Triggered Campaign Status: Draft done Targe…" at bounding box center [450, 190] width 662 height 326
click at [52, 152] on link "Target Groups" at bounding box center [59, 153] width 71 height 7
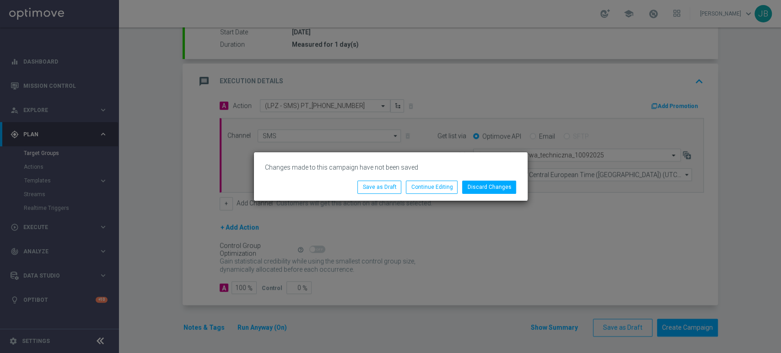
click at [736, 196] on modal-container "Changes made to this campaign have not been saved Discard Changes Continue Edit…" at bounding box center [390, 176] width 781 height 353
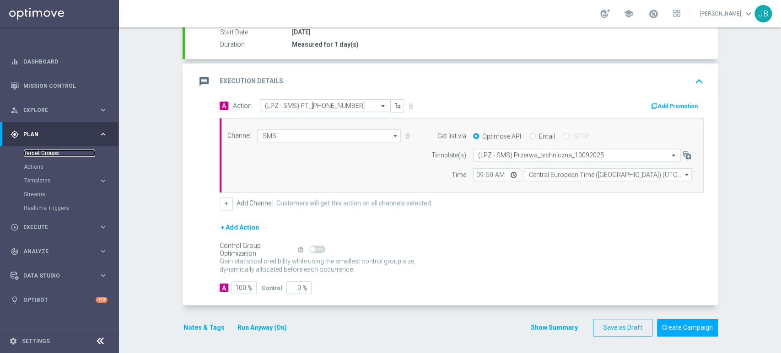
click at [52, 156] on link "Target Groups" at bounding box center [59, 153] width 71 height 7
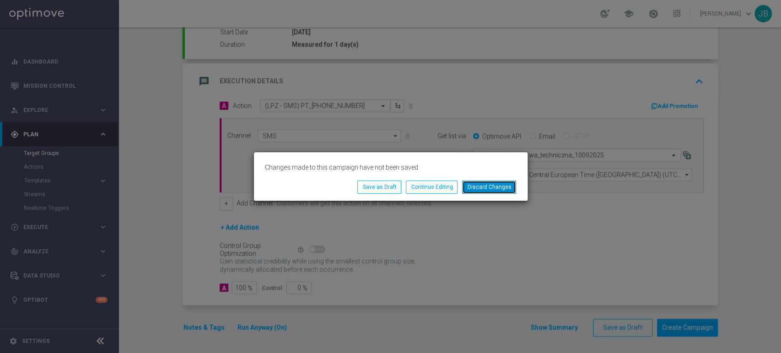
click at [471, 184] on button "Discard Changes" at bounding box center [489, 187] width 54 height 13
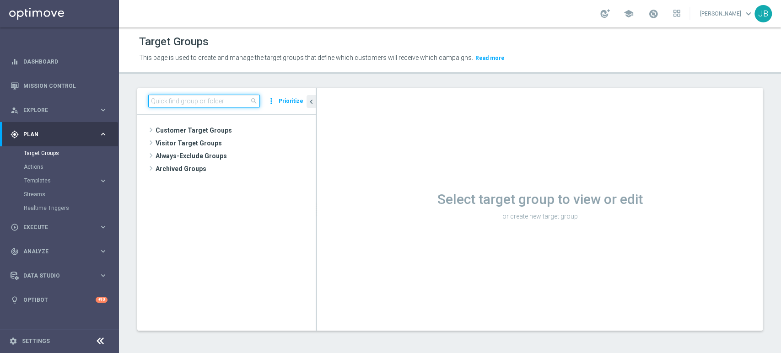
click at [192, 102] on input at bounding box center [204, 101] width 112 height 13
paste input "(LPZ - SMS) Przerwa_techniczna_10092025"
click at [192, 102] on input "(LPZ - SMS) Przerwa_techniczna_10092025" at bounding box center [204, 101] width 112 height 13
type input "(LPZ - SMS) Przerwa_techniczna_10092025"
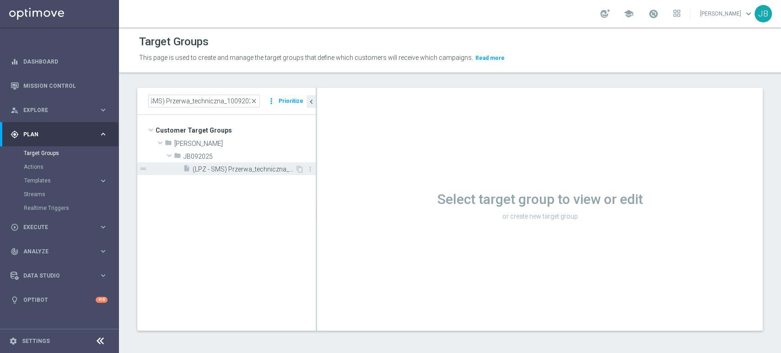
click at [260, 171] on span "(LPZ - SMS) Przerwa_techniczna_10092025" at bounding box center [244, 170] width 102 height 8
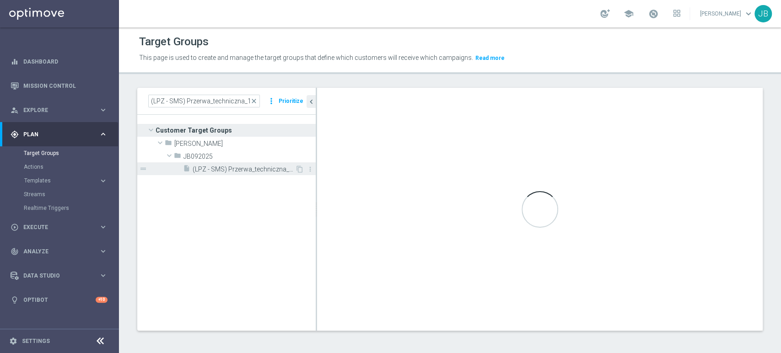
click at [257, 168] on span "(LPZ - SMS) Przerwa_techniczna_10092025" at bounding box center [244, 170] width 102 height 8
click at [265, 166] on span "(LPZ - SMS) Przerwa_techniczna_10092025" at bounding box center [244, 170] width 102 height 8
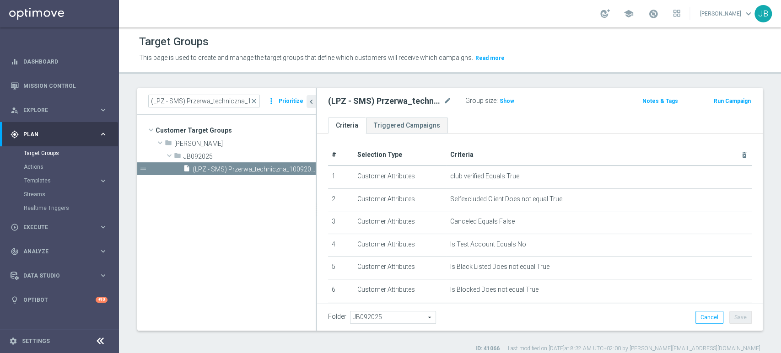
scroll to position [142, 0]
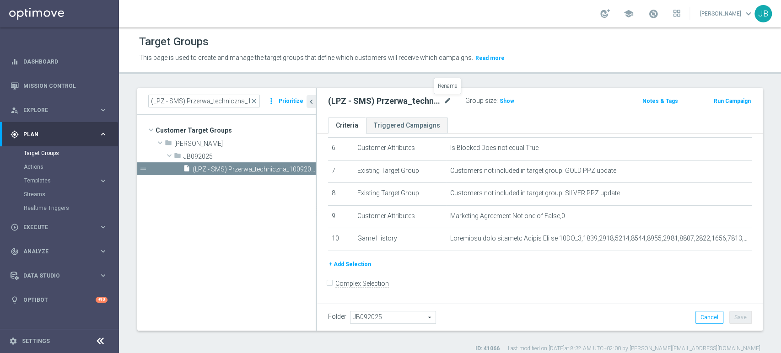
click at [446, 100] on icon "mode_edit" at bounding box center [447, 101] width 8 height 11
click at [416, 103] on input "(LPZ - SMS) Przerwa_techniczna_10092025" at bounding box center [389, 102] width 123 height 13
type input "(LPZ - SMS) PT_[PHONE_NUMBER]"
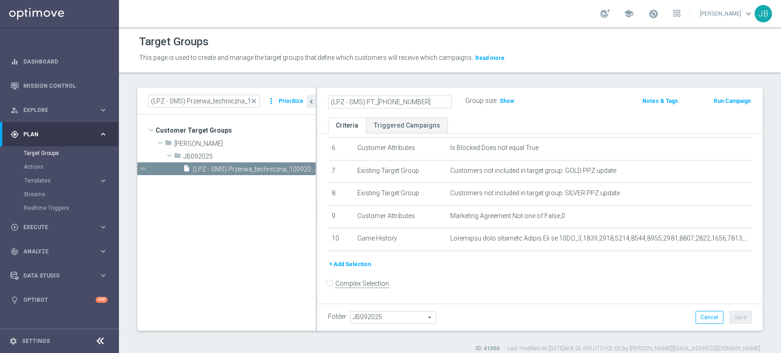
click at [492, 121] on ul "Criteria Triggered Campaigns" at bounding box center [539, 126] width 445 height 16
click at [733, 321] on button "Save" at bounding box center [740, 317] width 22 height 13
click at [443, 101] on icon "mode_edit" at bounding box center [447, 101] width 8 height 11
click at [46, 232] on div "play_circle_outline Execute keyboard_arrow_right" at bounding box center [59, 227] width 118 height 24
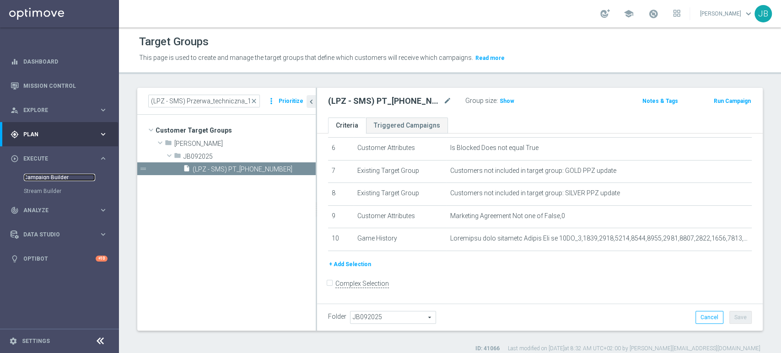
click at [61, 174] on link "Campaign Builder" at bounding box center [59, 177] width 71 height 7
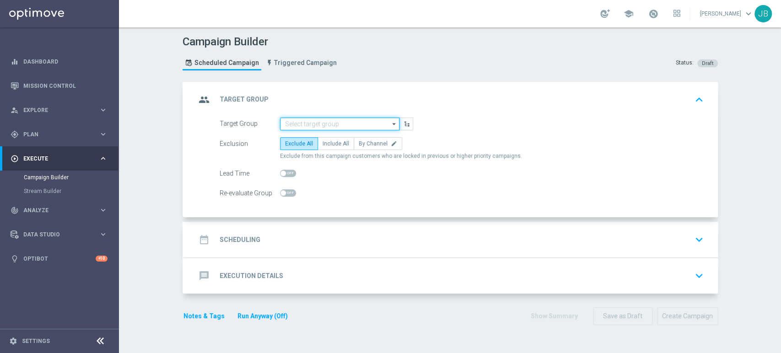
click at [287, 123] on input at bounding box center [339, 124] width 119 height 13
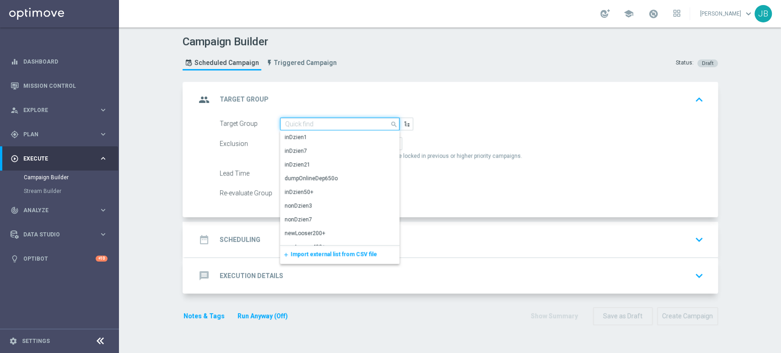
paste input "(LPZ - SMS) PT_[PHONE_NUMBER]"
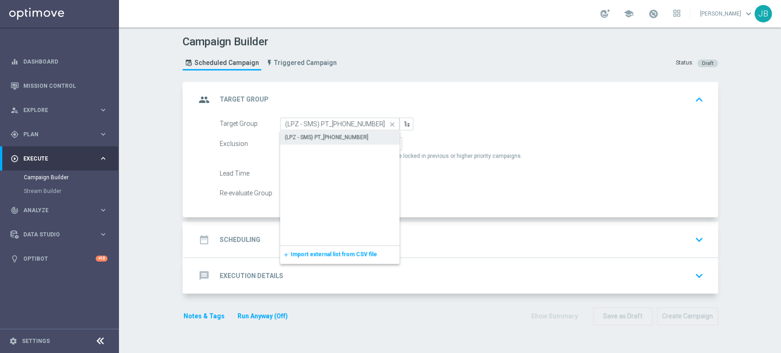
click at [288, 131] on div "(LPZ - SMS) PT_[PHONE_NUMBER]" at bounding box center [340, 137] width 120 height 13
type input "(LPZ - SMS) PT_[PHONE_NUMBER]"
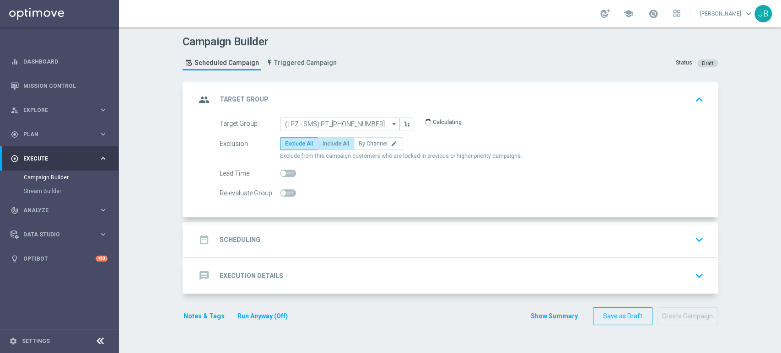
click at [326, 143] on span "Include All" at bounding box center [335, 143] width 27 height 6
click at [326, 143] on input "Include All" at bounding box center [325, 145] width 6 height 6
radio input "true"
click at [309, 233] on div "date_range Scheduling keyboard_arrow_down" at bounding box center [451, 239] width 511 height 17
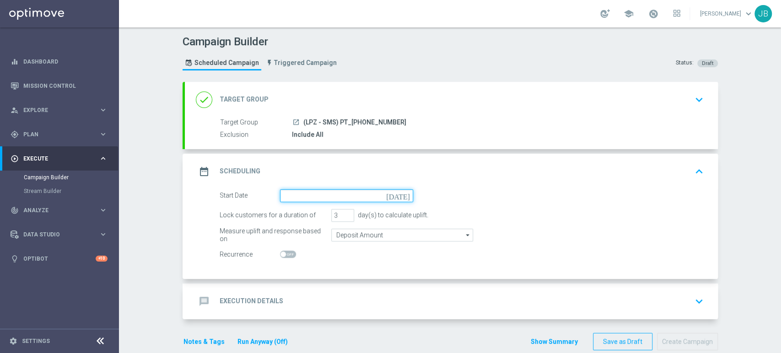
click at [311, 200] on input at bounding box center [346, 195] width 133 height 13
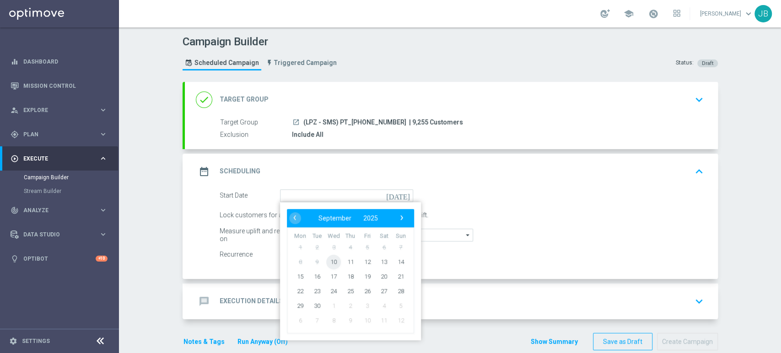
click at [327, 260] on span "10" at bounding box center [333, 261] width 15 height 15
type input "[DATE]"
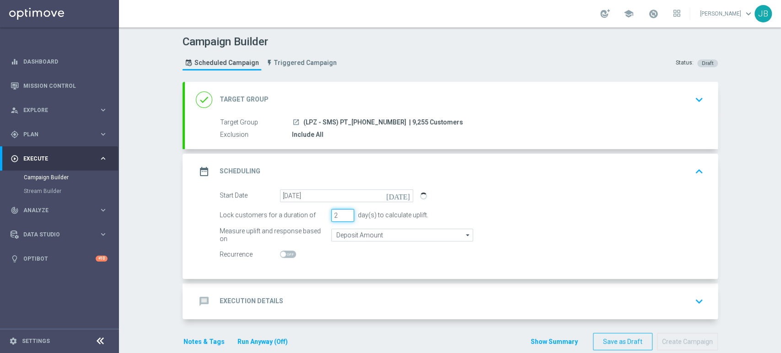
click at [344, 218] on input "2" at bounding box center [342, 215] width 23 height 13
click at [344, 218] on input "1" at bounding box center [342, 215] width 23 height 13
click at [344, 218] on input "0" at bounding box center [342, 215] width 23 height 13
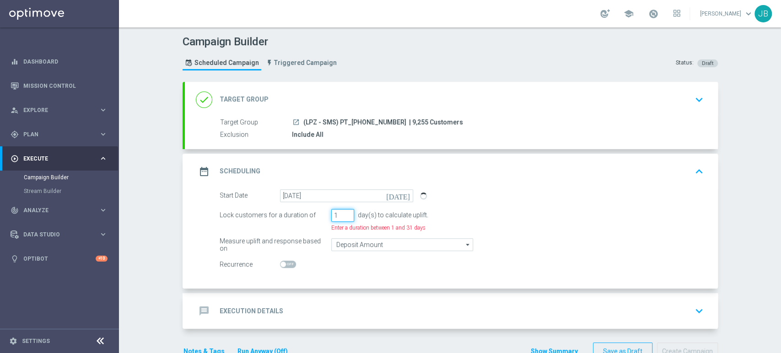
type input "1"
click at [344, 211] on input "1" at bounding box center [342, 215] width 23 height 13
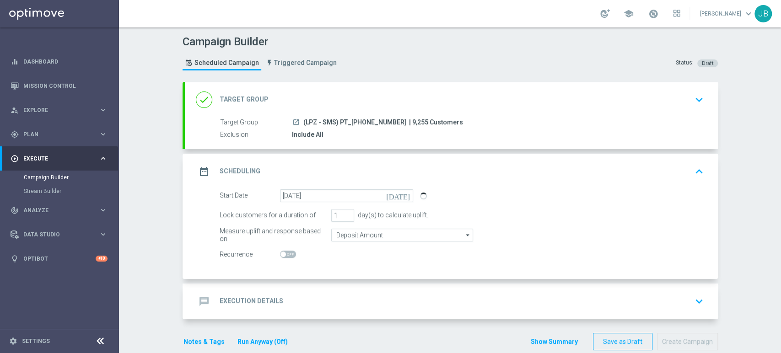
click at [742, 196] on div "Campaign Builder Scheduled Campaign Triggered Campaign Status: Draft done Targe…" at bounding box center [450, 190] width 662 height 326
click at [658, 293] on div "message Execution Details keyboard_arrow_down" at bounding box center [451, 301] width 511 height 17
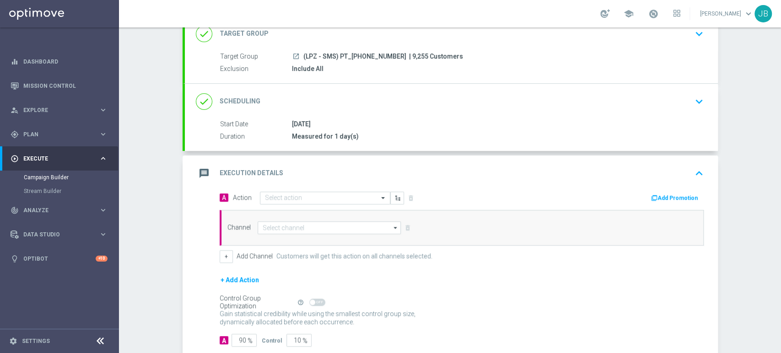
scroll to position [94, 0]
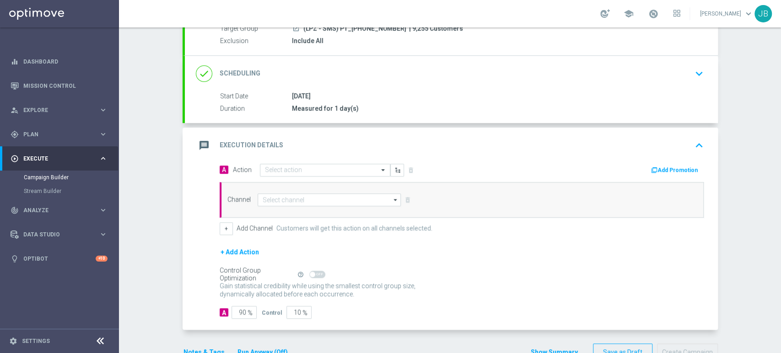
click at [260, 177] on div "A Action Select action delete_forever Add Promotion Channel arrow_drop_down Dra…" at bounding box center [462, 199] width 498 height 72
click at [261, 175] on div "Select action" at bounding box center [325, 170] width 130 height 13
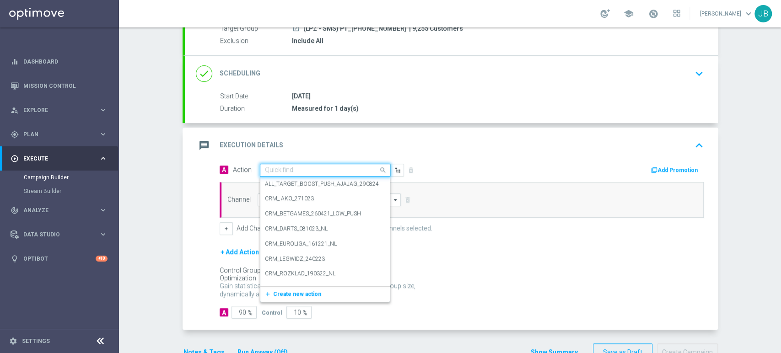
paste input "(LPZ - SMS) PT_[PHONE_NUMBER]"
type input "(LPZ - SMS) PT_[PHONE_NUMBER]"
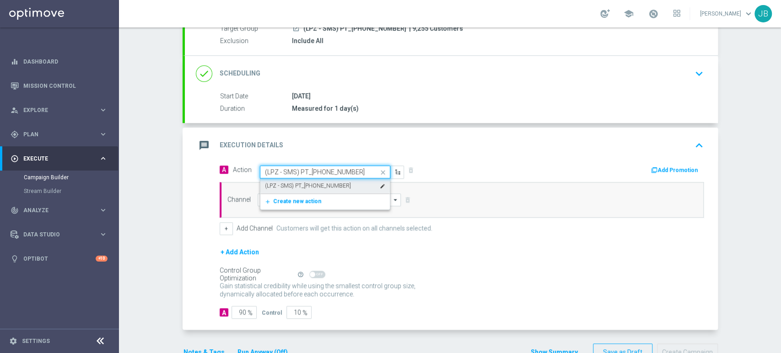
click at [267, 187] on label "(LPZ - SMS) PT_[PHONE_NUMBER]" at bounding box center [308, 186] width 86 height 8
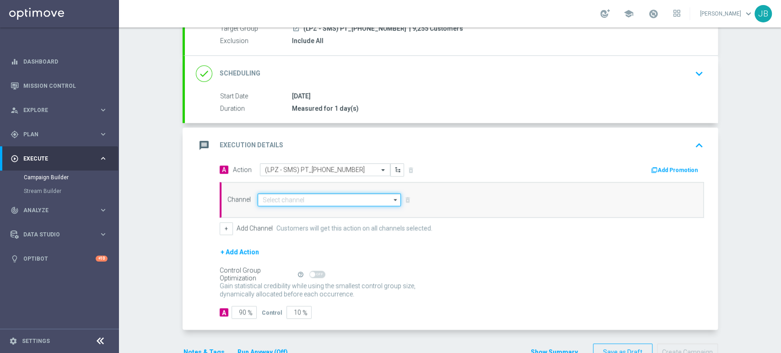
click at [266, 197] on input at bounding box center [329, 199] width 144 height 13
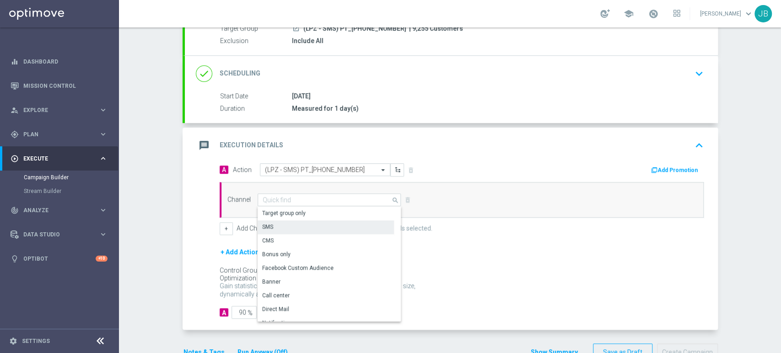
click at [262, 223] on div "SMS" at bounding box center [267, 227] width 11 height 8
type input "SMS"
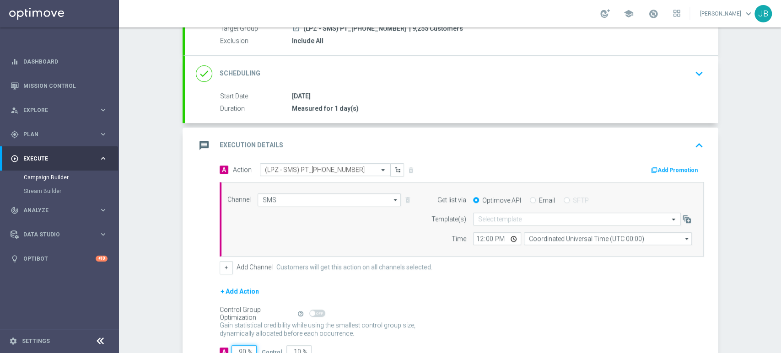
click at [239, 347] on input "90" at bounding box center [243, 351] width 25 height 13
type input "0"
type input "100"
type input "10"
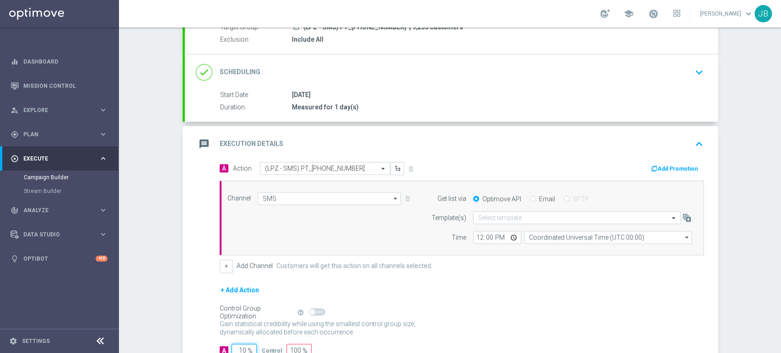
type input "90"
type input "100"
type input "0"
type input "100"
click at [535, 216] on input "text" at bounding box center [567, 218] width 179 height 8
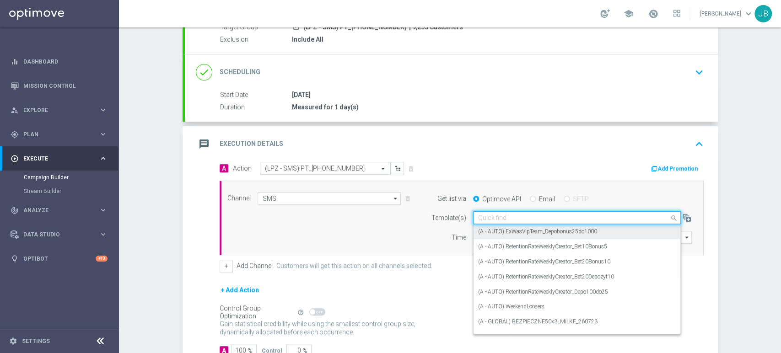
click at [490, 218] on input "text" at bounding box center [567, 218] width 179 height 8
paste input "(LPZ - SMS) Przerwa_techniczna_10092025"
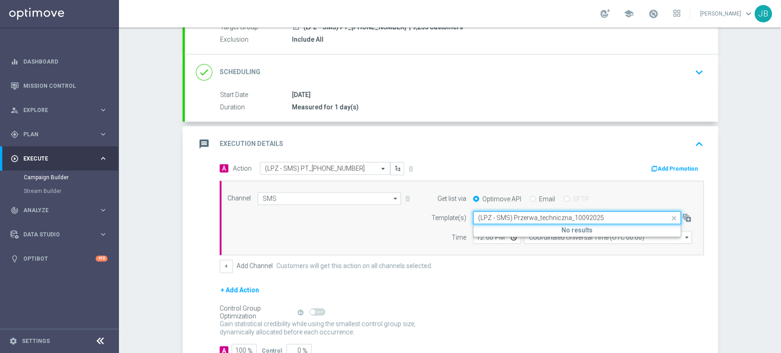
click at [485, 218] on input "(LPZ - SMS) Przerwa_techniczna_10092025" at bounding box center [567, 218] width 179 height 8
click at [484, 229] on label "(LPZ - SMS) Przerwa_techniczna_10092025" at bounding box center [530, 232] width 105 height 8
type input "(LPZ - SMS) Przerwa_techniczna_10092025"
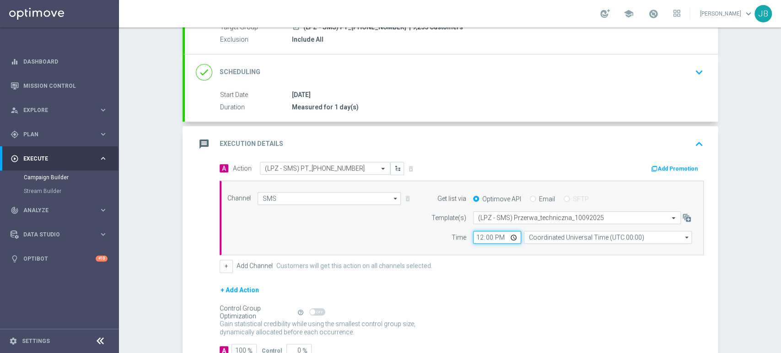
click at [476, 238] on input "12:00" at bounding box center [497, 237] width 48 height 13
type input "09:54"
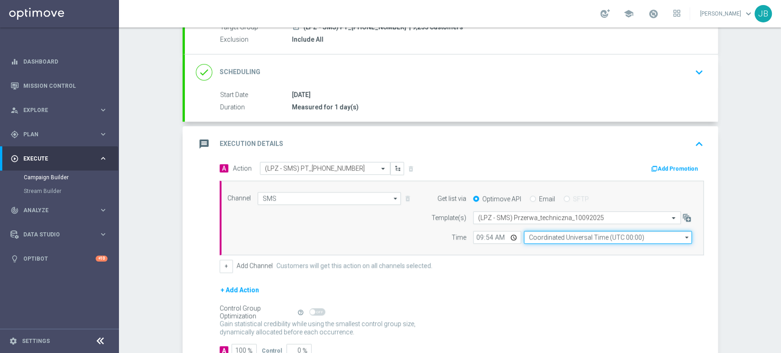
click at [550, 231] on input "Coordinated Universal Time (UTC 00:00)" at bounding box center [608, 237] width 168 height 13
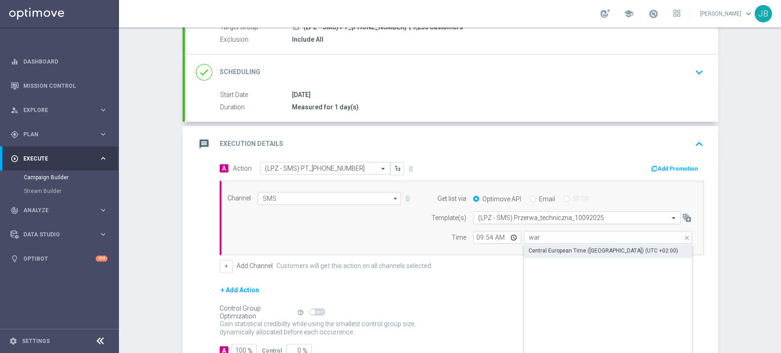
click at [546, 249] on div "Central European Time (Warsaw) (UTC +02:00)" at bounding box center [603, 250] width 150 height 8
type input "Central European Time (Warsaw) (UTC +02:00)"
click at [724, 284] on div "Campaign Builder Scheduled Campaign Triggered Campaign Status: Draft done Targe…" at bounding box center [450, 190] width 662 height 326
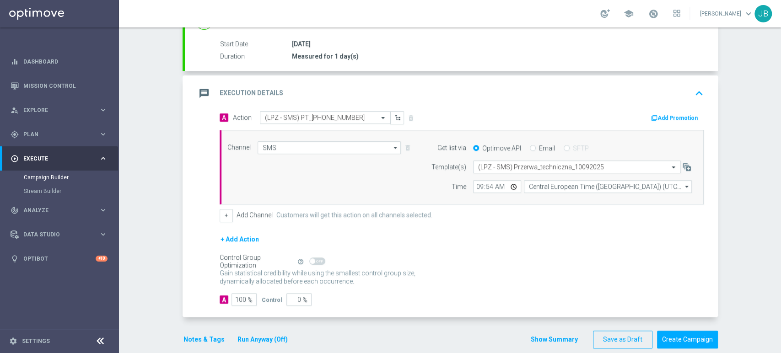
click at [271, 338] on button "Run Anyway (Off)" at bounding box center [262, 339] width 52 height 11
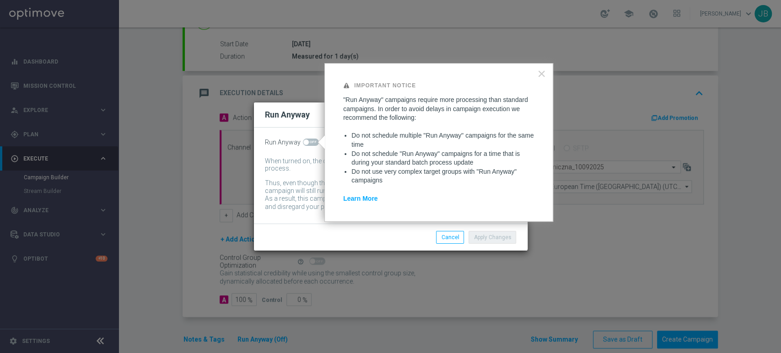
click at [312, 142] on span at bounding box center [311, 142] width 16 height 7
click at [312, 142] on input "checkbox" at bounding box center [311, 142] width 16 height 7
checkbox input "true"
click at [493, 238] on button "Apply Changes" at bounding box center [492, 237] width 48 height 13
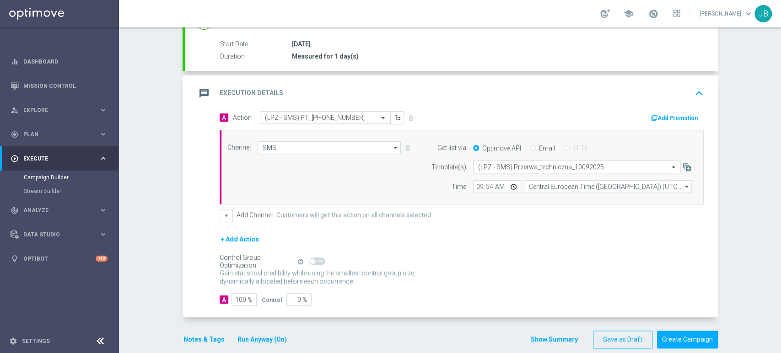
scroll to position [18, 0]
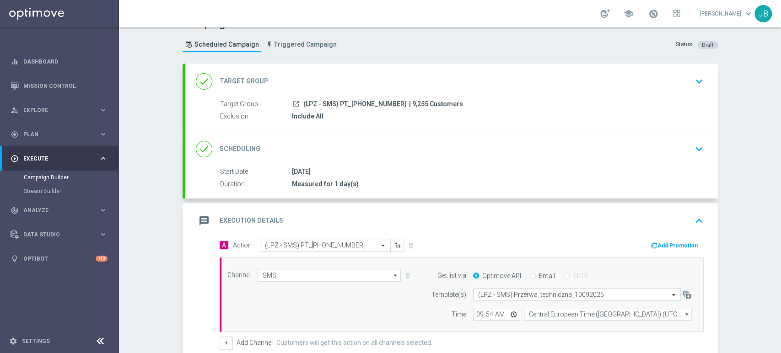
click at [780, 89] on div "Campaign Builder Scheduled Campaign Triggered Campaign Status: Draft done Targe…" at bounding box center [450, 190] width 662 height 326
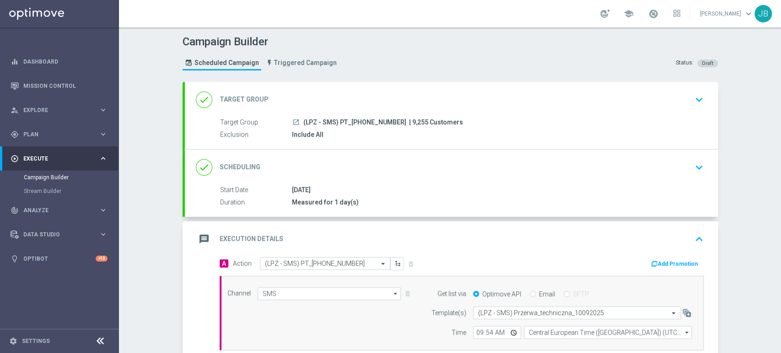
scroll to position [57, 0]
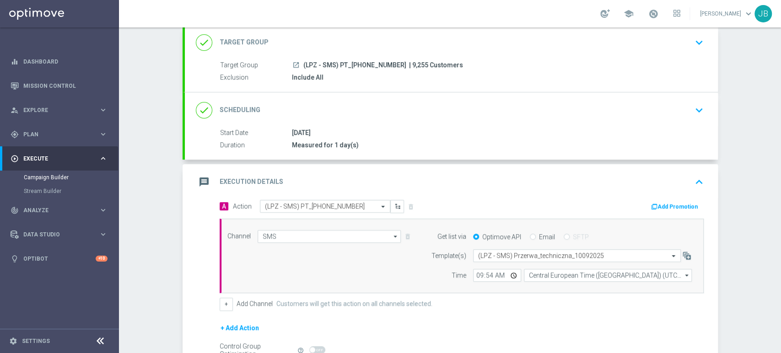
click at [701, 42] on icon "keyboard_arrow_down" at bounding box center [699, 43] width 14 height 14
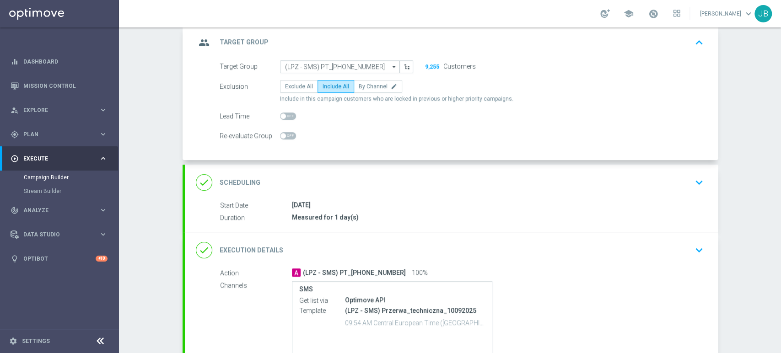
click at [701, 42] on icon "keyboard_arrow_up" at bounding box center [699, 43] width 14 height 14
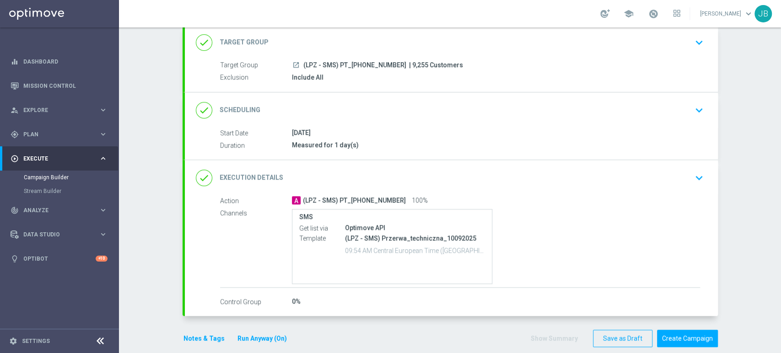
click at [676, 122] on div "done Scheduling keyboard_arrow_down" at bounding box center [451, 110] width 533 height 36
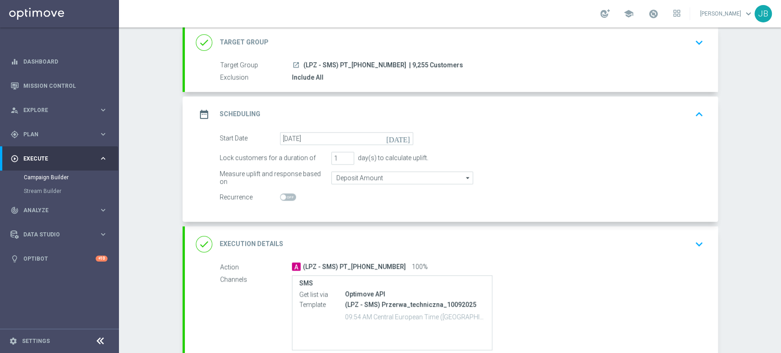
click at [676, 122] on div "date_range Scheduling keyboard_arrow_up" at bounding box center [451, 114] width 533 height 36
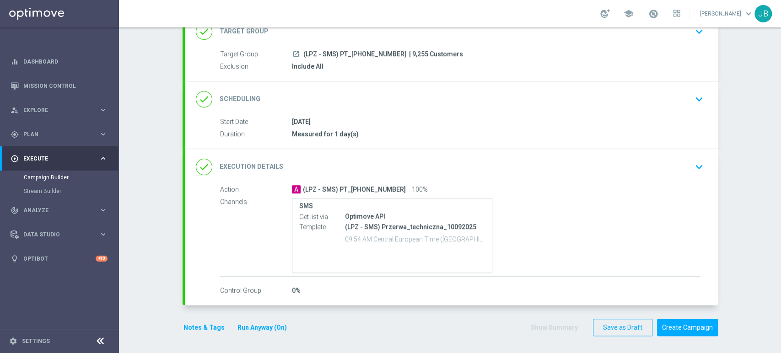
click at [696, 168] on icon "keyboard_arrow_down" at bounding box center [699, 167] width 14 height 14
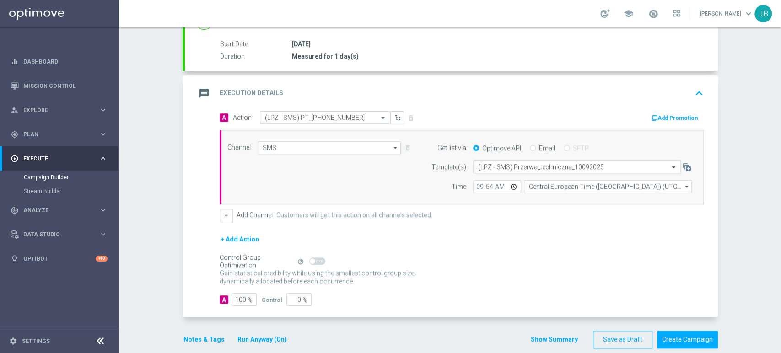
scroll to position [150, 0]
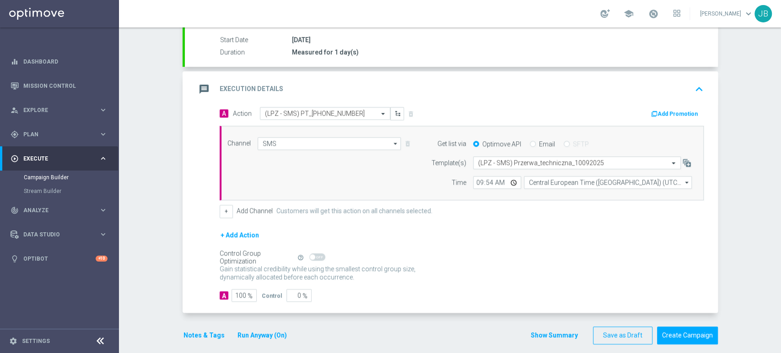
click at [780, 138] on div "Campaign Builder Scheduled Campaign Triggered Campaign Status: Draft done Targe…" at bounding box center [450, 190] width 662 height 326
click at [711, 329] on button "Create Campaign" at bounding box center [687, 335] width 61 height 18
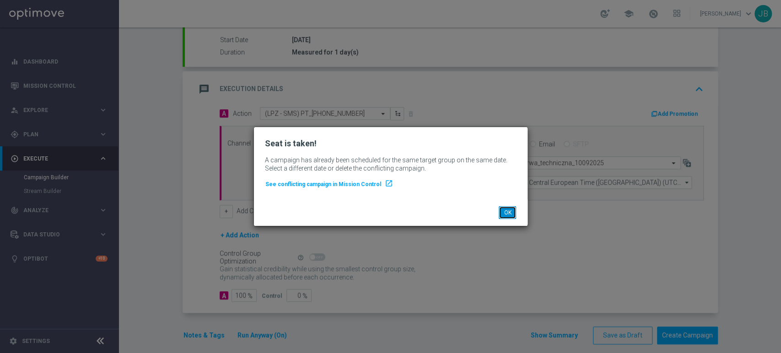
click at [512, 207] on button "OK" at bounding box center [506, 212] width 17 height 13
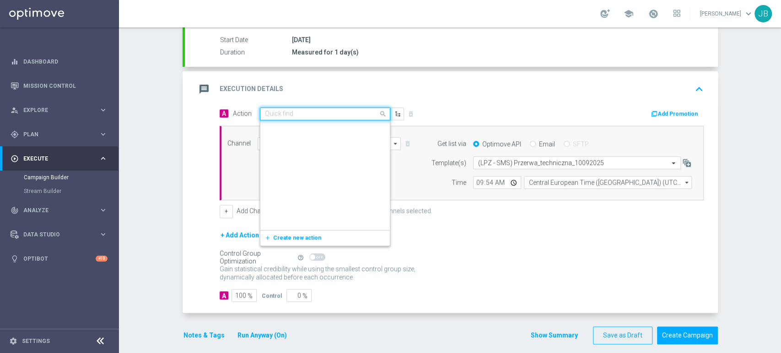
click at [358, 110] on input "text" at bounding box center [316, 114] width 102 height 8
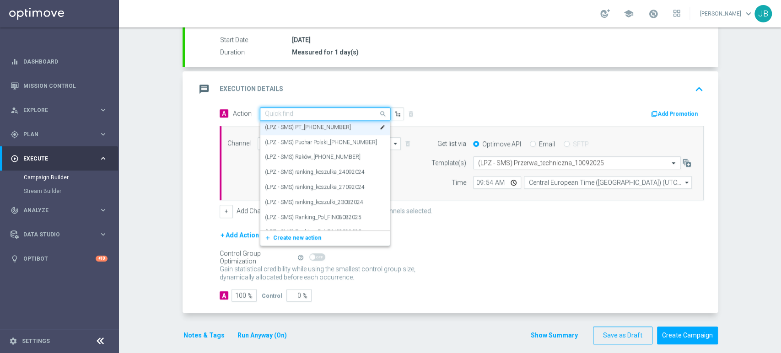
click at [294, 118] on div "Quick find (LPZ - SMS) PT_10092025" at bounding box center [325, 113] width 130 height 13
type input "("
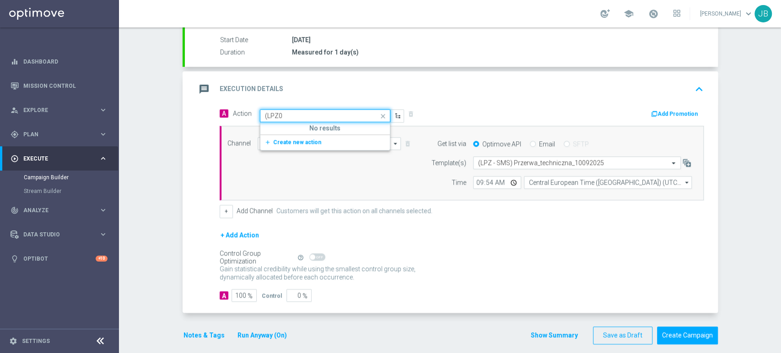
scroll to position [0, 0]
type input "(LPZ-SMS) SMS-klienci_10092025"
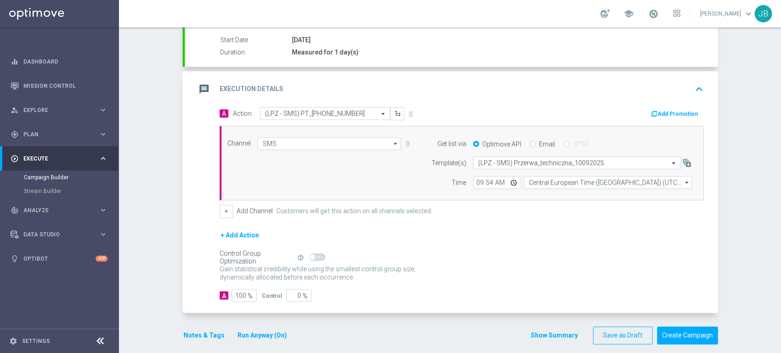
click at [310, 173] on div "Channel SMS SMS arrow_drop_down Drag here to set row groups Drag here to set co…" at bounding box center [459, 163] width 478 height 52
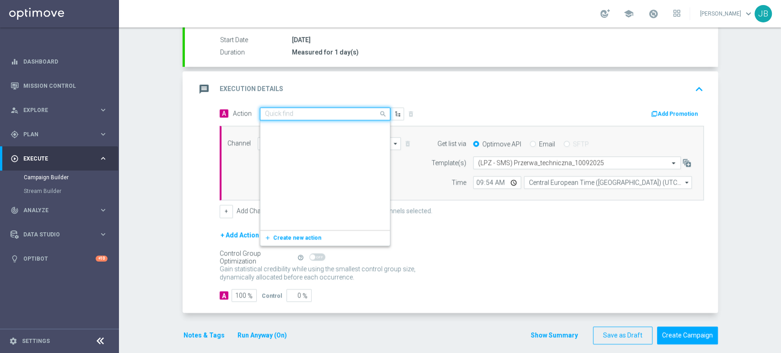
click at [286, 118] on div "Quick find (LPZ - SMS) PT_10092025" at bounding box center [325, 113] width 130 height 13
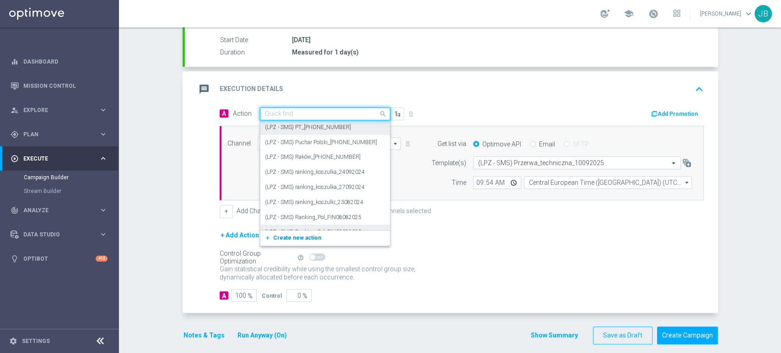
click at [289, 237] on span "Create new action" at bounding box center [297, 238] width 48 height 6
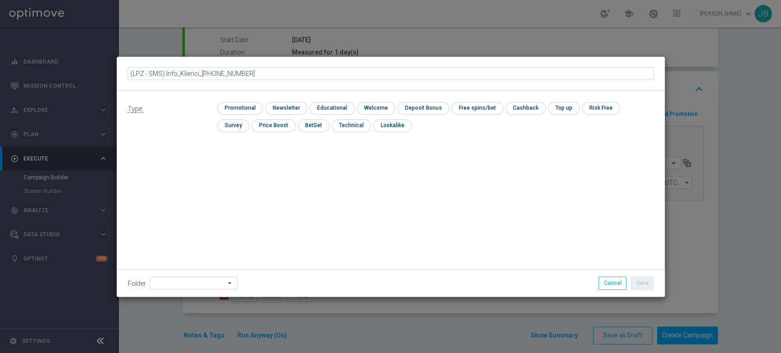
type input "(LPZ - SMS) Info_Klienci_10092025"
click at [282, 108] on input "checkbox" at bounding box center [285, 108] width 40 height 12
checkbox input "true"
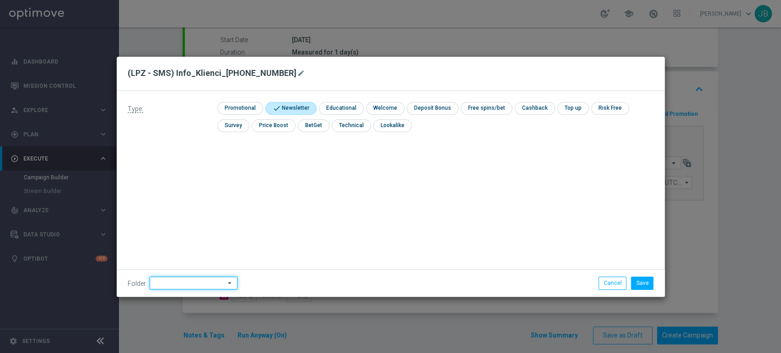
click at [184, 287] on input at bounding box center [194, 283] width 88 height 13
click at [182, 194] on div "Justyna B." at bounding box center [192, 190] width 85 height 13
type input "Justyna B."
click at [644, 281] on button "Save" at bounding box center [642, 283] width 22 height 13
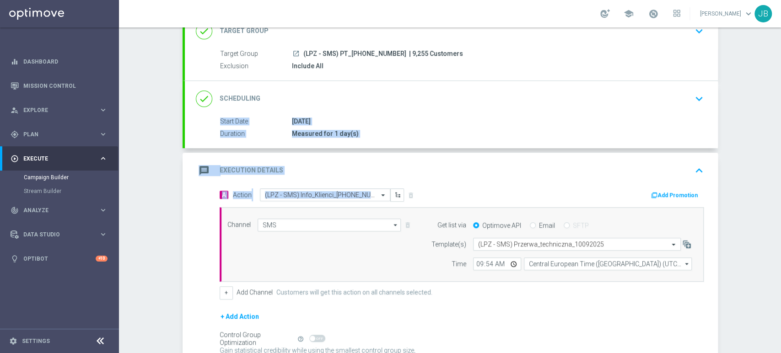
scroll to position [76, 0]
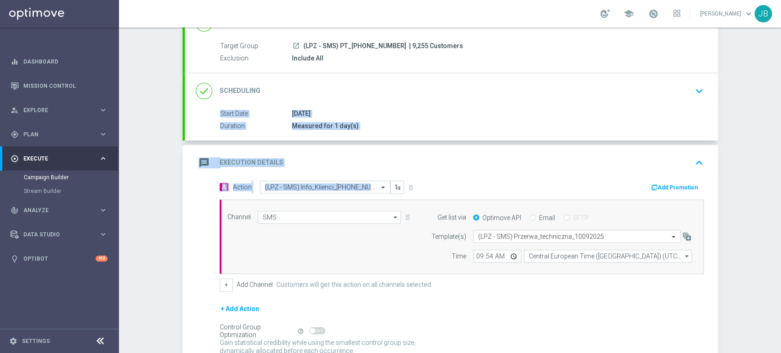
drag, startPoint x: 780, startPoint y: 155, endPoint x: 780, endPoint y: 204, distance: 48.9
click at [780, 204] on div "Campaign Builder Scheduled Campaign Triggered Campaign Status: Draft done Targe…" at bounding box center [450, 190] width 662 height 326
click at [754, 211] on div "Campaign Builder Scheduled Campaign Triggered Campaign Status: Draft done Targe…" at bounding box center [450, 190] width 662 height 326
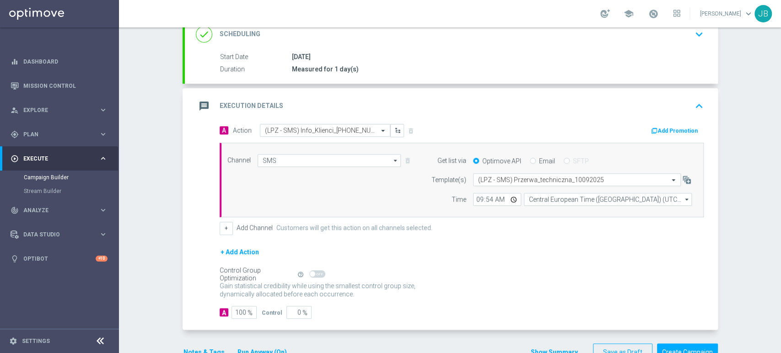
scroll to position [136, 0]
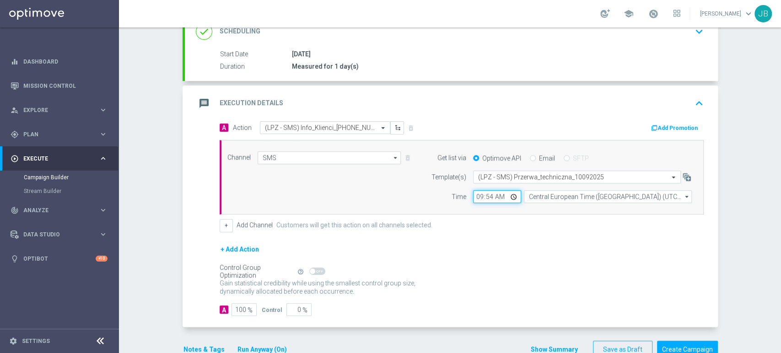
click at [484, 197] on input "09:54" at bounding box center [497, 196] width 48 height 13
type input "09:56"
click at [538, 250] on div "+ Add Action" at bounding box center [461, 255] width 484 height 23
click at [692, 349] on button "Create Campaign" at bounding box center [687, 350] width 61 height 18
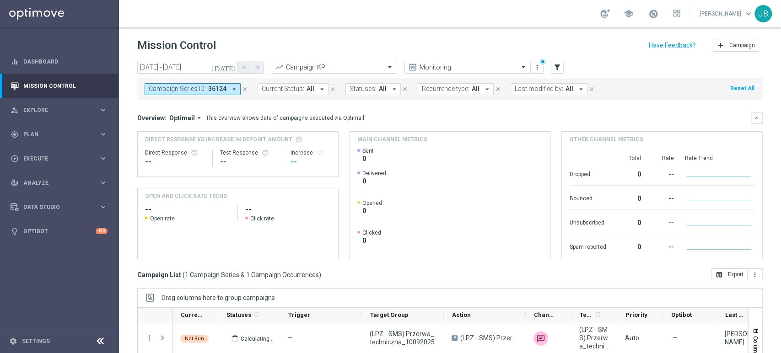
click at [241, 88] on icon "close" at bounding box center [244, 89] width 6 height 6
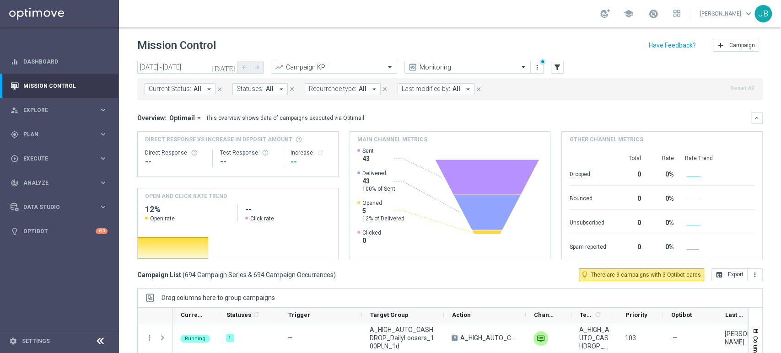
click at [184, 94] on button "Current Status: All arrow_drop_down" at bounding box center [179, 89] width 71 height 12
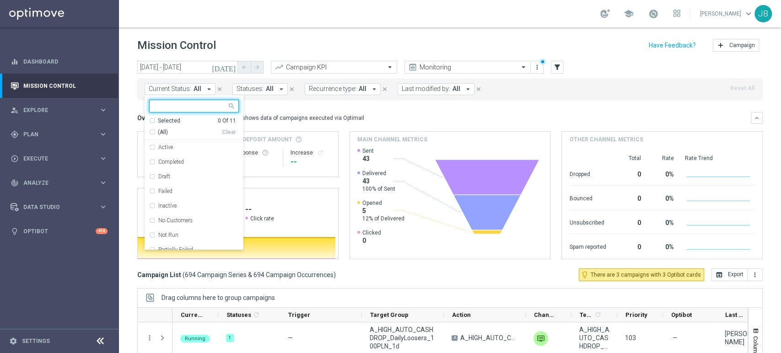
click at [182, 101] on div at bounding box center [188, 105] width 77 height 11
click at [179, 105] on input "text" at bounding box center [190, 106] width 73 height 8
click at [161, 109] on input "text" at bounding box center [190, 106] width 73 height 8
click at [167, 106] on input "text" at bounding box center [190, 106] width 73 height 8
paste input "(LPZ - SMS) Przerwa_techniczna_10092025"
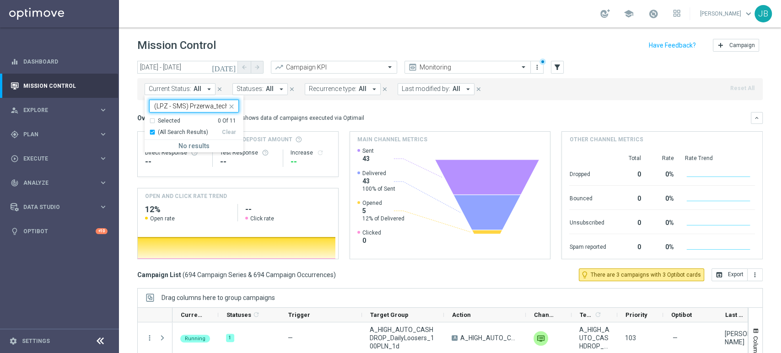
scroll to position [0, 49]
click at [158, 109] on input "(LPZ - SMS) Przerwa_techniczna_10092025" at bounding box center [190, 106] width 73 height 8
click at [178, 108] on input "(LPZ - SMS) Przerwa_techniczna_10092025" at bounding box center [190, 106] width 73 height 8
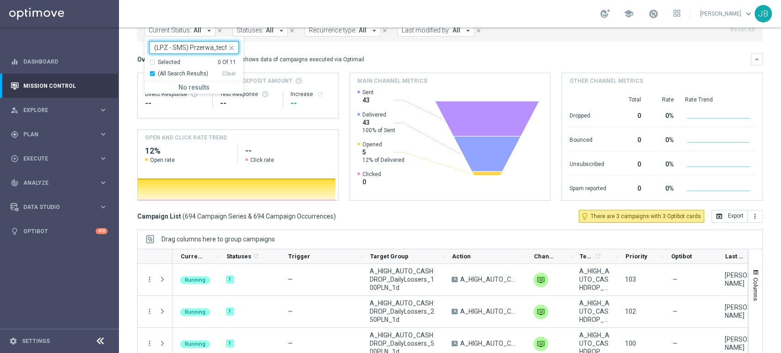
scroll to position [97, 0]
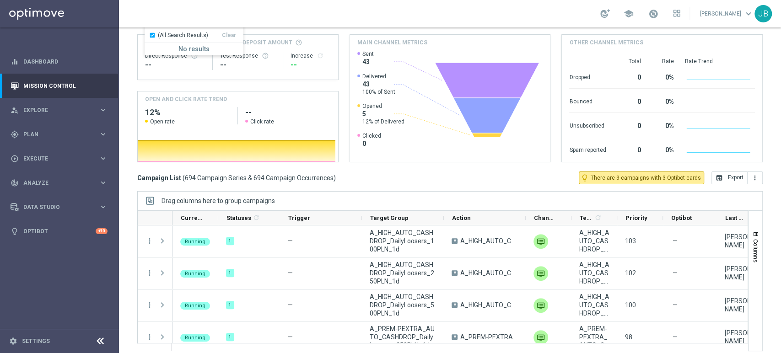
type input "(LPZ - SMS) Przerwa_techniczna_10092025"
click at [780, 83] on div "Mission Control add Campaign today 10 Sep 2025 - 10 Sep 2025 arrow_back arrow_f…" at bounding box center [450, 190] width 662 height 326
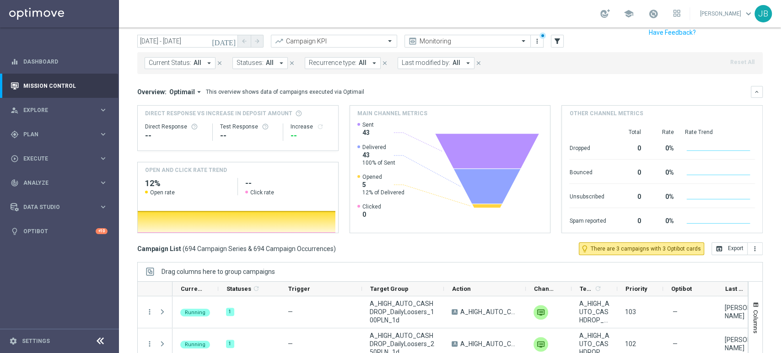
scroll to position [0, 0]
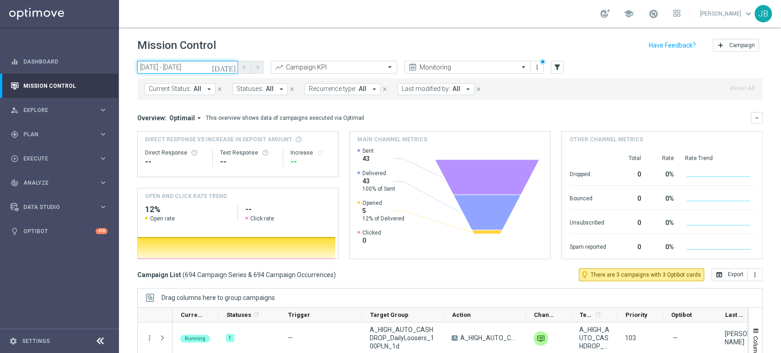
click at [172, 64] on input "10 Sep 2025 - 10 Sep 2025" at bounding box center [187, 67] width 101 height 13
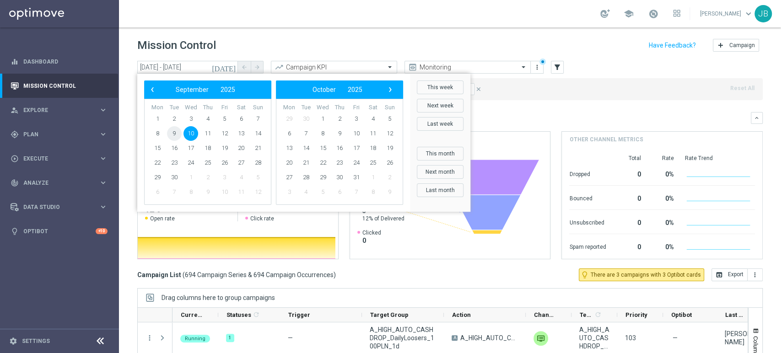
click at [176, 130] on span "9" at bounding box center [174, 133] width 15 height 15
click at [494, 96] on div "Current Status: All arrow_drop_down close Statuses: All arrow_drop_down close R…" at bounding box center [449, 89] width 625 height 22
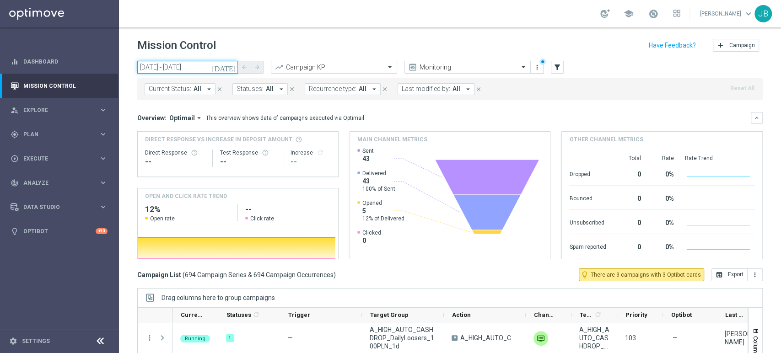
click at [202, 66] on input "10 Sep 2025 - 10 Sep 2025" at bounding box center [187, 67] width 101 height 13
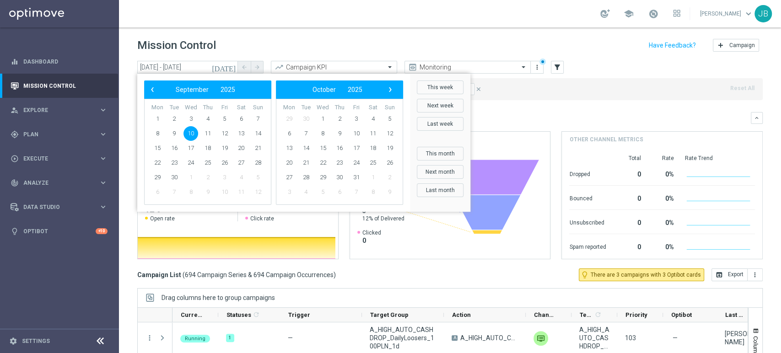
click at [128, 98] on div "today 10 Sep 2025 - 10 Sep 2025 arrow_back arrow_forward Campaign KPI trending_…" at bounding box center [450, 203] width 662 height 284
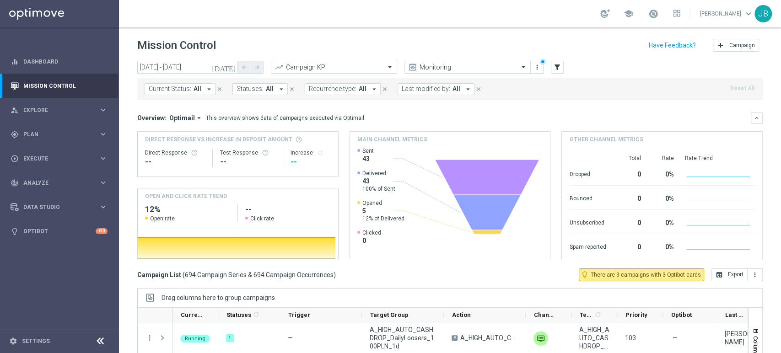
click at [217, 86] on icon "close" at bounding box center [219, 89] width 6 height 6
click at [174, 91] on span "Statuses:" at bounding box center [162, 89] width 27 height 8
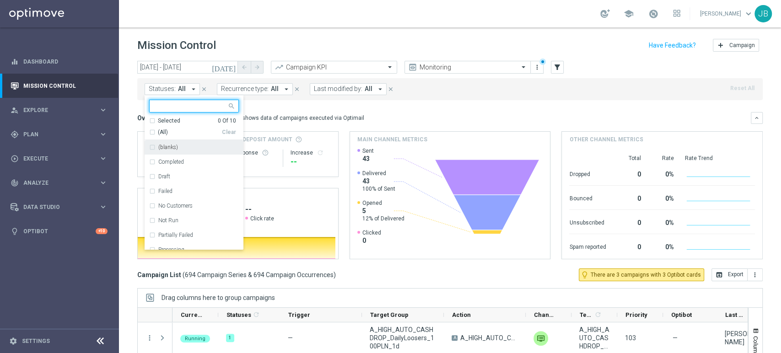
click at [178, 108] on input "text" at bounding box center [190, 106] width 73 height 8
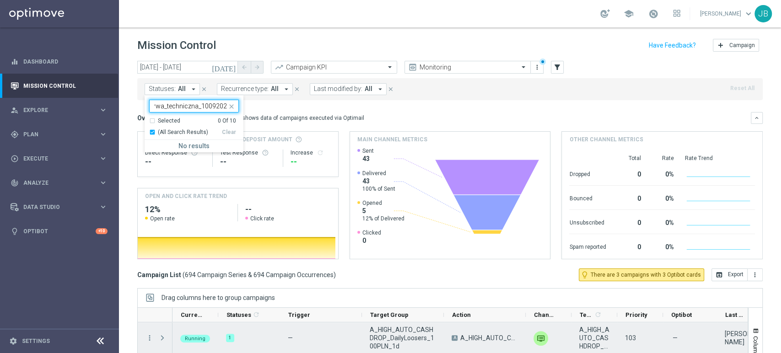
type input "(LPZ - SMS) Przerwa_techniczna_10092025"
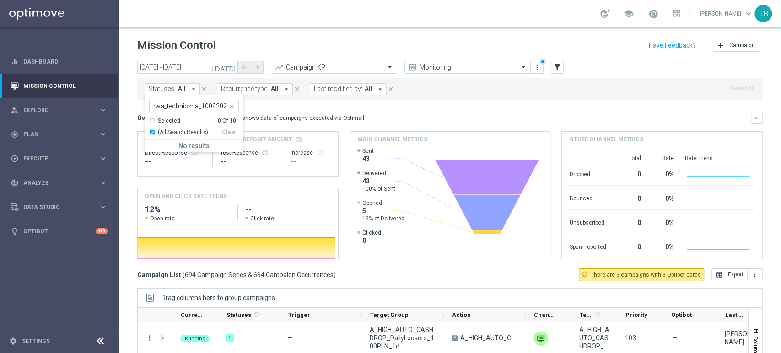
scroll to position [0, 0]
click at [169, 110] on div "(LPZ - SMS) Przerwa_techniczna_10092025" at bounding box center [190, 106] width 74 height 9
click at [168, 108] on input "(LPZ - SMS) Przerwa_techniczna_10092025" at bounding box center [190, 106] width 73 height 8
click at [153, 131] on div "(All Search Results)" at bounding box center [185, 132] width 73 height 8
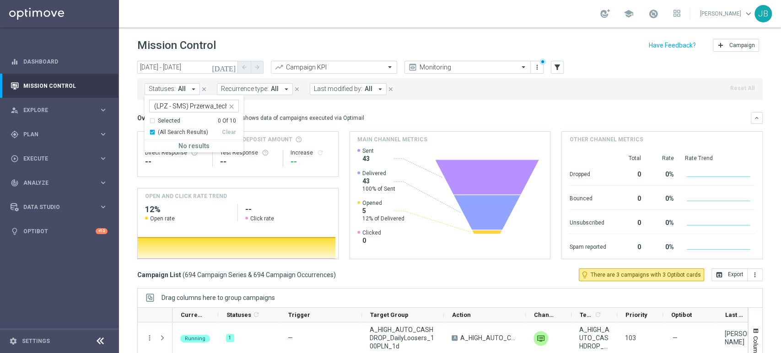
click at [317, 207] on h2 "--" at bounding box center [287, 209] width 85 height 11
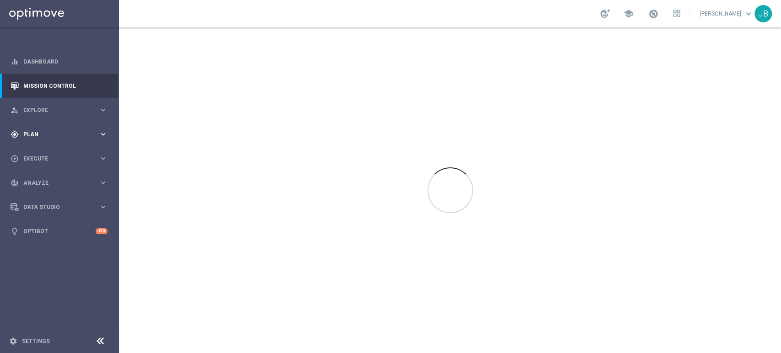
click at [57, 139] on div "gps_fixed Plan keyboard_arrow_right" at bounding box center [59, 134] width 118 height 24
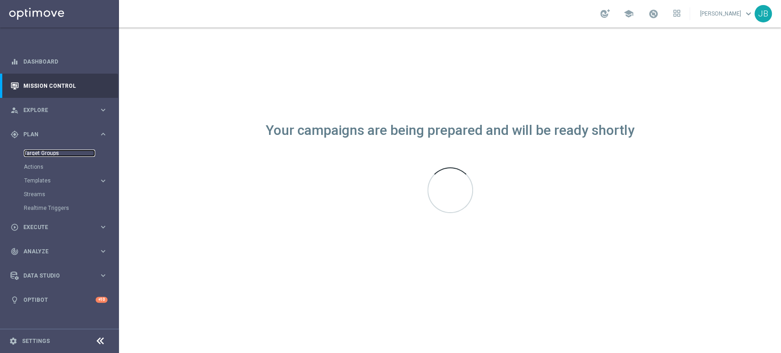
click at [53, 155] on link "Target Groups" at bounding box center [59, 153] width 71 height 7
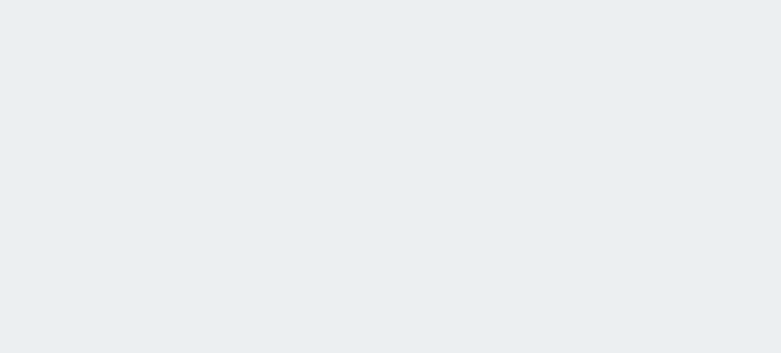
click at [89, 0] on html at bounding box center [390, 0] width 781 height 0
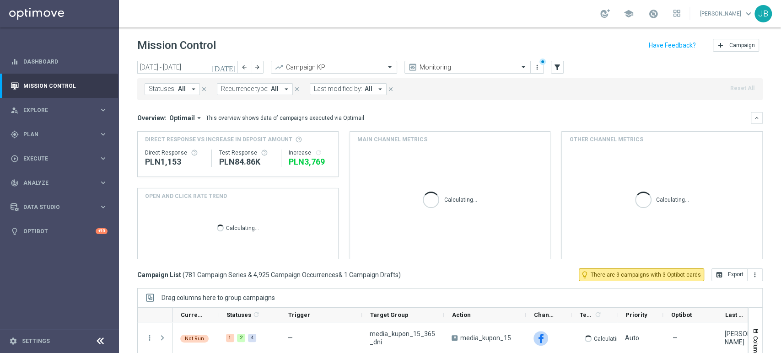
click at [160, 87] on span "Statuses:" at bounding box center [162, 89] width 27 height 8
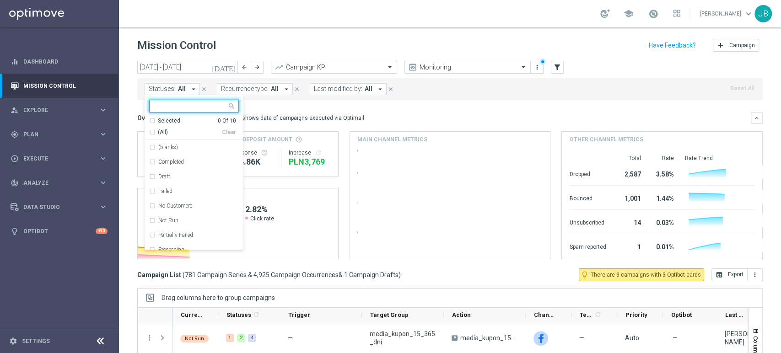
click at [164, 107] on input "text" at bounding box center [190, 106] width 73 height 8
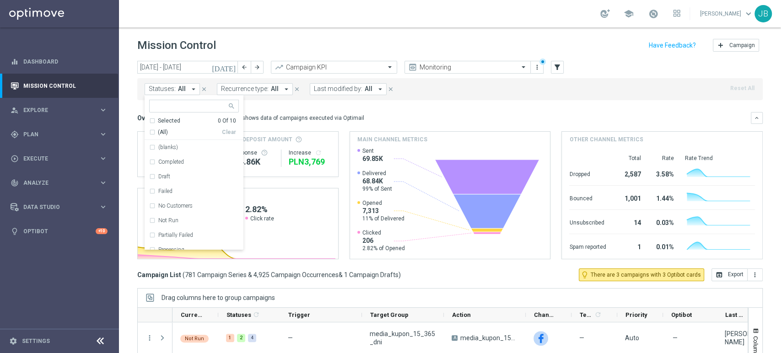
click at [135, 138] on div "[DATE] [DATE] - [DATE] arrow_back arrow_forward Campaign KPI trending_up Monito…" at bounding box center [450, 203] width 662 height 284
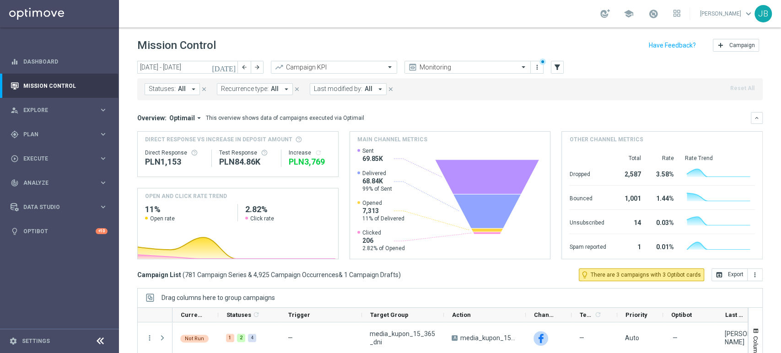
click at [187, 92] on button "Statuses: All arrow_drop_down" at bounding box center [171, 89] width 55 height 12
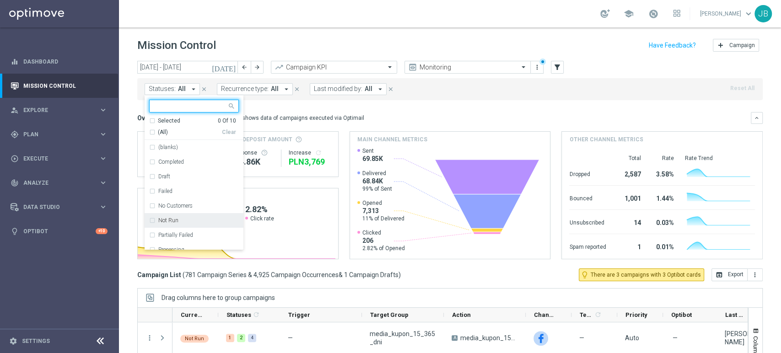
click at [161, 220] on label "Not Run" at bounding box center [168, 220] width 20 height 5
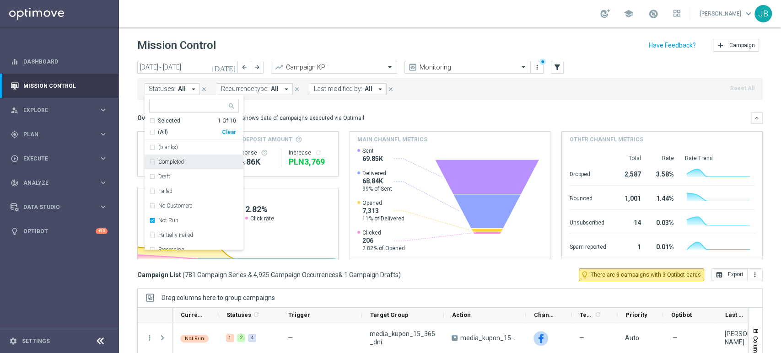
click at [289, 102] on mini-dashboard "Overview: Optimail arrow_drop_down This overview shows data of campaigns execut…" at bounding box center [449, 184] width 625 height 168
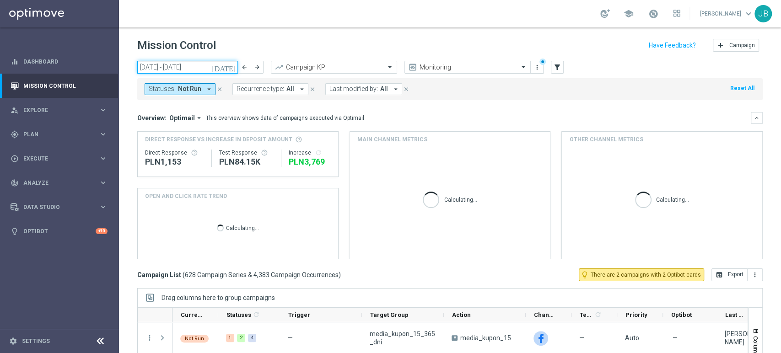
click at [221, 66] on input "[DATE] - [DATE]" at bounding box center [187, 67] width 101 height 13
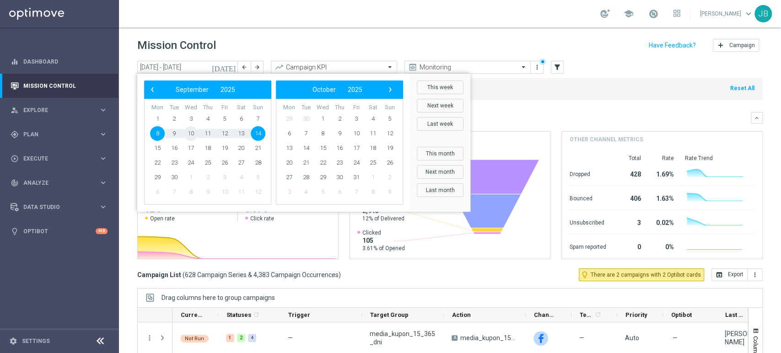
click at [187, 137] on span "10" at bounding box center [190, 133] width 15 height 15
click at [513, 102] on mini-dashboard "Overview: Optimail arrow_drop_down This overview shows data of campaigns execut…" at bounding box center [449, 184] width 625 height 168
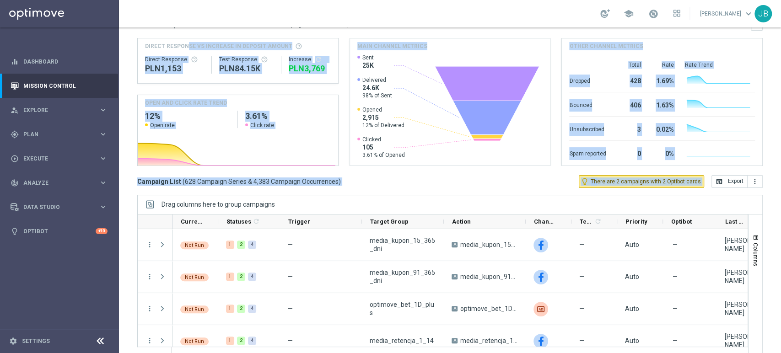
scroll to position [103, 0]
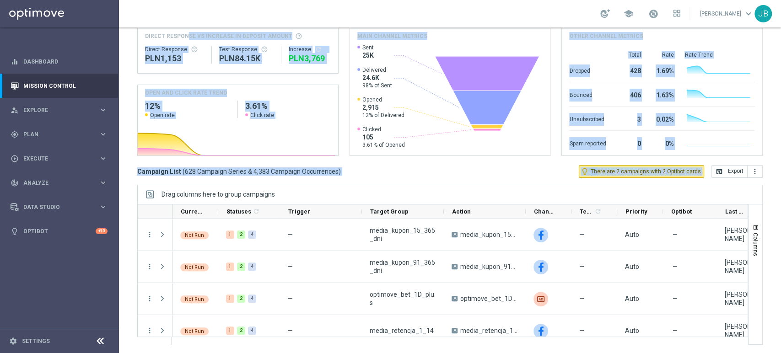
drag, startPoint x: 780, startPoint y: 115, endPoint x: 780, endPoint y: 243, distance: 128.0
click at [780, 243] on div "Mission Control add Campaign [DATE] [DATE] - [DATE] arrow_back arrow_forward Ca…" at bounding box center [450, 190] width 662 height 326
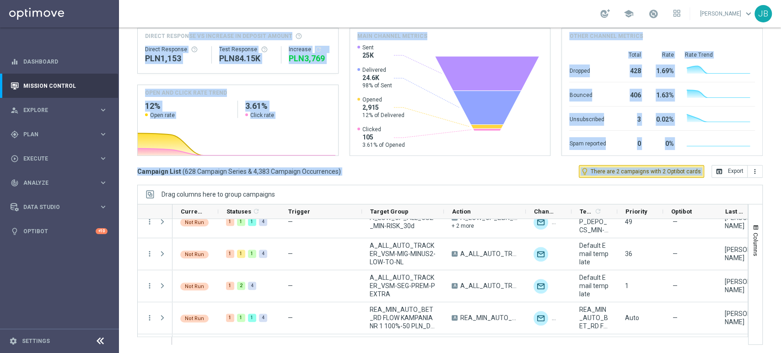
scroll to position [0, 0]
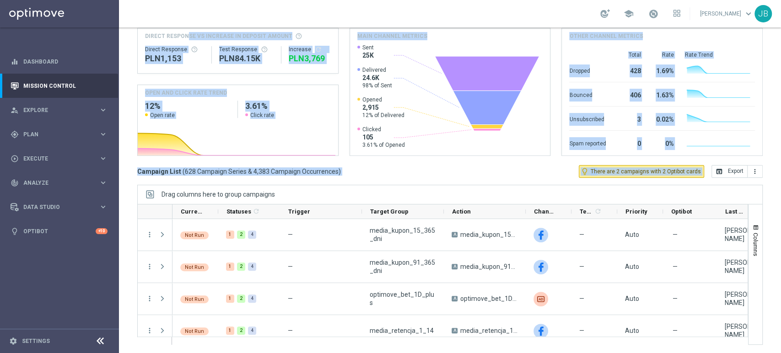
click at [780, 75] on div "Mission Control add Campaign [DATE] [DATE] - [DATE] arrow_back arrow_forward Ca…" at bounding box center [450, 190] width 662 height 326
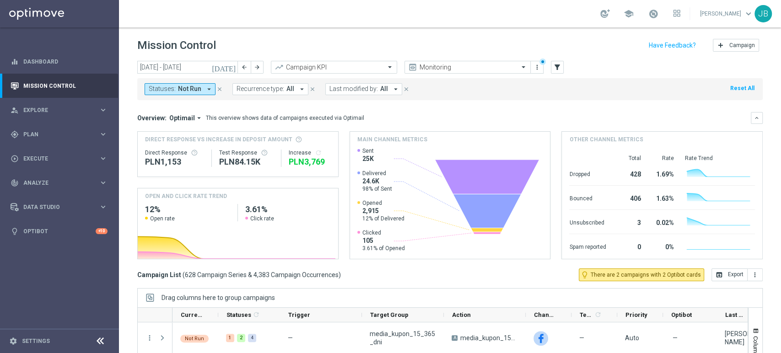
click at [219, 88] on icon "close" at bounding box center [219, 89] width 6 height 6
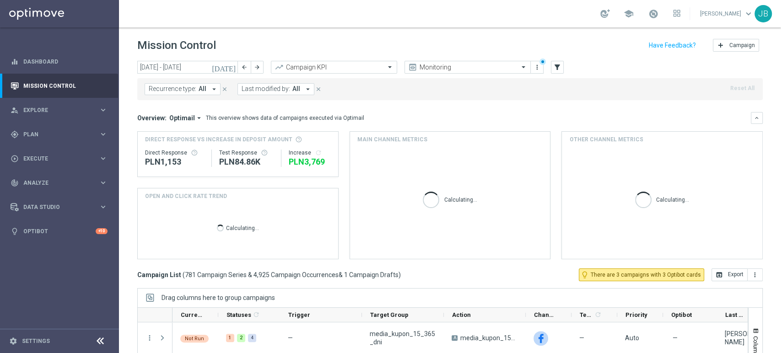
click at [221, 88] on icon "close" at bounding box center [224, 89] width 6 height 6
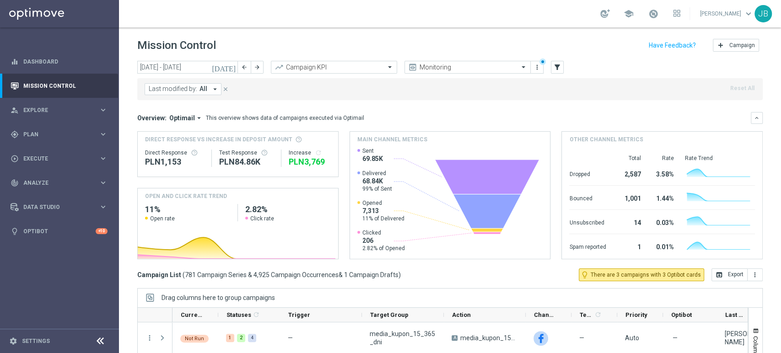
click at [223, 92] on icon "close" at bounding box center [225, 89] width 6 height 6
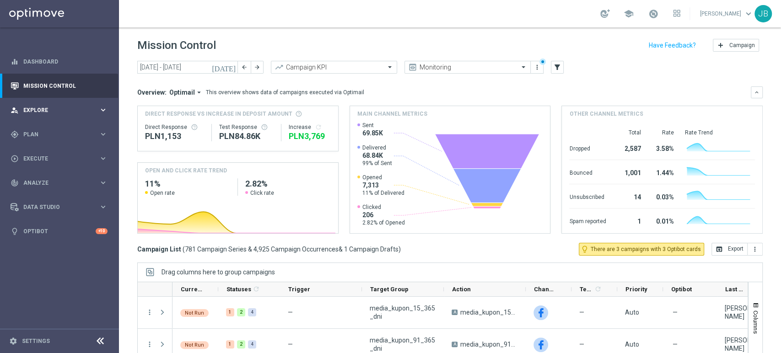
click at [58, 114] on div "person_search Explore keyboard_arrow_right" at bounding box center [59, 110] width 118 height 24
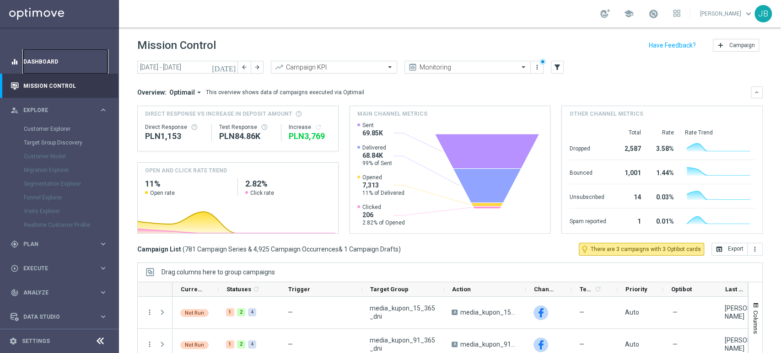
click at [74, 58] on link "Dashboard" at bounding box center [65, 61] width 84 height 24
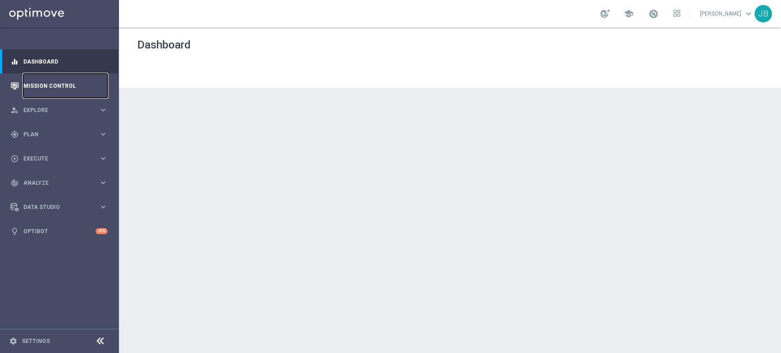
click at [65, 87] on link "Mission Control" at bounding box center [65, 86] width 84 height 24
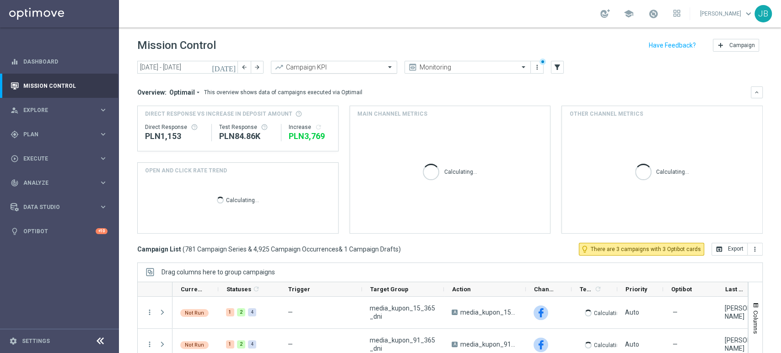
click at [321, 62] on div "Campaign KPI" at bounding box center [334, 67] width 126 height 13
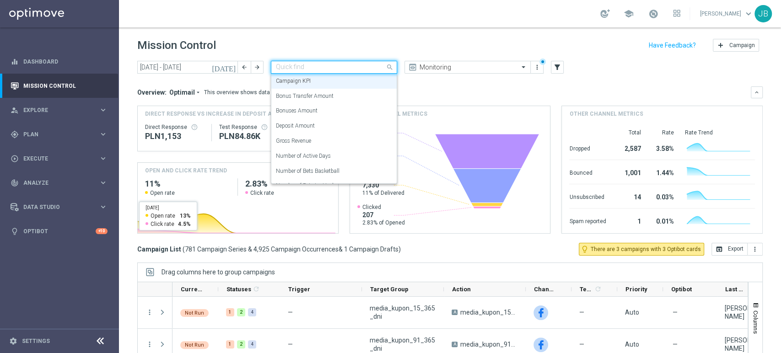
click at [179, 248] on h3 "Campaign List ( 781 Campaign Series & 4,925 Campaign Occurrences & 1 Campaign D…" at bounding box center [268, 249] width 263 height 8
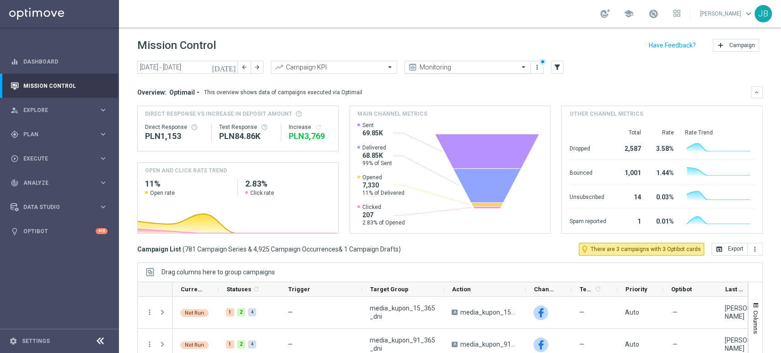
click at [523, 63] on span at bounding box center [524, 67] width 11 height 8
click at [535, 66] on icon "more_vert" at bounding box center [536, 67] width 7 height 7
click at [556, 66] on icon "filter_alt" at bounding box center [557, 67] width 8 height 8
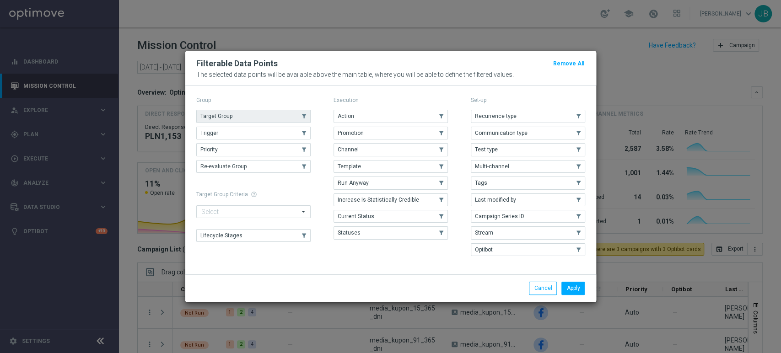
click at [262, 116] on button "Target Group" at bounding box center [253, 116] width 114 height 13
click at [569, 283] on button "Apply" at bounding box center [572, 288] width 23 height 13
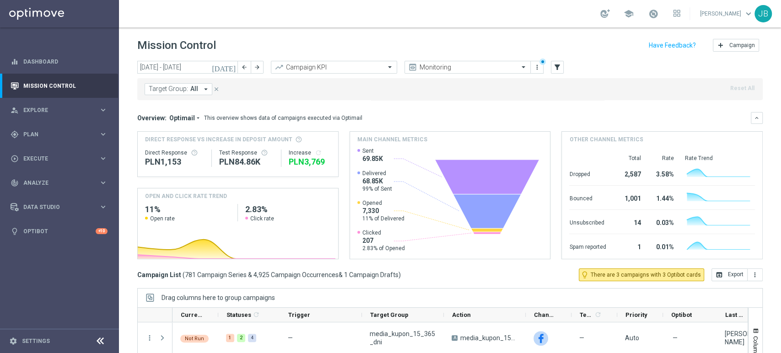
click at [196, 89] on button "Target Group: All arrow_drop_down" at bounding box center [178, 89] width 68 height 12
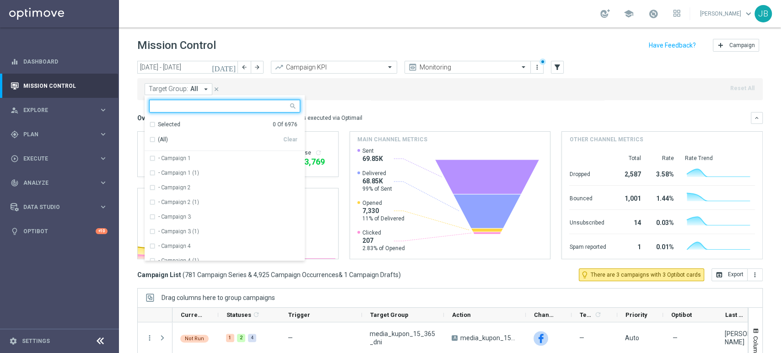
click at [191, 105] on input "text" at bounding box center [221, 106] width 134 height 8
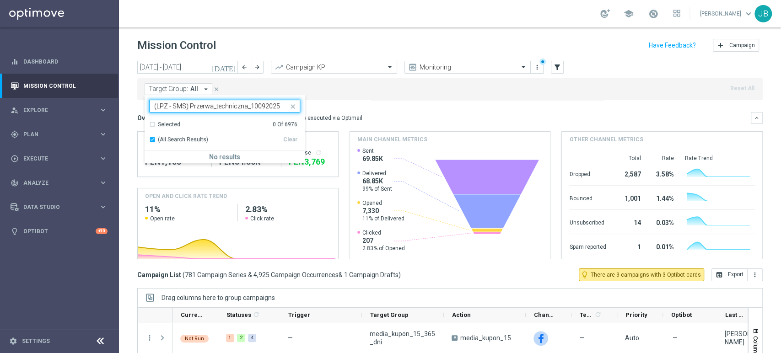
click at [148, 136] on div "Selected 0 Of 6976 (All Search Results) Clear" at bounding box center [224, 134] width 160 height 34
click at [155, 105] on input "(LPZ - SMS) Przerwa_techniczna_10092025" at bounding box center [221, 106] width 134 height 8
click at [150, 137] on div "(All Search Results)" at bounding box center [216, 140] width 134 height 8
click at [152, 139] on div "(All Search Results)" at bounding box center [216, 140] width 134 height 8
drag, startPoint x: 152, startPoint y: 139, endPoint x: 148, endPoint y: 145, distance: 7.2
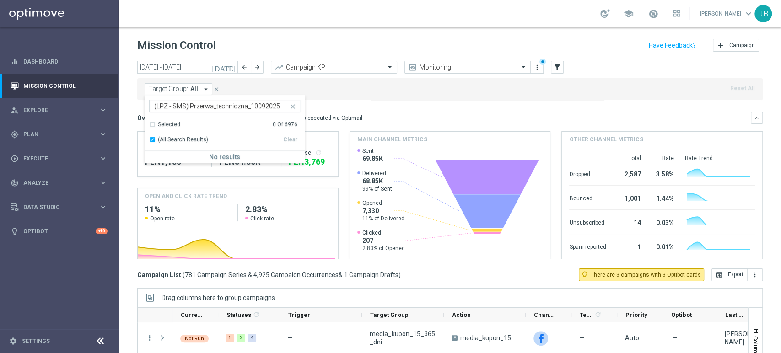
click at [148, 145] on div "Selected 0 Of 6976 (All Search Results) Clear" at bounding box center [224, 134] width 160 height 34
click at [152, 138] on div "(All Search Results)" at bounding box center [216, 140] width 134 height 8
click at [241, 106] on input "(LPZ - SMS) Przerwa_techniczna_10092025" at bounding box center [221, 106] width 134 height 8
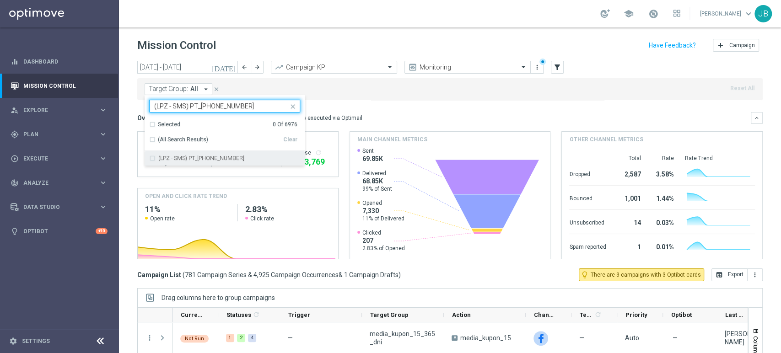
click at [221, 162] on div "(LPZ - SMS) PT_[PHONE_NUMBER]" at bounding box center [224, 158] width 151 height 15
type input "(LPZ - SMS) PT_[PHONE_NUMBER]"
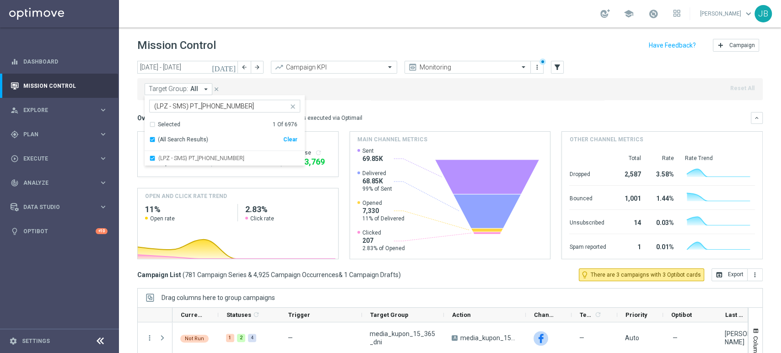
click at [337, 118] on div "This overview shows data of campaigns executed via Optimail" at bounding box center [283, 118] width 158 height 8
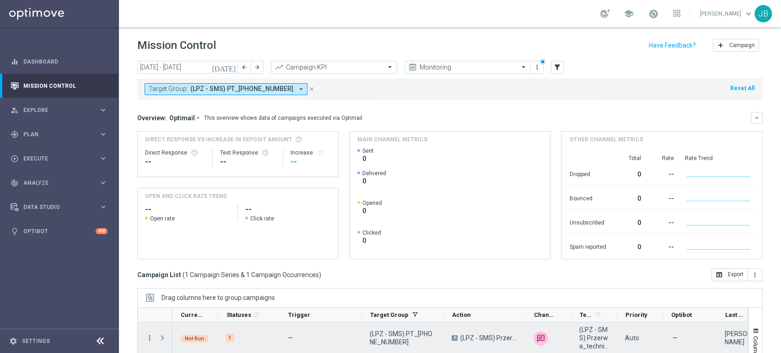
click at [146, 339] on icon "more_vert" at bounding box center [149, 338] width 8 height 8
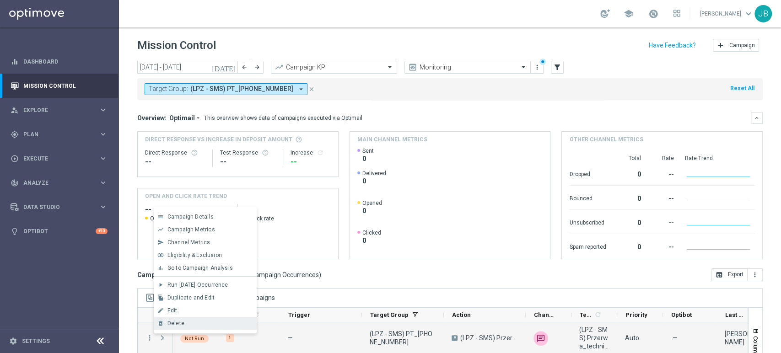
click at [188, 325] on div "Delete" at bounding box center [209, 323] width 85 height 6
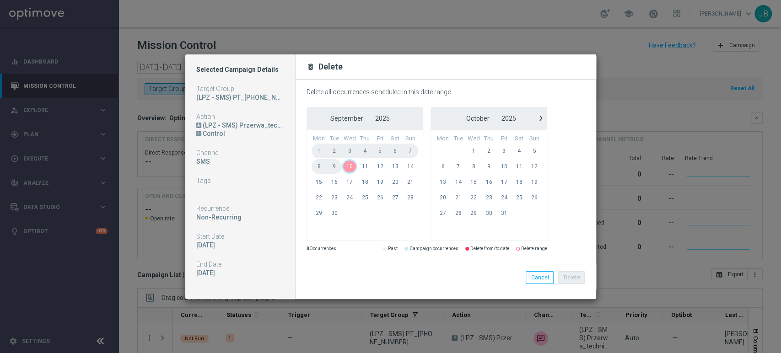
click at [347, 164] on span "10" at bounding box center [350, 166] width 16 height 15
click at [254, 128] on div "(LPZ - SMS) Przerwa_techniczna_10092025" at bounding box center [243, 125] width 81 height 8
click at [211, 173] on div "Selected Campaign Details Target Group (LPZ - SMS) PT_[PHONE_NUMBER] Action A (…" at bounding box center [240, 176] width 110 height 245
click at [211, 196] on div "Selected Campaign Details Target Group (LPZ - SMS) PT_[PHONE_NUMBER] Action A (…" at bounding box center [240, 176] width 110 height 245
click at [223, 222] on div "Selected Campaign Details Target Group (LPZ - SMS) PT_[PHONE_NUMBER] Action A (…" at bounding box center [240, 176] width 110 height 245
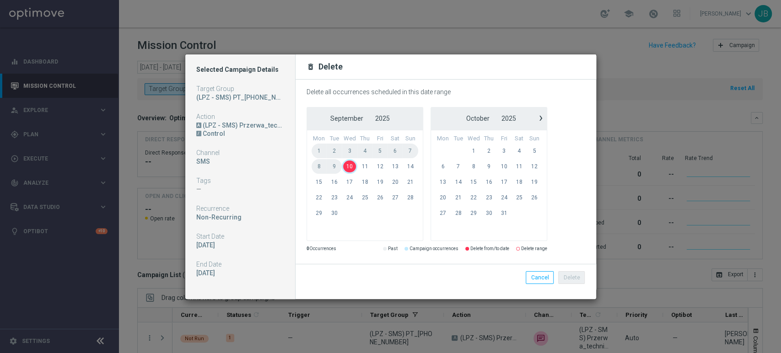
click at [315, 68] on div "delete_forever [GEOGRAPHIC_DATA]" at bounding box center [446, 66] width 292 height 11
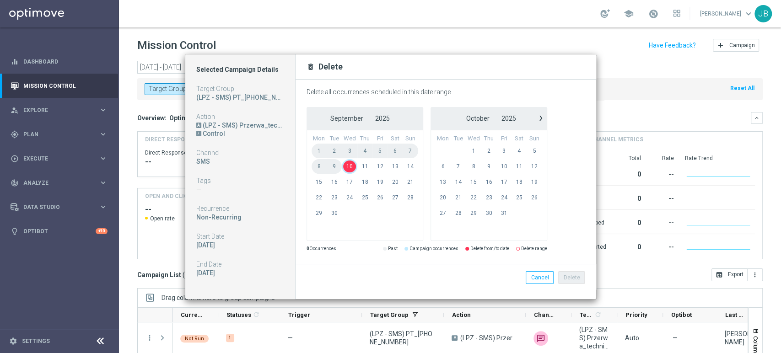
click at [315, 68] on div "delete_forever [GEOGRAPHIC_DATA]" at bounding box center [446, 66] width 292 height 11
click at [348, 167] on span "10" at bounding box center [350, 166] width 16 height 15
click at [577, 275] on button "Delete" at bounding box center [571, 277] width 27 height 13
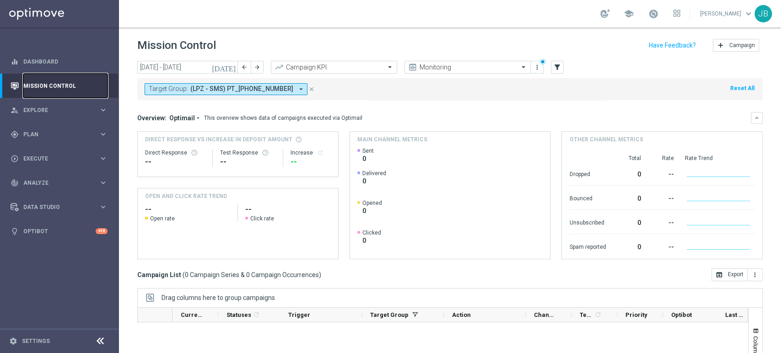
click at [62, 80] on link "Mission Control" at bounding box center [65, 86] width 84 height 24
